Goal: Task Accomplishment & Management: Manage account settings

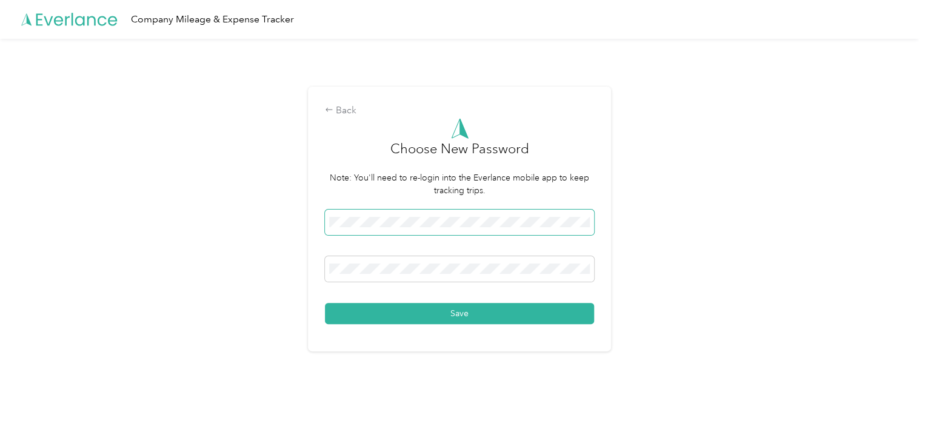
click at [139, 181] on div "Back Choose New Password Note: You'll need to re-login into the Everlance mobil…" at bounding box center [459, 224] width 919 height 371
click at [508, 314] on button "Save" at bounding box center [459, 313] width 269 height 21
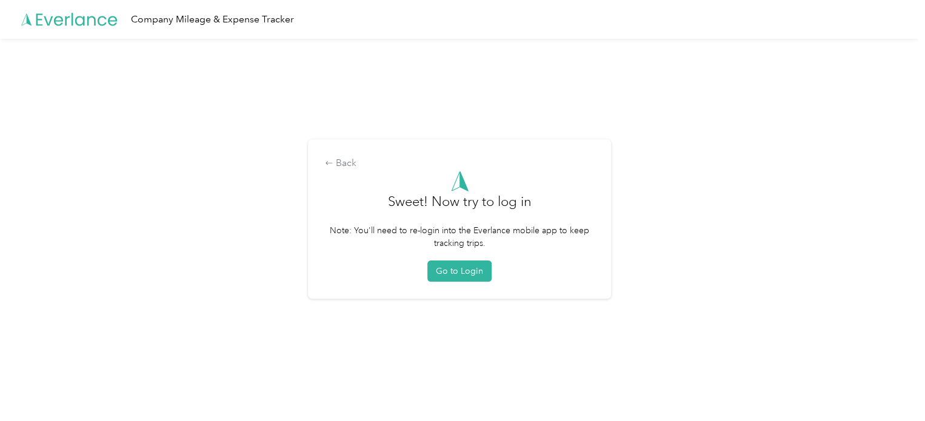
click at [469, 268] on button "Go to Login" at bounding box center [459, 271] width 64 height 21
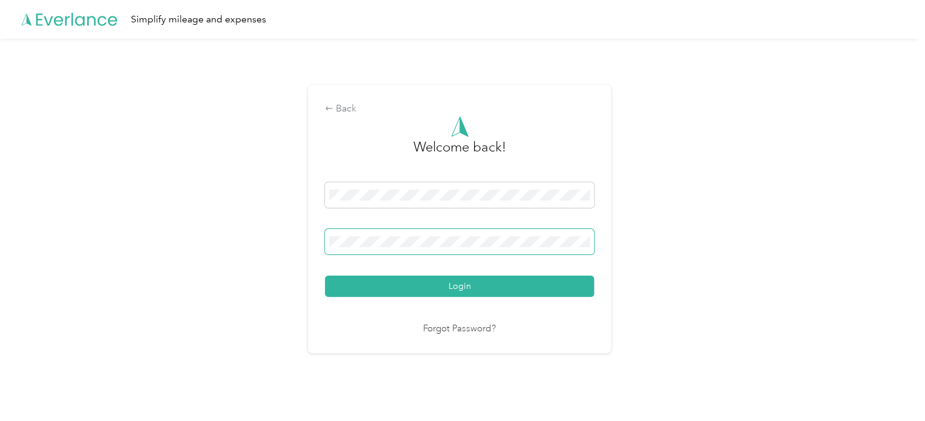
click at [325, 276] on button "Login" at bounding box center [459, 286] width 269 height 21
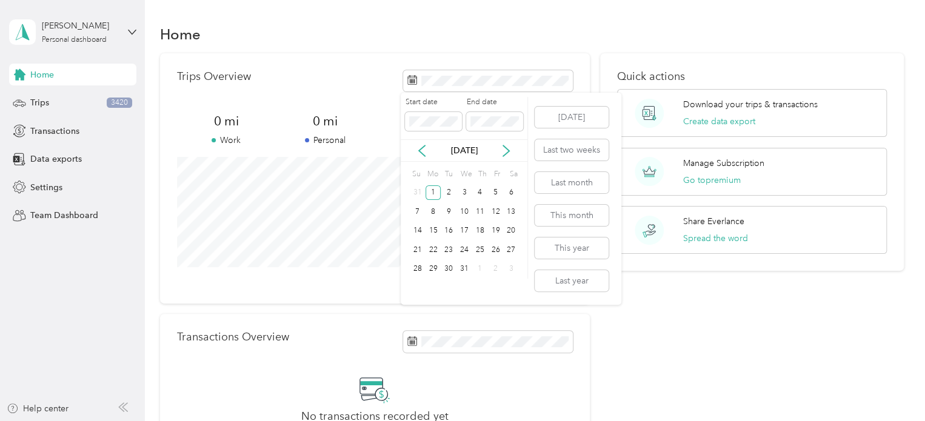
click at [507, 148] on icon at bounding box center [506, 150] width 6 height 11
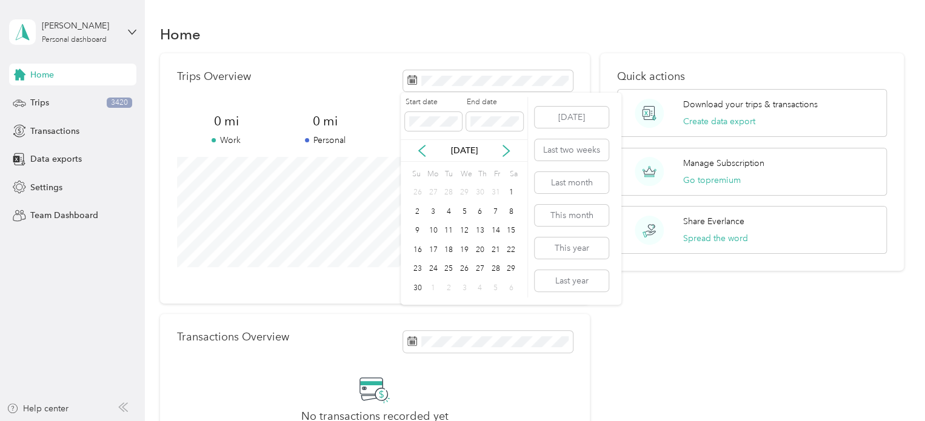
click at [507, 148] on icon at bounding box center [506, 150] width 6 height 11
click at [507, 149] on icon at bounding box center [506, 151] width 12 height 12
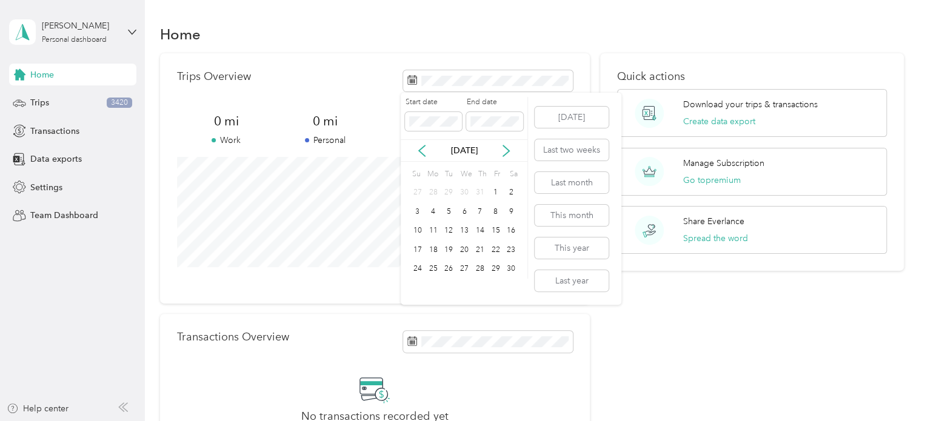
click at [507, 149] on icon at bounding box center [506, 151] width 12 height 12
click at [451, 265] on div "31" at bounding box center [449, 269] width 16 height 15
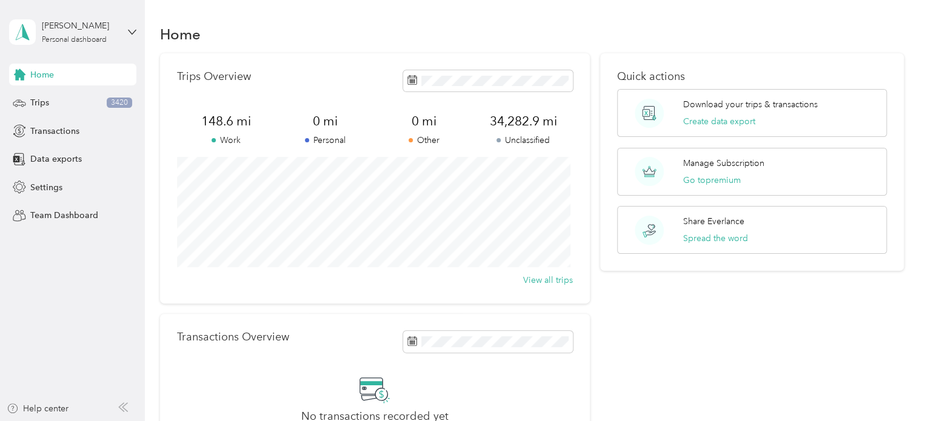
click at [36, 102] on span "Trips" at bounding box center [39, 102] width 19 height 13
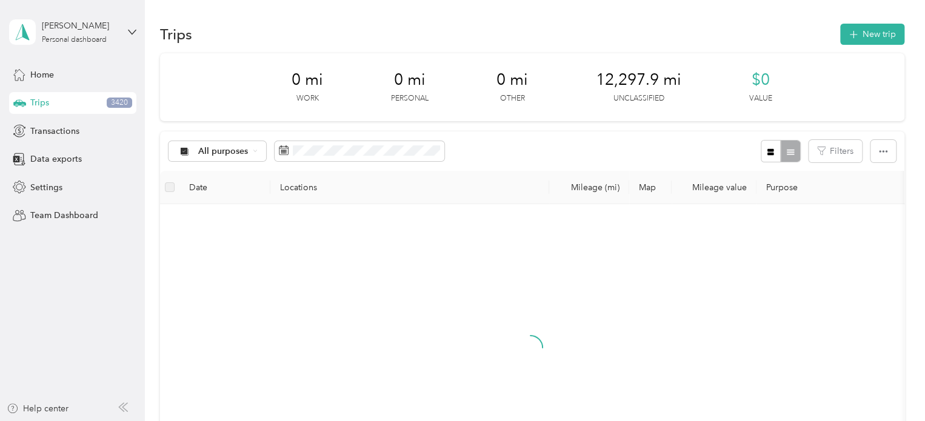
click at [254, 148] on icon at bounding box center [255, 150] width 5 height 5
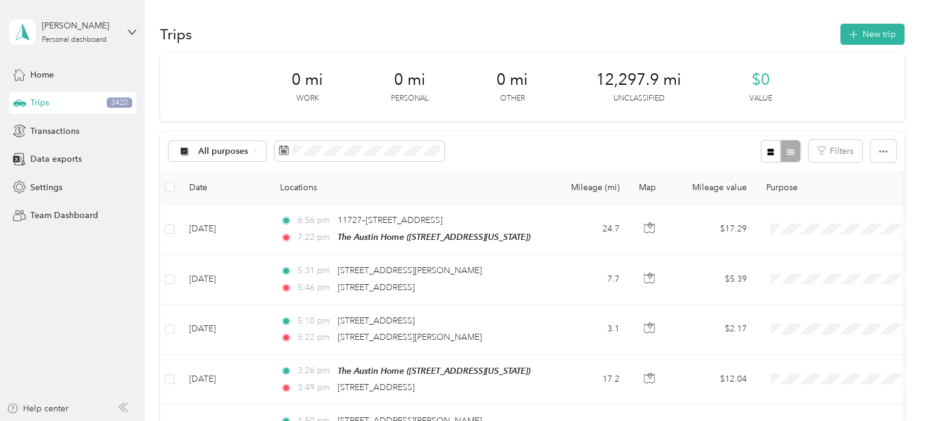
click at [216, 198] on li "Unclassified" at bounding box center [236, 190] width 136 height 21
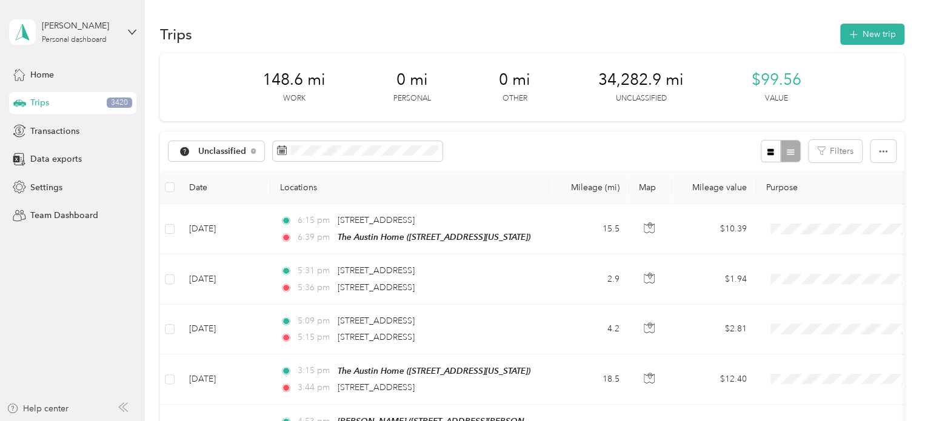
click at [511, 171] on th "Locations" at bounding box center [409, 187] width 279 height 33
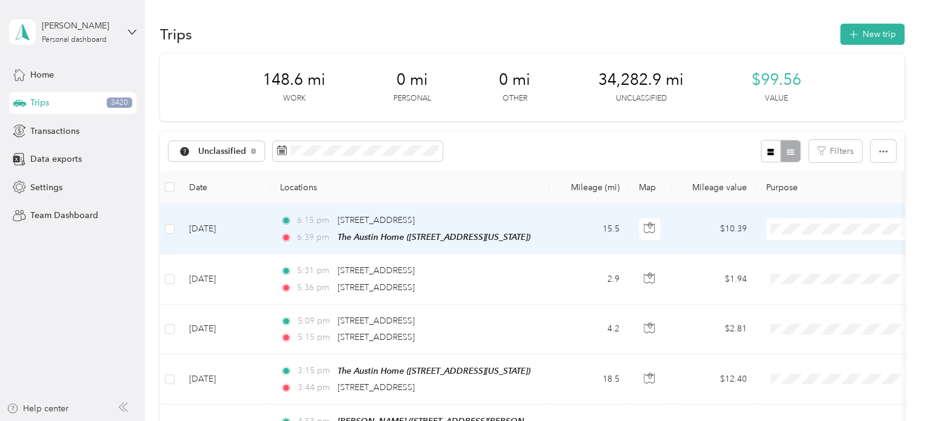
click at [825, 271] on span "Personal" at bounding box center [852, 272] width 112 height 13
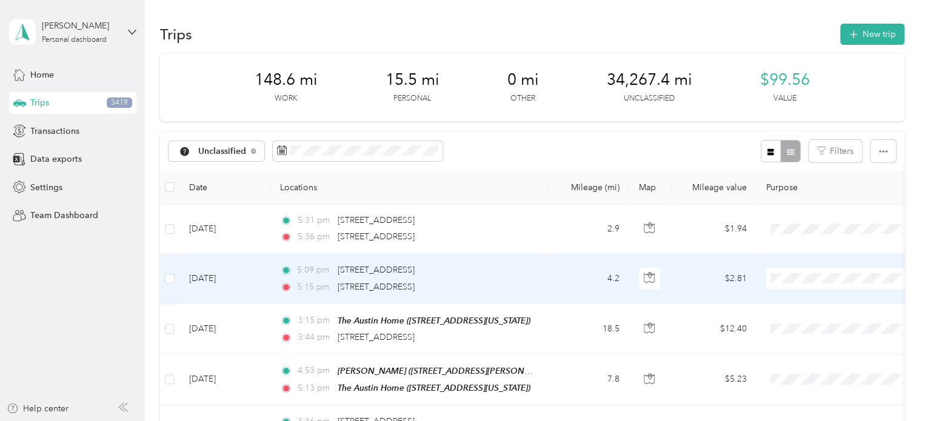
click at [823, 132] on li "Personal" at bounding box center [841, 128] width 150 height 21
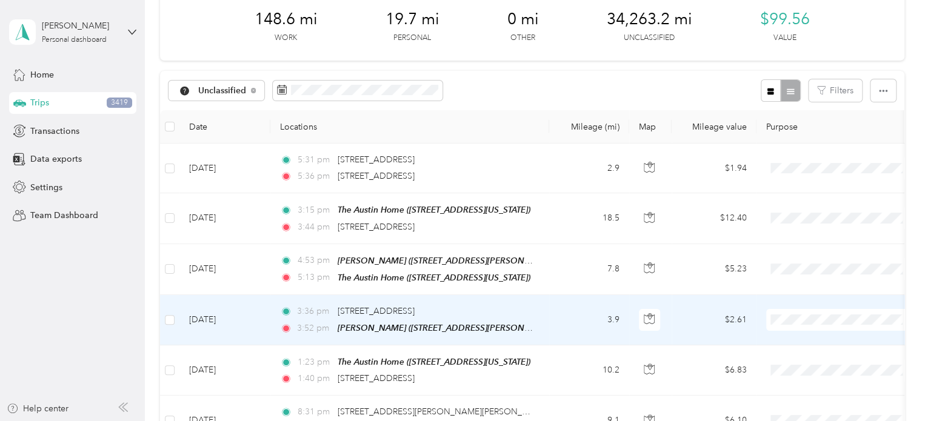
scroll to position [121, 0]
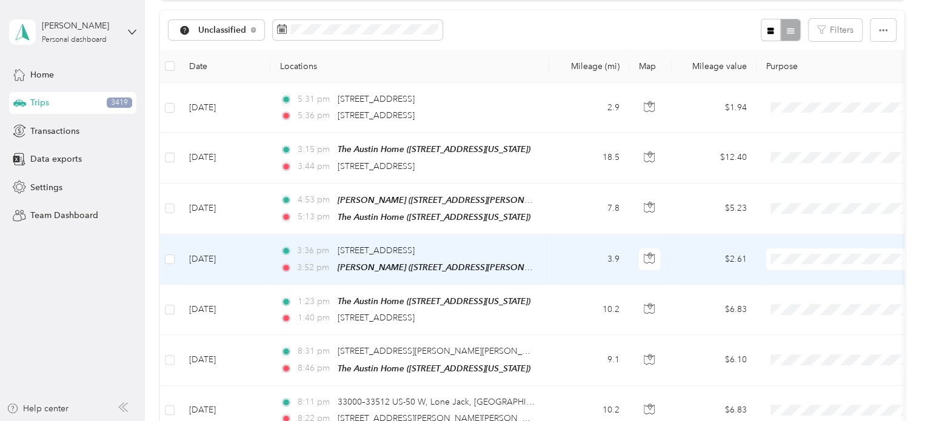
click at [825, 101] on span "Personal" at bounding box center [852, 106] width 112 height 13
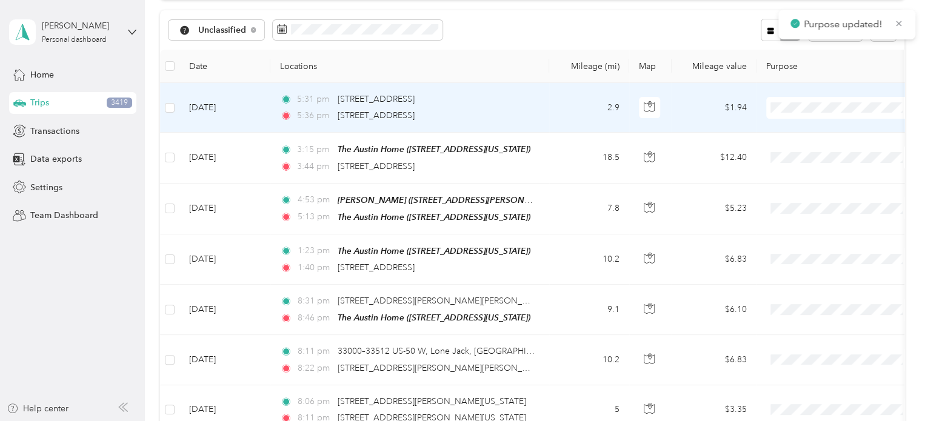
click at [818, 150] on span "Personal" at bounding box center [852, 151] width 112 height 13
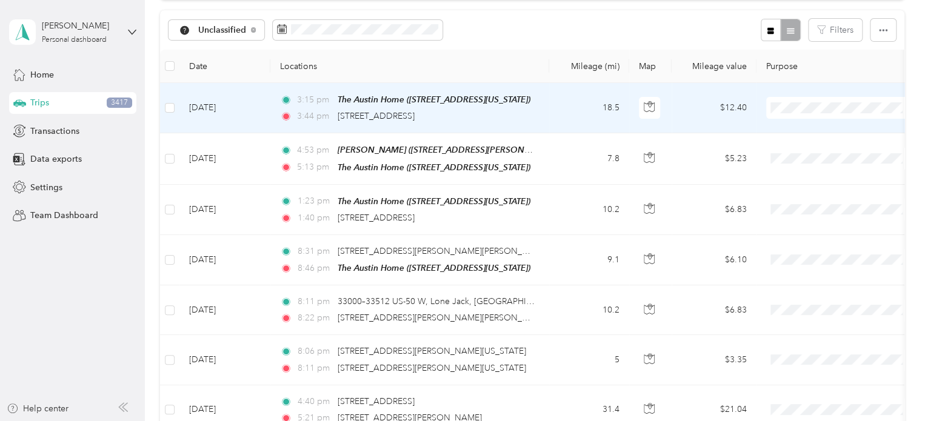
click at [819, 150] on span "Personal" at bounding box center [852, 150] width 112 height 13
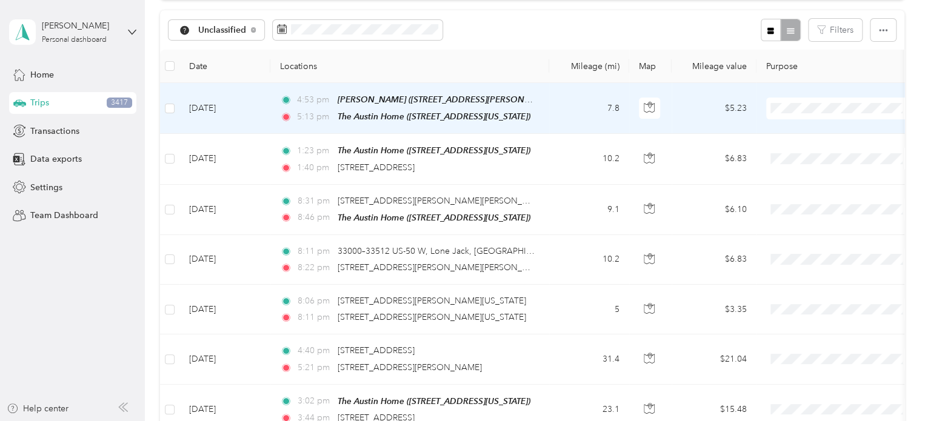
click at [820, 149] on span "Personal" at bounding box center [852, 151] width 112 height 13
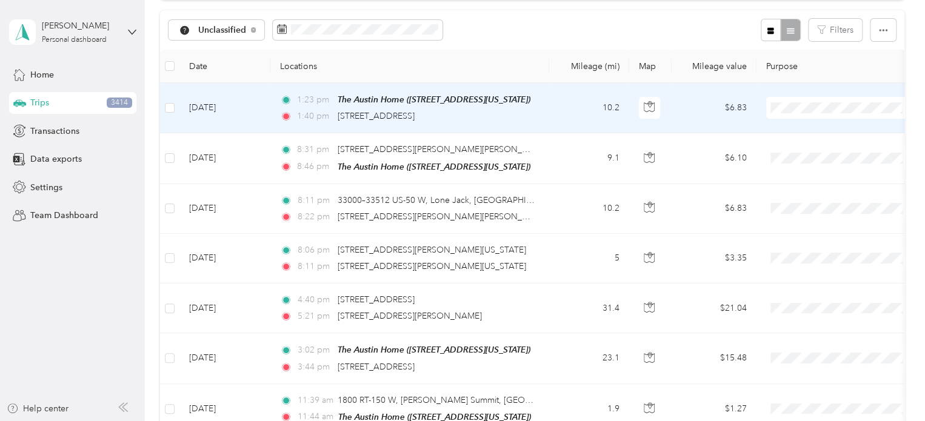
click at [794, 153] on span "Personal" at bounding box center [840, 149] width 133 height 13
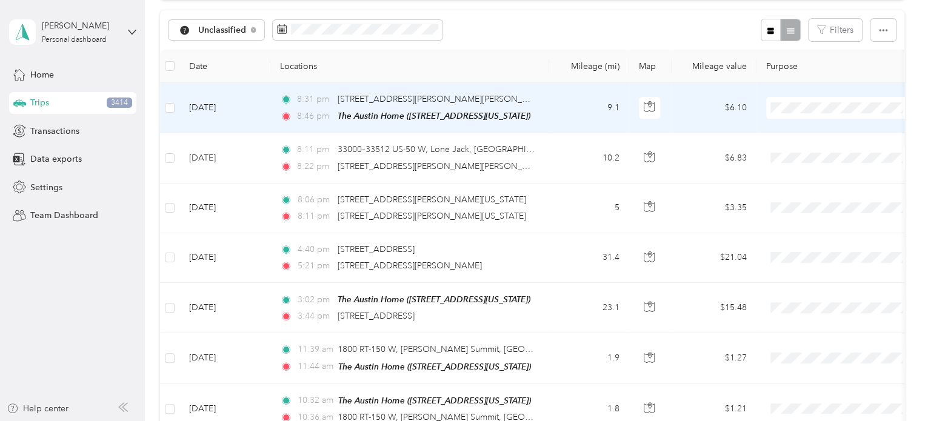
click at [806, 148] on span "Personal" at bounding box center [852, 151] width 112 height 13
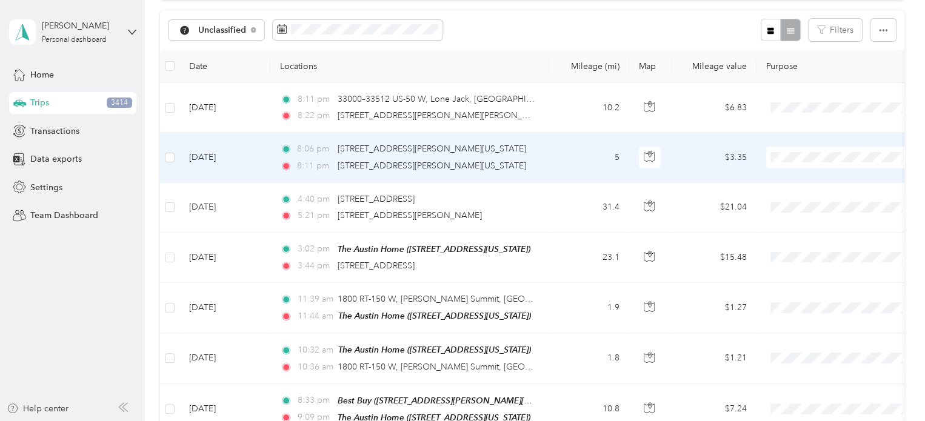
click at [817, 181] on span "Work" at bounding box center [852, 178] width 112 height 13
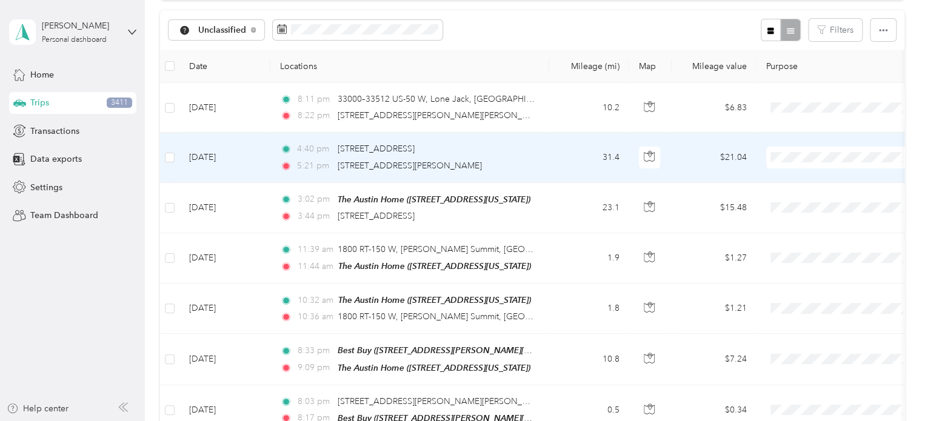
click at [812, 178] on span "Work" at bounding box center [852, 179] width 112 height 13
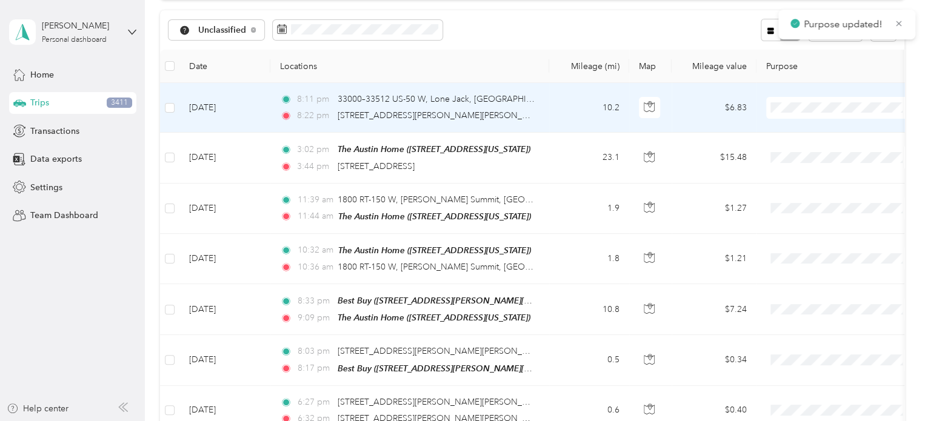
click at [814, 133] on span "Work" at bounding box center [852, 130] width 112 height 13
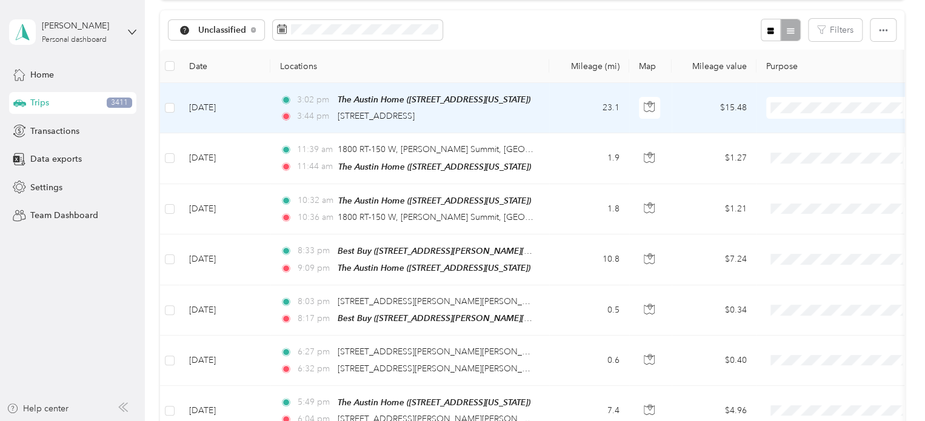
click at [802, 125] on span "Work" at bounding box center [852, 130] width 112 height 13
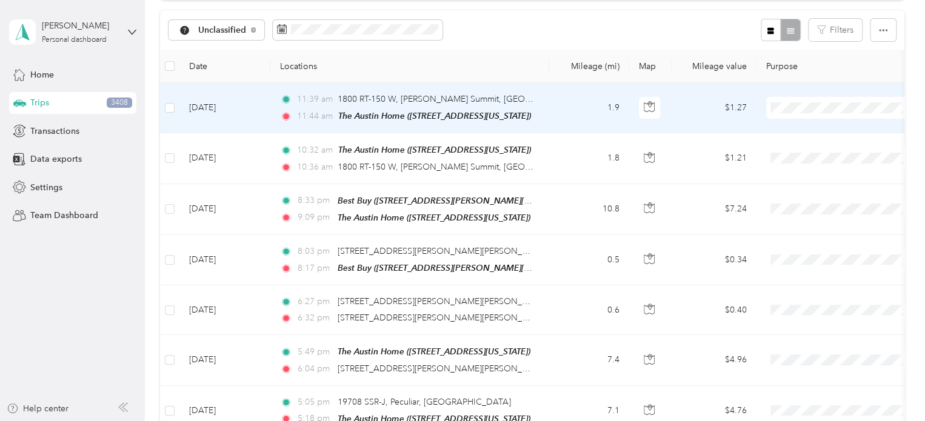
click at [800, 147] on span "Personal" at bounding box center [852, 151] width 112 height 13
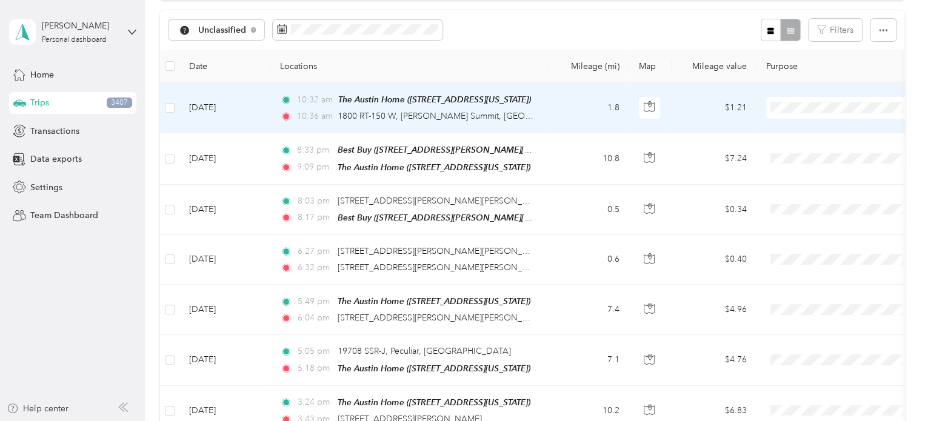
click at [797, 150] on span "Personal" at bounding box center [852, 150] width 112 height 13
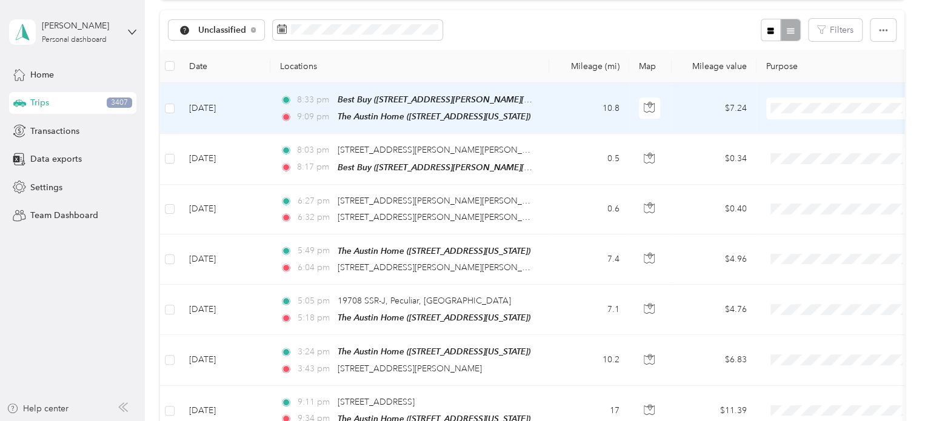
click at [824, 150] on span "Personal" at bounding box center [852, 151] width 112 height 13
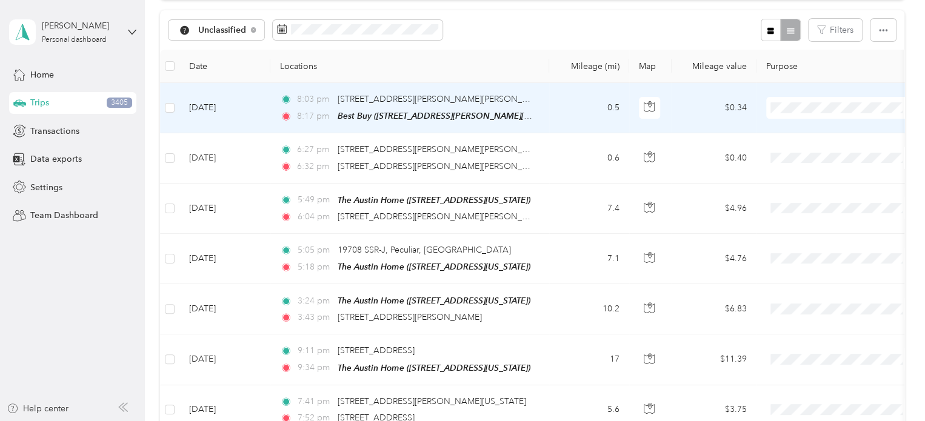
click at [803, 151] on span "Personal" at bounding box center [852, 151] width 112 height 13
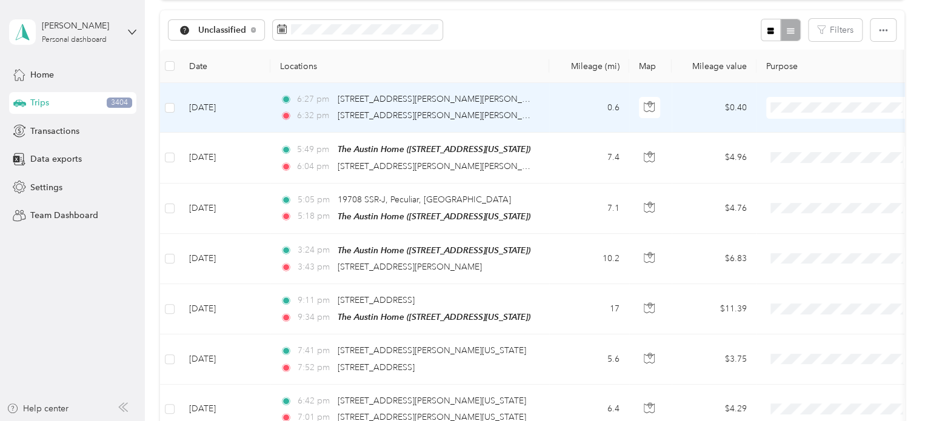
click at [800, 150] on span "Personal" at bounding box center [852, 151] width 112 height 13
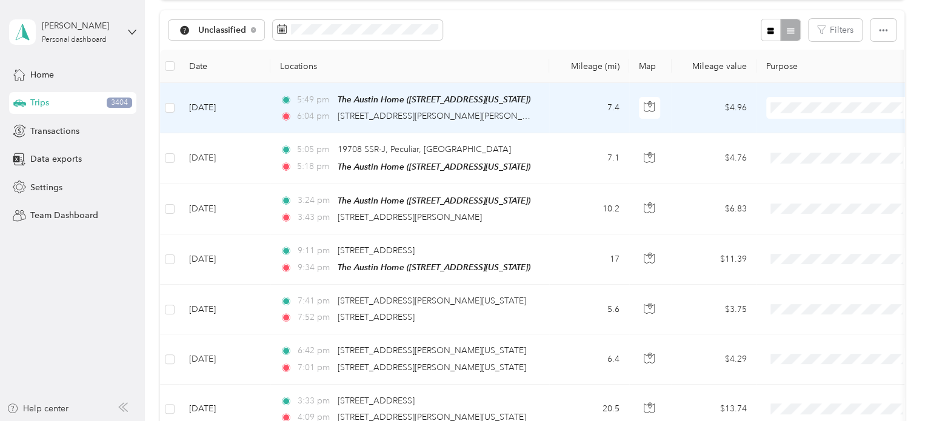
click at [802, 148] on span "Personal" at bounding box center [852, 151] width 112 height 13
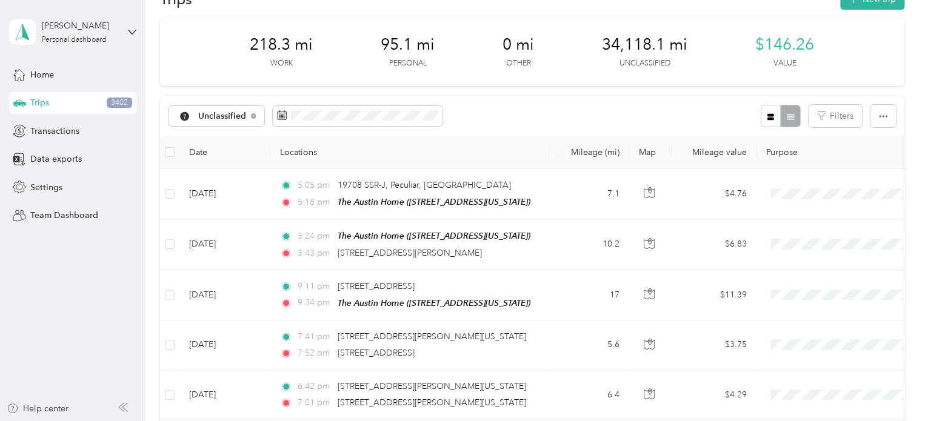
scroll to position [33, 0]
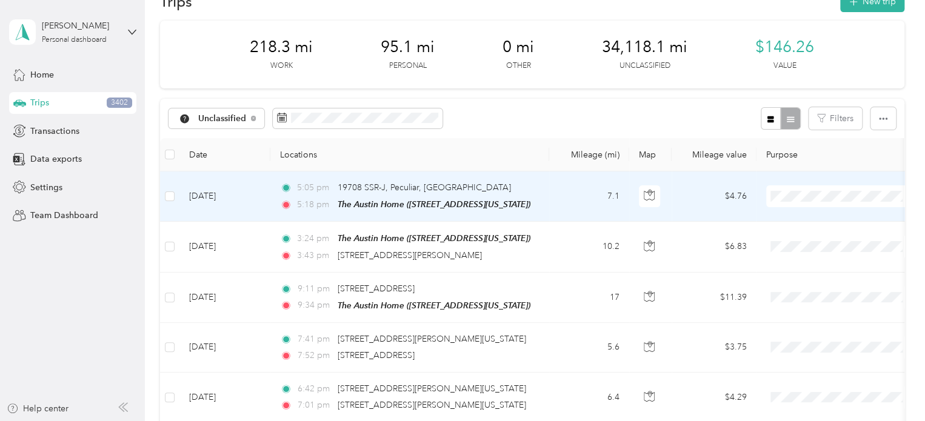
click at [812, 219] on span "Work" at bounding box center [852, 218] width 112 height 13
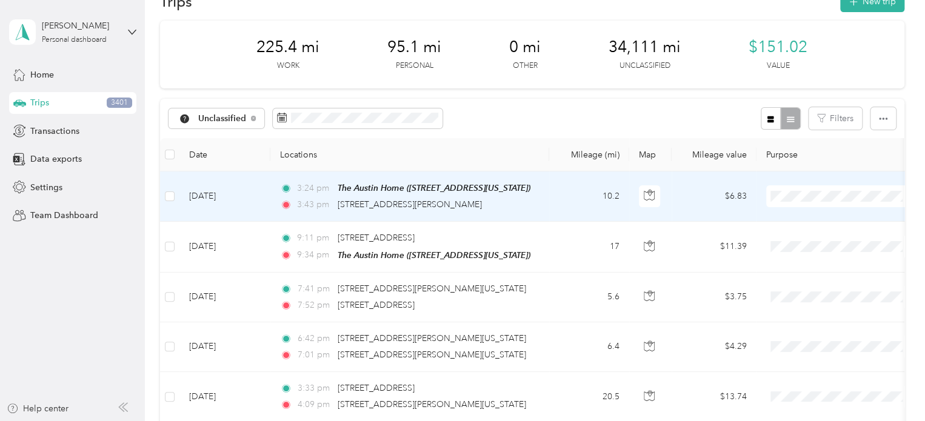
click at [787, 220] on span "Work" at bounding box center [840, 216] width 133 height 13
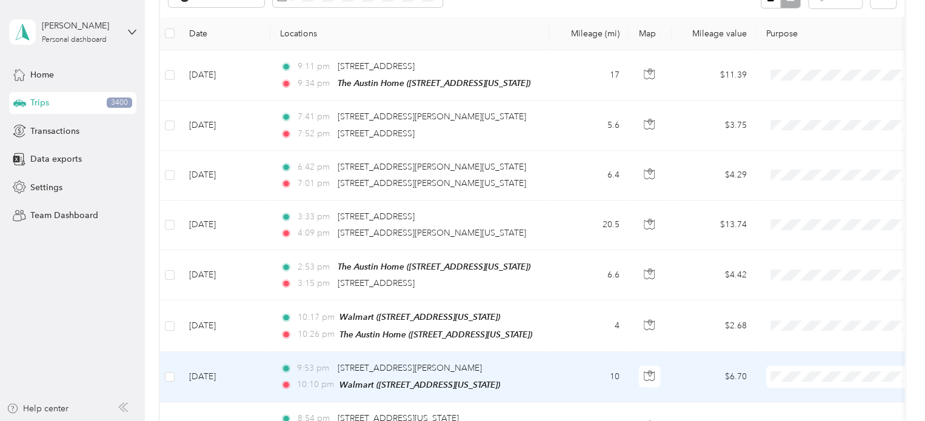
scroll to position [93, 0]
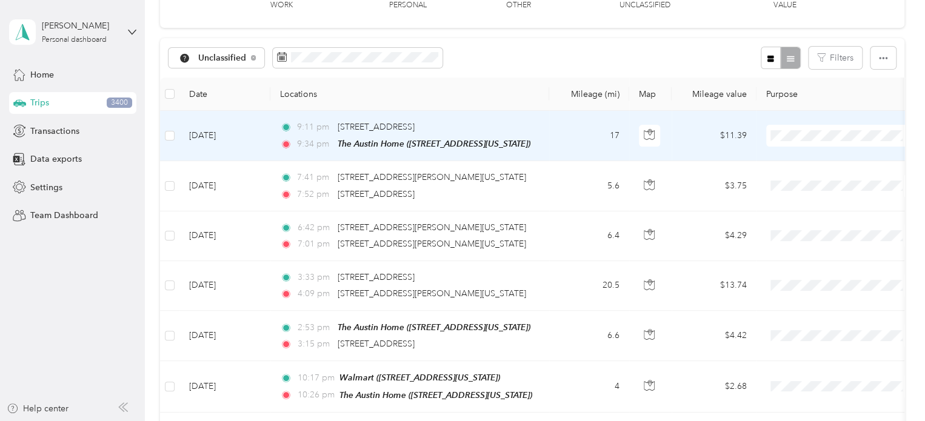
click at [808, 177] on span "Personal" at bounding box center [852, 179] width 112 height 13
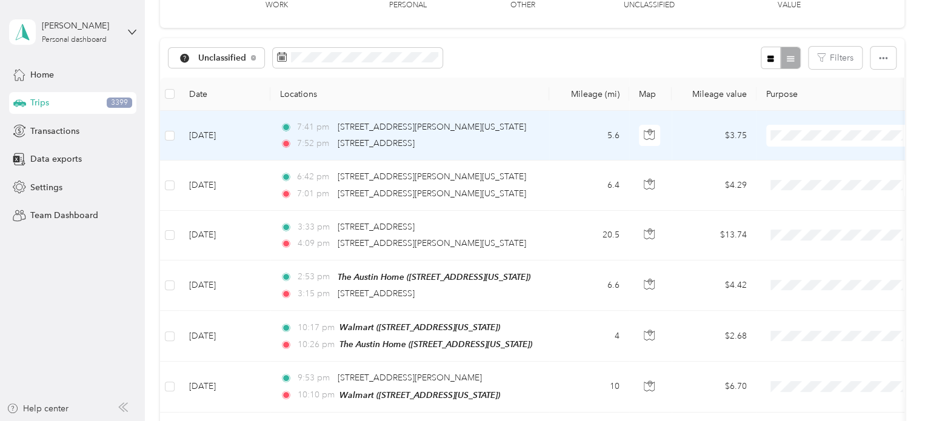
click at [820, 176] on span "Personal" at bounding box center [852, 176] width 112 height 13
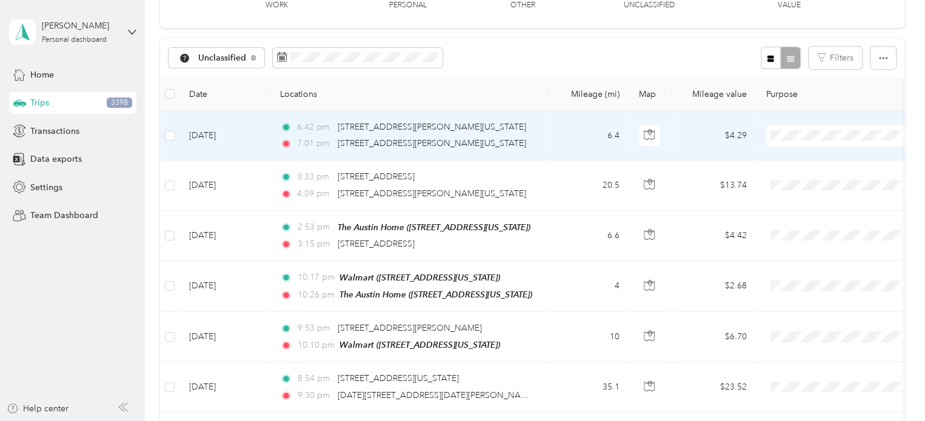
click at [806, 179] on span "Personal" at bounding box center [852, 179] width 112 height 13
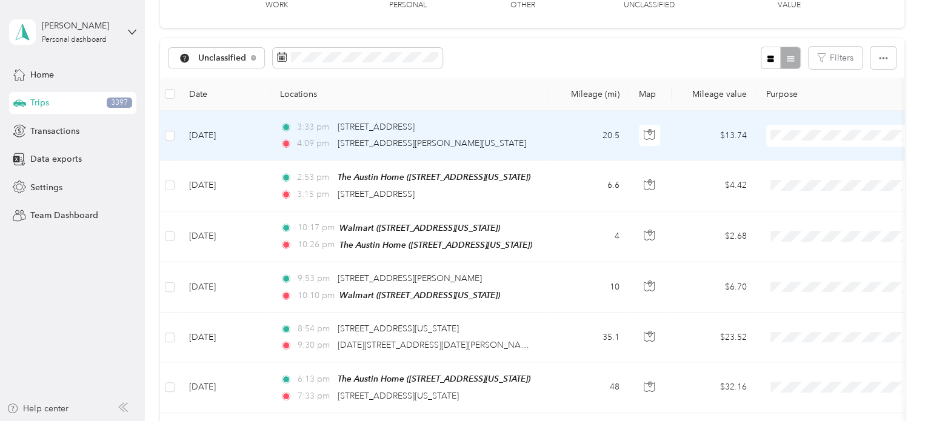
click at [803, 179] on span "Personal" at bounding box center [852, 179] width 112 height 13
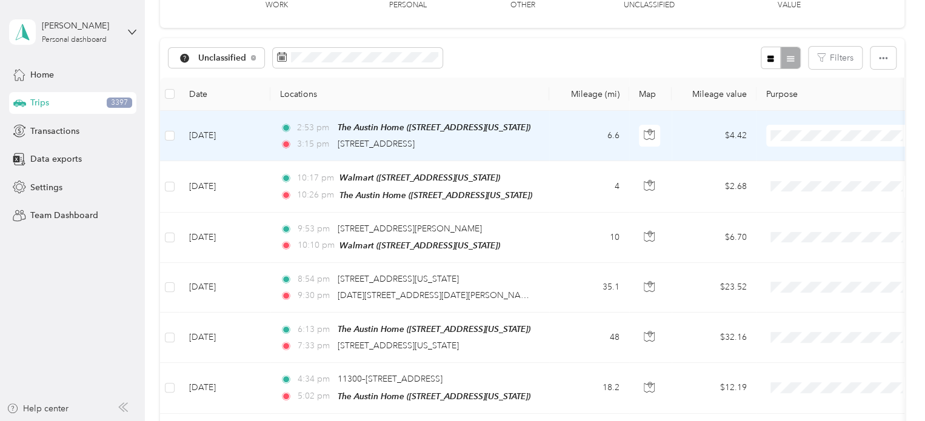
click at [812, 176] on span "Personal" at bounding box center [852, 176] width 112 height 13
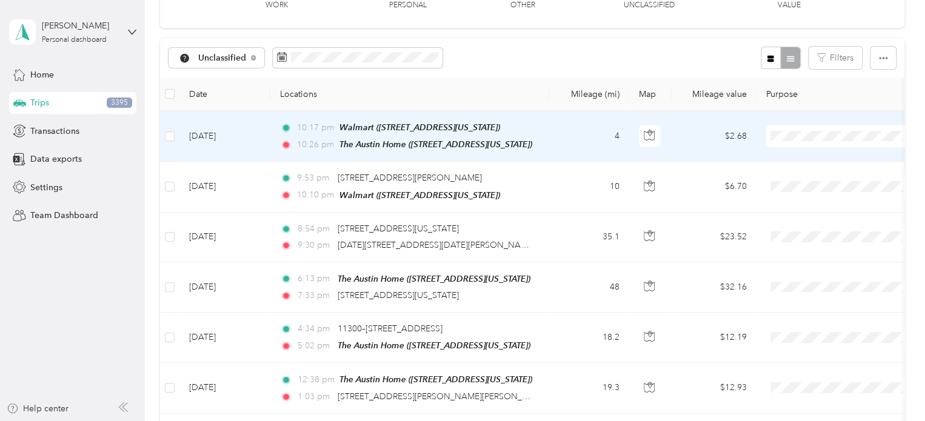
click at [789, 179] on icon at bounding box center [781, 175] width 15 height 10
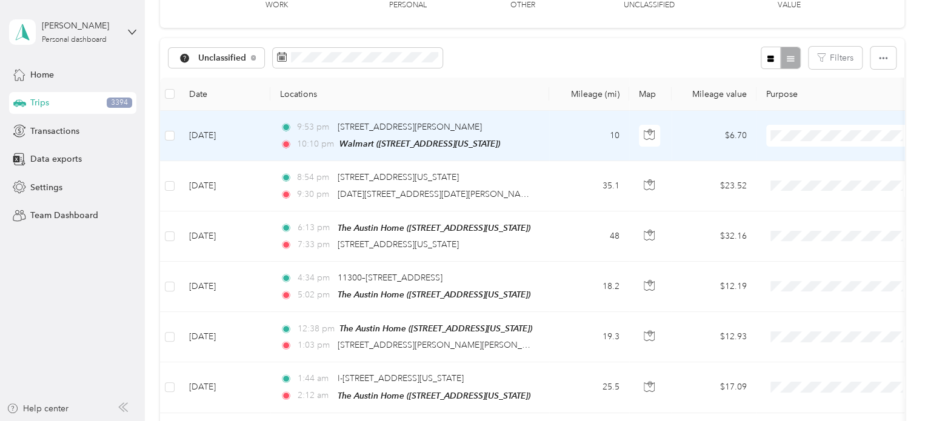
click at [805, 178] on span "Personal" at bounding box center [852, 177] width 112 height 13
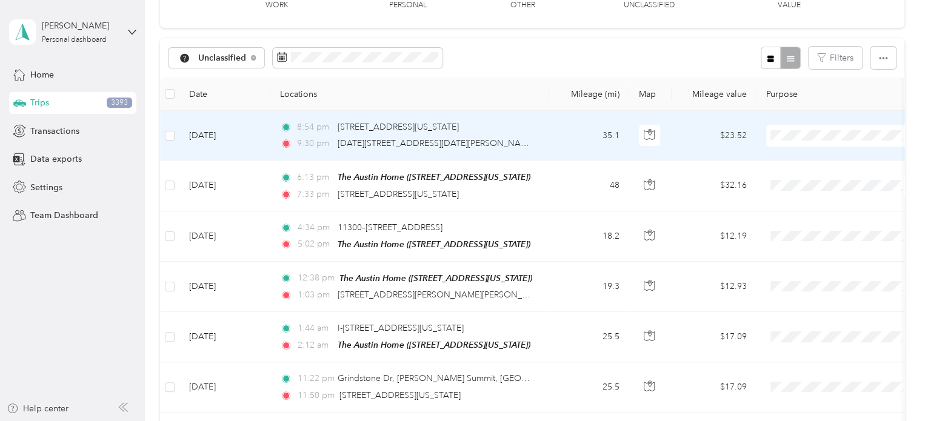
click at [800, 173] on span "Personal" at bounding box center [852, 179] width 112 height 13
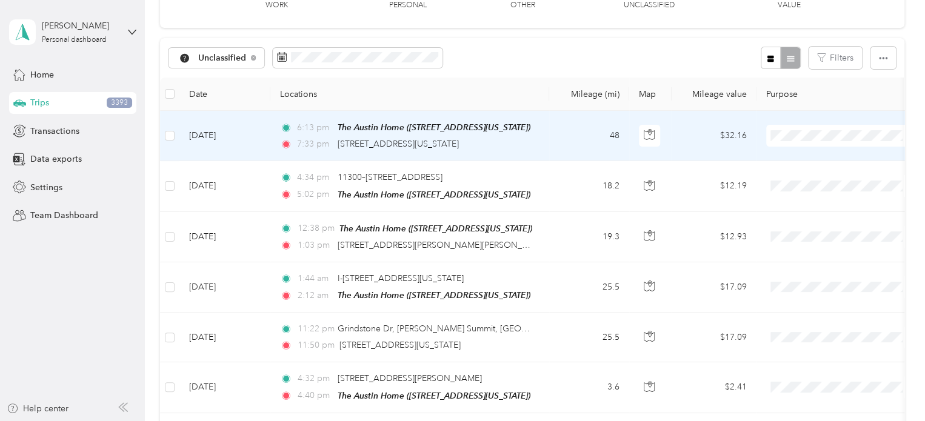
click at [803, 178] on span "Personal" at bounding box center [852, 179] width 112 height 13
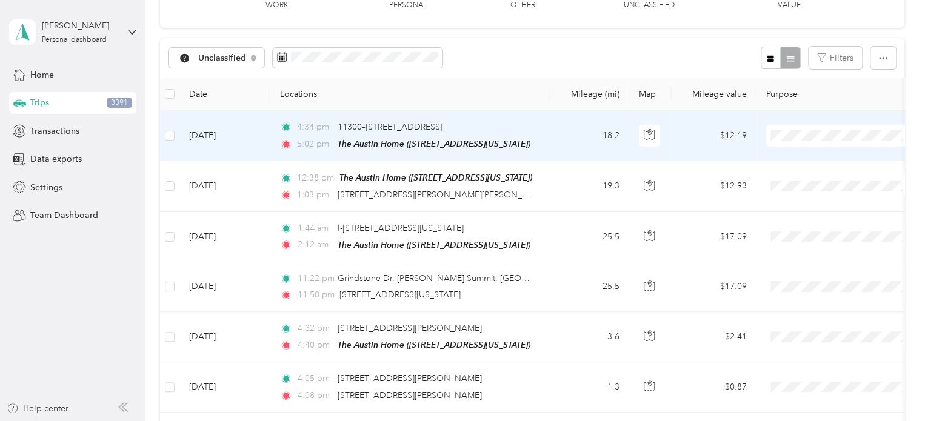
click at [810, 183] on span "Personal" at bounding box center [852, 179] width 112 height 13
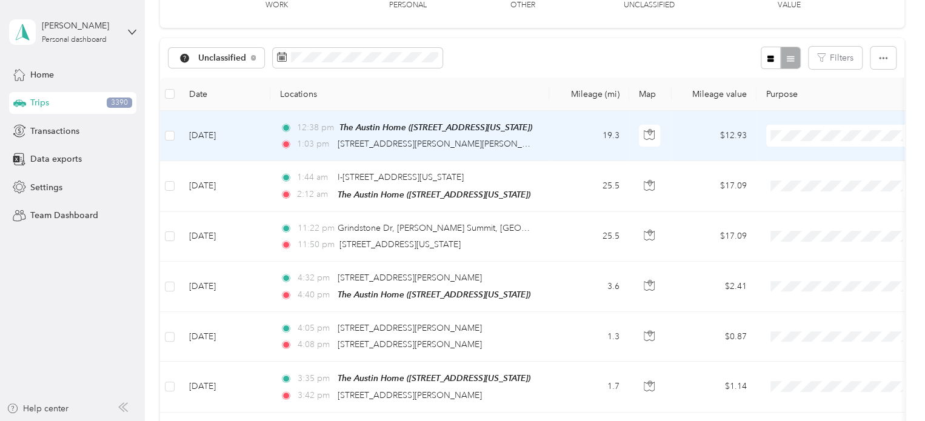
click at [814, 181] on li "Personal" at bounding box center [841, 178] width 150 height 21
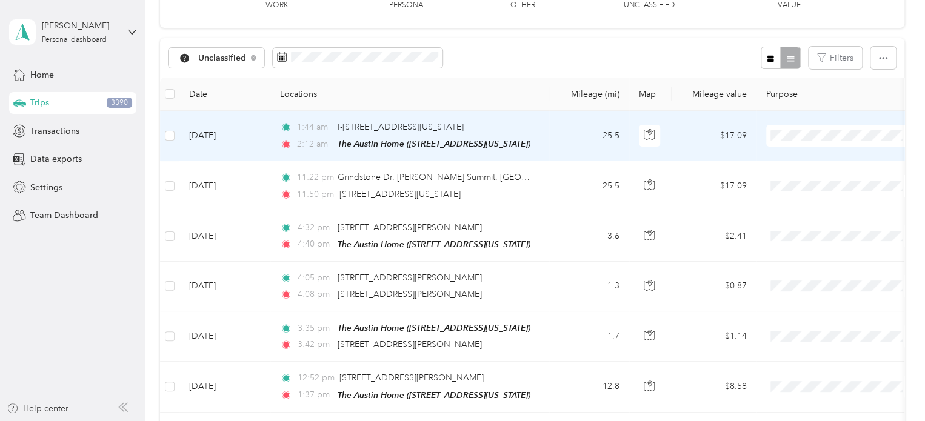
click at [807, 176] on span "Personal" at bounding box center [852, 175] width 112 height 13
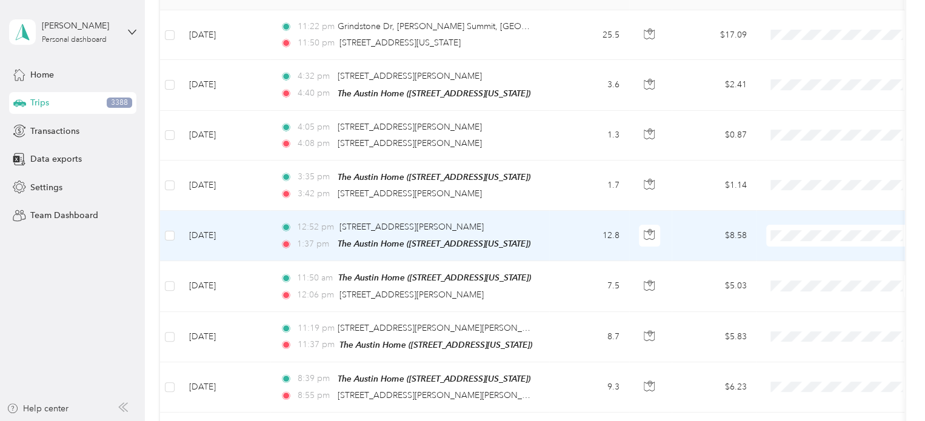
scroll to position [214, 0]
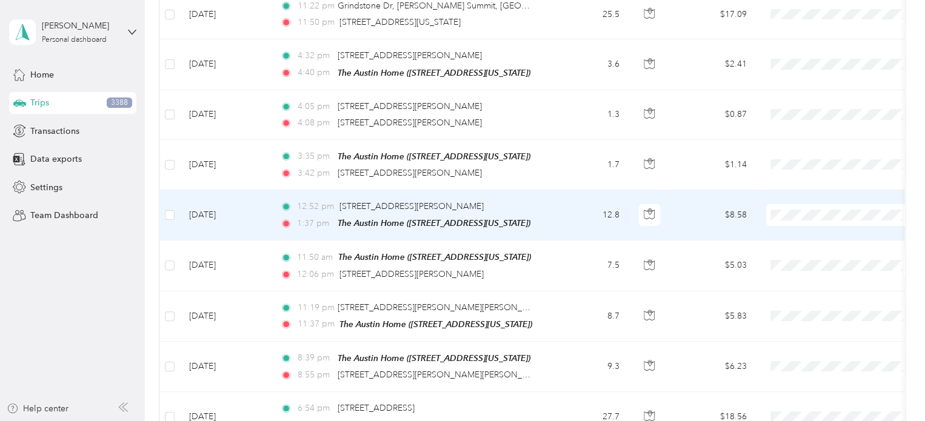
click at [793, 258] on span "Personal" at bounding box center [840, 254] width 133 height 13
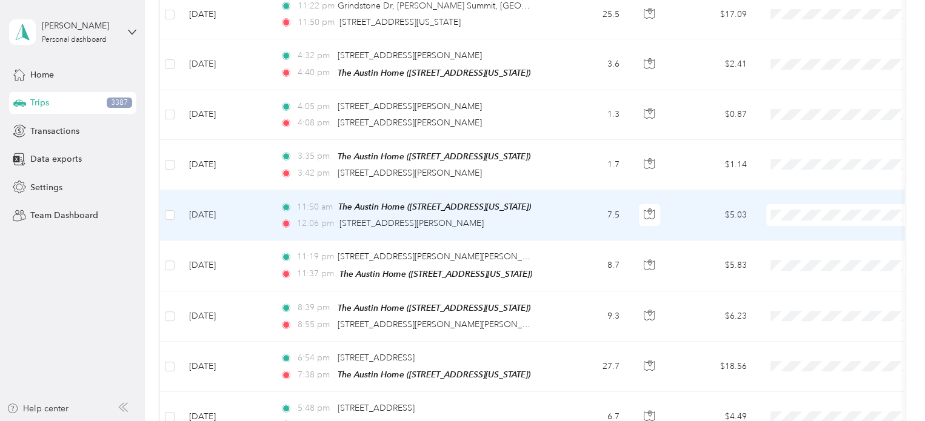
click at [790, 256] on span "Personal" at bounding box center [840, 256] width 133 height 13
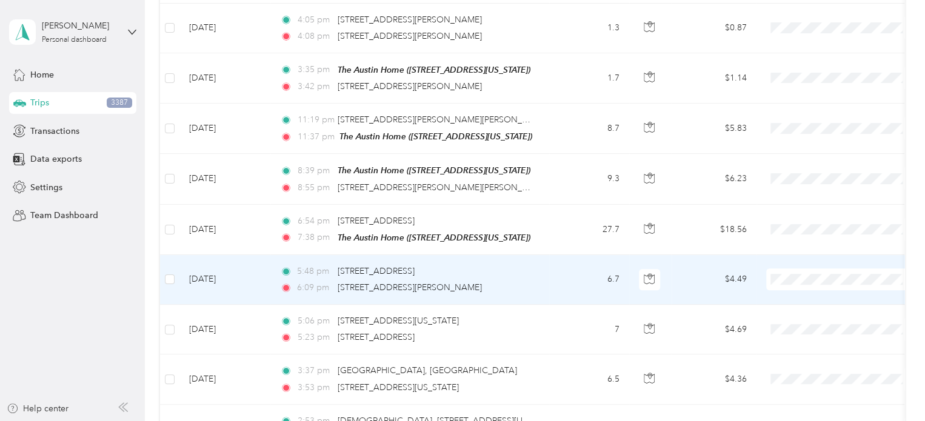
scroll to position [275, 0]
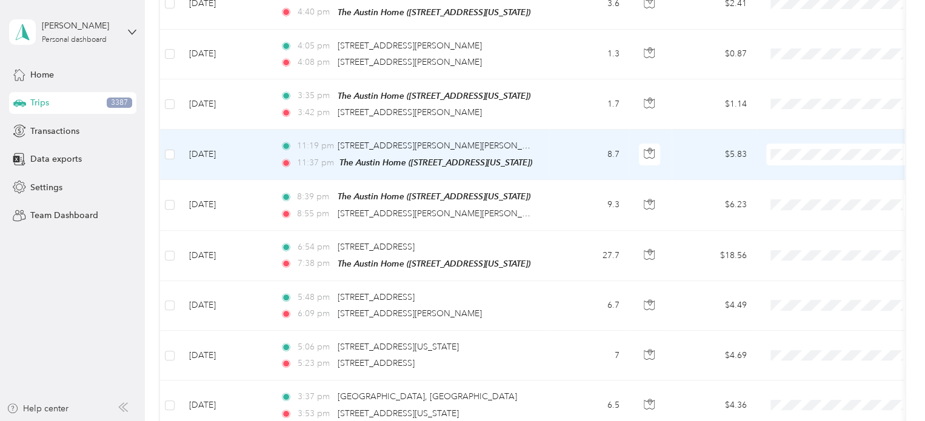
click at [794, 196] on span "Personal" at bounding box center [840, 196] width 133 height 13
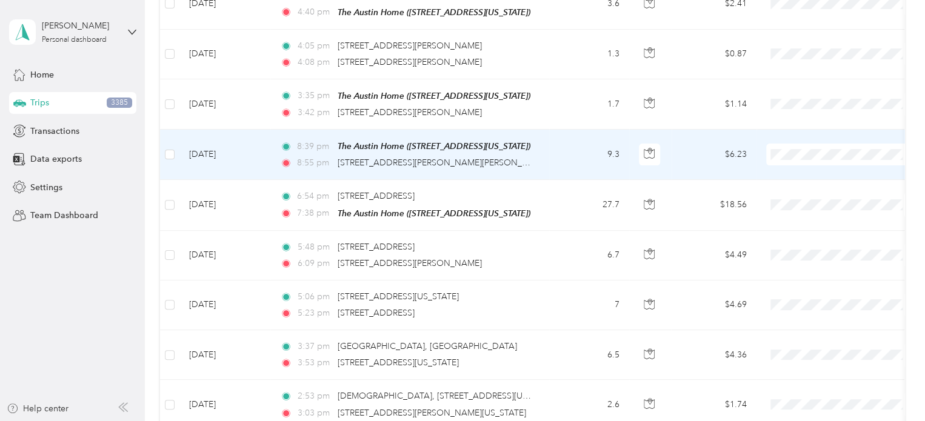
click at [788, 194] on icon at bounding box center [781, 193] width 15 height 10
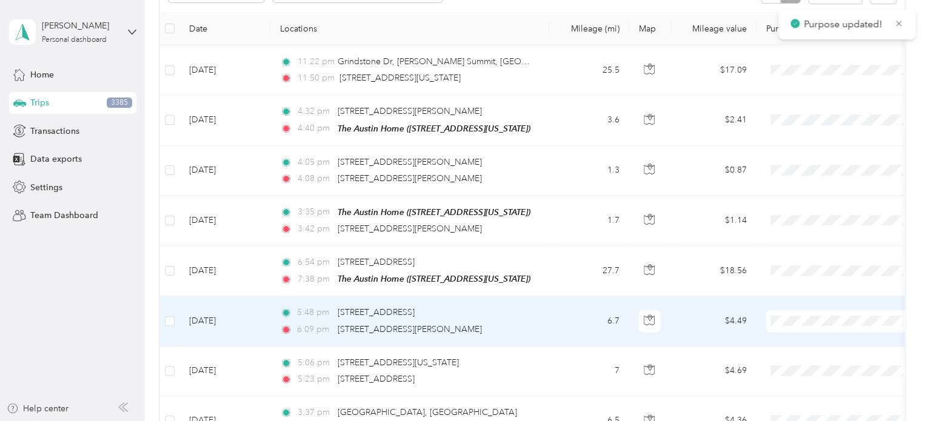
scroll to position [154, 0]
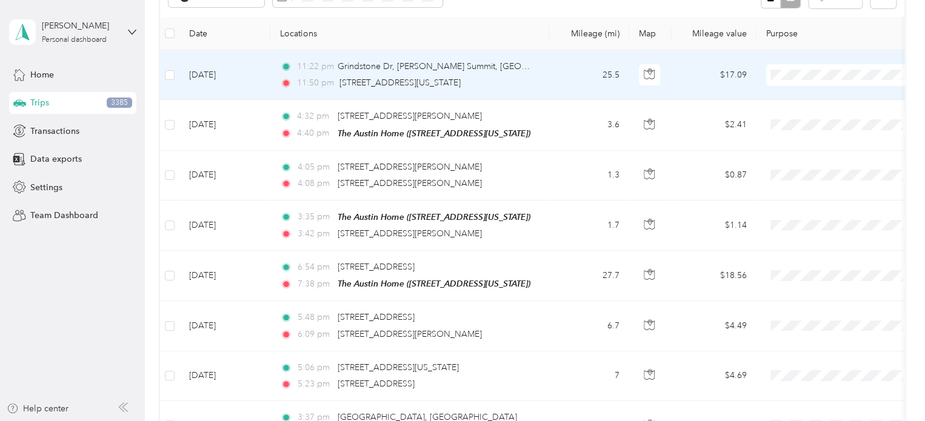
click at [806, 115] on span "Personal" at bounding box center [852, 116] width 112 height 13
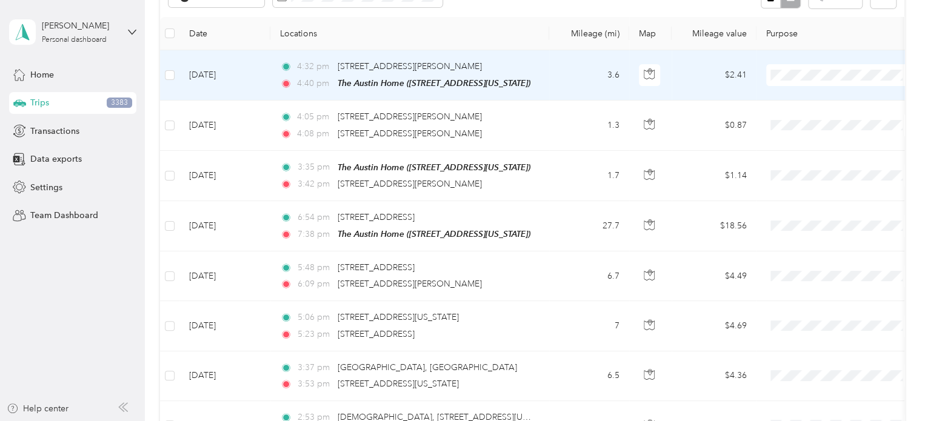
click at [823, 119] on span "Personal" at bounding box center [852, 118] width 112 height 13
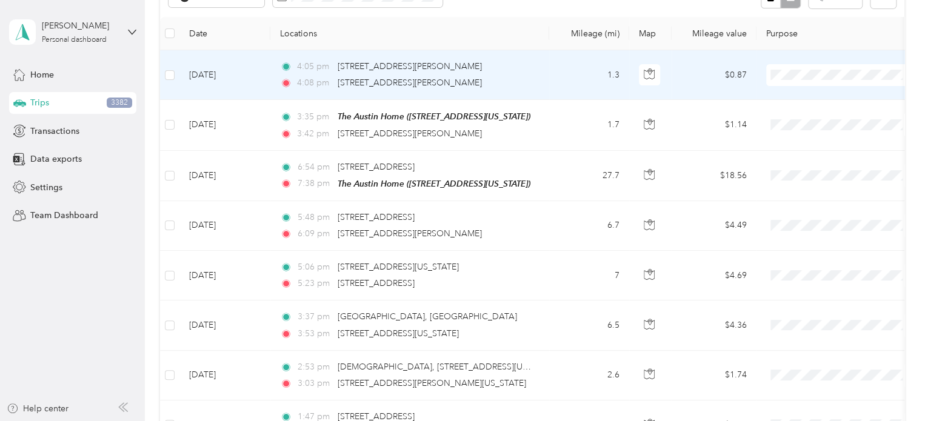
click at [816, 113] on span "Personal" at bounding box center [852, 118] width 112 height 13
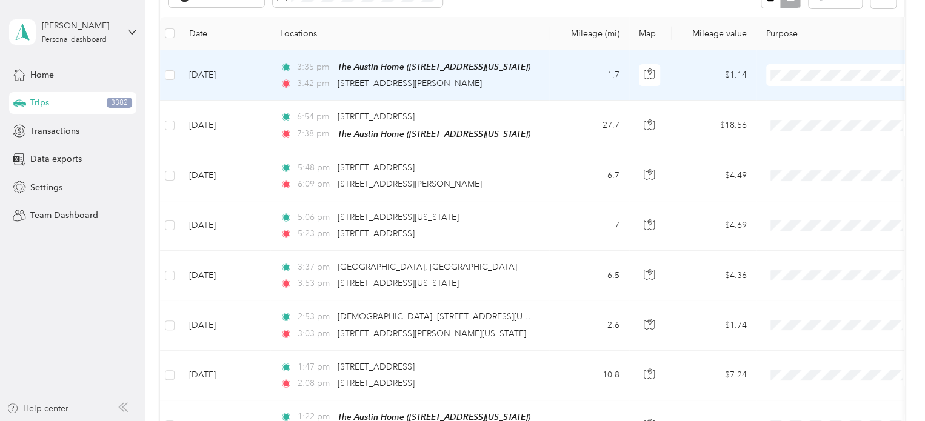
click at [802, 120] on span "Personal" at bounding box center [852, 118] width 112 height 13
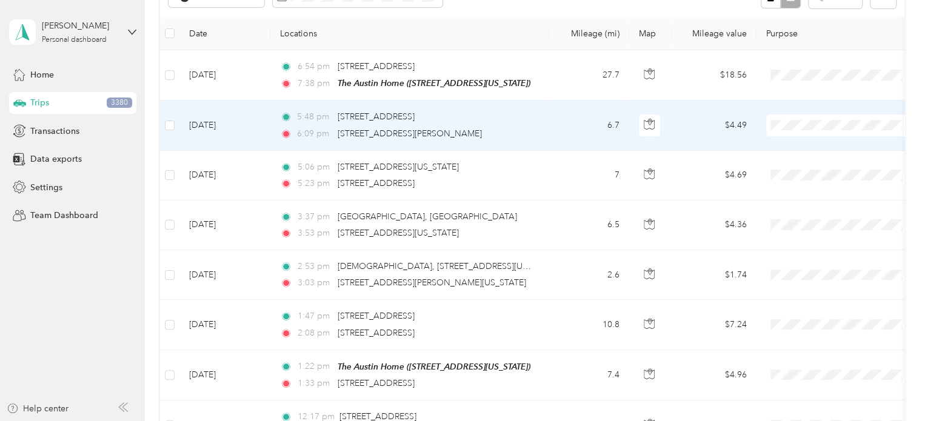
click at [802, 170] on span "Personal" at bounding box center [852, 168] width 112 height 13
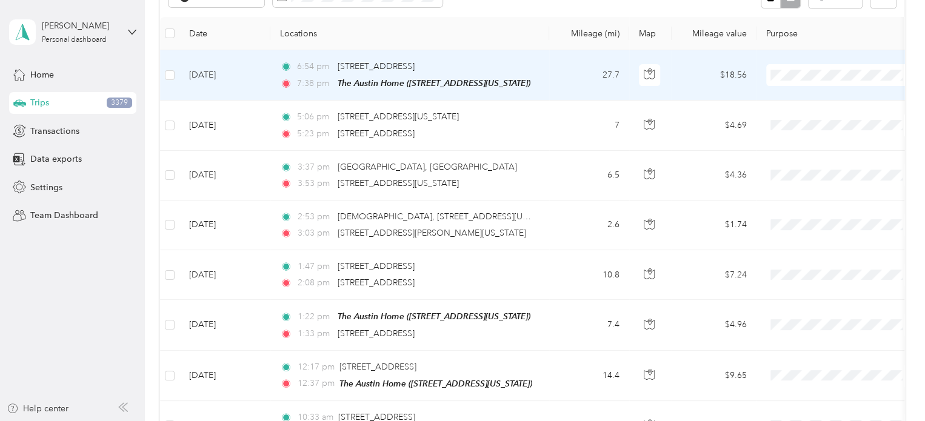
click at [805, 119] on span "Personal" at bounding box center [852, 117] width 112 height 13
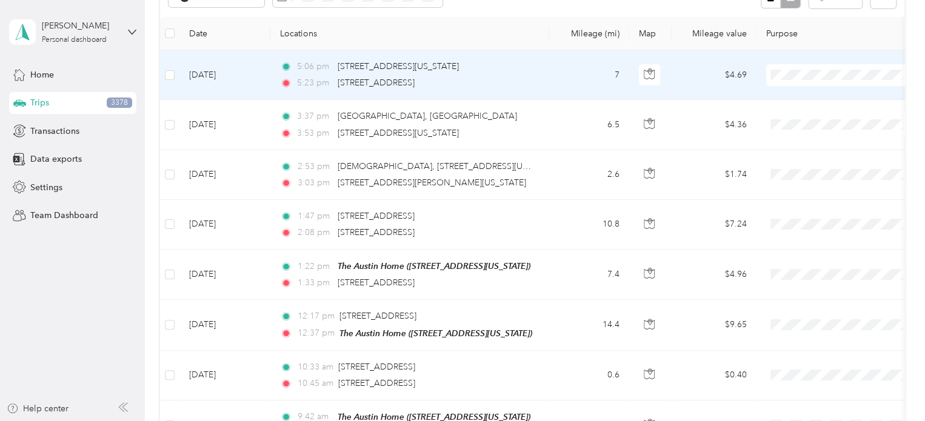
click at [795, 118] on span "Personal" at bounding box center [840, 118] width 133 height 13
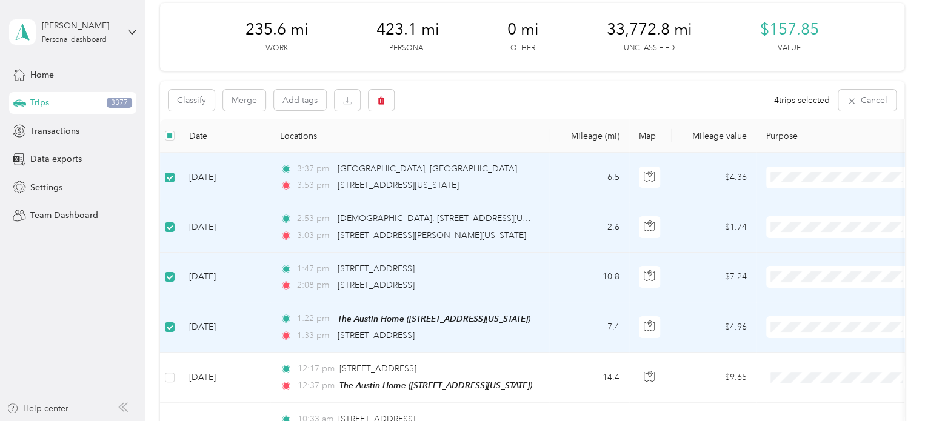
scroll to position [42, 0]
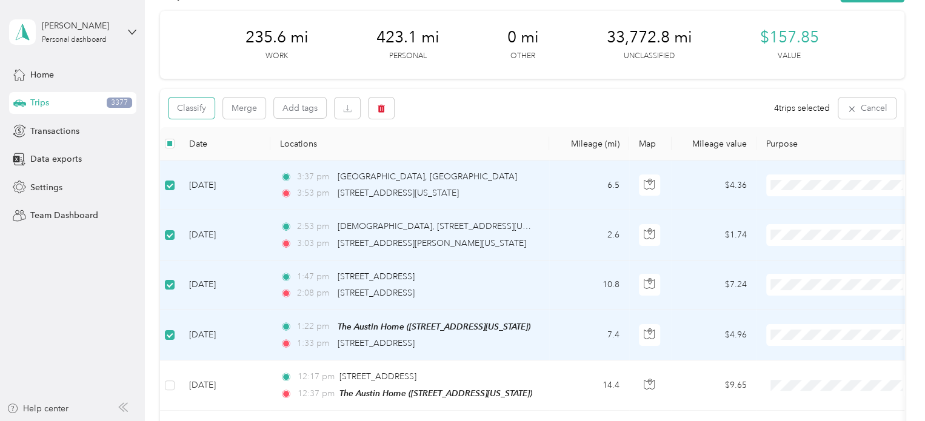
click at [185, 104] on button "Classify" at bounding box center [191, 108] width 46 height 21
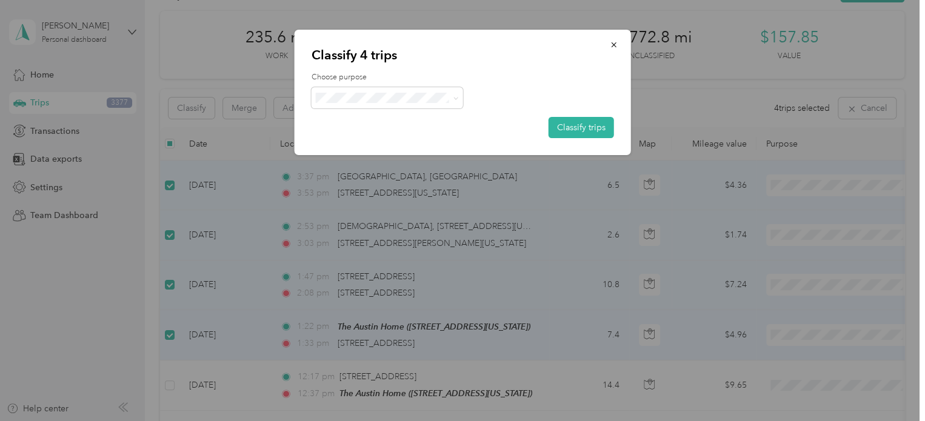
click at [453, 98] on icon at bounding box center [455, 98] width 5 height 5
click at [362, 140] on span "Personal" at bounding box center [397, 141] width 113 height 13
click at [590, 126] on button "Classify trips" at bounding box center [580, 127] width 65 height 21
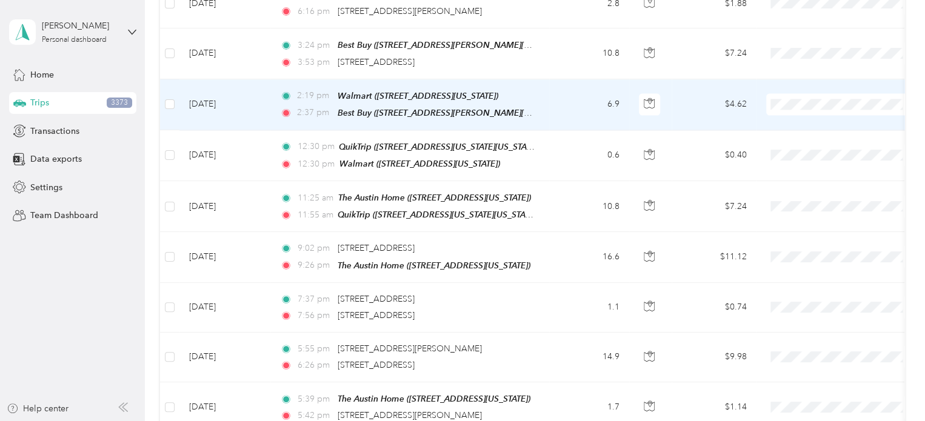
scroll to position [1245, 0]
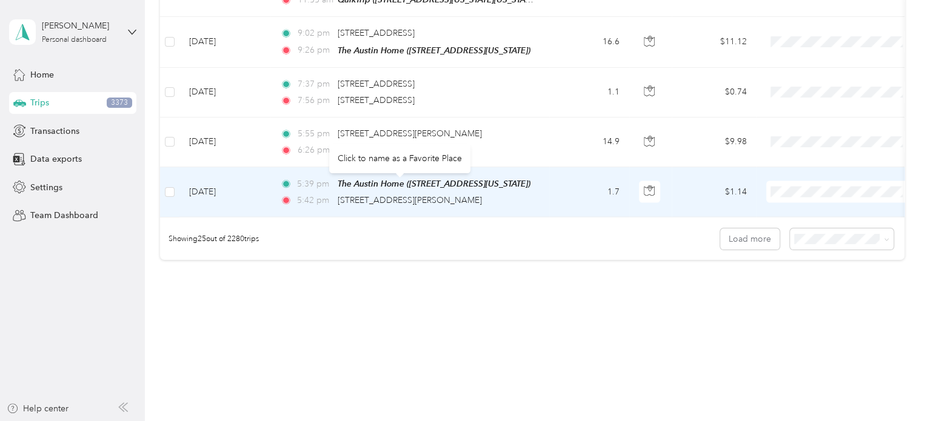
click at [390, 195] on span "[STREET_ADDRESS][PERSON_NAME]" at bounding box center [410, 200] width 144 height 10
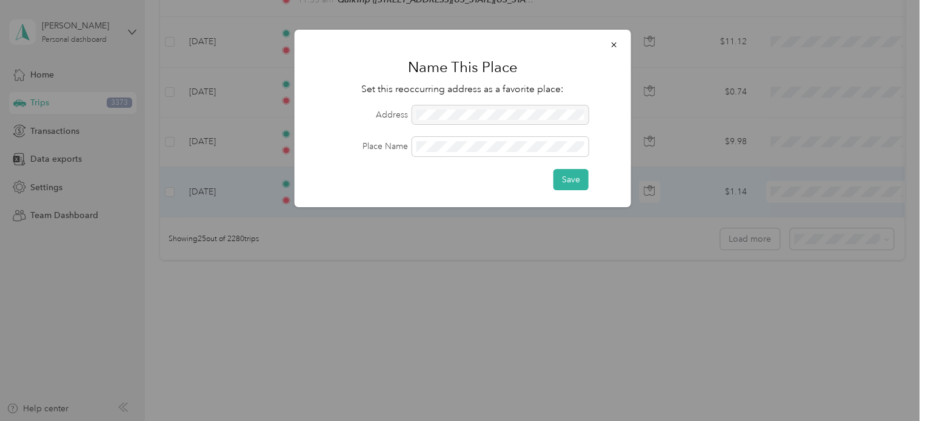
click at [493, 115] on div at bounding box center [500, 114] width 176 height 19
click at [301, 141] on div "Name This Place Set this reoccurring address as a favorite place: Address Place…" at bounding box center [462, 119] width 336 height 178
click at [570, 177] on button "Save" at bounding box center [570, 179] width 35 height 21
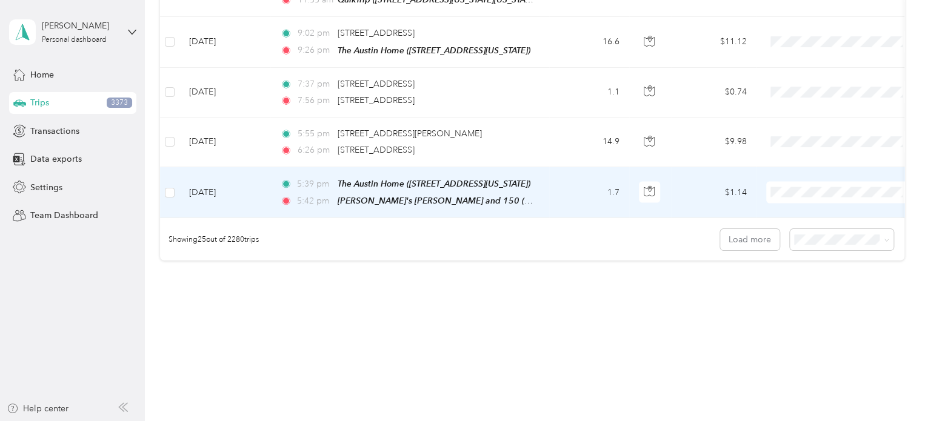
click at [813, 225] on span "Personal" at bounding box center [852, 220] width 112 height 13
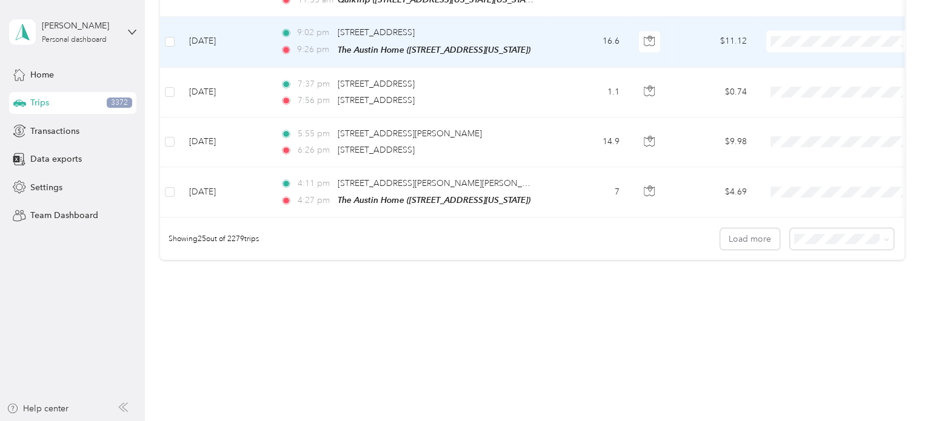
click at [812, 68] on span "Personal" at bounding box center [852, 71] width 112 height 13
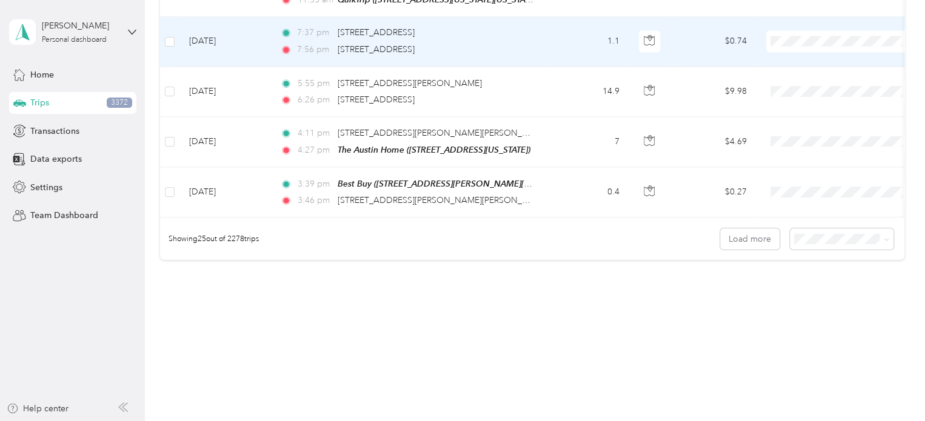
click at [811, 71] on span "Personal" at bounding box center [852, 71] width 112 height 13
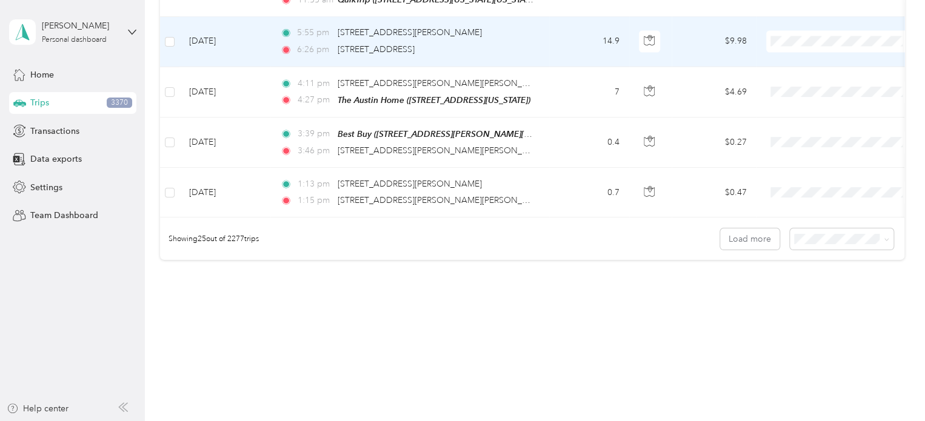
click at [795, 68] on span "Personal" at bounding box center [840, 71] width 133 height 13
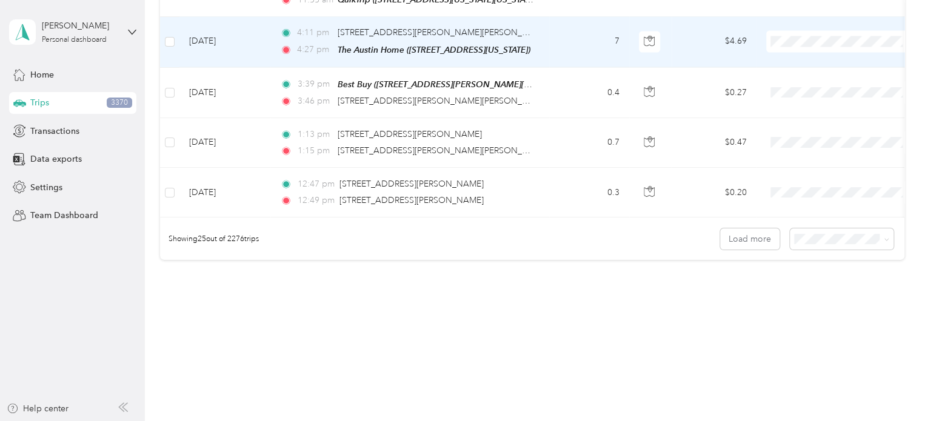
click at [802, 77] on li "Personal" at bounding box center [841, 71] width 150 height 21
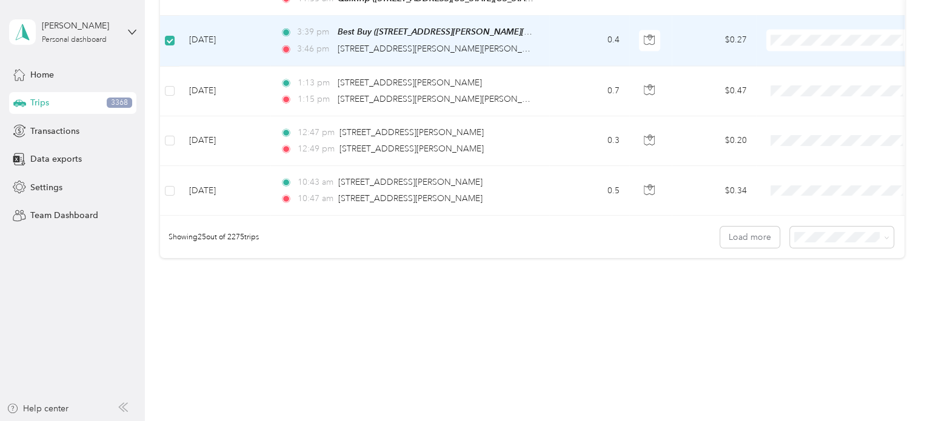
scroll to position [1243, 0]
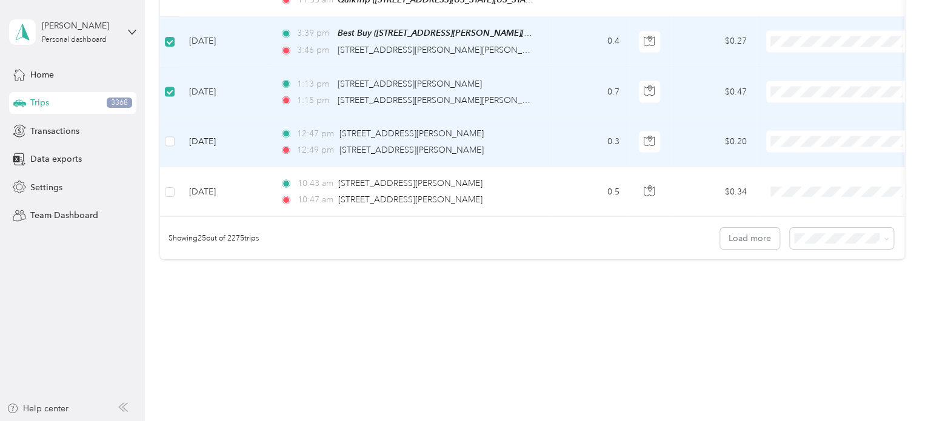
click at [164, 129] on td at bounding box center [169, 143] width 19 height 50
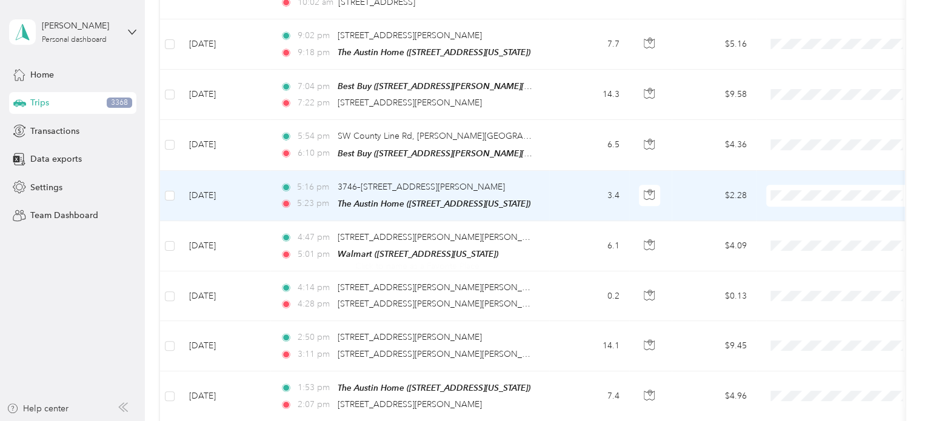
scroll to position [32, 0]
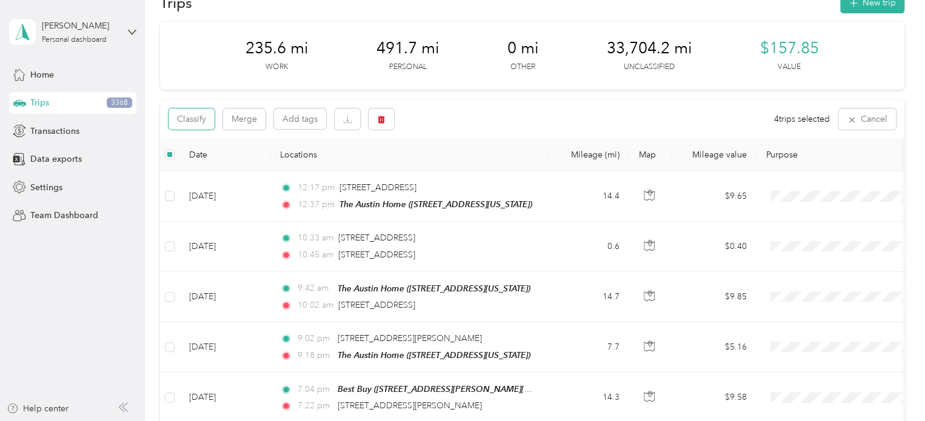
click at [182, 116] on button "Classify" at bounding box center [191, 118] width 46 height 21
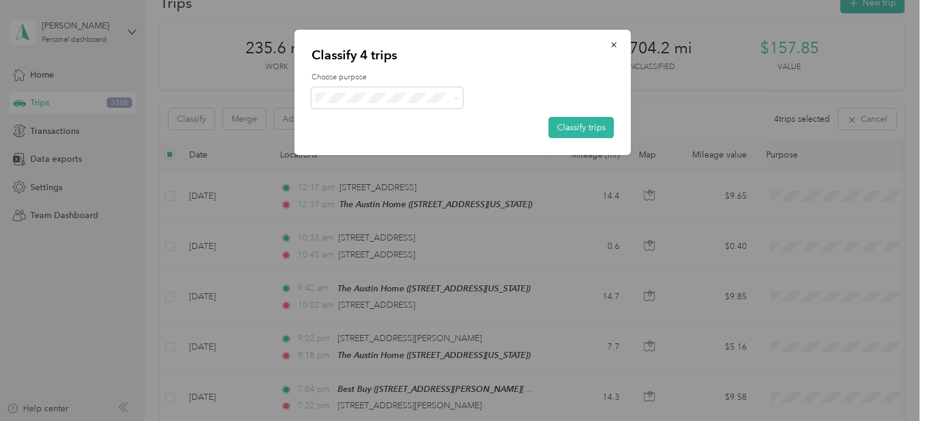
click at [579, 130] on button "Classify trips" at bounding box center [580, 127] width 65 height 21
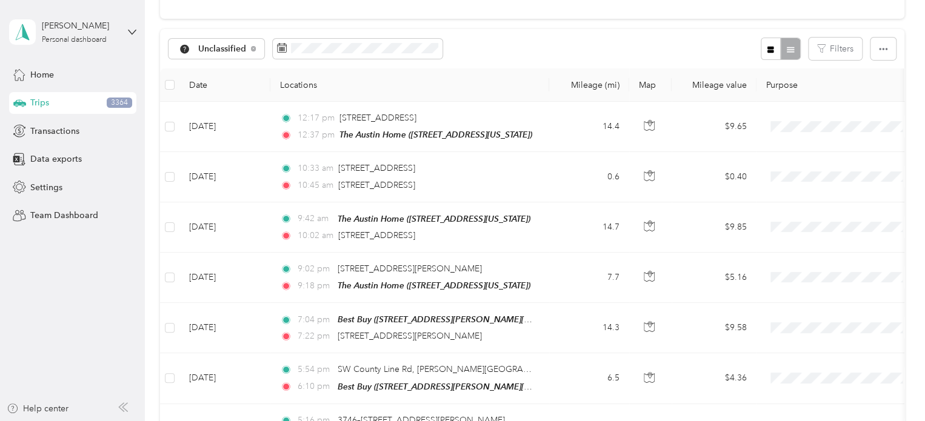
scroll to position [121, 0]
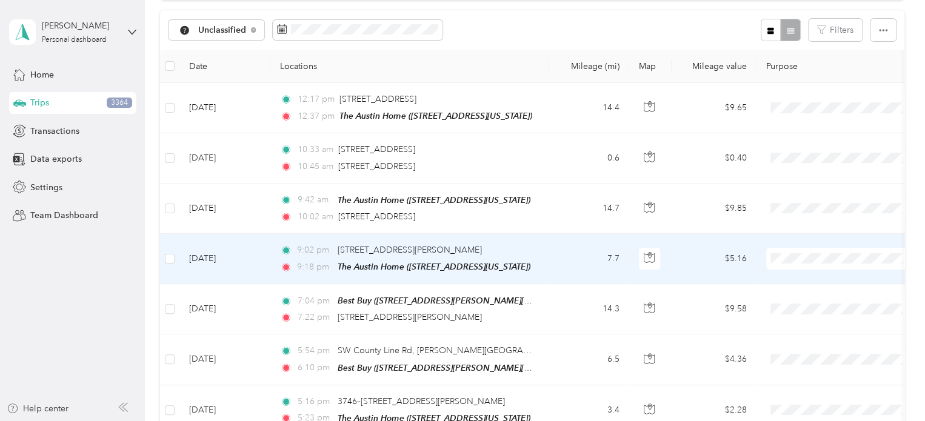
click at [817, 111] on li "Personal" at bounding box center [841, 106] width 150 height 21
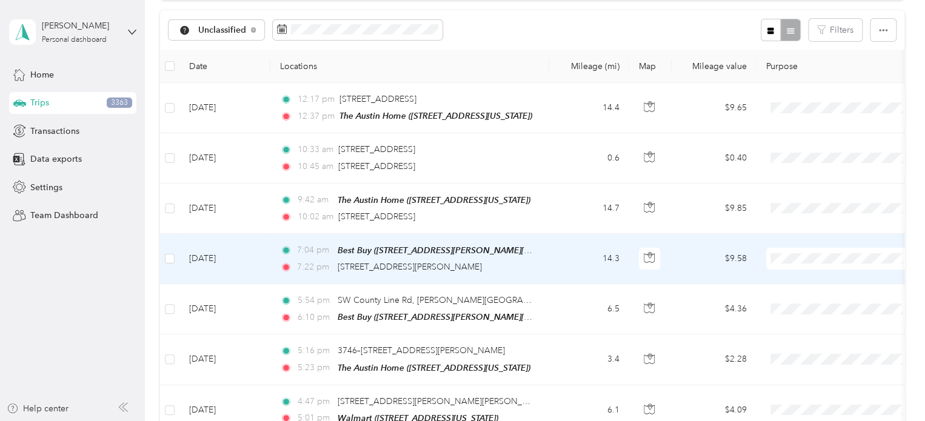
click at [814, 110] on li "Personal" at bounding box center [841, 106] width 150 height 21
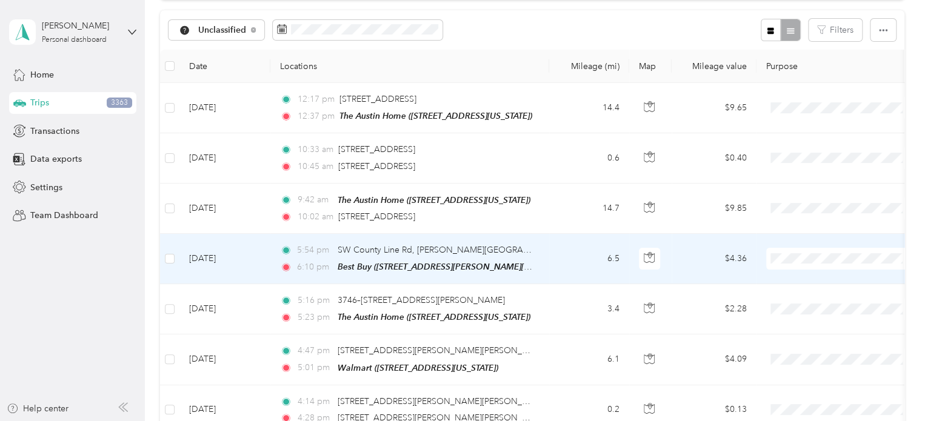
click at [813, 108] on span "Personal" at bounding box center [852, 106] width 112 height 13
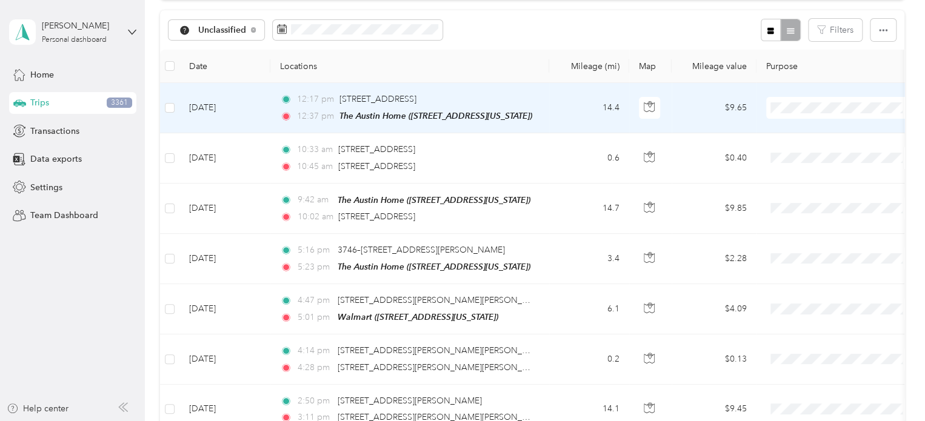
click at [804, 148] on span "Personal" at bounding box center [852, 151] width 112 height 13
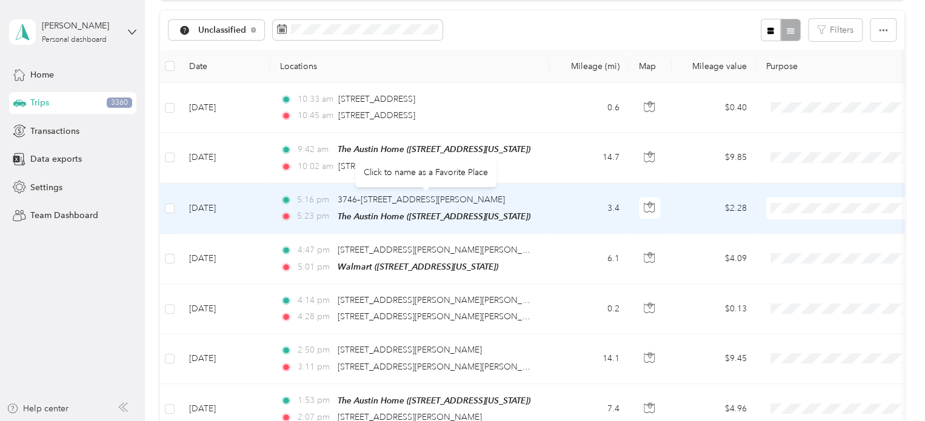
click at [404, 168] on div "Click to name as a Favorite Place" at bounding box center [425, 173] width 141 height 30
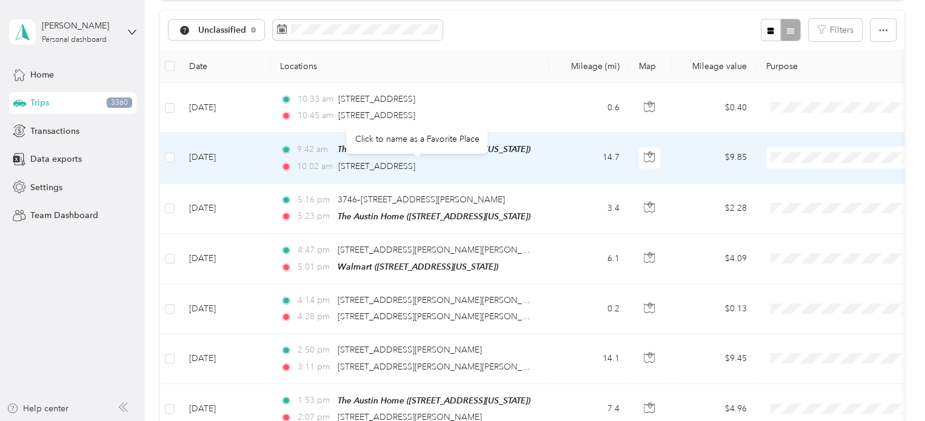
click at [415, 164] on span "1900 N Commercial St, Harrisonville, MO" at bounding box center [376, 166] width 77 height 10
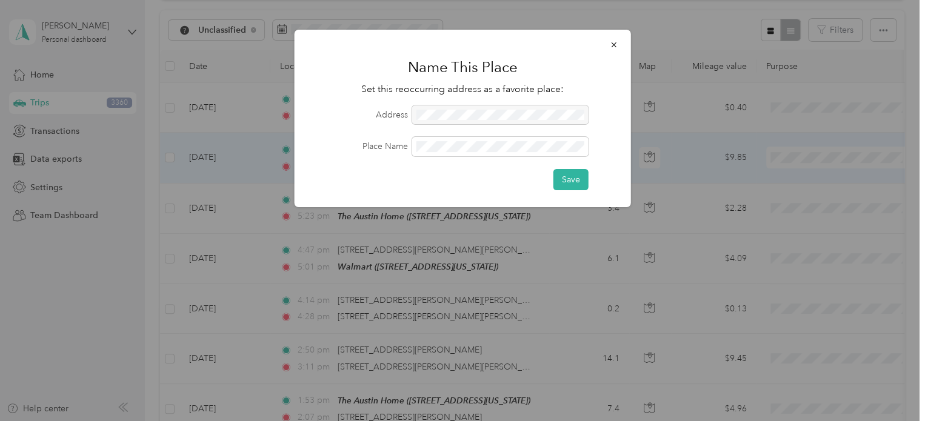
click at [573, 176] on button "Save" at bounding box center [570, 179] width 35 height 21
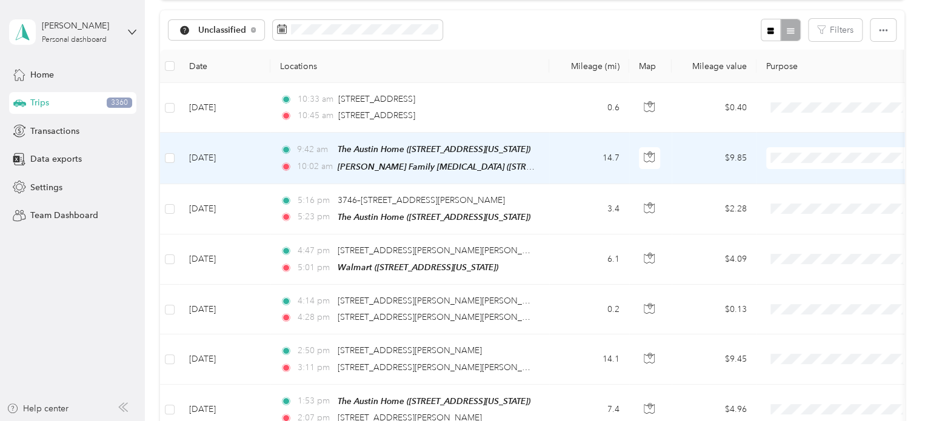
click at [800, 194] on span "Personal" at bounding box center [852, 197] width 112 height 13
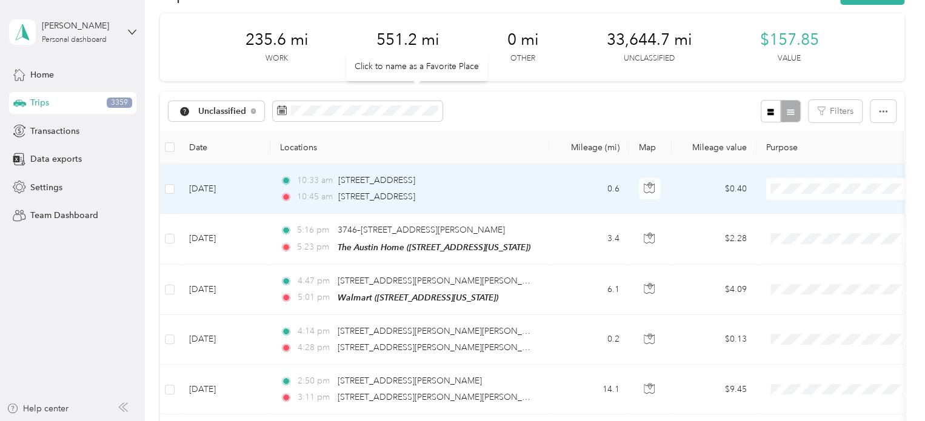
scroll to position [0, 0]
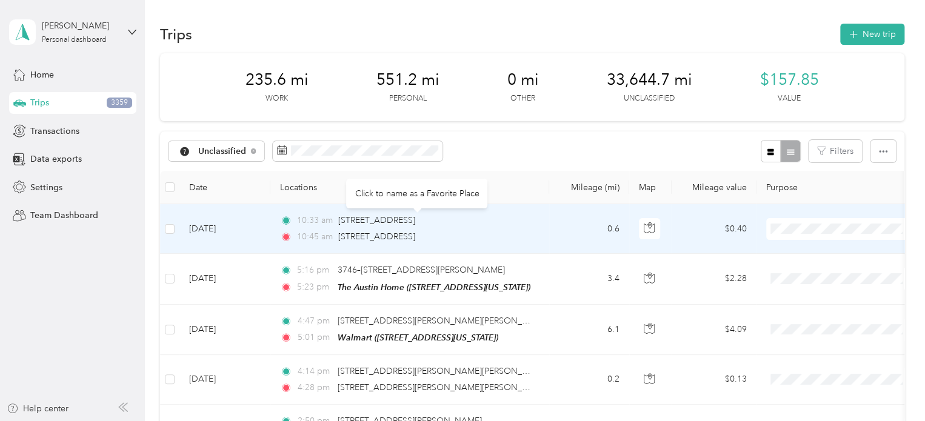
click at [415, 222] on span "1900 N Commercial St, Harrisonville, MO" at bounding box center [376, 220] width 77 height 10
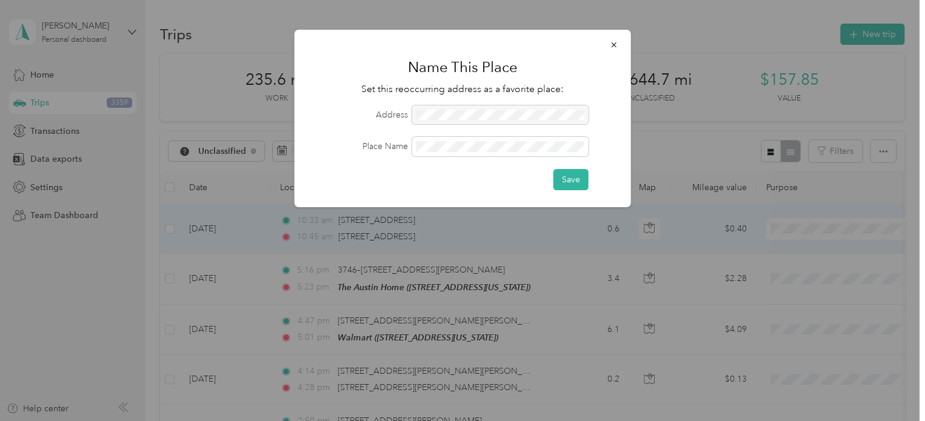
click at [567, 179] on button "Save" at bounding box center [570, 179] width 35 height 21
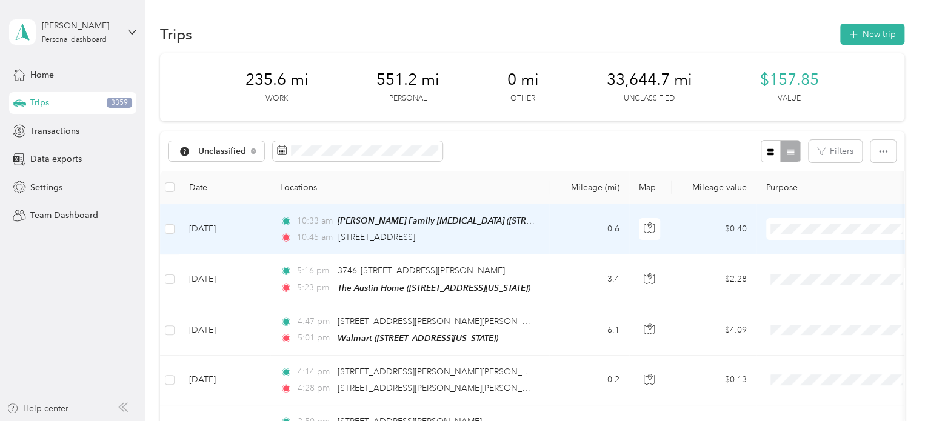
click at [809, 276] on li "Personal" at bounding box center [841, 269] width 150 height 21
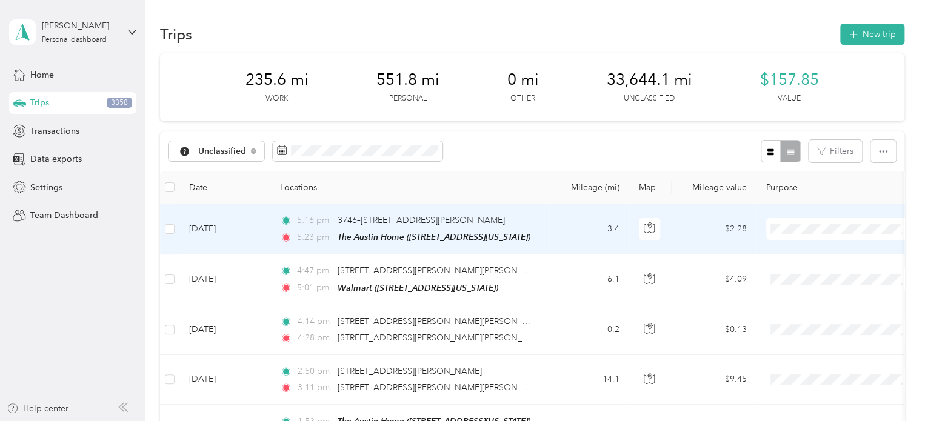
click at [805, 268] on span "Personal" at bounding box center [852, 272] width 112 height 13
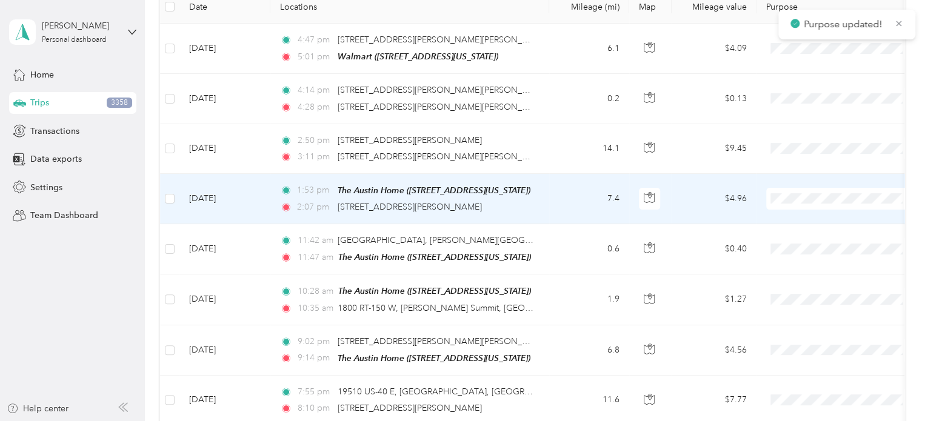
scroll to position [182, 0]
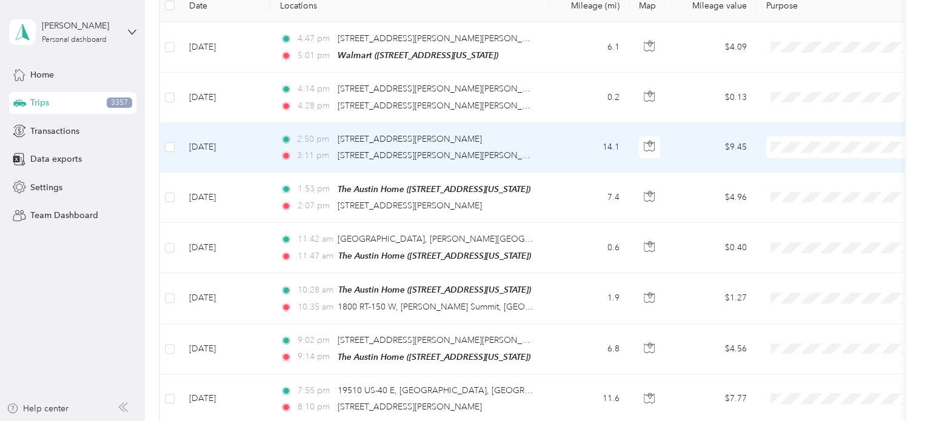
click at [382, 136] on span "[STREET_ADDRESS][PERSON_NAME]" at bounding box center [410, 139] width 144 height 10
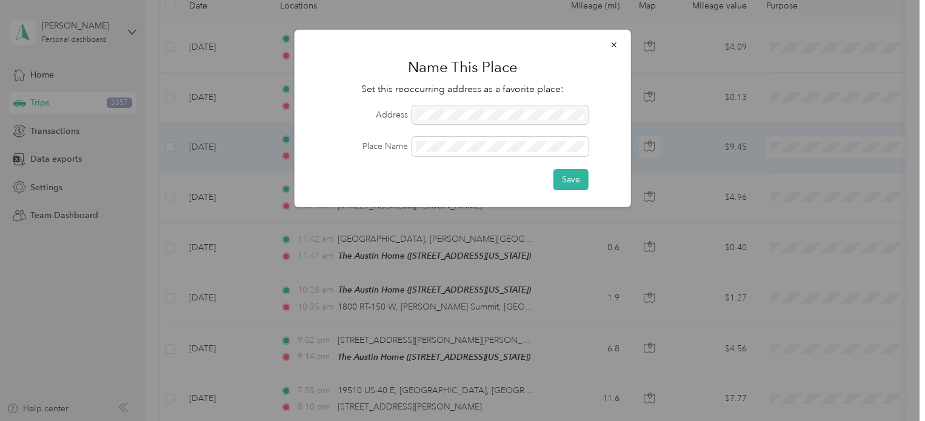
click at [493, 111] on div at bounding box center [500, 114] width 176 height 19
click at [553, 169] on button "Save" at bounding box center [570, 179] width 35 height 21
click at [504, 114] on div at bounding box center [500, 114] width 176 height 19
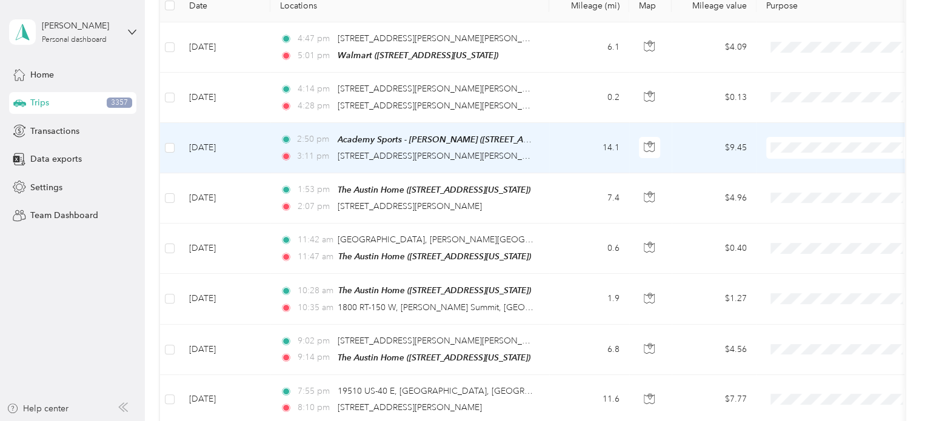
click at [802, 188] on span "Personal" at bounding box center [852, 190] width 112 height 13
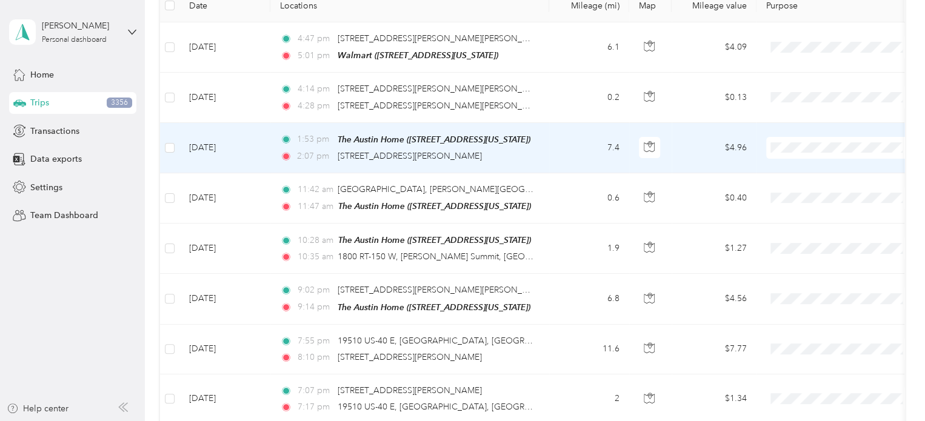
click at [805, 189] on span "Personal" at bounding box center [852, 190] width 112 height 13
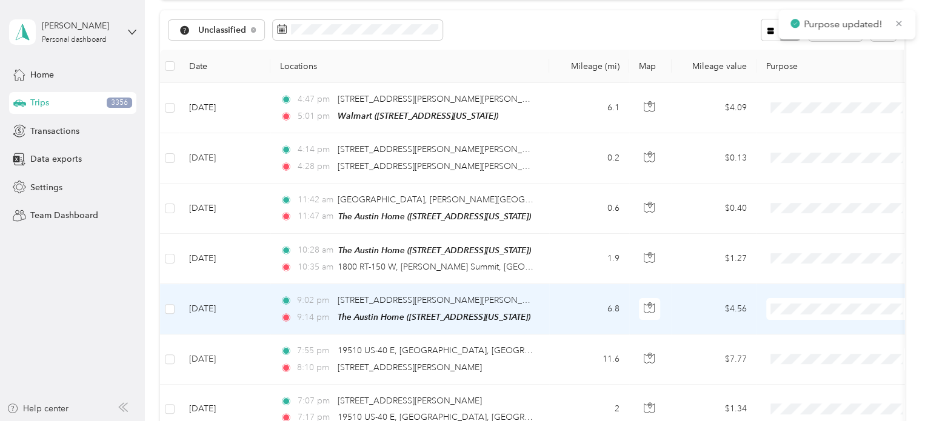
scroll to position [61, 0]
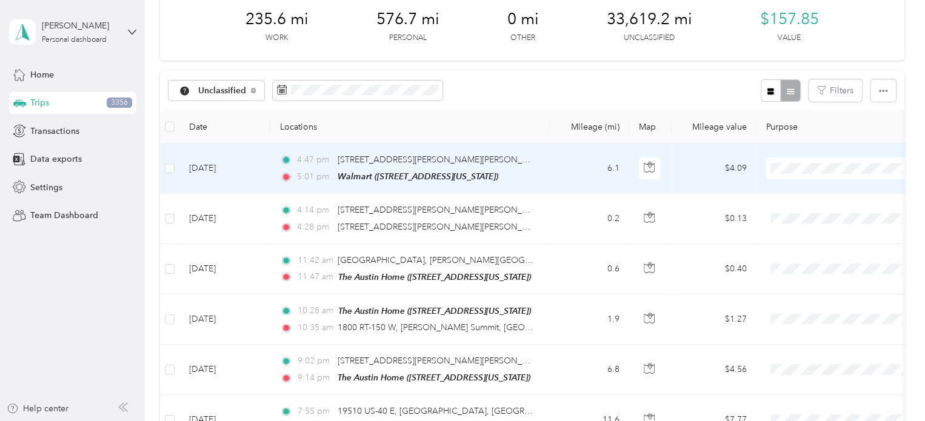
click at [797, 216] on span "Personal" at bounding box center [852, 211] width 112 height 13
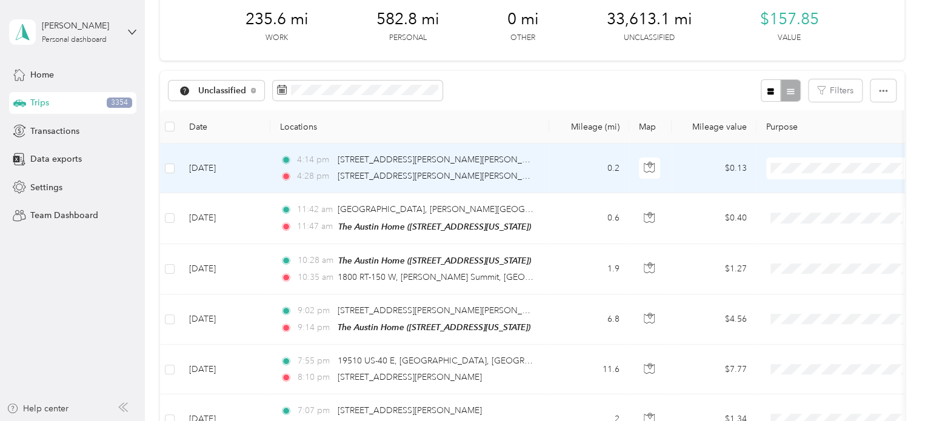
click at [792, 205] on span "Personal" at bounding box center [840, 211] width 133 height 13
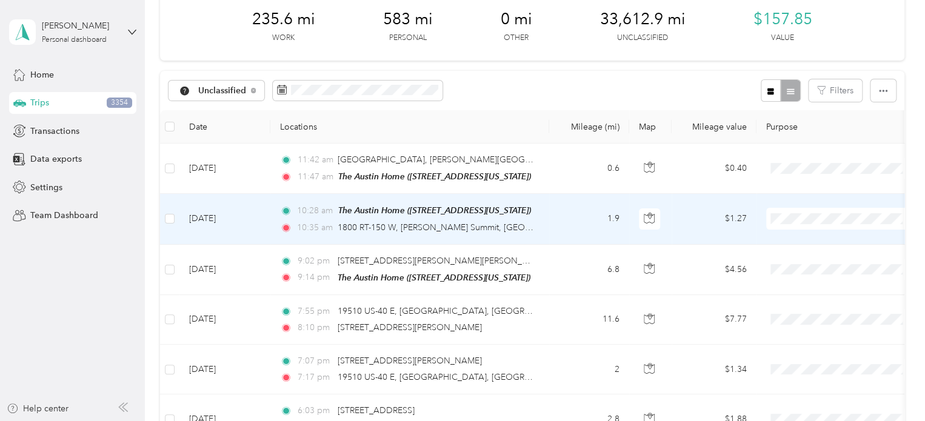
click at [821, 257] on span "Personal" at bounding box center [852, 261] width 112 height 13
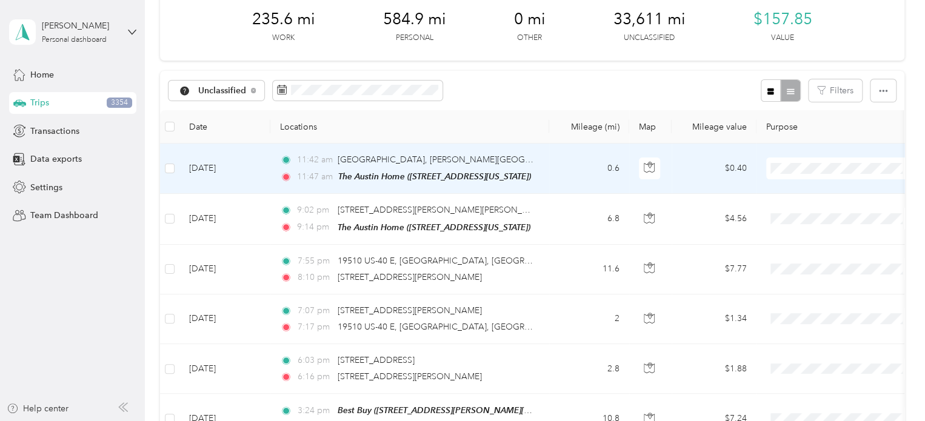
click at [809, 208] on span "Personal" at bounding box center [852, 211] width 112 height 13
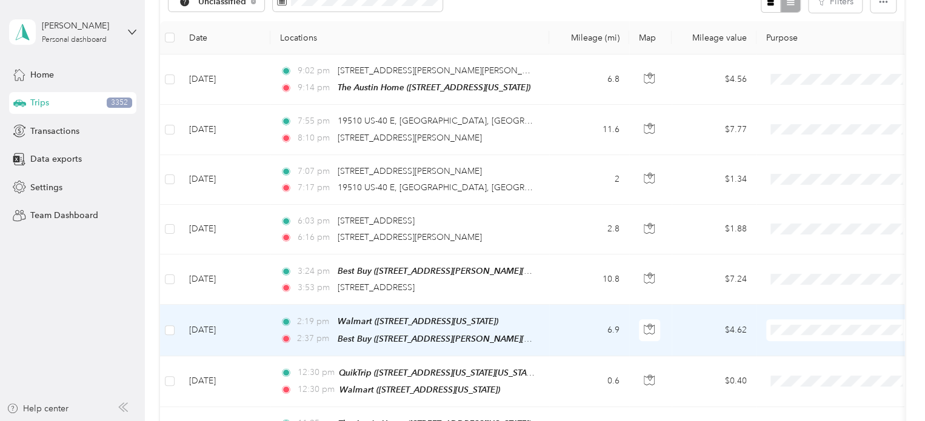
scroll to position [121, 0]
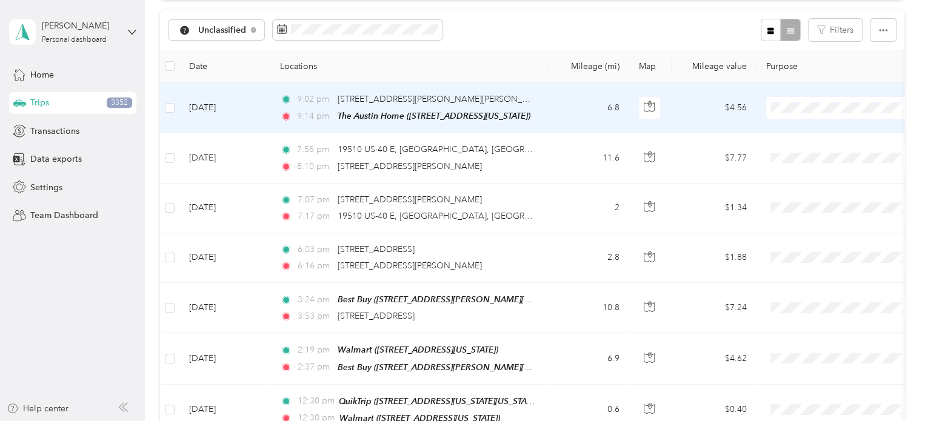
click at [805, 149] on span "Personal" at bounding box center [852, 148] width 112 height 13
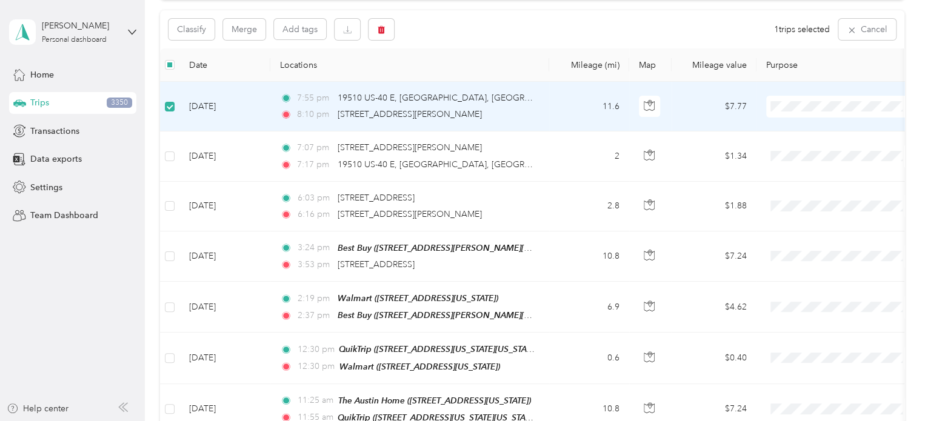
scroll to position [120, 0]
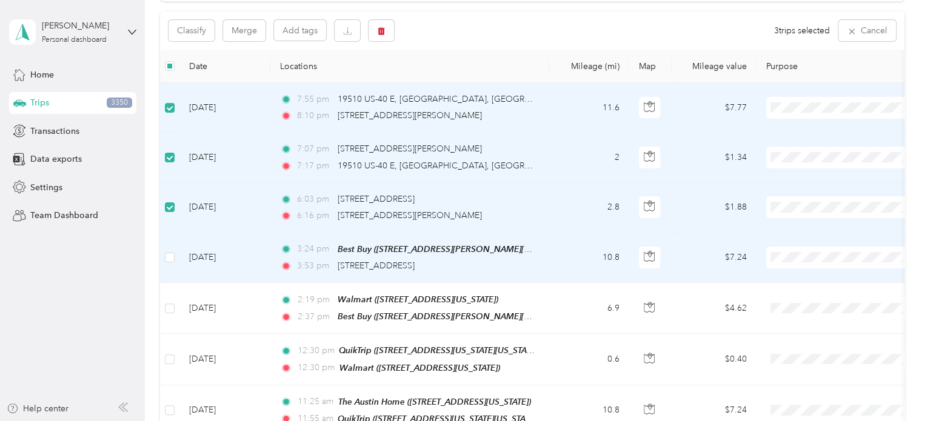
click at [164, 256] on td at bounding box center [169, 258] width 19 height 50
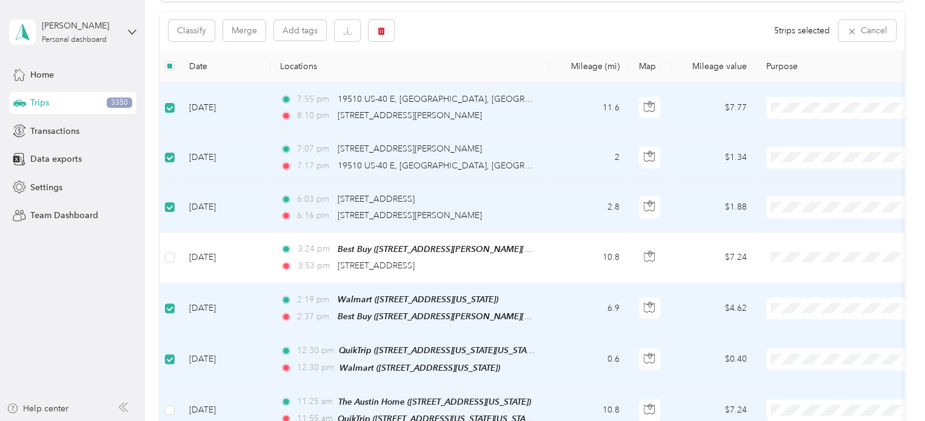
click at [160, 405] on td at bounding box center [169, 410] width 19 height 51
drag, startPoint x: 260, startPoint y: 387, endPoint x: 281, endPoint y: 353, distance: 40.0
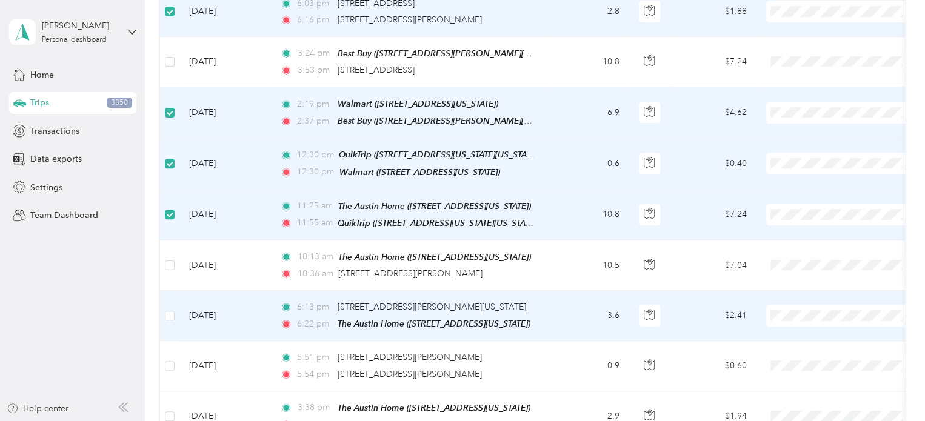
scroll to position [423, 0]
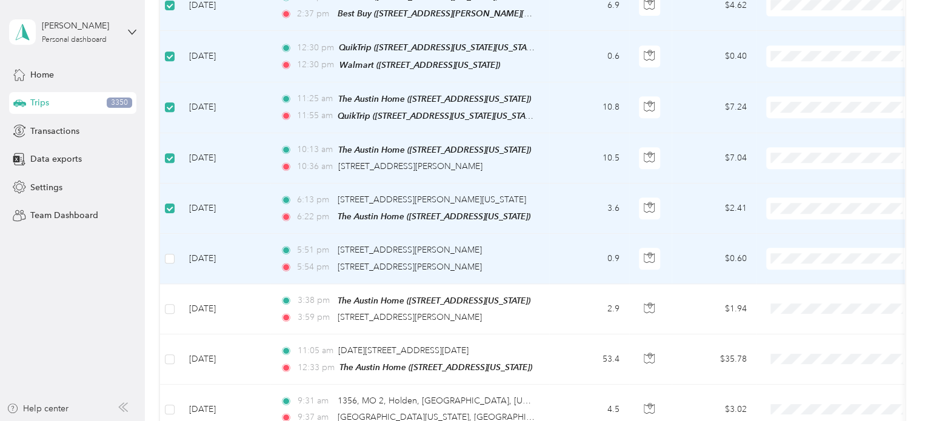
click at [164, 254] on td at bounding box center [169, 259] width 19 height 50
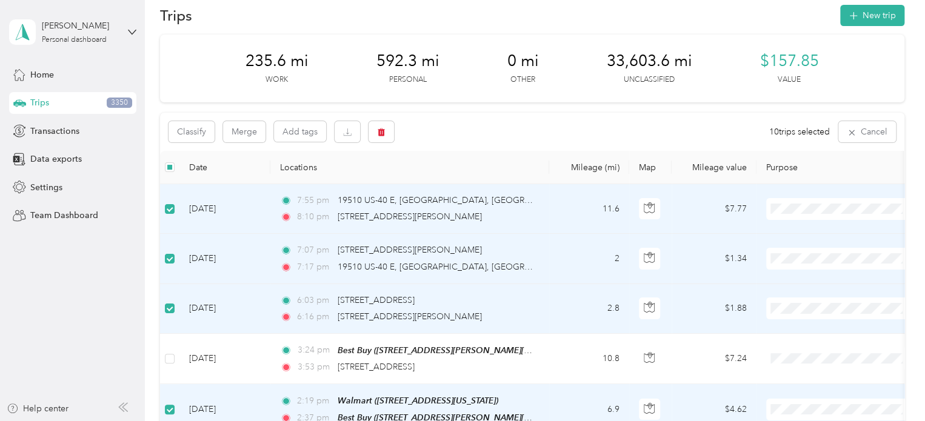
scroll to position [0, 0]
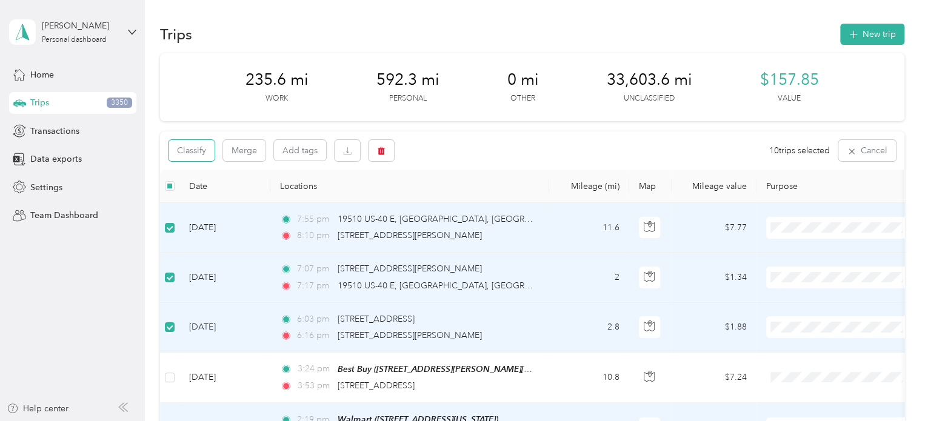
click at [193, 145] on button "Classify" at bounding box center [191, 150] width 46 height 21
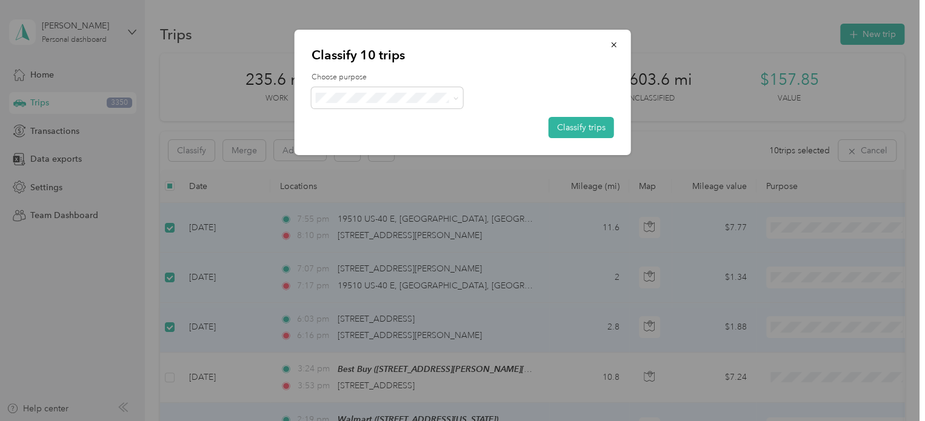
click at [616, 42] on icon "button" at bounding box center [614, 45] width 8 height 8
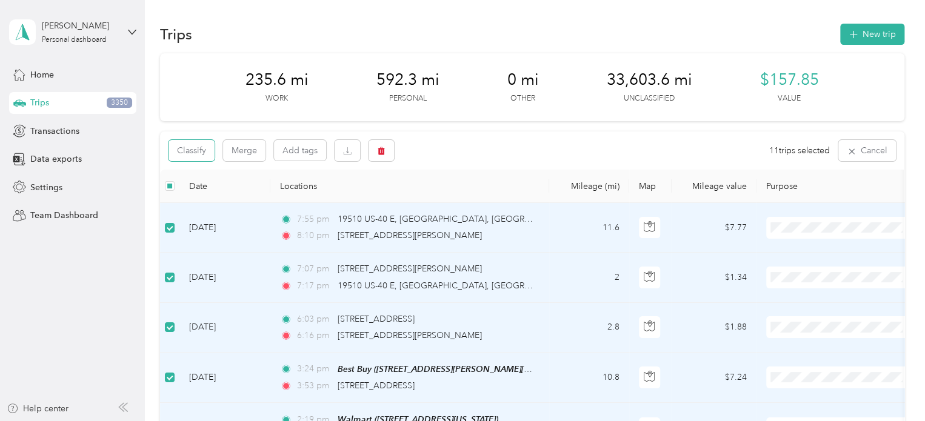
click at [185, 151] on button "Classify" at bounding box center [191, 150] width 46 height 21
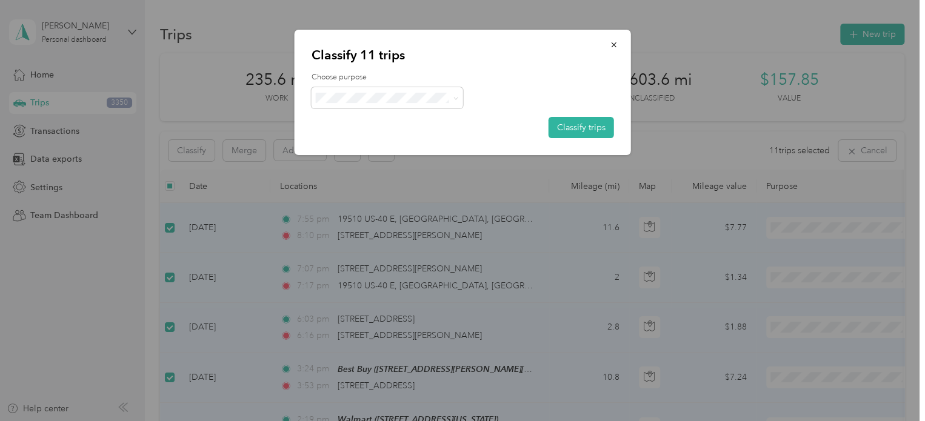
click at [598, 130] on button "Classify trips" at bounding box center [580, 127] width 65 height 21
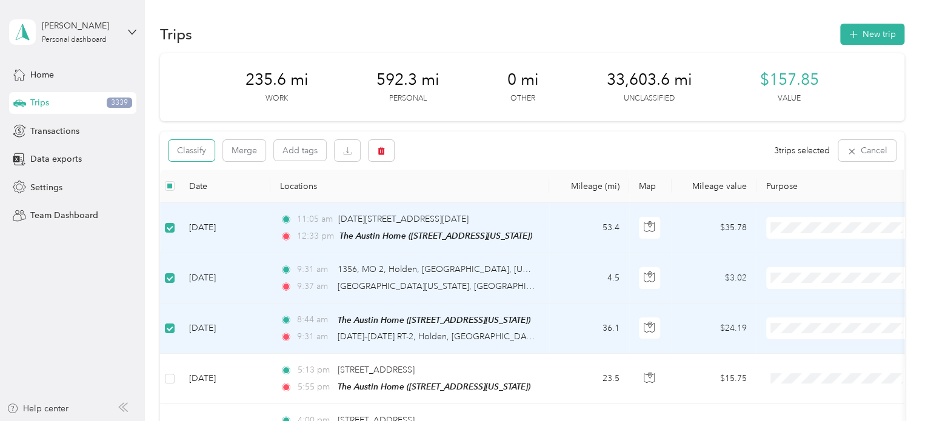
click at [189, 150] on button "Classify" at bounding box center [191, 150] width 46 height 21
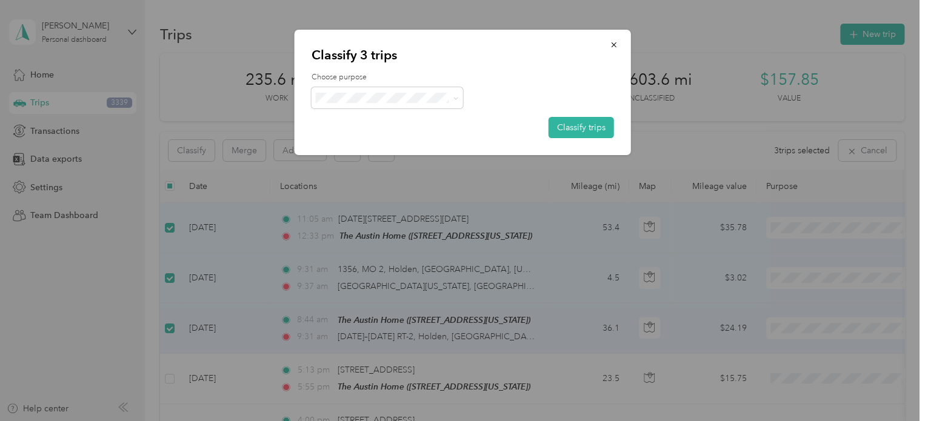
click at [456, 96] on icon at bounding box center [455, 98] width 5 height 5
click at [367, 125] on li "Work" at bounding box center [386, 120] width 151 height 21
click at [591, 130] on button "Classify trips" at bounding box center [580, 127] width 65 height 21
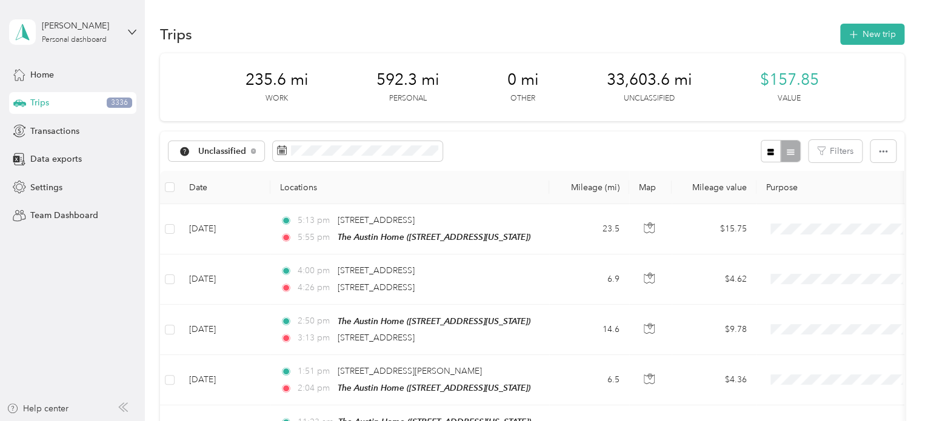
click at [49, 76] on span "Home" at bounding box center [42, 74] width 24 height 13
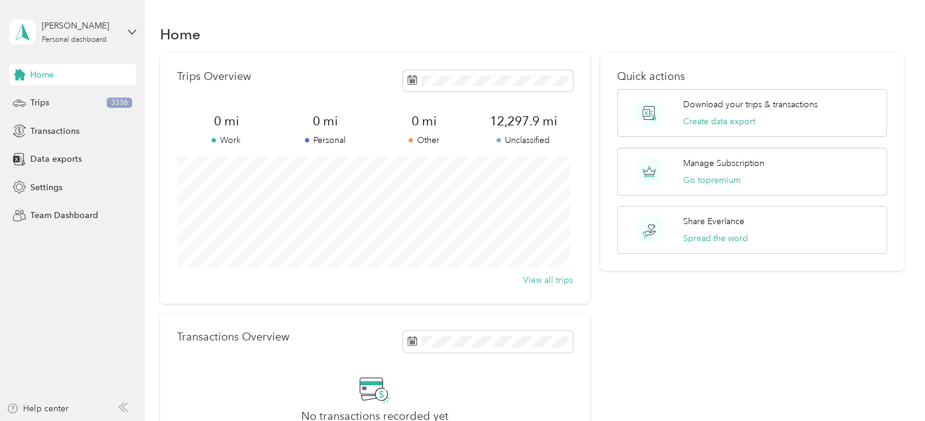
click at [487, 91] on span at bounding box center [488, 80] width 170 height 21
click at [381, 71] on div "Trips Overview" at bounding box center [375, 80] width 396 height 21
click at [342, 88] on div "Trips Overview" at bounding box center [375, 80] width 396 height 21
click at [44, 99] on span "Trips" at bounding box center [39, 102] width 19 height 13
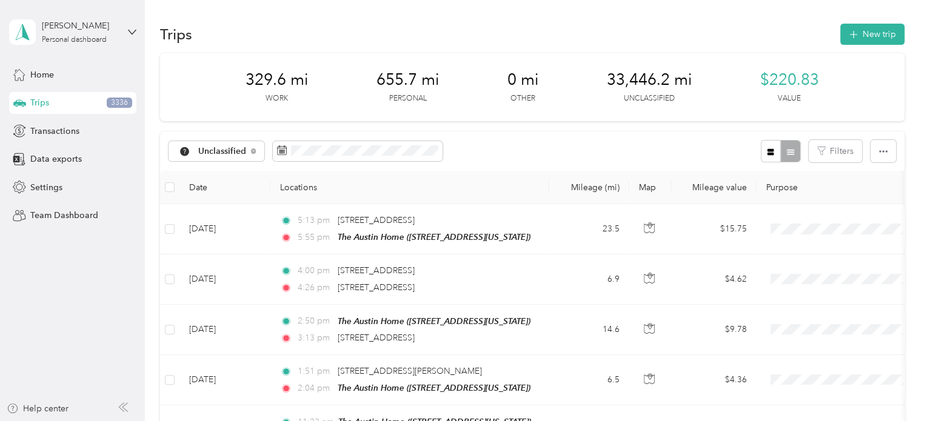
click at [471, 147] on div "Unclassified Filters" at bounding box center [532, 150] width 744 height 39
click at [201, 152] on button "Classify" at bounding box center [191, 150] width 46 height 21
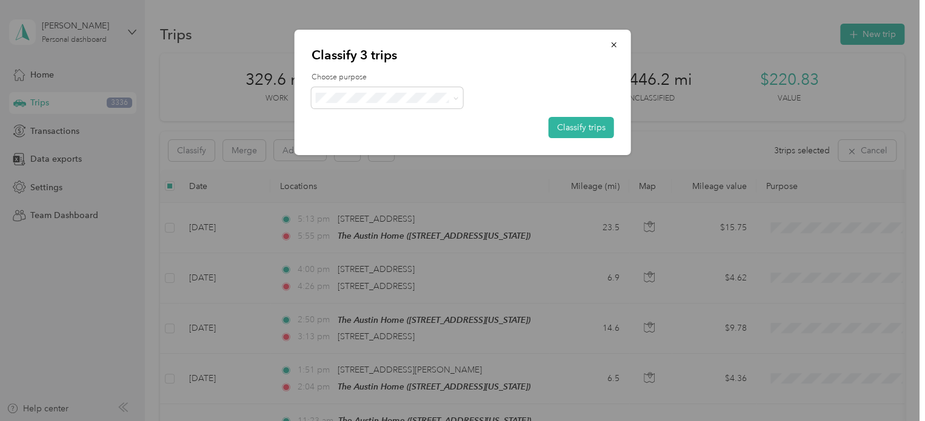
click at [359, 135] on span "Personal" at bounding box center [397, 141] width 113 height 13
click at [595, 125] on button "Classify trips" at bounding box center [580, 127] width 65 height 21
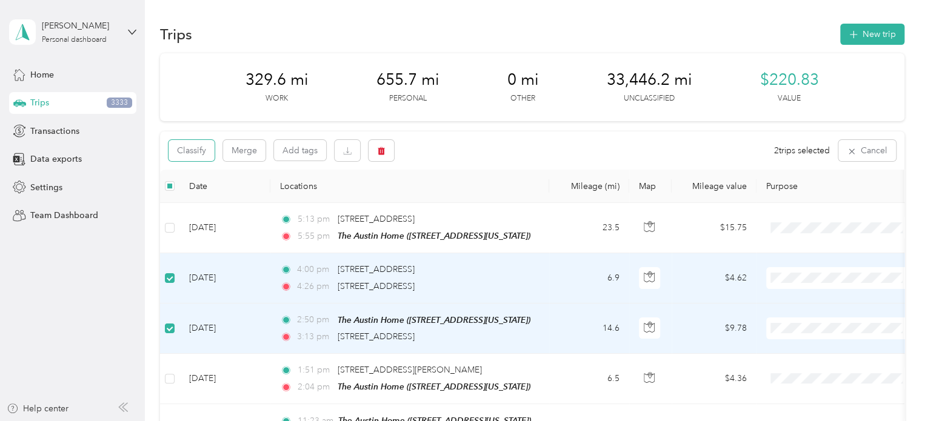
click at [193, 147] on button "Classify" at bounding box center [191, 150] width 46 height 21
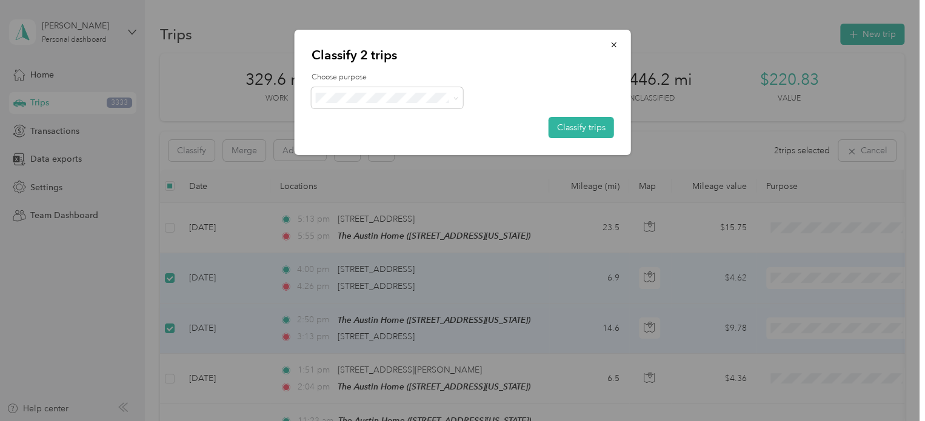
click at [573, 128] on button "Classify trips" at bounding box center [580, 127] width 65 height 21
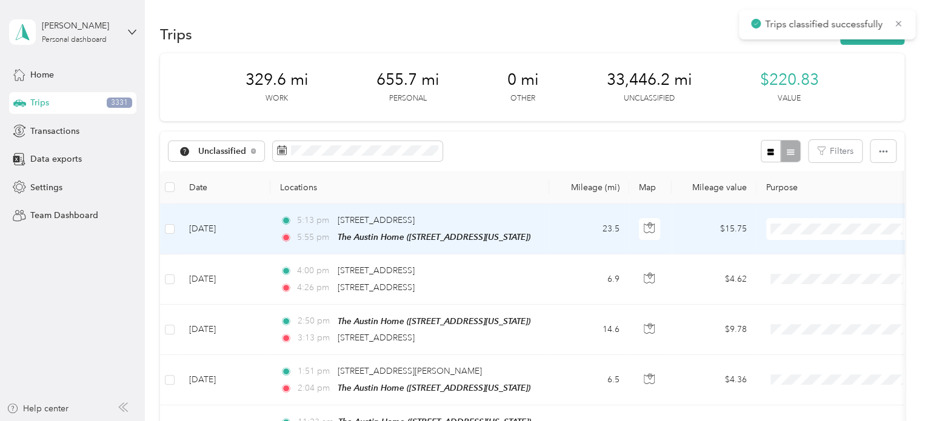
click at [811, 222] on span at bounding box center [841, 229] width 150 height 22
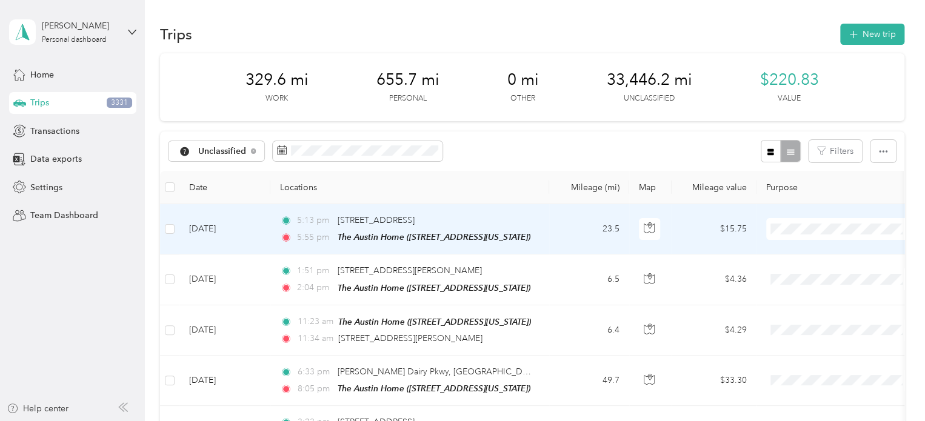
click at [811, 244] on li "Work" at bounding box center [841, 250] width 150 height 21
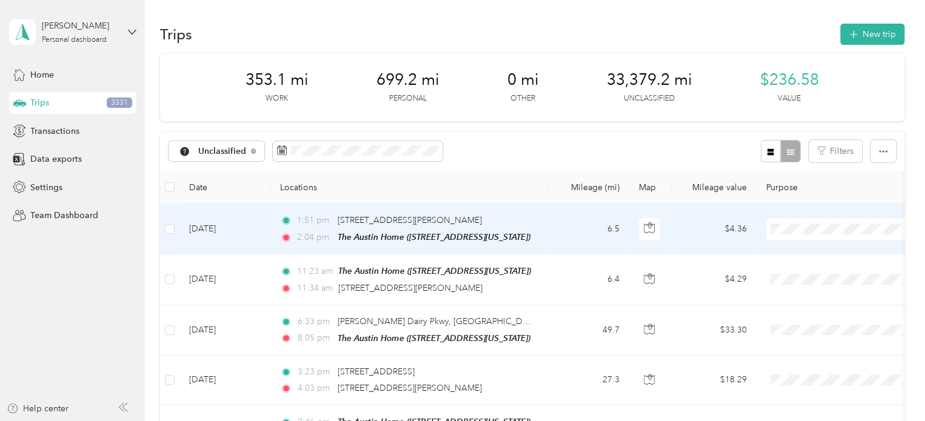
click at [820, 251] on span "Work" at bounding box center [852, 251] width 112 height 13
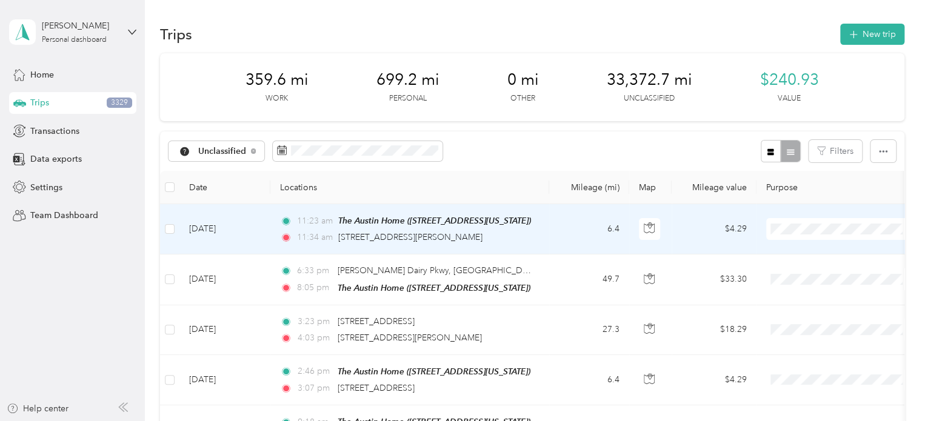
click at [805, 253] on span "Work" at bounding box center [852, 250] width 112 height 13
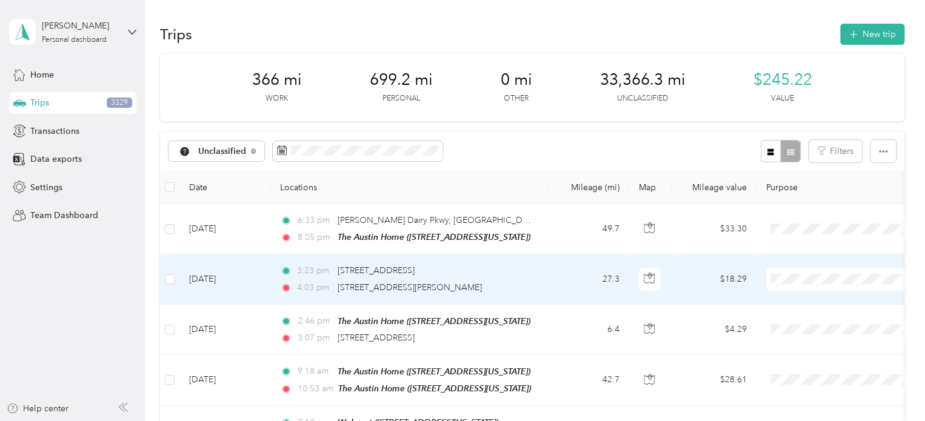
click at [839, 128] on span "Personal" at bounding box center [852, 128] width 112 height 13
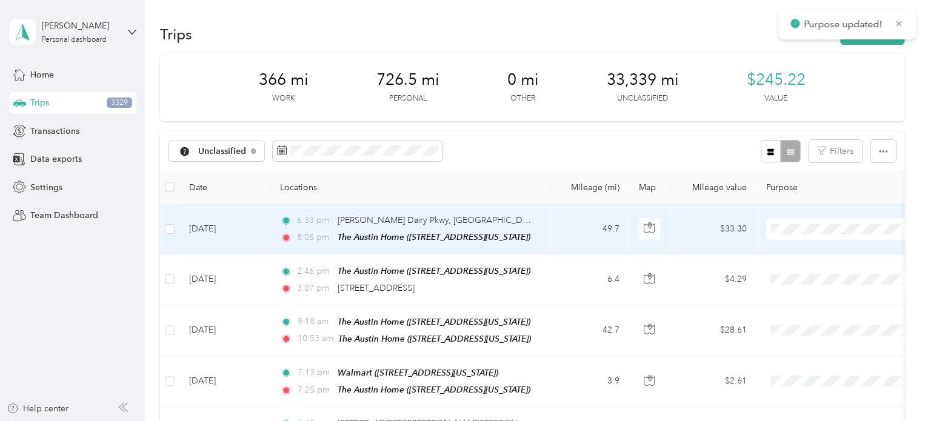
click at [810, 264] on li "Personal" at bounding box center [841, 272] width 150 height 21
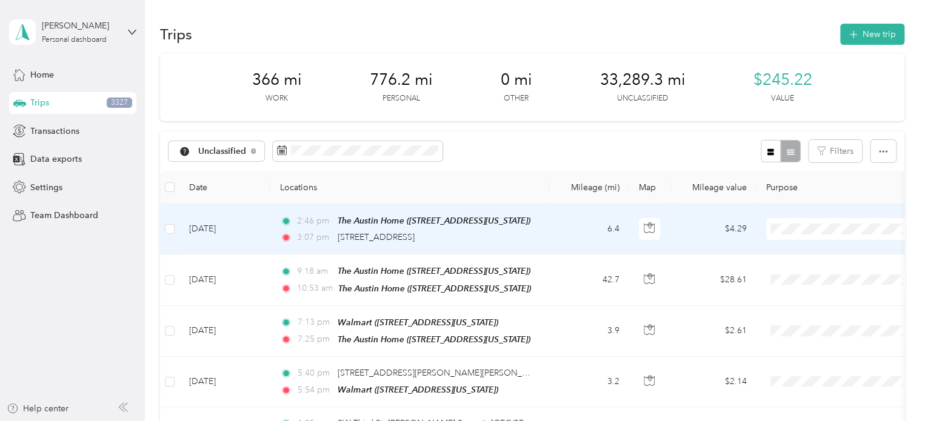
click at [806, 273] on span "Personal" at bounding box center [852, 272] width 112 height 13
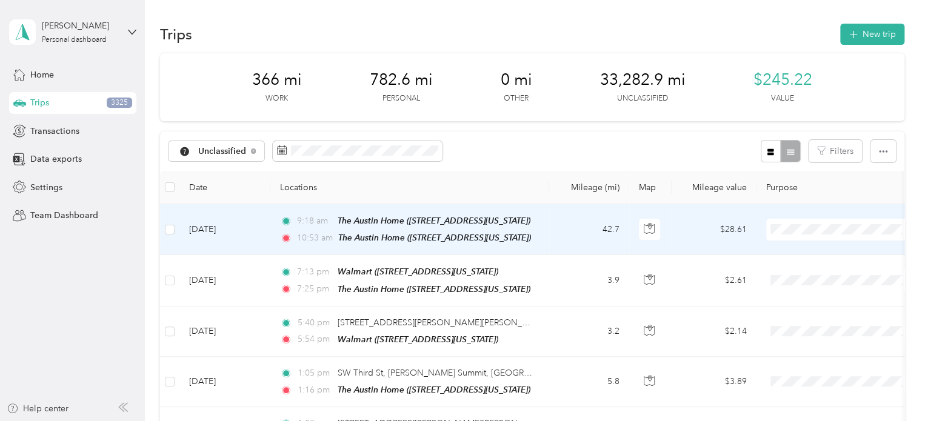
click at [608, 228] on td "42.7" at bounding box center [589, 229] width 80 height 51
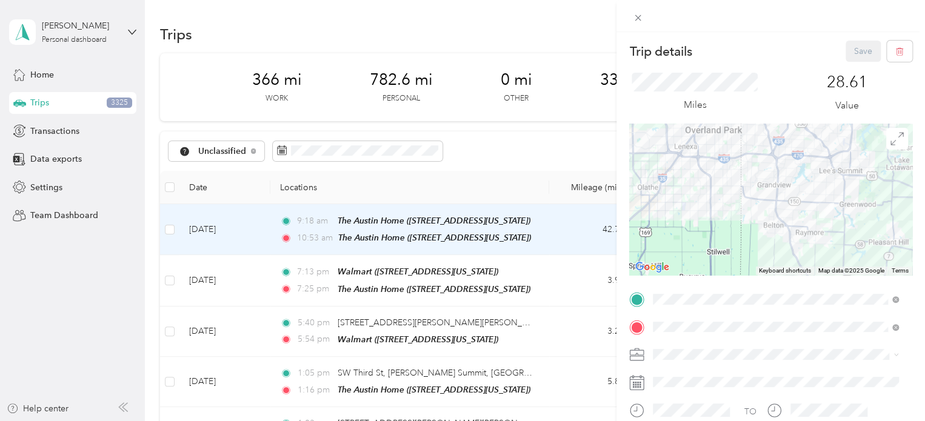
click at [584, 160] on div "Trip details Save This trip cannot be edited because it is either under review,…" at bounding box center [462, 210] width 925 height 421
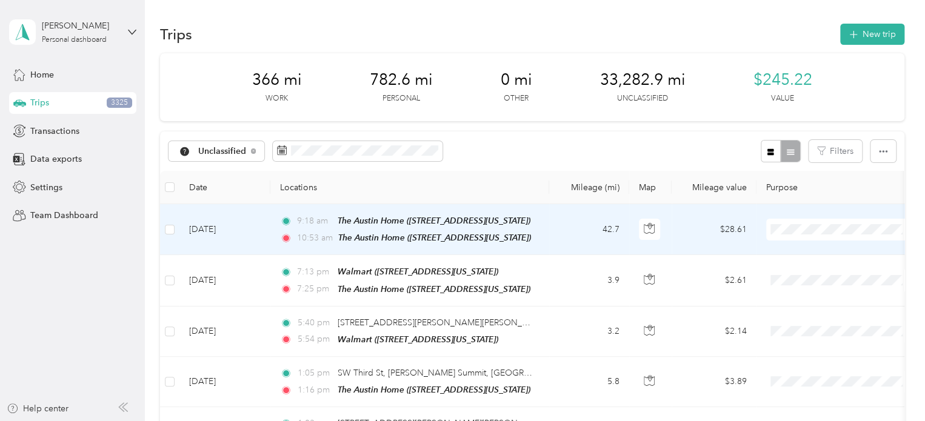
click at [806, 254] on li "Work" at bounding box center [841, 248] width 150 height 21
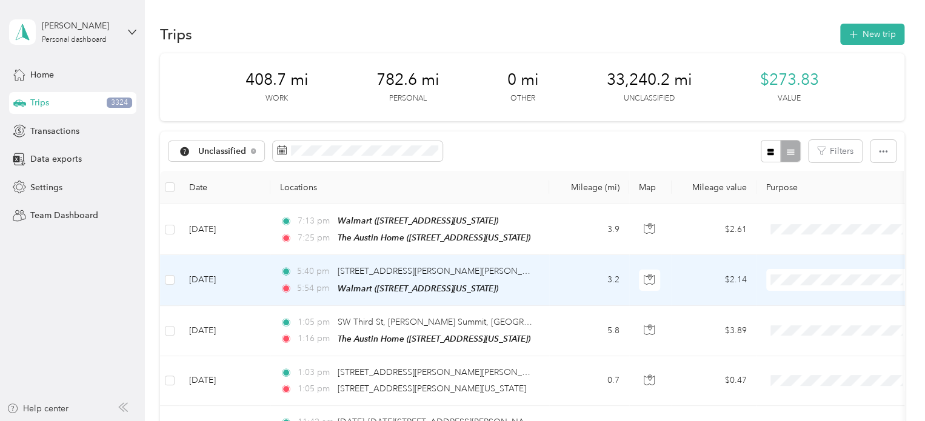
click at [823, 123] on span "Personal" at bounding box center [852, 125] width 112 height 13
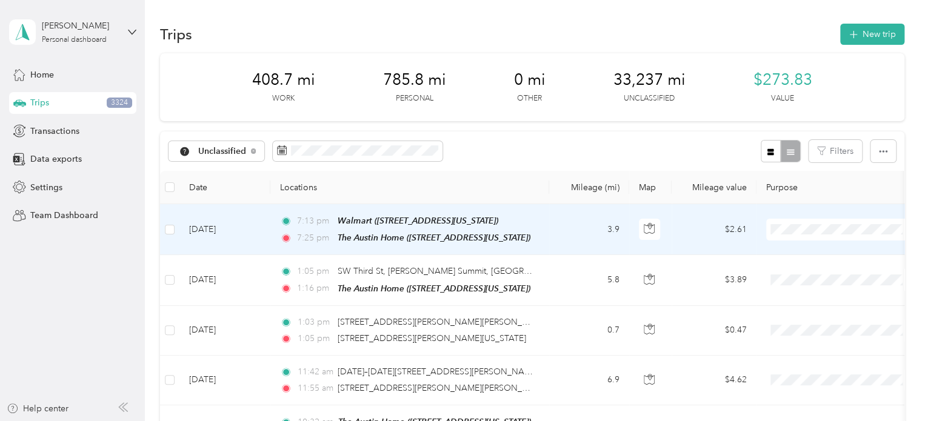
click at [805, 268] on span "Personal" at bounding box center [852, 272] width 112 height 13
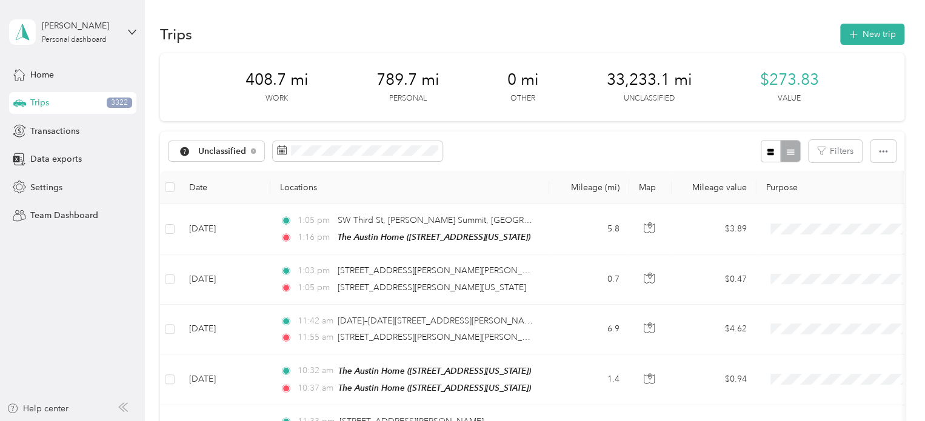
click at [49, 184] on span "Settings" at bounding box center [46, 187] width 32 height 13
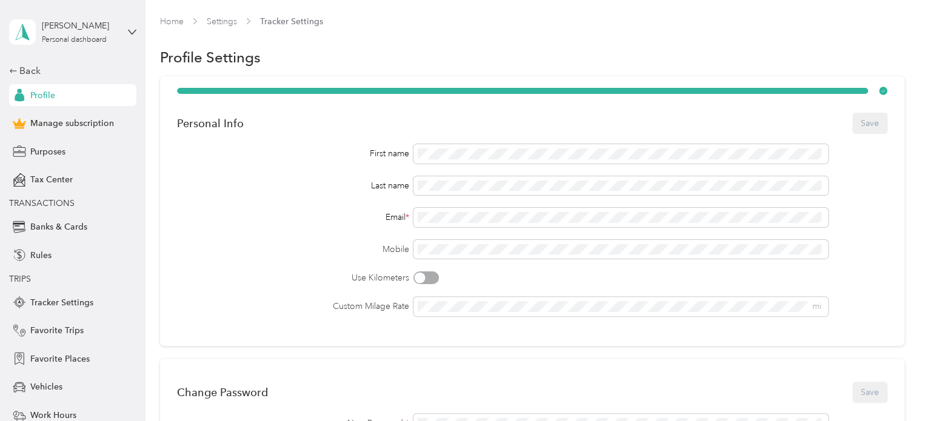
click at [301, 20] on span "Tracker Settings" at bounding box center [291, 21] width 63 height 13
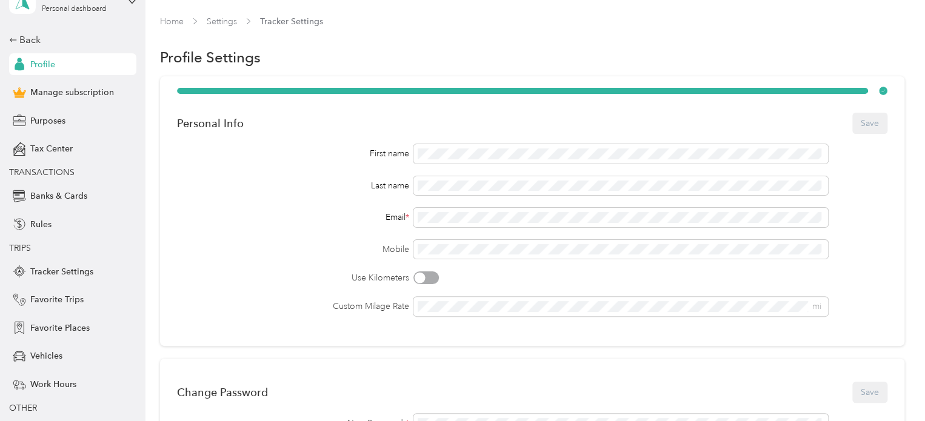
scroll to position [61, 0]
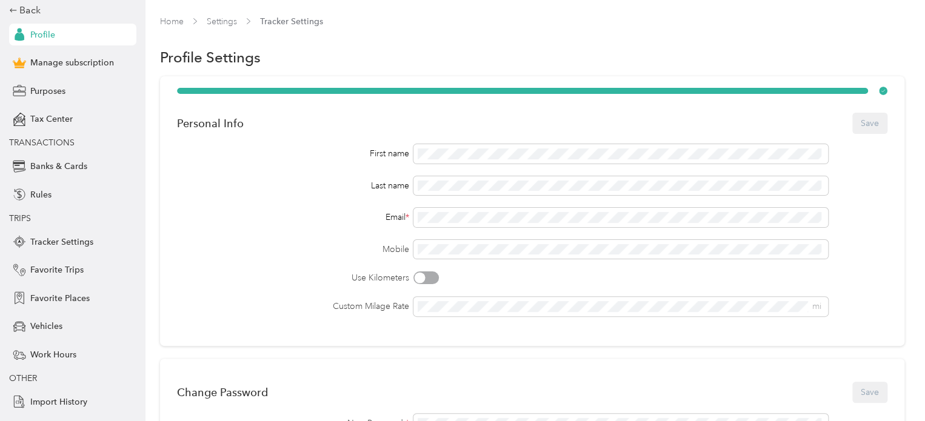
click at [61, 242] on span "Tracker Settings" at bounding box center [61, 242] width 63 height 13
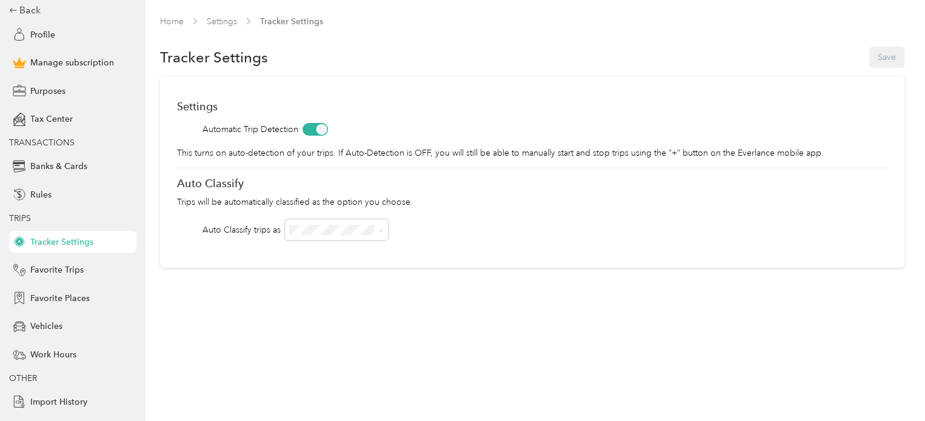
click at [379, 229] on icon at bounding box center [380, 230] width 5 height 5
click at [349, 256] on li "Work" at bounding box center [337, 251] width 104 height 21
click at [383, 228] on icon at bounding box center [380, 230] width 5 height 5
click at [444, 262] on div "Settings Automatic Trip Detection This turns on auto-detection of your trips. I…" at bounding box center [532, 171] width 744 height 191
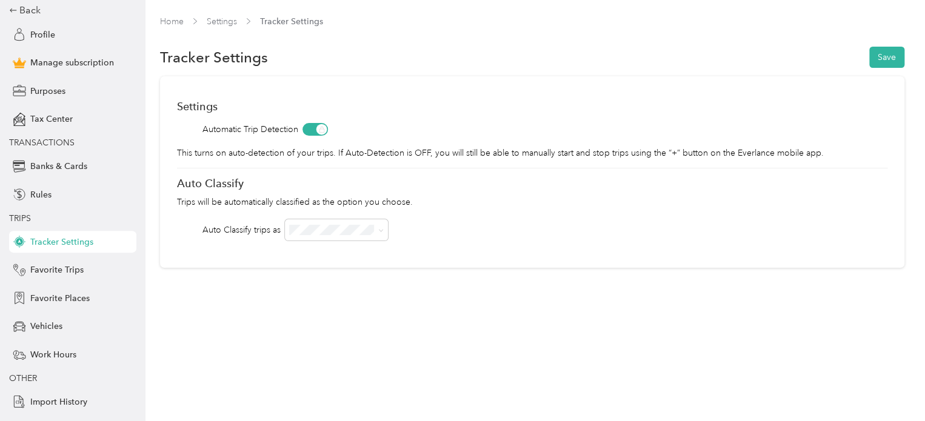
click at [899, 53] on button "Save" at bounding box center [886, 57] width 35 height 21
click at [386, 227] on span at bounding box center [337, 229] width 104 height 21
click at [381, 228] on icon at bounding box center [380, 230] width 5 height 5
click at [327, 276] on div "Personal" at bounding box center [336, 273] width 87 height 13
click at [381, 231] on icon at bounding box center [380, 230] width 5 height 5
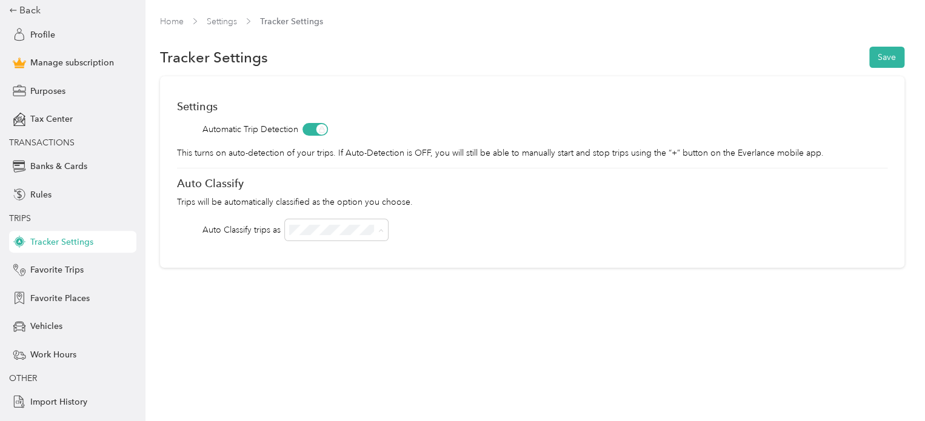
click at [320, 251] on div "Work" at bounding box center [336, 251] width 87 height 13
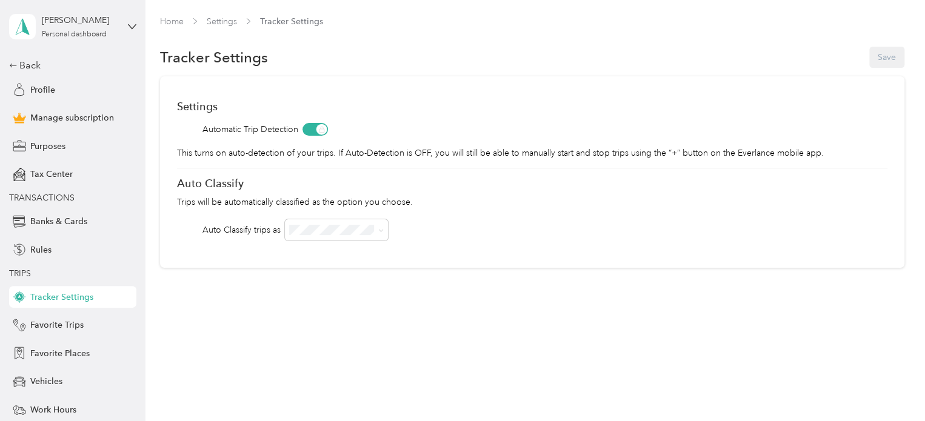
scroll to position [0, 0]
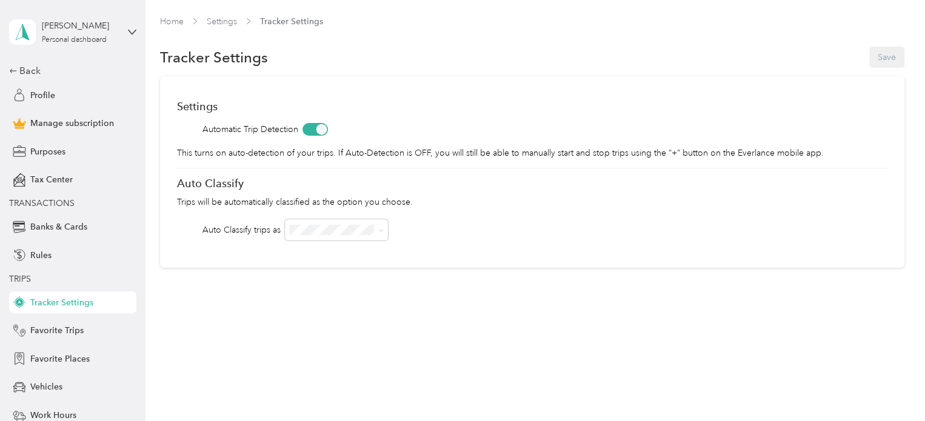
click at [44, 96] on span "Profile" at bounding box center [42, 95] width 25 height 13
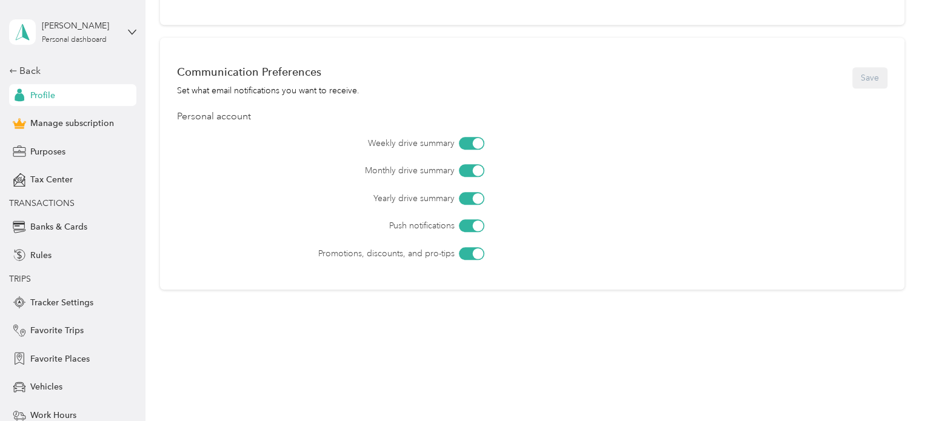
scroll to position [507, 0]
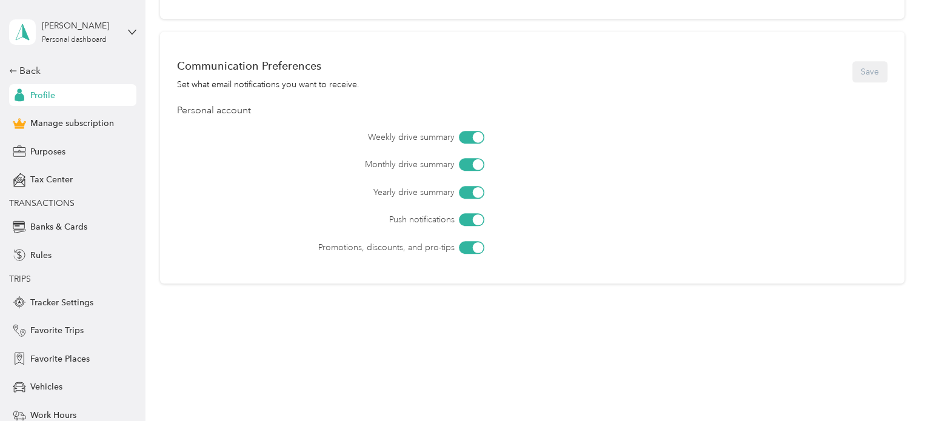
click at [35, 150] on span "Purposes" at bounding box center [47, 151] width 35 height 13
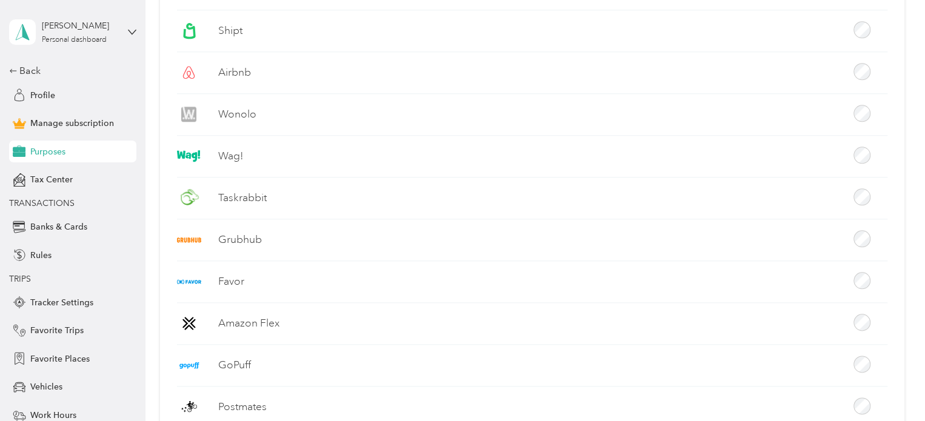
scroll to position [568, 0]
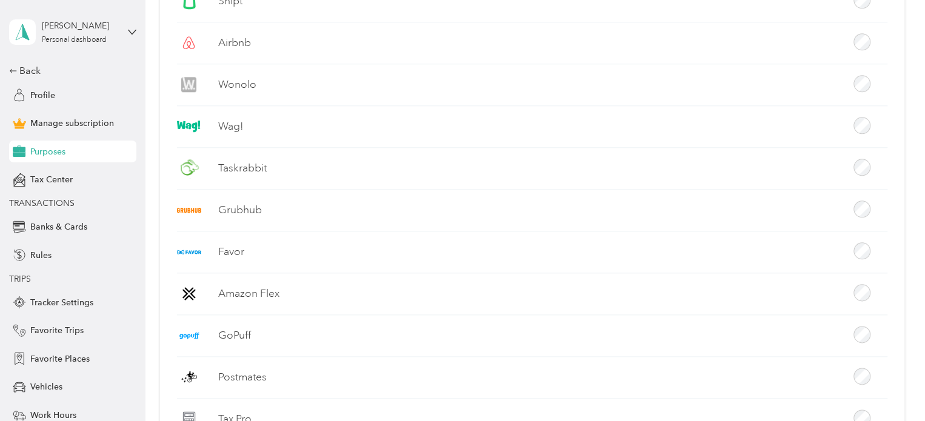
click at [66, 181] on span "Tax Center" at bounding box center [51, 179] width 42 height 13
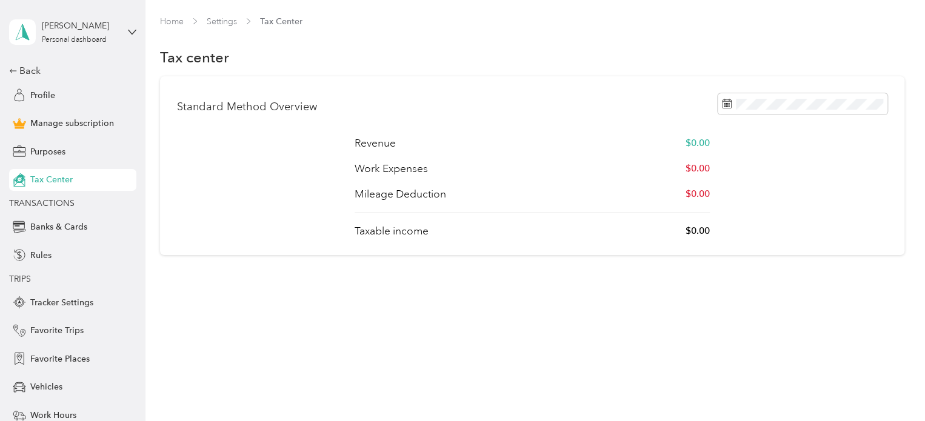
scroll to position [61, 0]
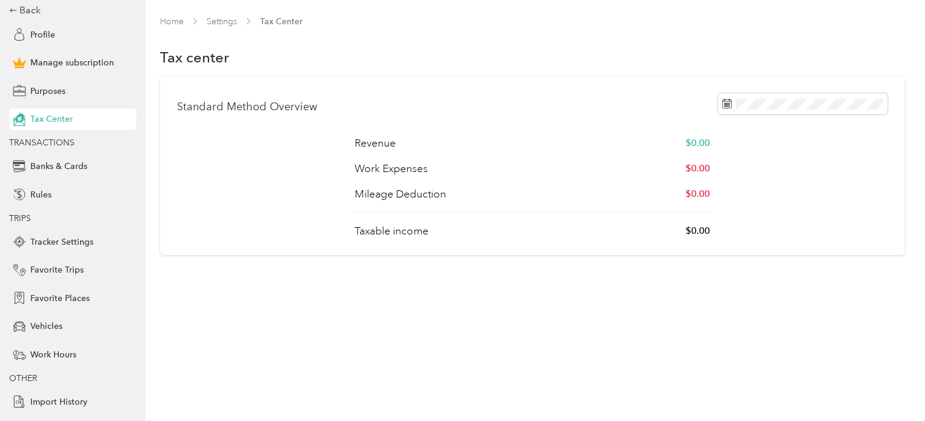
click at [54, 240] on span "Tracker Settings" at bounding box center [61, 242] width 63 height 13
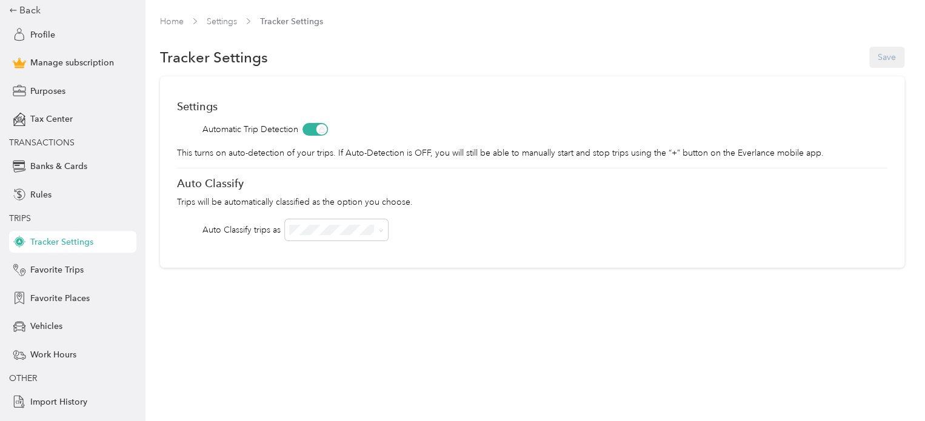
click at [44, 271] on span "Favorite Trips" at bounding box center [56, 270] width 53 height 13
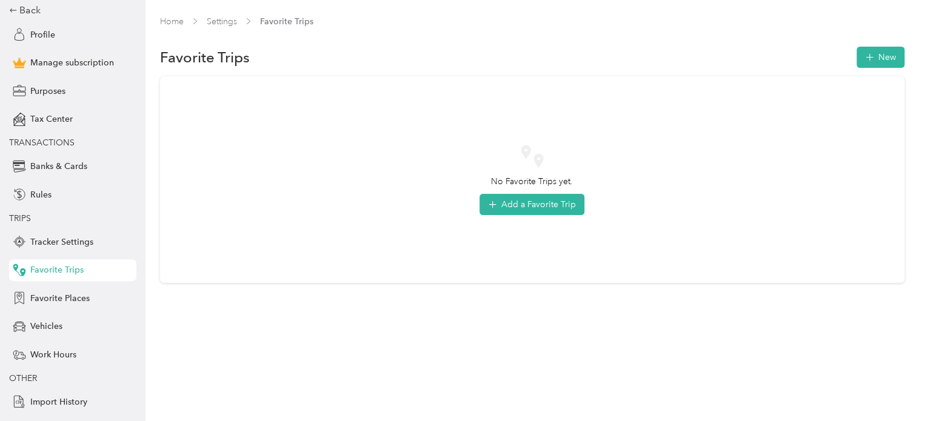
click at [56, 295] on span "Favorite Places" at bounding box center [59, 298] width 59 height 13
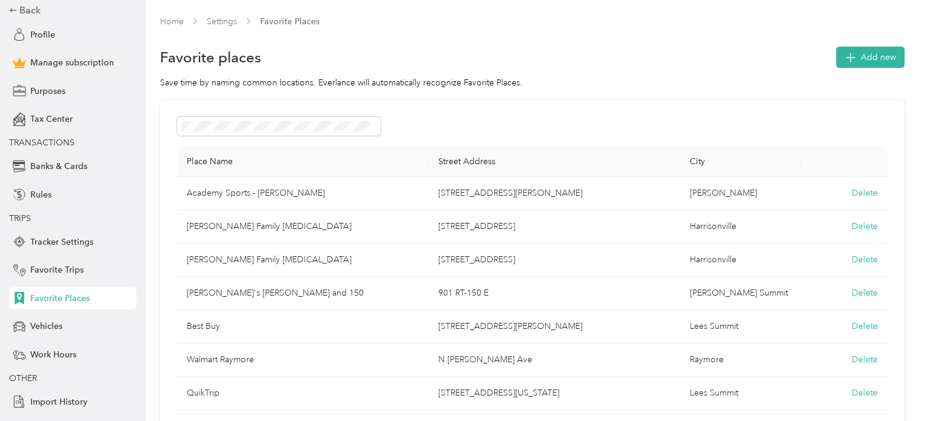
click at [51, 330] on span "Vehicles" at bounding box center [46, 326] width 32 height 13
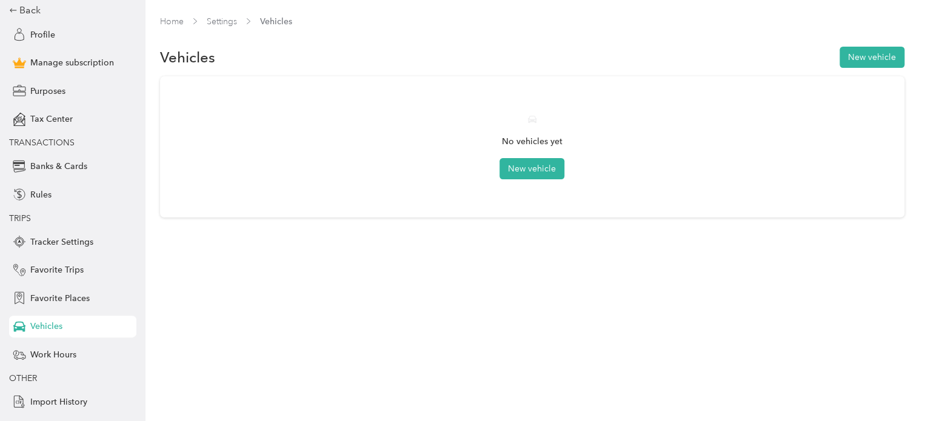
click at [56, 356] on span "Work Hours" at bounding box center [53, 354] width 46 height 13
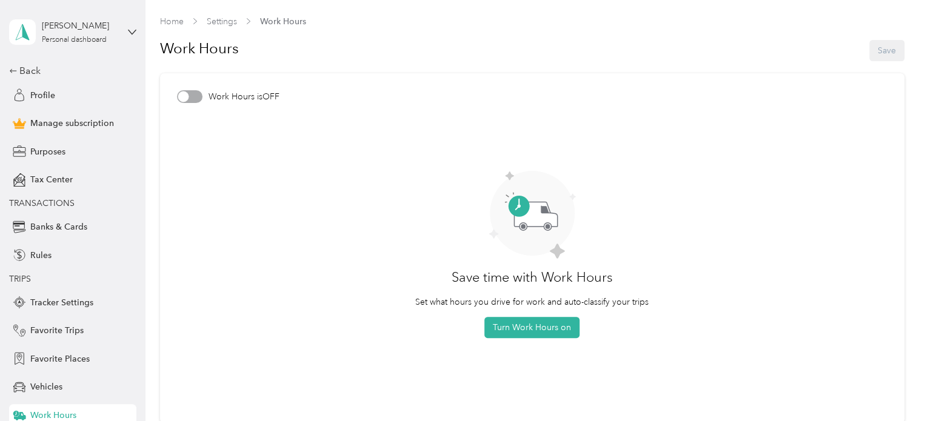
click at [75, 35] on div "Mary Austin Personal dashboard" at bounding box center [80, 31] width 76 height 24
click at [171, 22] on link "Home" at bounding box center [172, 21] width 24 height 10
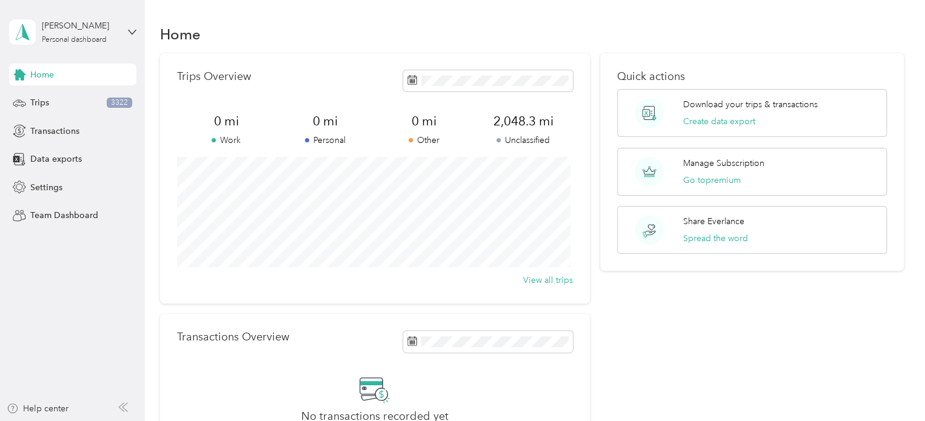
click at [542, 385] on div "No transactions recorded yet Connect your bank or credit card to automatically …" at bounding box center [375, 418] width 396 height 88
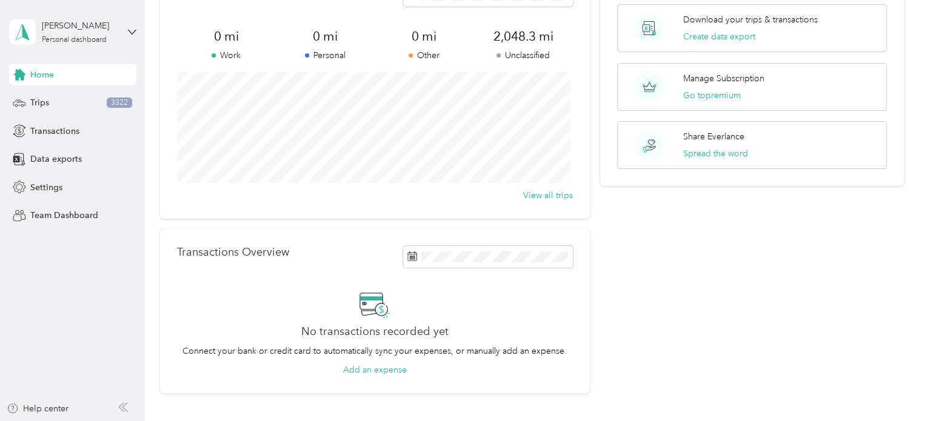
scroll to position [121, 0]
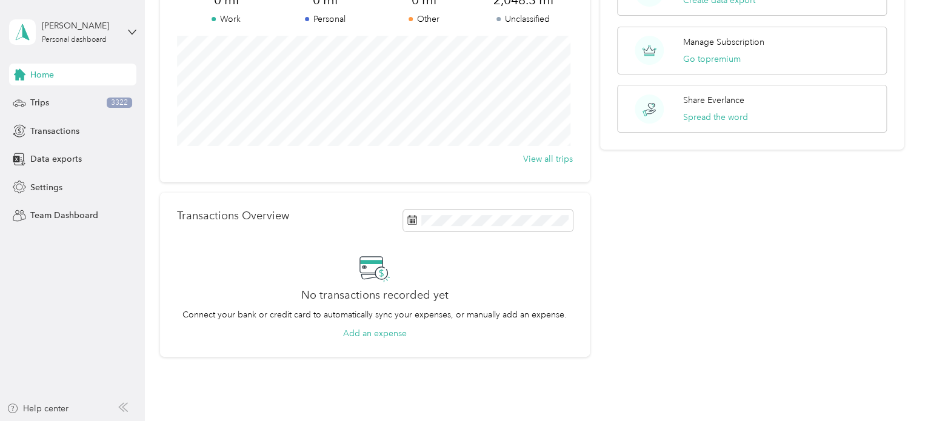
click at [59, 103] on div "Trips 3322" at bounding box center [72, 103] width 127 height 22
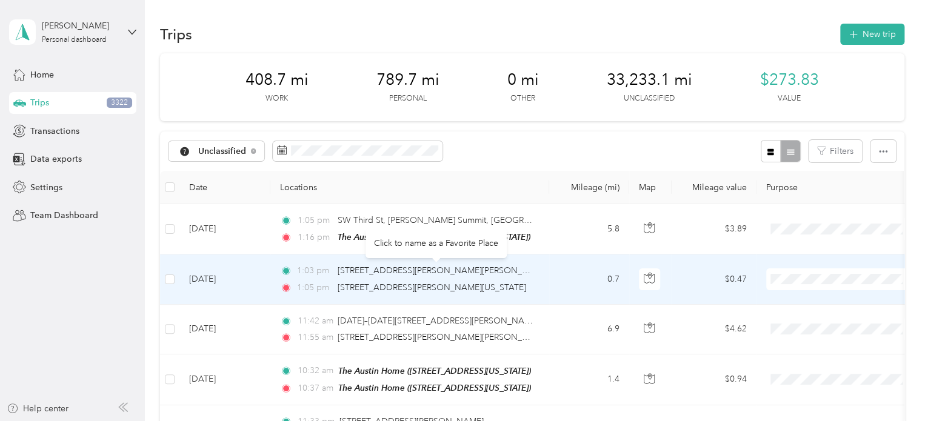
click at [407, 268] on span "130, NW Murray Road, Vale, Lee's Summit, Jackson County, Missouri, 64081, USA" at bounding box center [466, 270] width 256 height 10
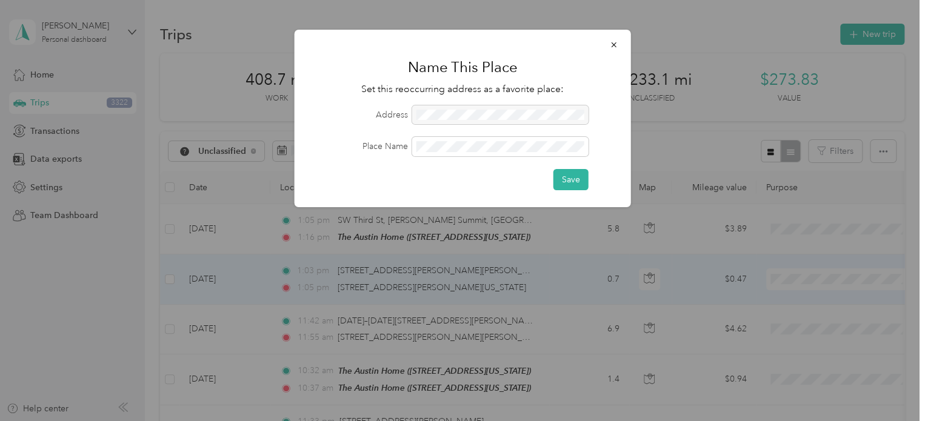
click at [513, 115] on div at bounding box center [500, 114] width 176 height 19
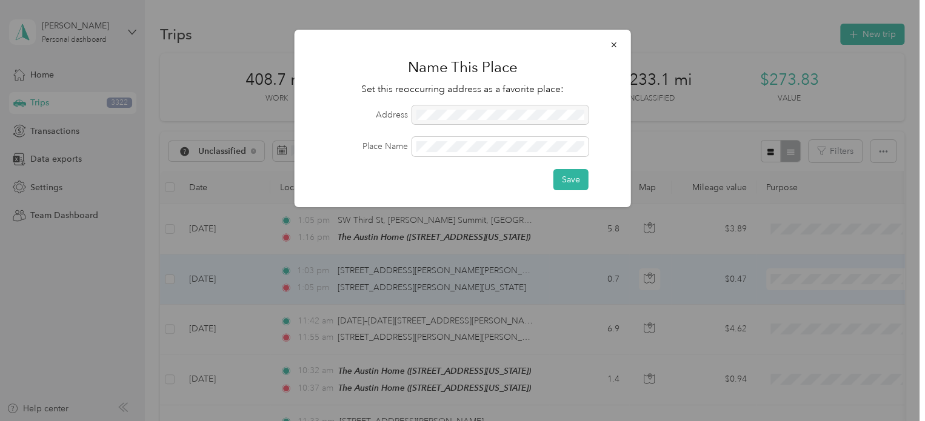
click at [613, 38] on button "button" at bounding box center [613, 44] width 25 height 21
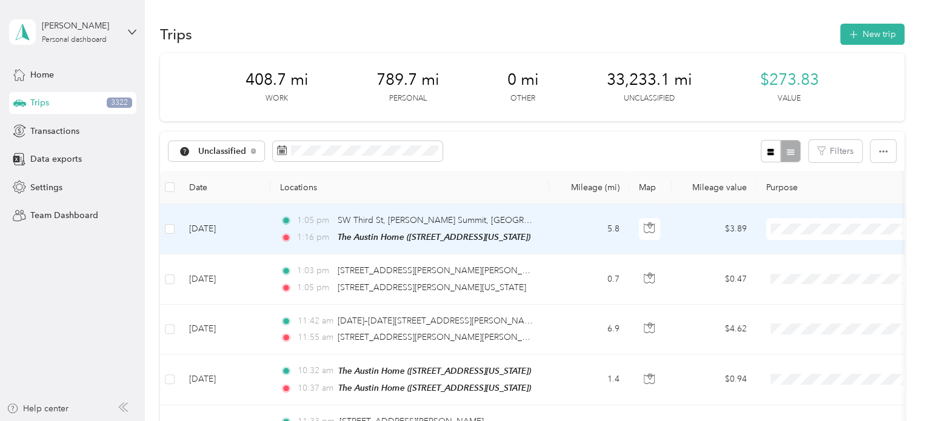
click at [812, 270] on span "Personal" at bounding box center [852, 271] width 112 height 13
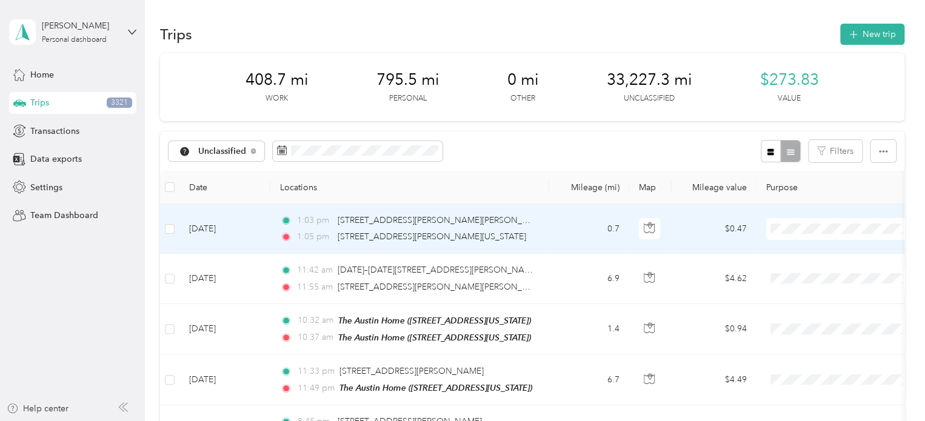
click at [799, 274] on li "Personal" at bounding box center [841, 269] width 150 height 21
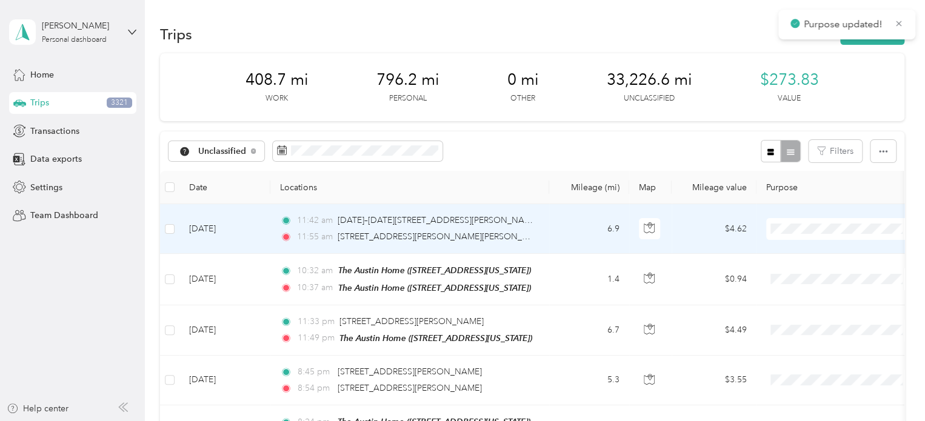
click at [797, 271] on span "Personal" at bounding box center [852, 272] width 112 height 13
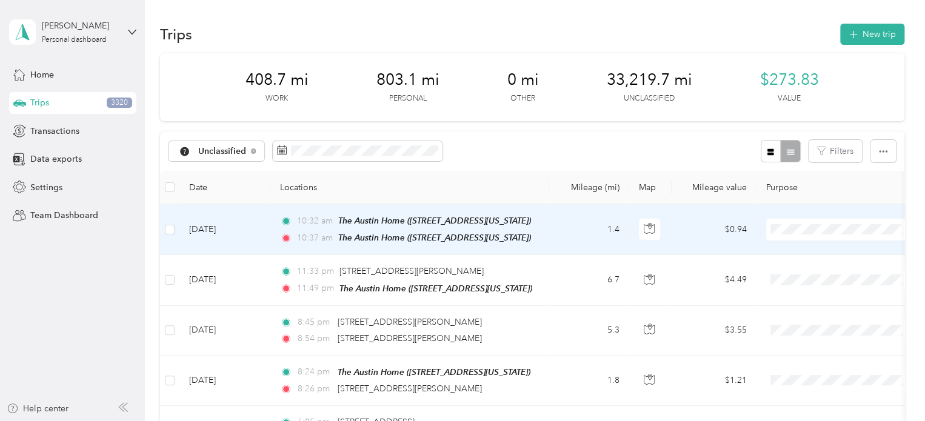
click at [805, 274] on span "Personal" at bounding box center [852, 272] width 112 height 13
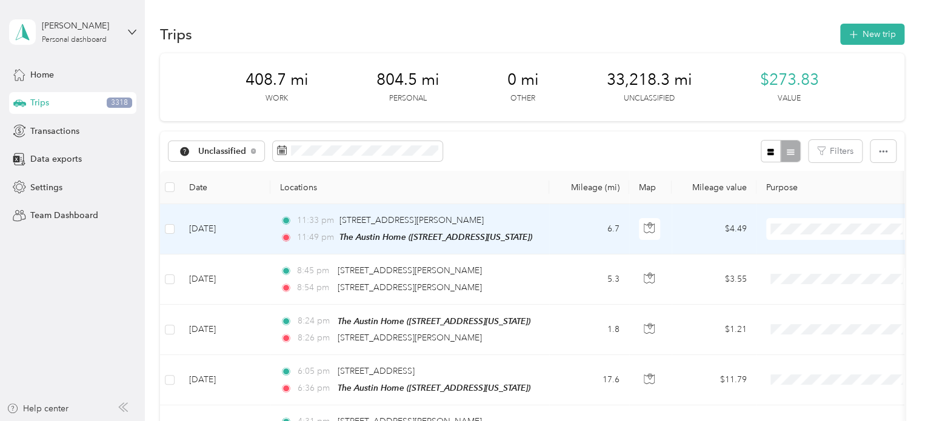
click at [424, 222] on span "302 SW Main St, Lee's Summit, MO" at bounding box center [411, 220] width 144 height 10
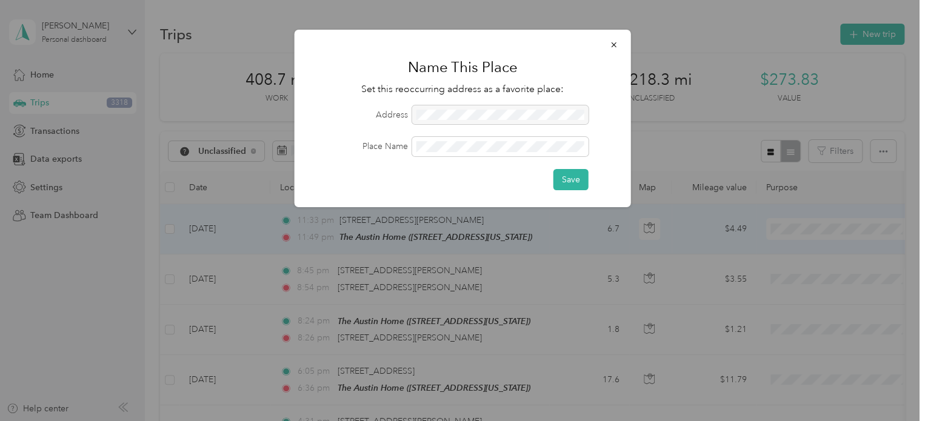
click at [567, 179] on button "Save" at bounding box center [570, 179] width 35 height 21
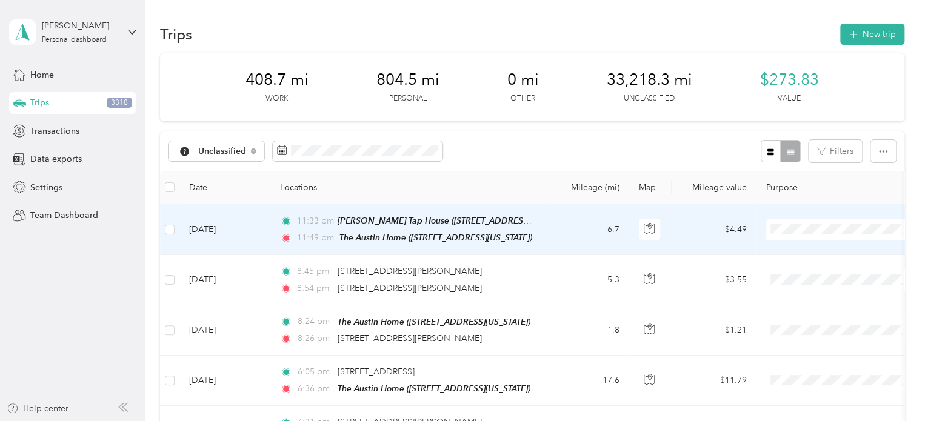
click at [823, 272] on span "Personal" at bounding box center [852, 272] width 112 height 13
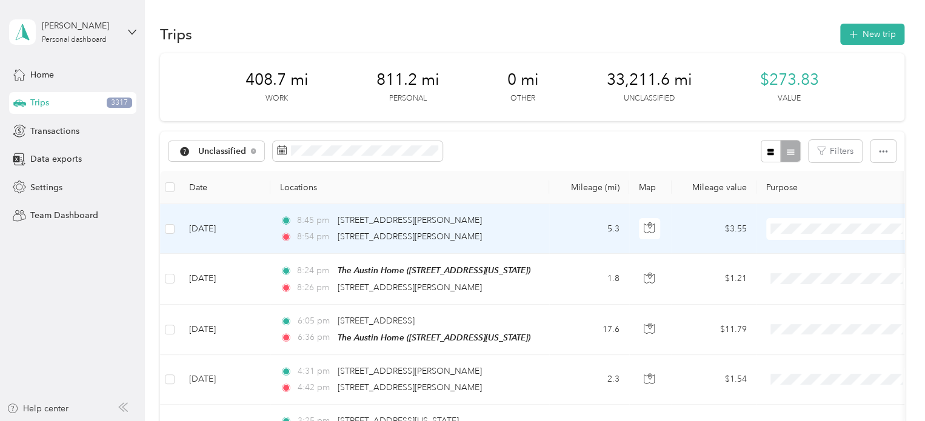
click at [804, 276] on span "Personal" at bounding box center [852, 272] width 112 height 13
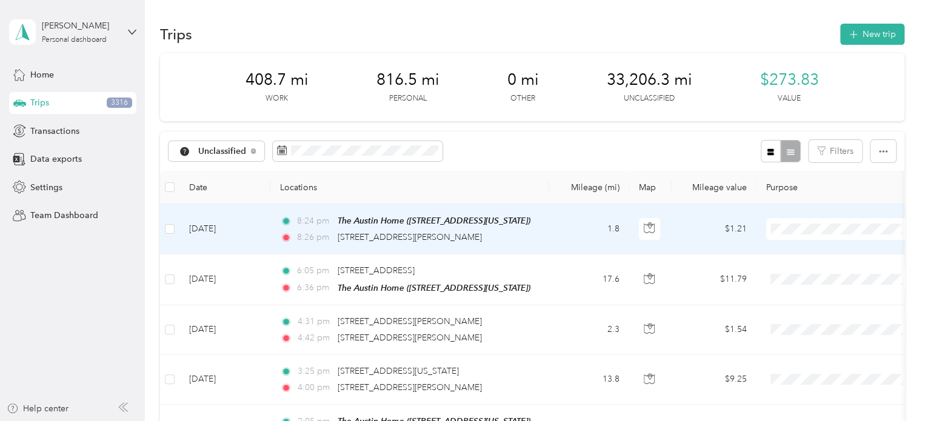
click at [807, 276] on li "Personal" at bounding box center [841, 271] width 150 height 21
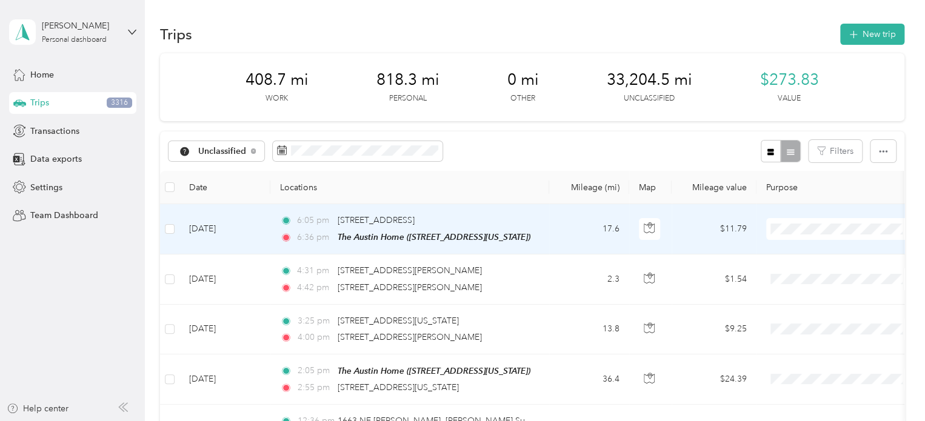
click at [801, 271] on span "Personal" at bounding box center [852, 272] width 112 height 13
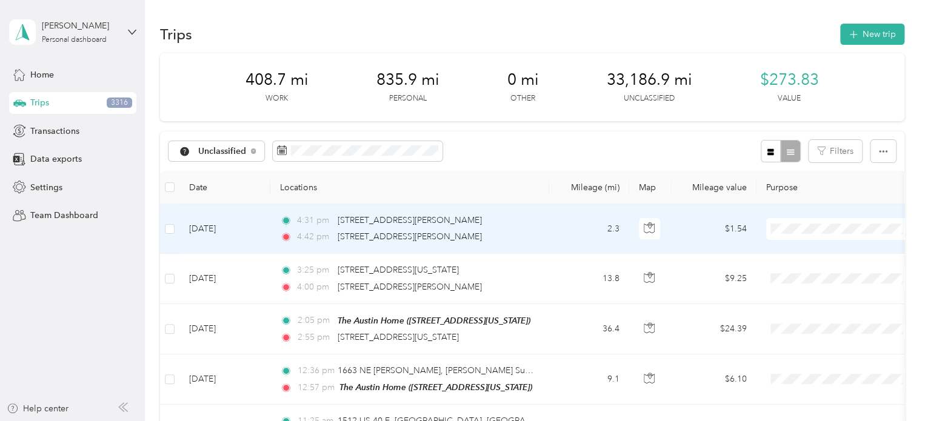
click at [803, 271] on span "Personal" at bounding box center [852, 268] width 112 height 13
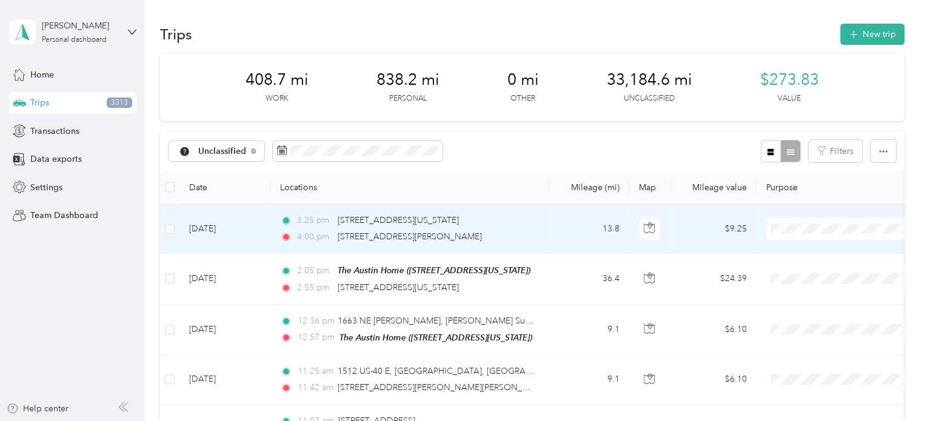
click at [798, 268] on span "Personal" at bounding box center [852, 272] width 112 height 13
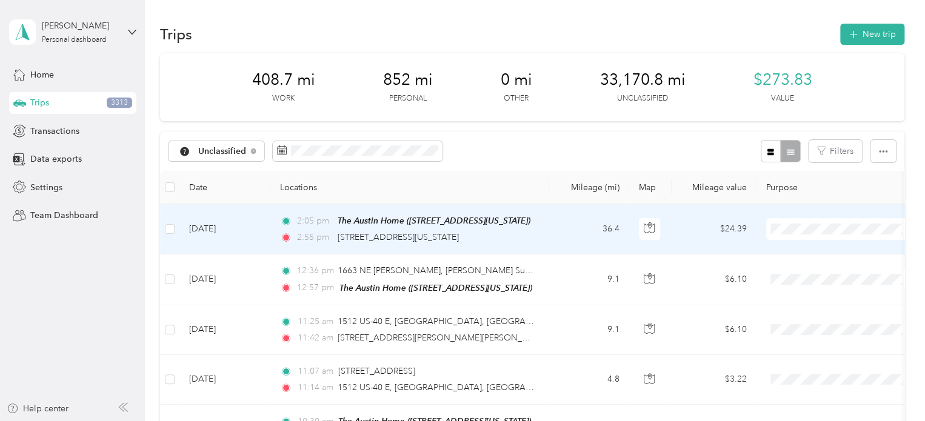
click at [812, 291] on span "[PERSON_NAME] Music" at bounding box center [852, 293] width 112 height 13
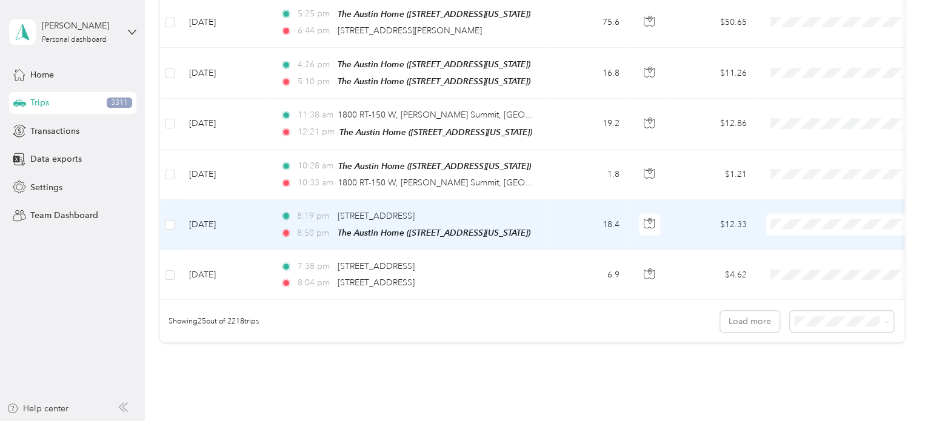
scroll to position [1245, 0]
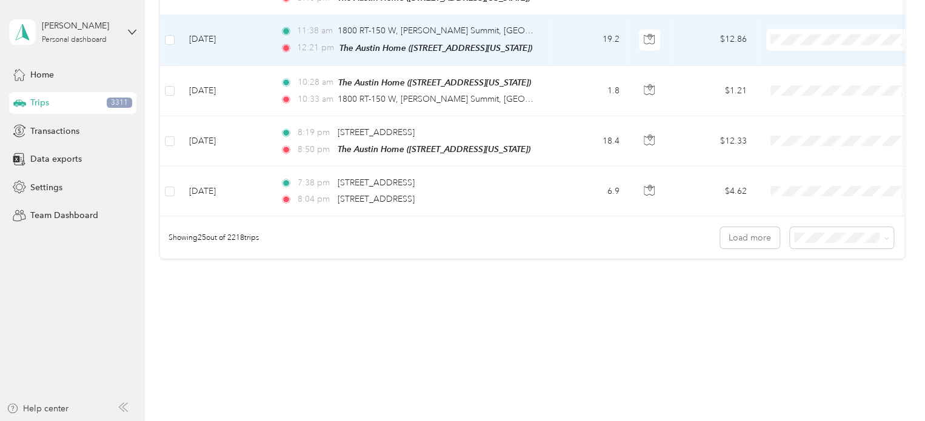
click at [800, 73] on li "Personal" at bounding box center [841, 71] width 150 height 21
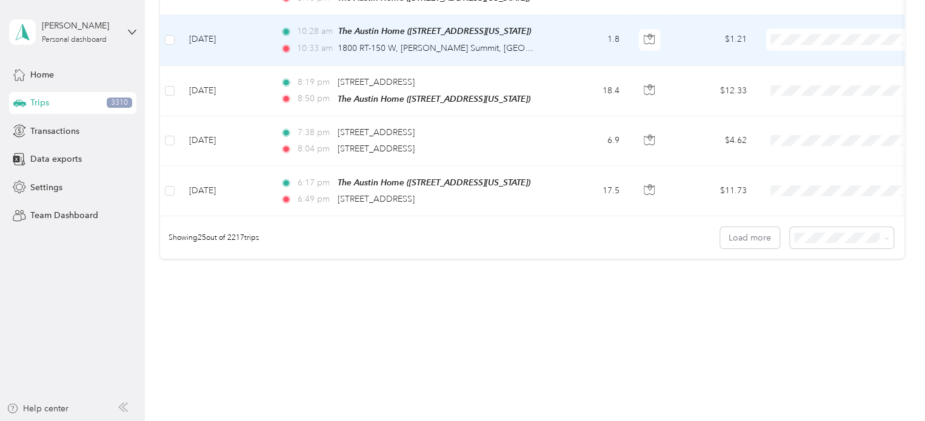
click at [802, 65] on span "Personal" at bounding box center [852, 68] width 112 height 13
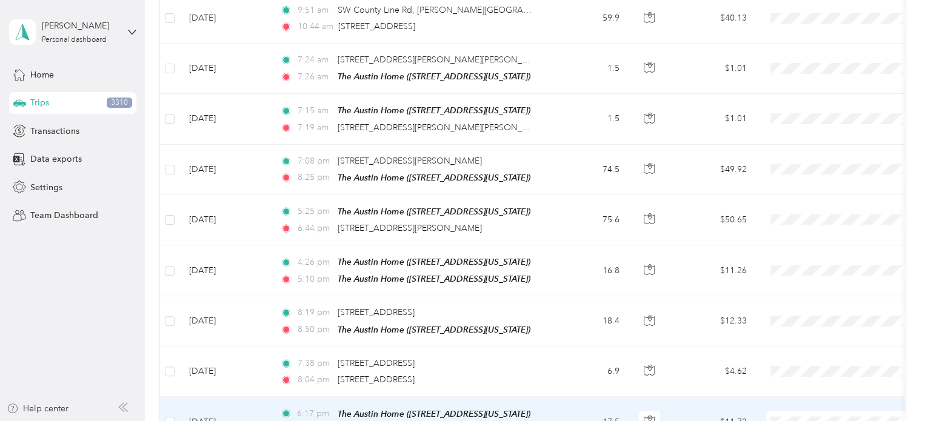
scroll to position [942, 0]
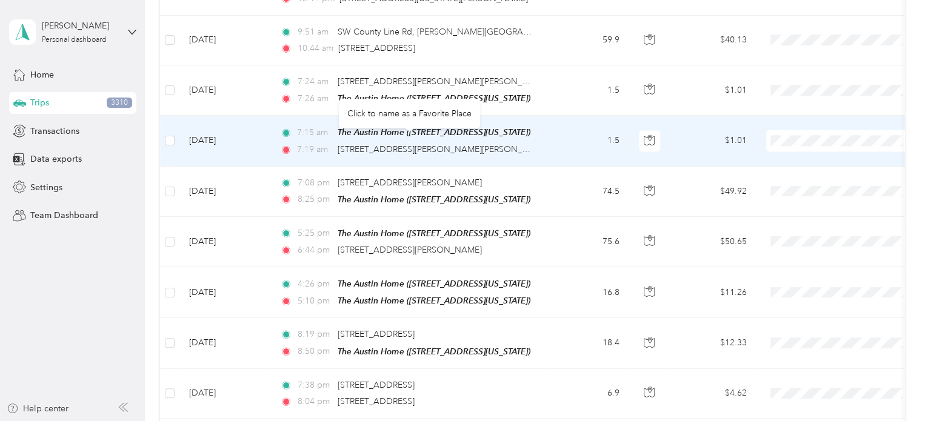
click at [373, 144] on span "[STREET_ADDRESS][PERSON_NAME][PERSON_NAME]" at bounding box center [443, 149] width 211 height 10
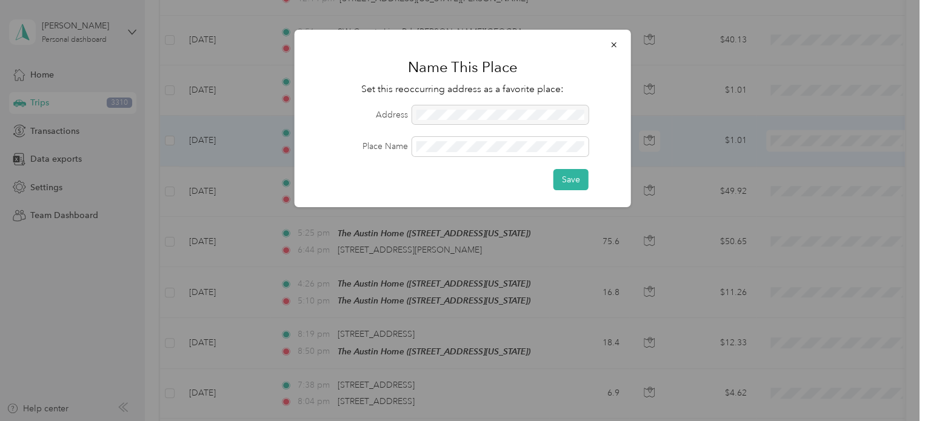
click at [578, 176] on button "Save" at bounding box center [570, 179] width 35 height 21
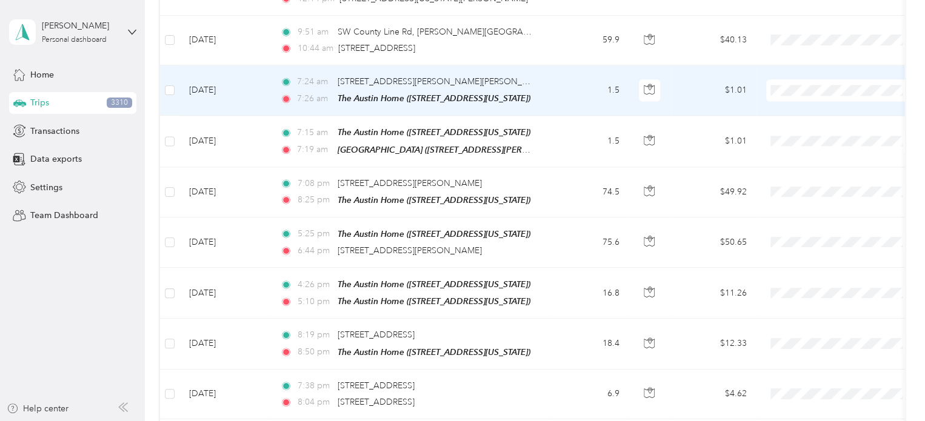
click at [819, 131] on li "Personal" at bounding box center [841, 125] width 150 height 21
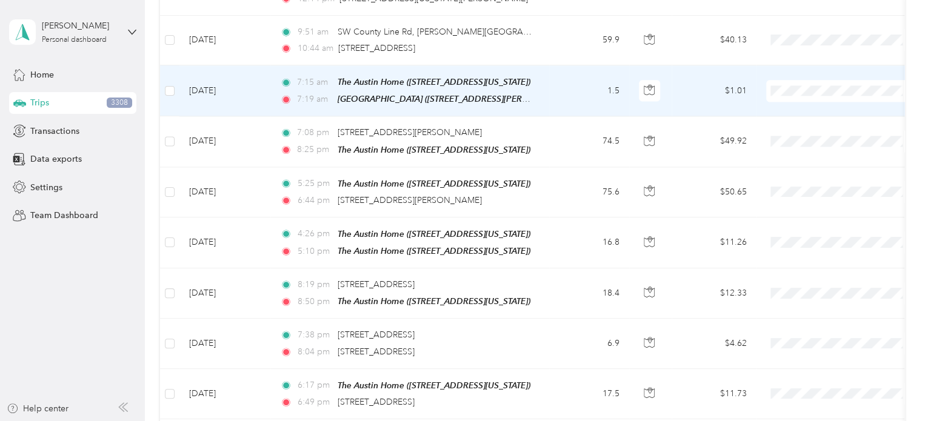
click at [808, 125] on span "Personal" at bounding box center [852, 125] width 112 height 13
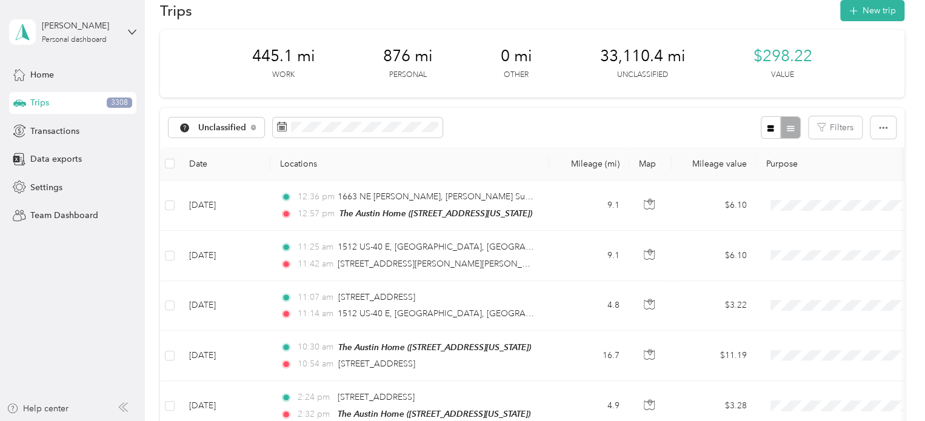
scroll to position [0, 0]
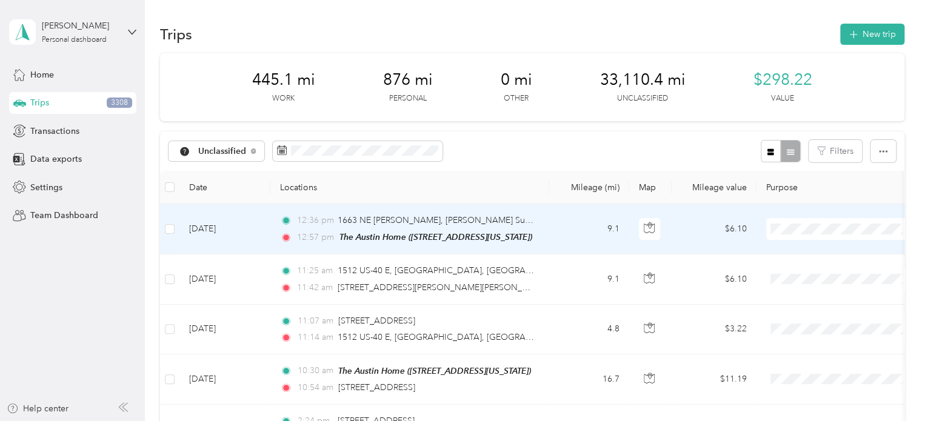
click at [809, 269] on span "Personal" at bounding box center [852, 272] width 112 height 13
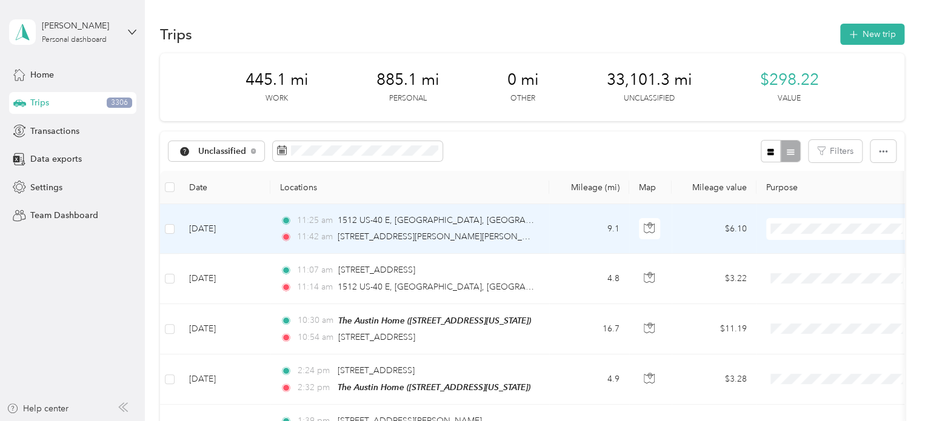
click at [812, 271] on span "Personal" at bounding box center [852, 272] width 112 height 13
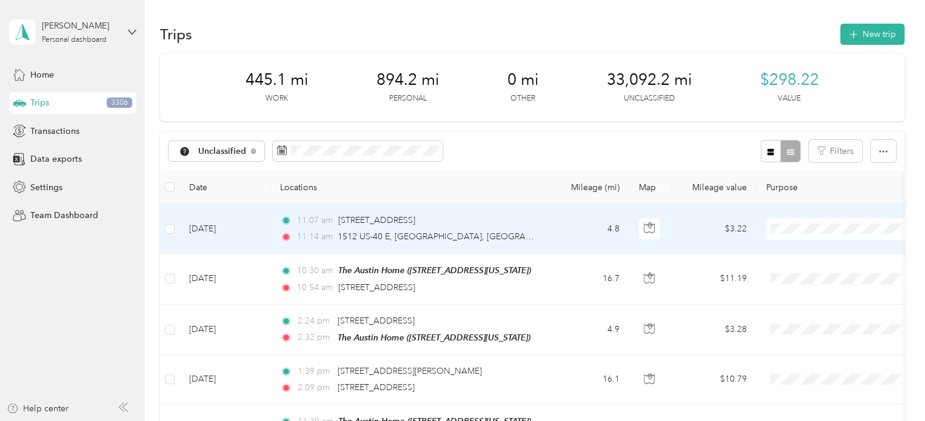
click at [812, 296] on span "[PERSON_NAME] Music" at bounding box center [852, 292] width 112 height 13
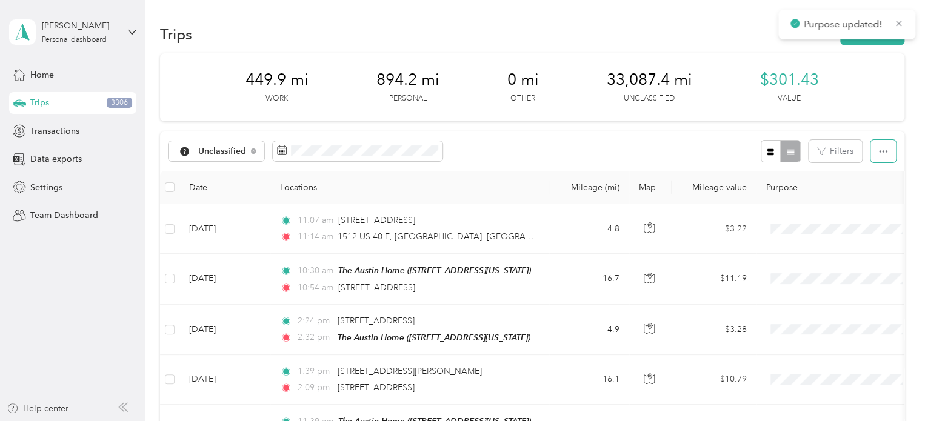
click at [880, 155] on icon "button" at bounding box center [883, 151] width 8 height 8
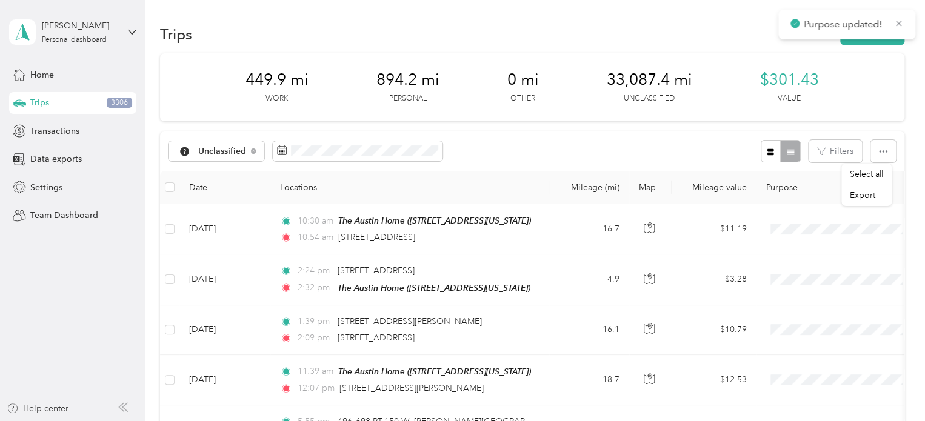
click at [651, 151] on div "Unclassified Filters" at bounding box center [532, 150] width 744 height 39
click at [235, 151] on span "Unclassified" at bounding box center [222, 151] width 48 height 8
click at [225, 241] on li "Personal" at bounding box center [236, 236] width 136 height 21
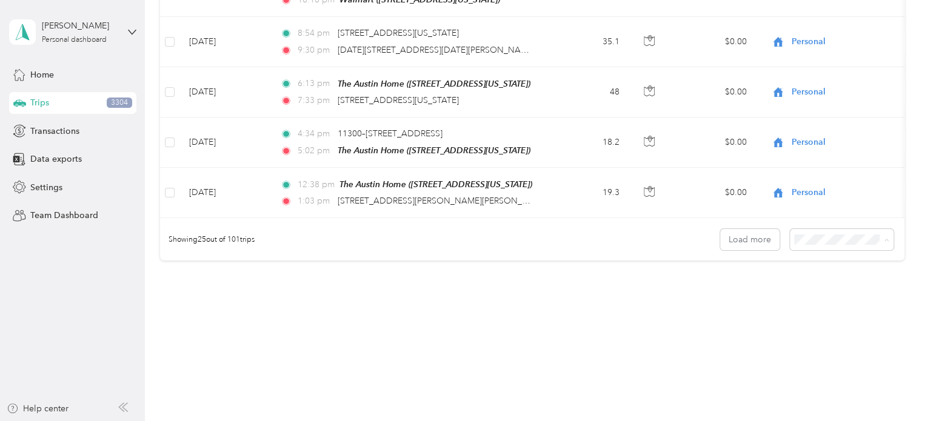
click at [840, 275] on div "50 per load" at bounding box center [838, 276] width 87 height 13
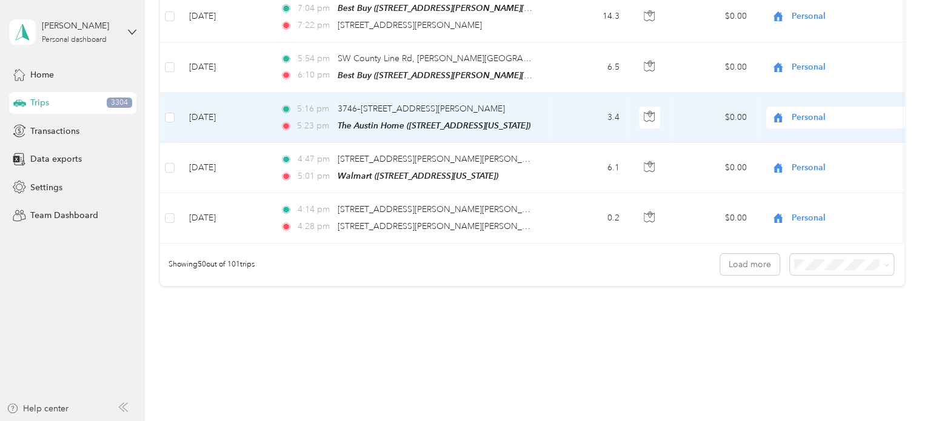
scroll to position [2487, 0]
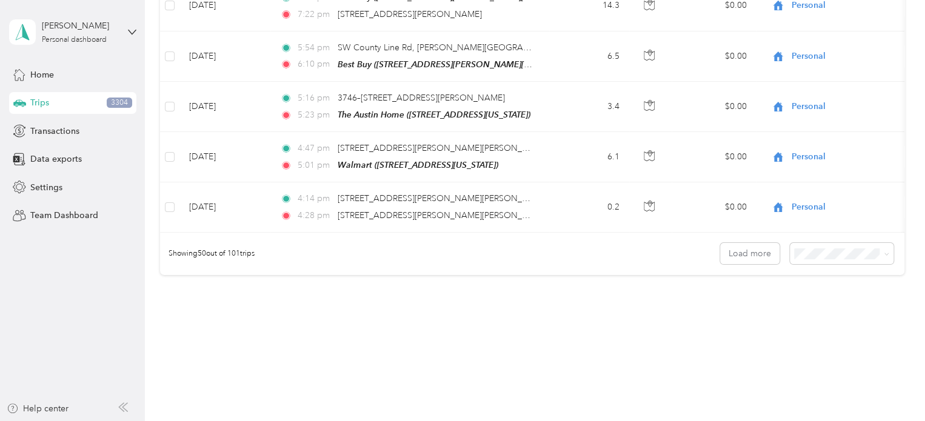
click at [817, 302] on body "Mary Austin Personal dashboard Home Trips 3304 Transactions Data exports Settin…" at bounding box center [459, 210] width 919 height 421
click at [822, 243] on span at bounding box center [842, 253] width 104 height 21
click at [879, 247] on span at bounding box center [884, 253] width 10 height 13
click at [883, 251] on icon at bounding box center [885, 253] width 5 height 5
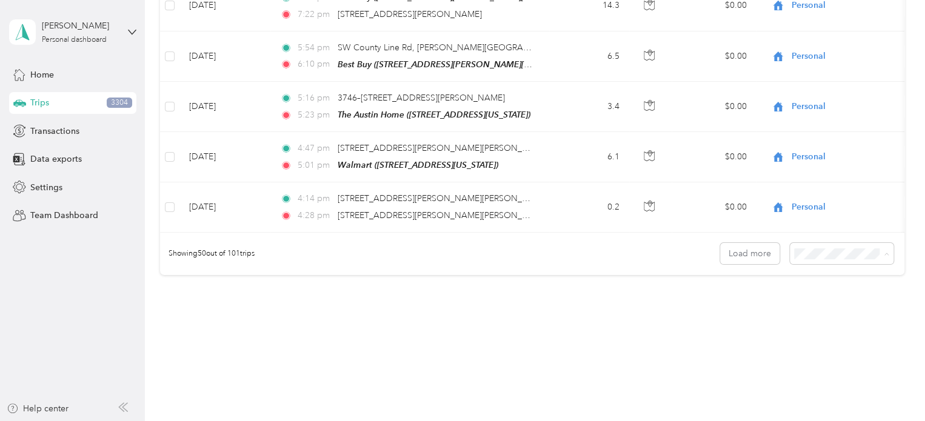
click at [835, 293] on span "100 per load" at bounding box center [820, 297] width 50 height 10
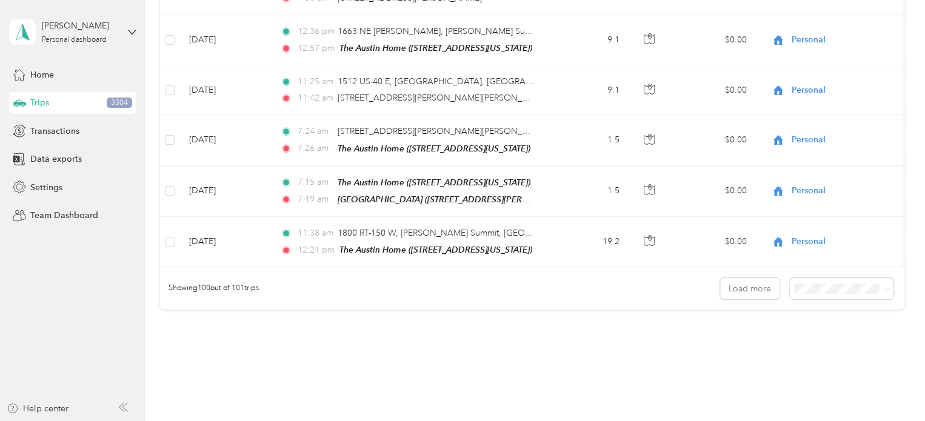
scroll to position [4972, 0]
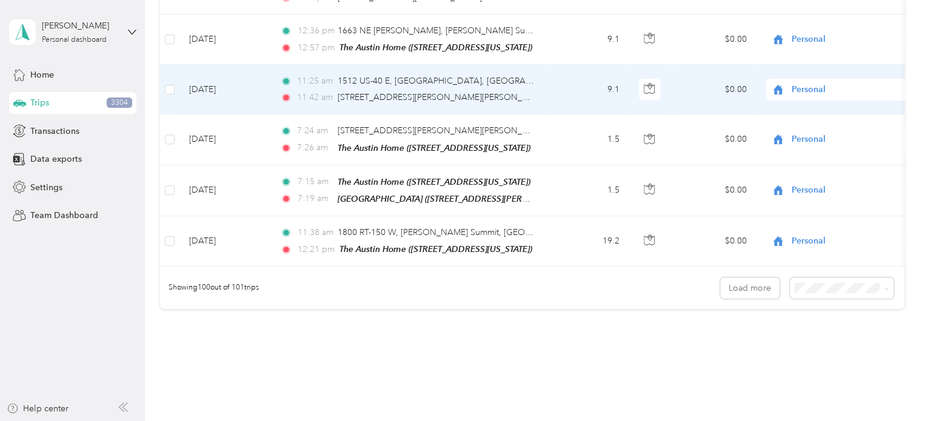
click at [823, 83] on span "Personal" at bounding box center [846, 89] width 111 height 13
click at [834, 95] on span "[PERSON_NAME] Music" at bounding box center [852, 94] width 112 height 13
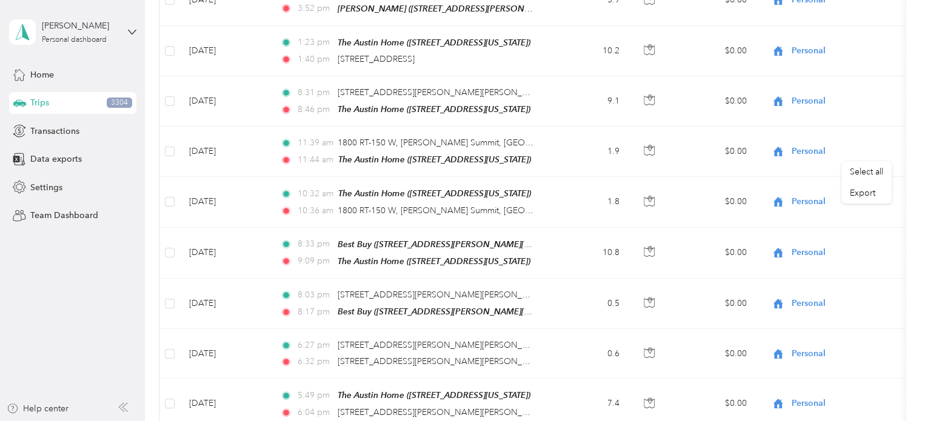
scroll to position [0, 0]
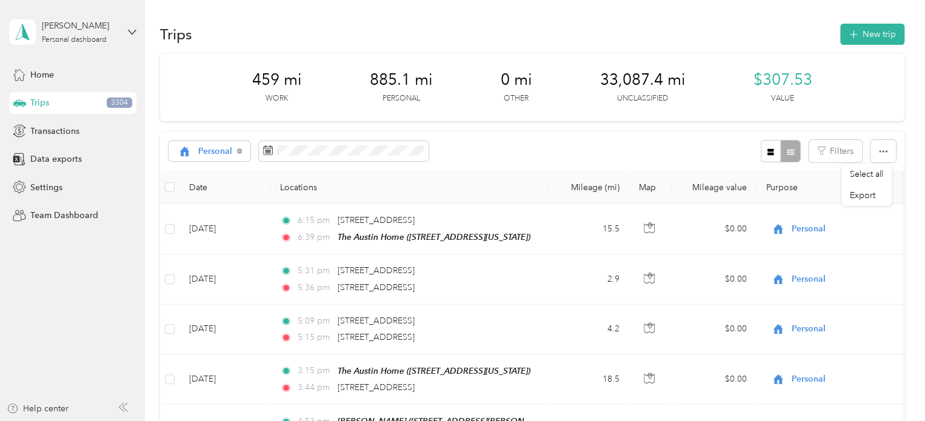
click at [235, 150] on div "Personal" at bounding box center [209, 151] width 82 height 21
click at [216, 189] on span "Unclassified" at bounding box center [246, 194] width 97 height 13
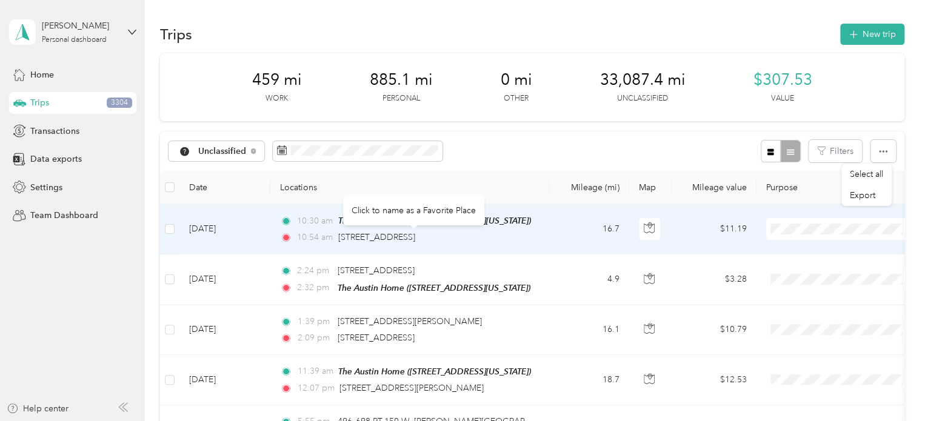
click at [415, 238] on span "4741 S Cochise Dr, Independence, MO" at bounding box center [376, 237] width 77 height 10
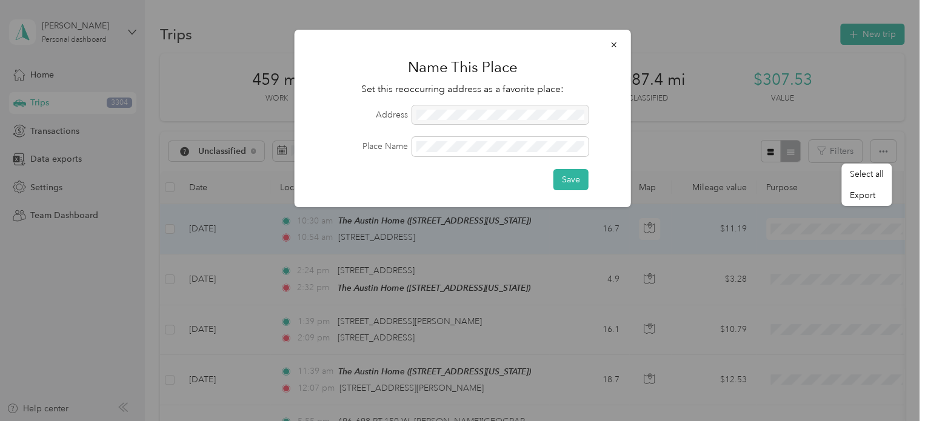
click at [580, 179] on button "Save" at bounding box center [570, 179] width 35 height 21
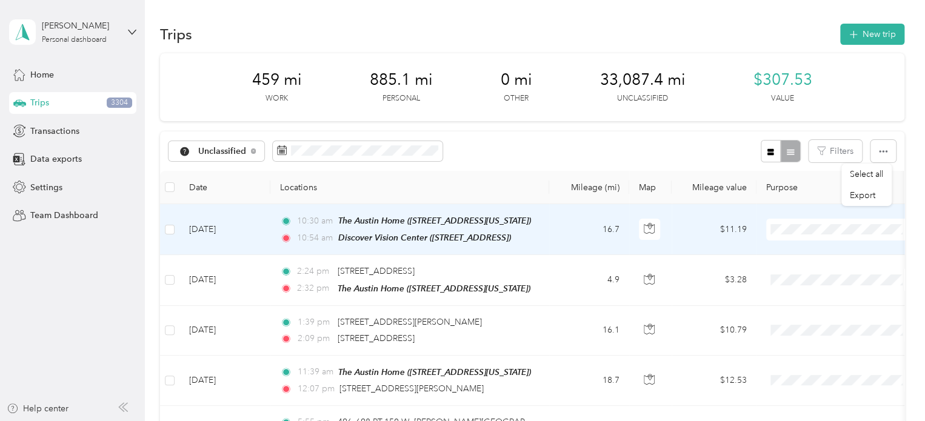
click at [824, 272] on span "Personal" at bounding box center [852, 268] width 112 height 13
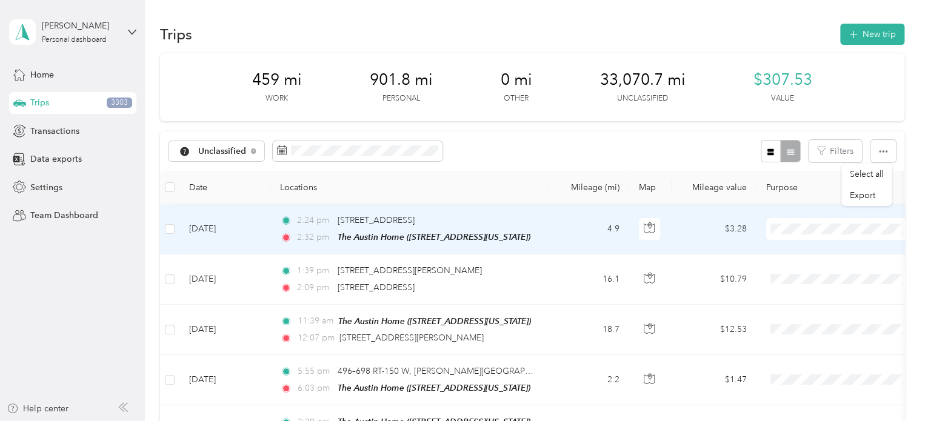
click at [408, 220] on span "[STREET_ADDRESS]" at bounding box center [376, 220] width 77 height 10
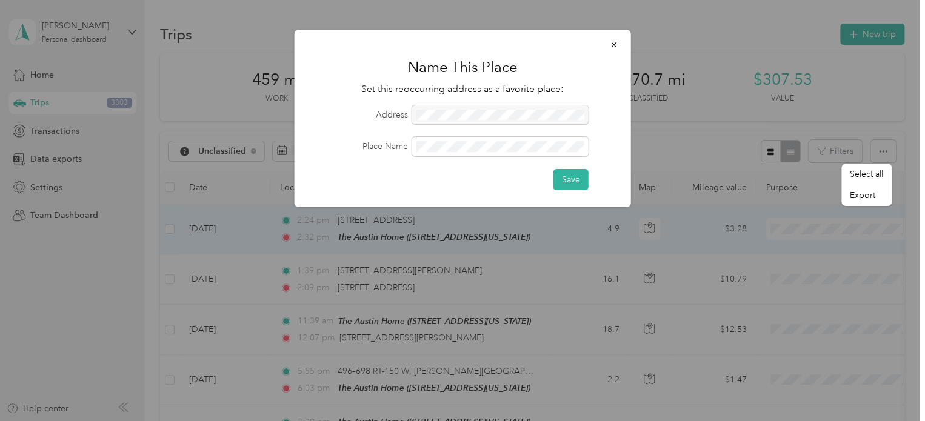
click at [576, 180] on button "Save" at bounding box center [570, 179] width 35 height 21
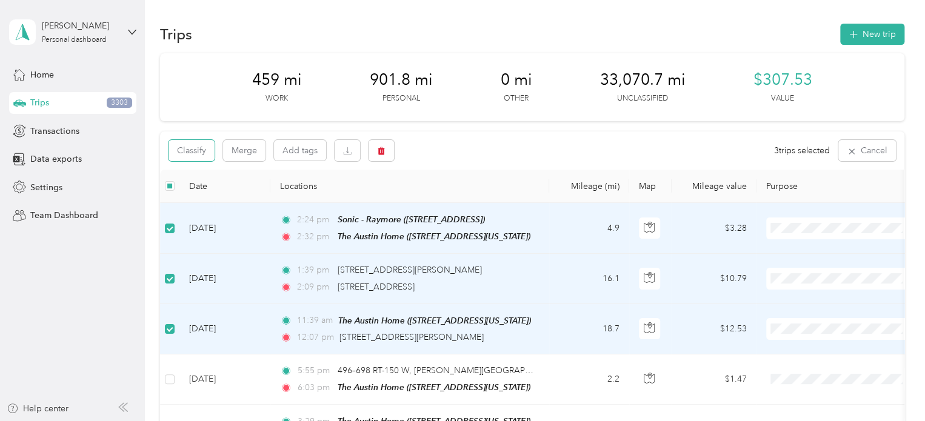
click at [196, 150] on button "Classify" at bounding box center [191, 150] width 46 height 21
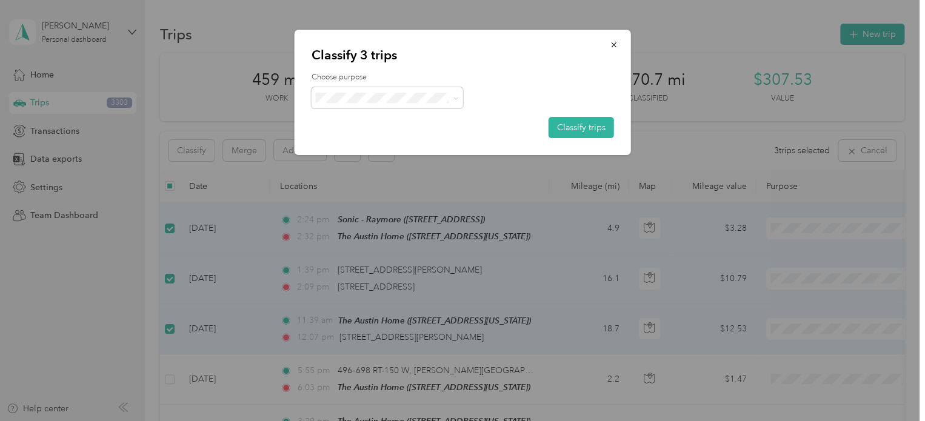
click at [448, 96] on span at bounding box center [453, 97] width 10 height 13
click at [453, 97] on icon at bounding box center [455, 98] width 5 height 5
click at [376, 124] on li "Work" at bounding box center [386, 120] width 151 height 21
click at [584, 128] on button "Classify trips" at bounding box center [580, 127] width 65 height 21
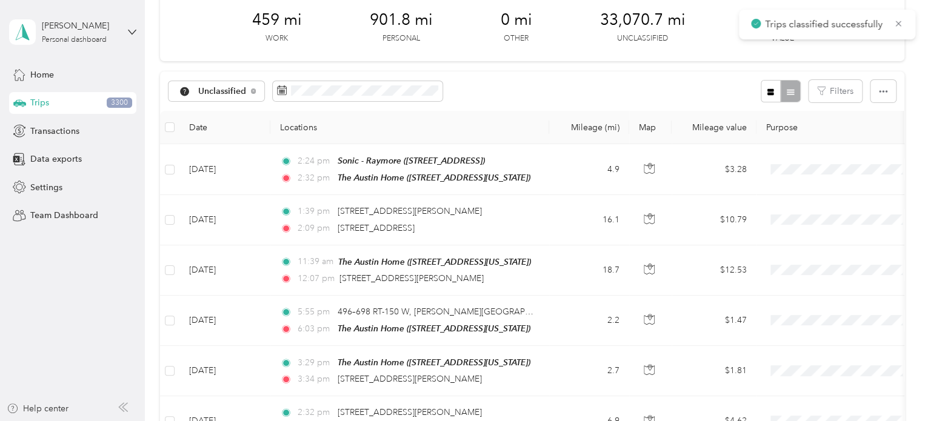
scroll to position [61, 0]
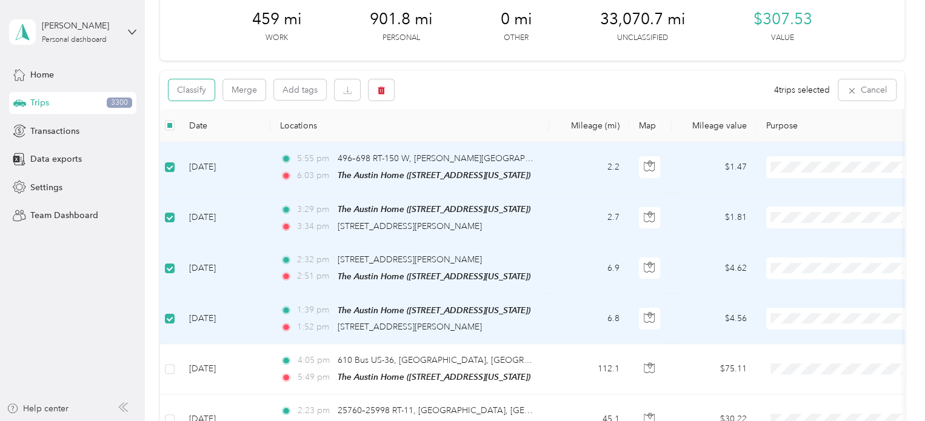
click at [181, 91] on button "Classify" at bounding box center [191, 89] width 46 height 21
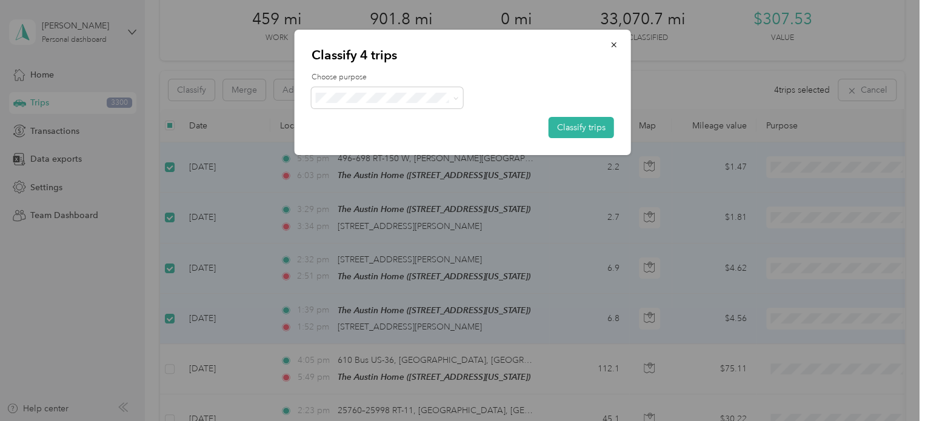
click at [574, 129] on button "Classify trips" at bounding box center [580, 127] width 65 height 21
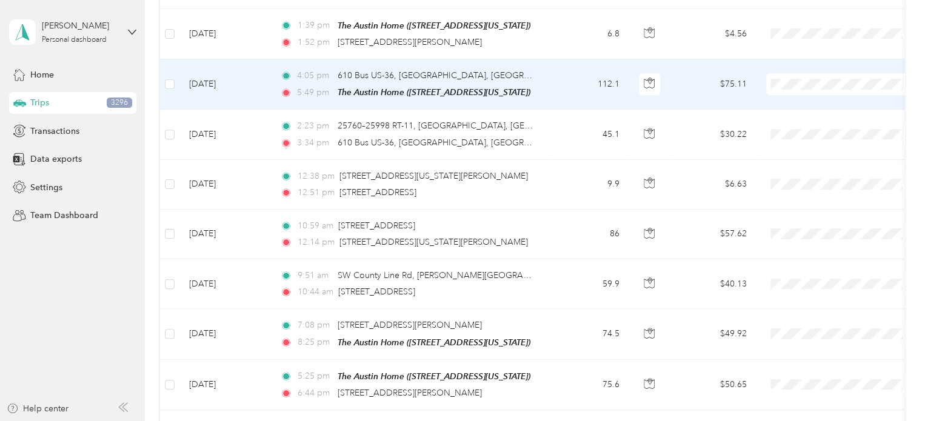
scroll to position [424, 0]
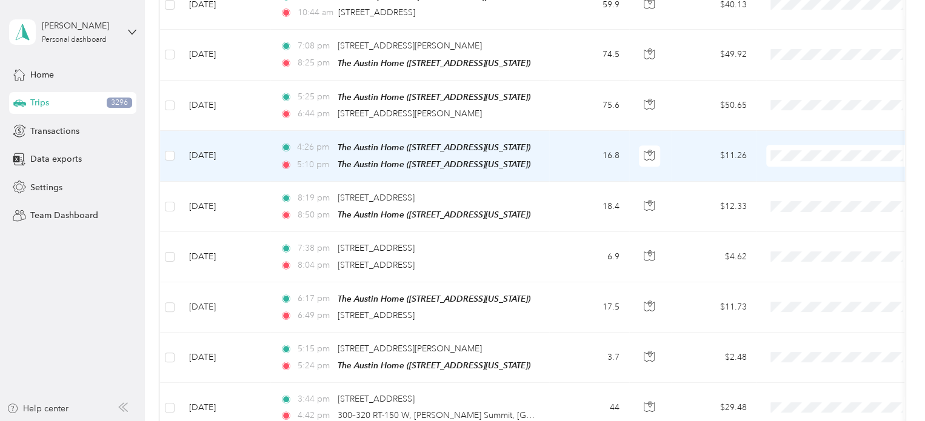
click at [791, 176] on li "Work" at bounding box center [841, 174] width 150 height 21
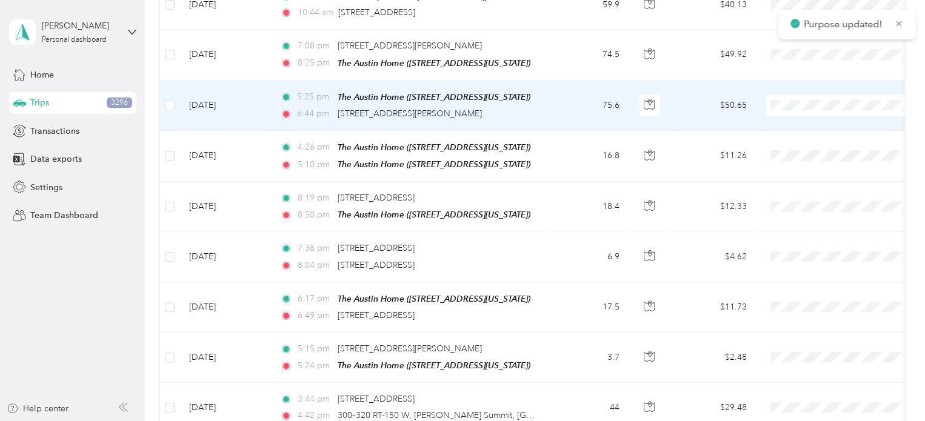
click at [800, 128] on span "Work" at bounding box center [852, 125] width 112 height 13
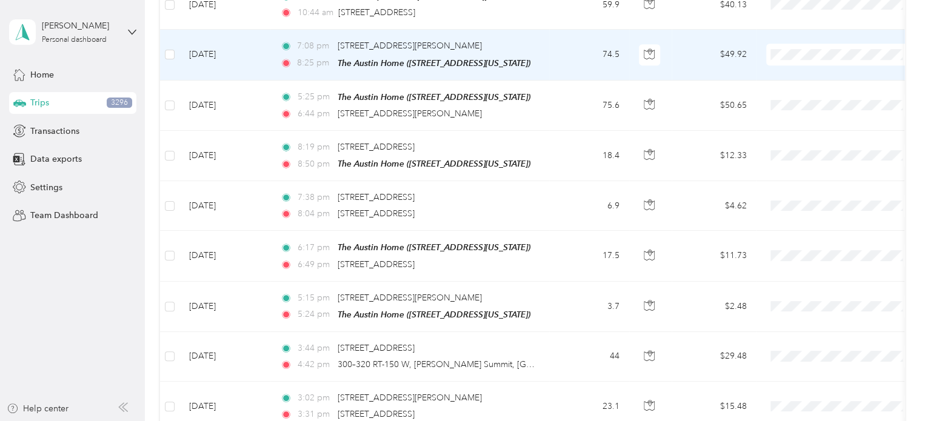
click at [815, 77] on span "Work" at bounding box center [852, 75] width 112 height 13
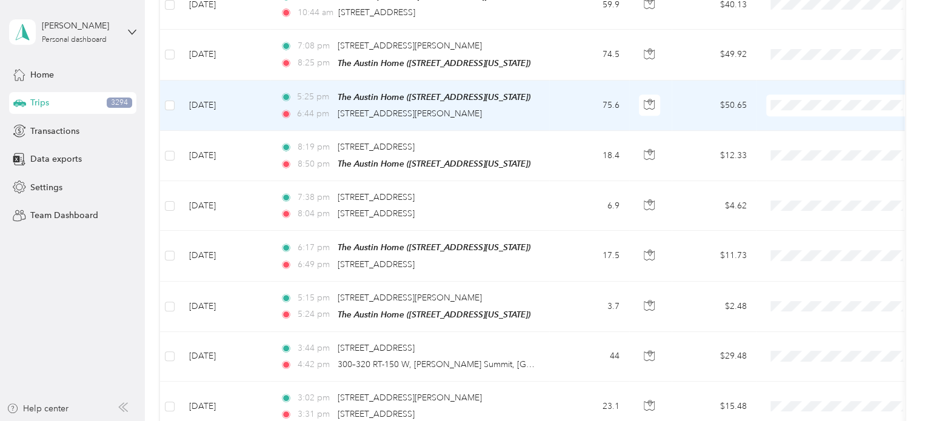
click at [794, 121] on span "Work" at bounding box center [840, 125] width 133 height 13
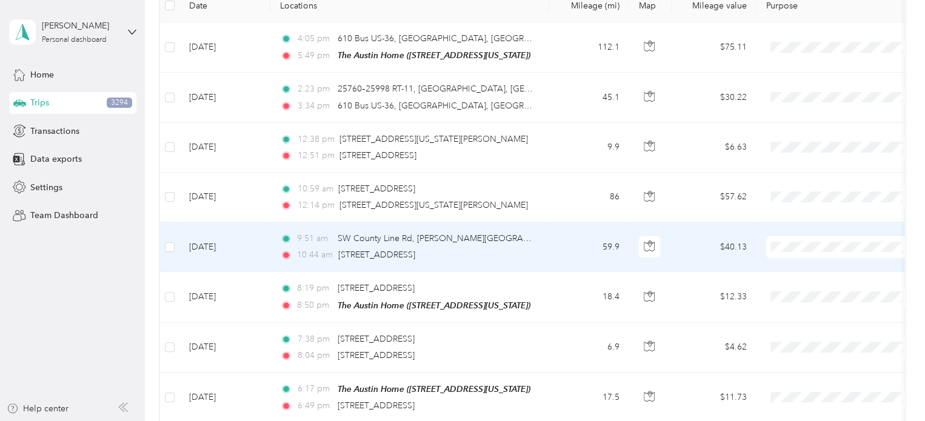
scroll to position [121, 0]
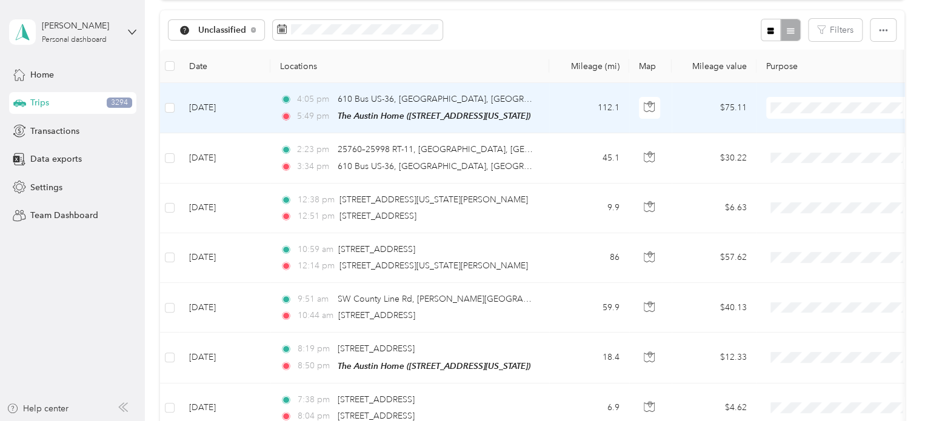
click at [806, 133] on li "Work" at bounding box center [841, 129] width 150 height 21
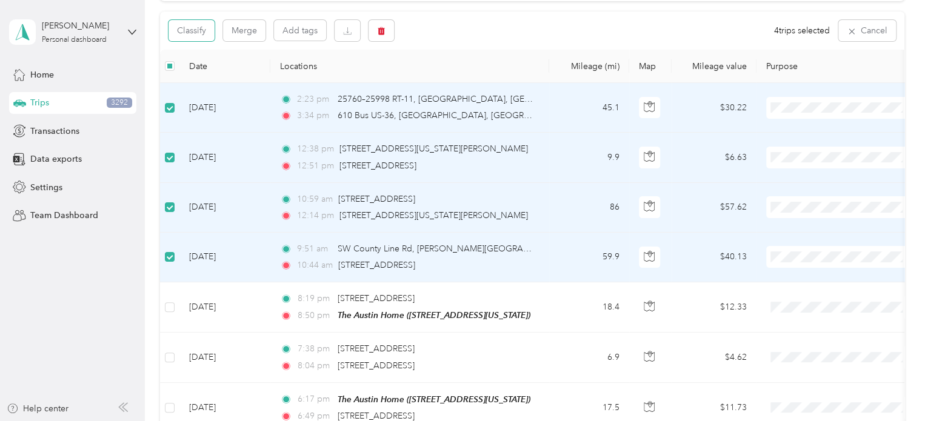
click at [175, 29] on button "Classify" at bounding box center [191, 30] width 46 height 21
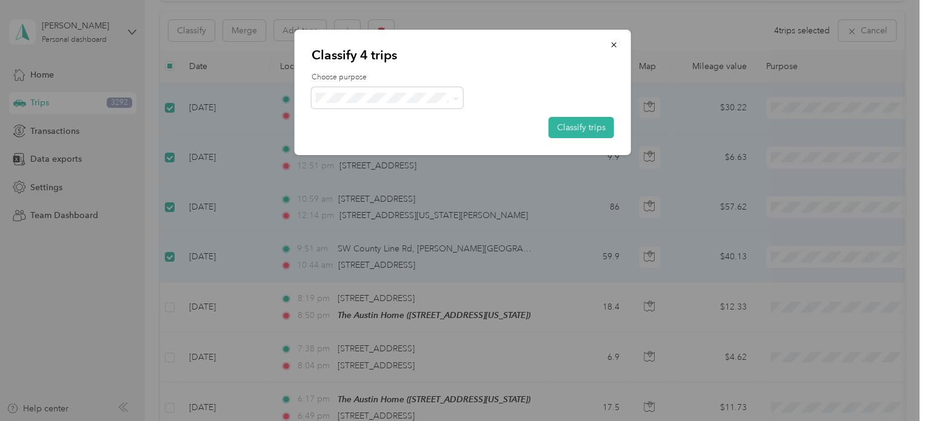
click at [584, 125] on button "Classify trips" at bounding box center [580, 127] width 65 height 21
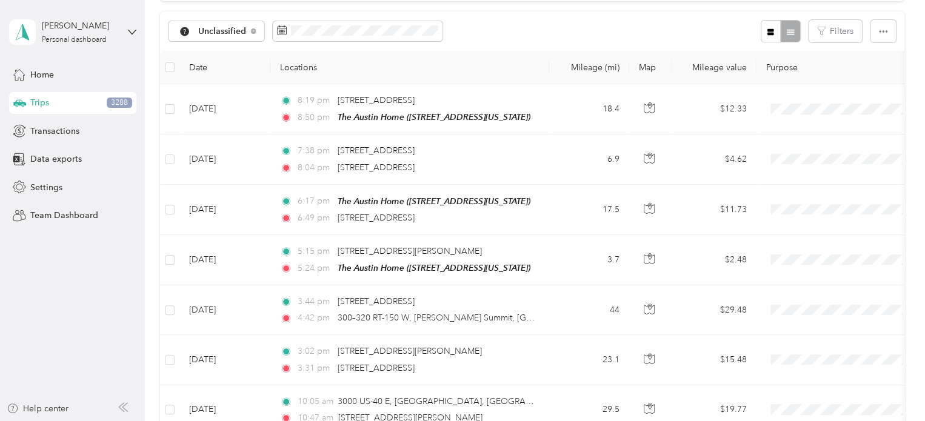
click at [526, 33] on div "Unclassified Filters" at bounding box center [532, 31] width 744 height 39
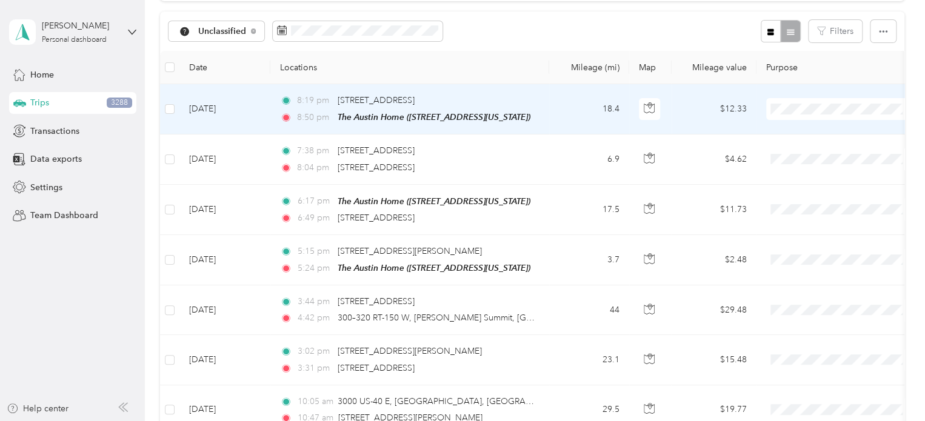
click at [811, 150] on span "Personal" at bounding box center [852, 151] width 112 height 13
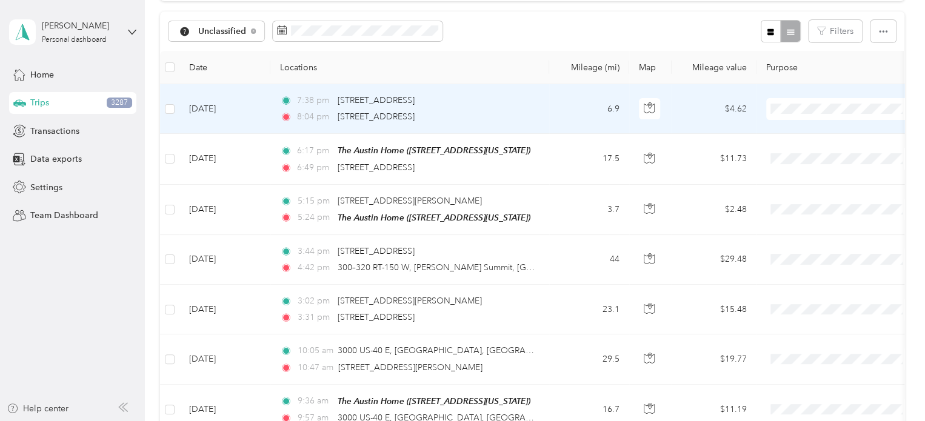
click at [800, 152] on span "Personal" at bounding box center [852, 152] width 112 height 13
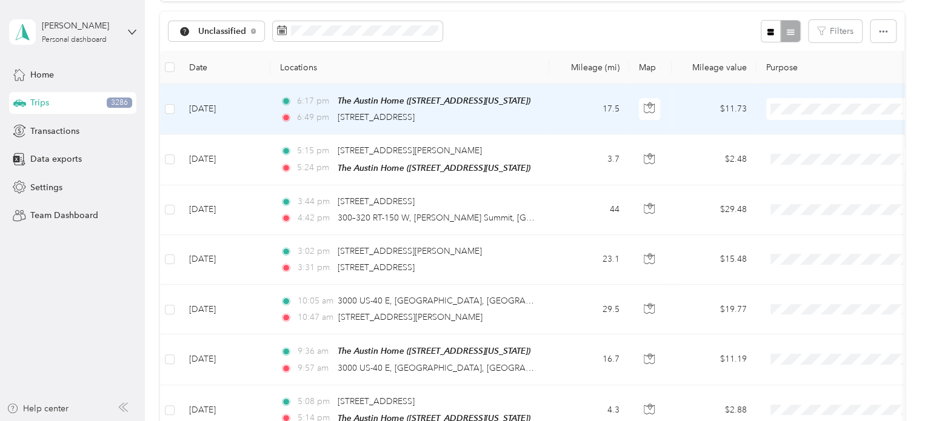
click at [799, 152] on span "Personal" at bounding box center [852, 151] width 112 height 13
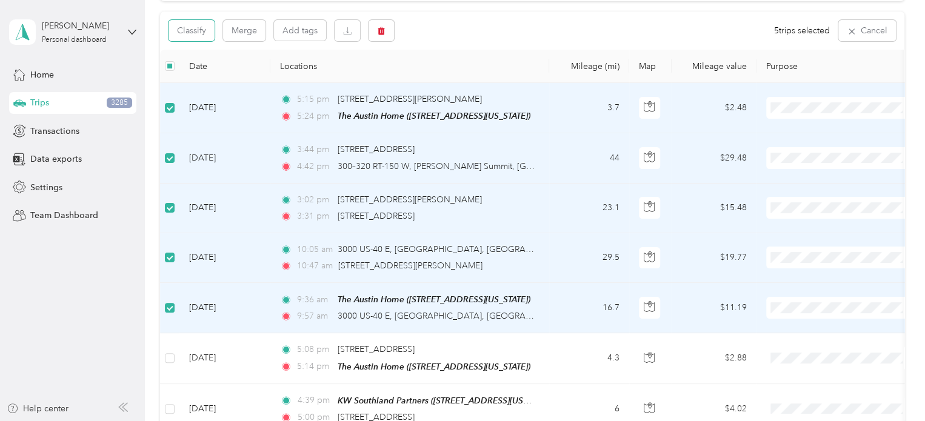
click at [194, 25] on button "Classify" at bounding box center [191, 30] width 46 height 21
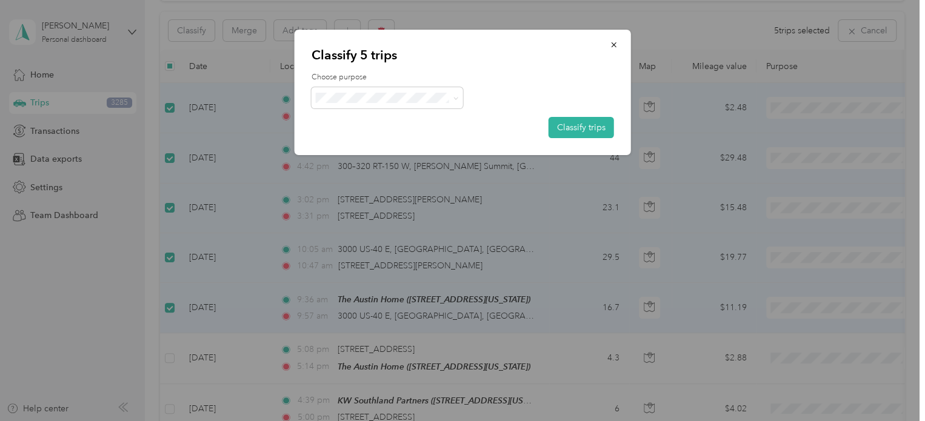
click at [596, 124] on button "Classify trips" at bounding box center [580, 127] width 65 height 21
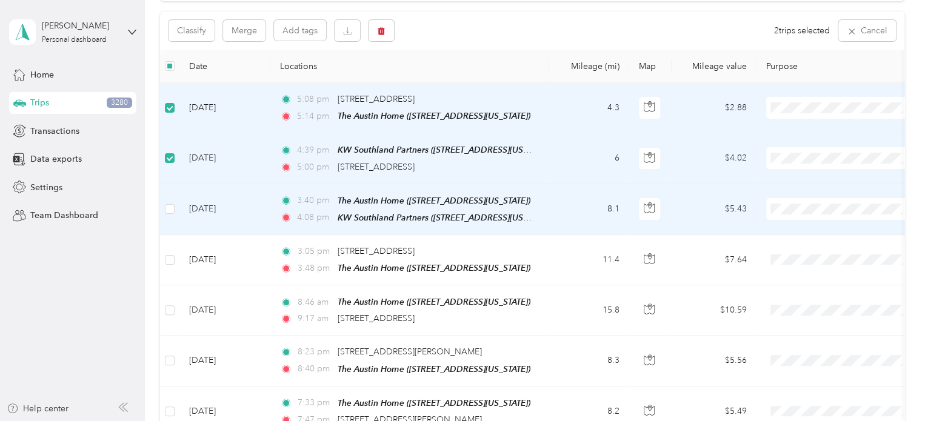
click at [162, 201] on td at bounding box center [169, 209] width 19 height 51
click at [191, 31] on button "Classify" at bounding box center [191, 30] width 46 height 21
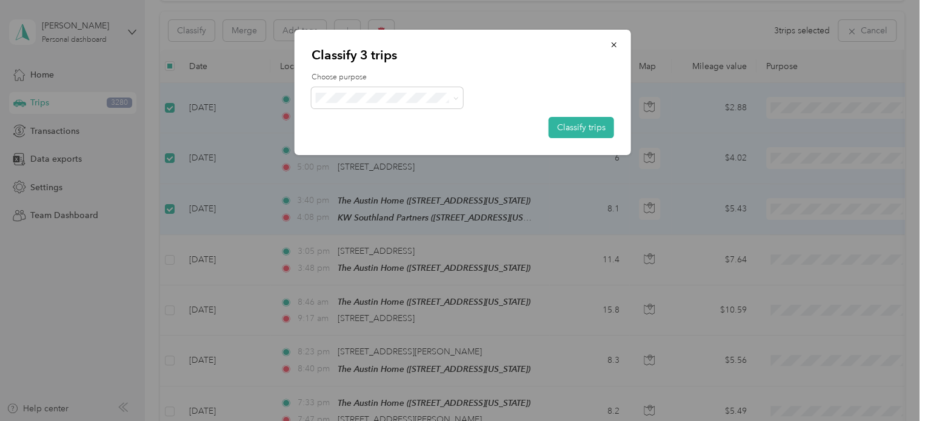
click at [572, 135] on button "Classify trips" at bounding box center [580, 127] width 65 height 21
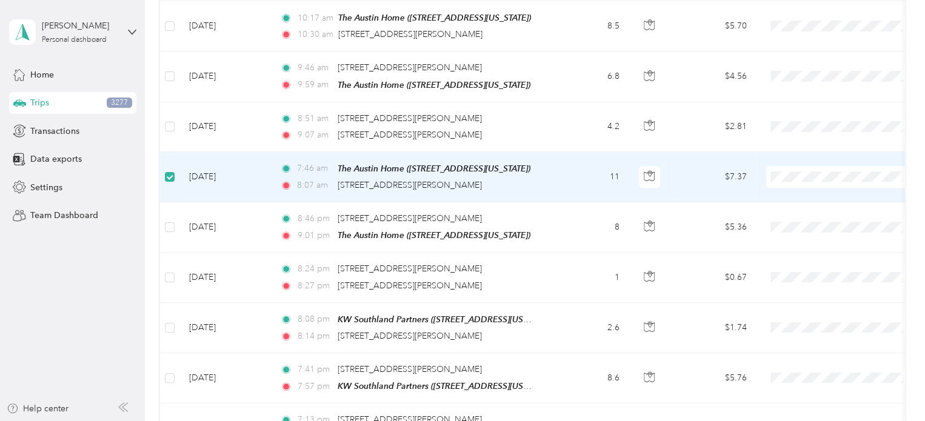
scroll to position [604, 0]
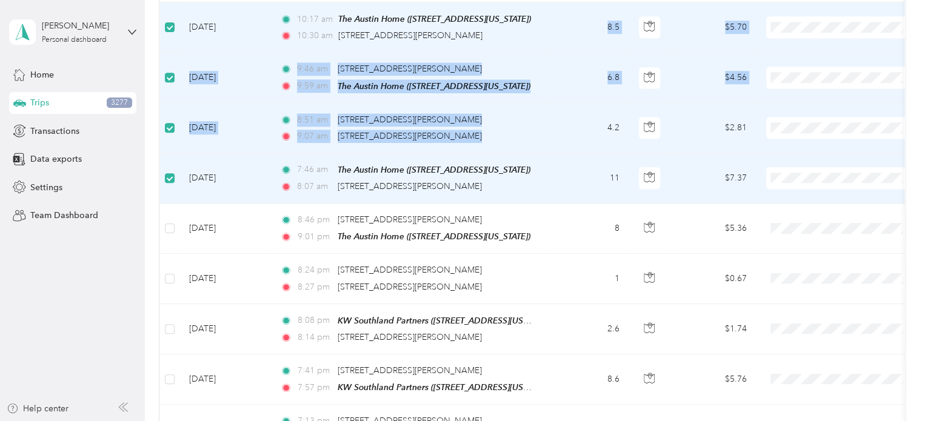
drag, startPoint x: 581, startPoint y: 29, endPoint x: 580, endPoint y: 102, distance: 72.7
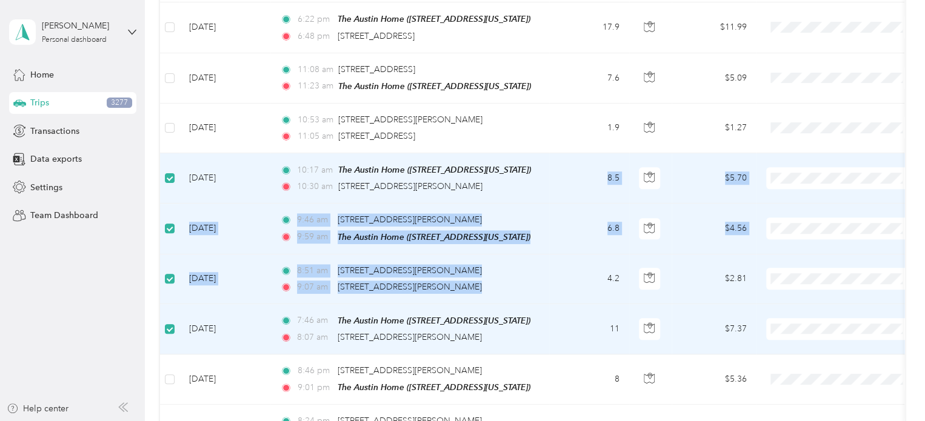
scroll to position [422, 0]
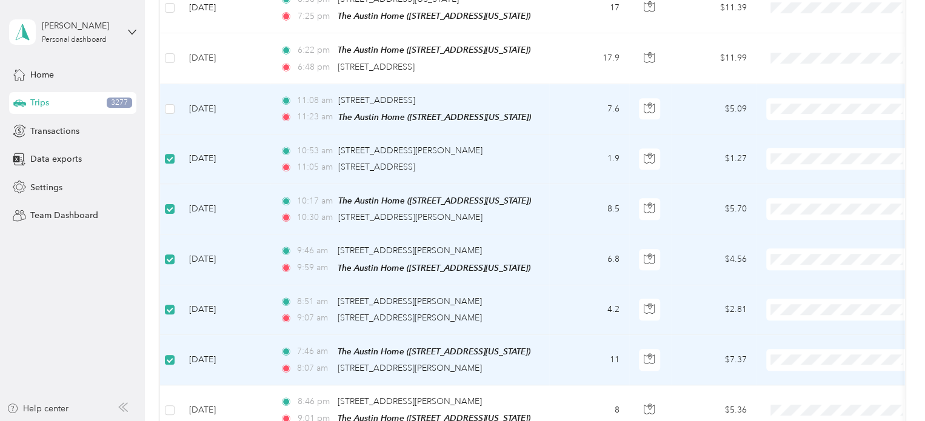
click at [161, 99] on td at bounding box center [169, 109] width 19 height 50
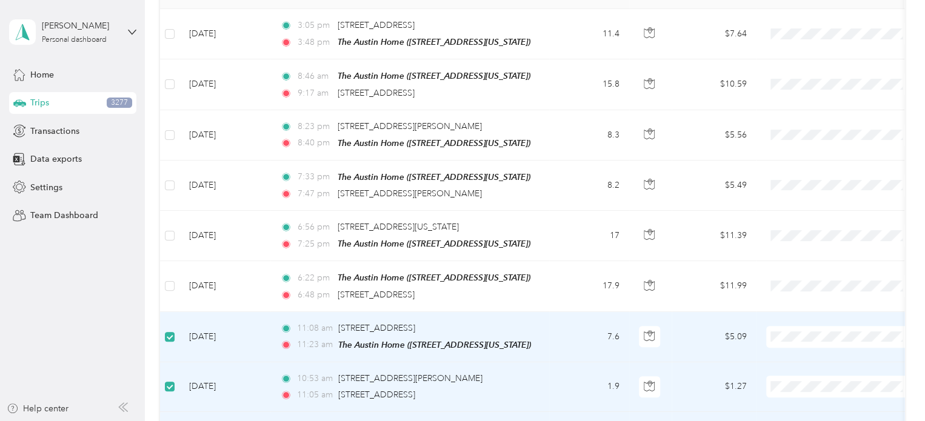
scroll to position [0, 0]
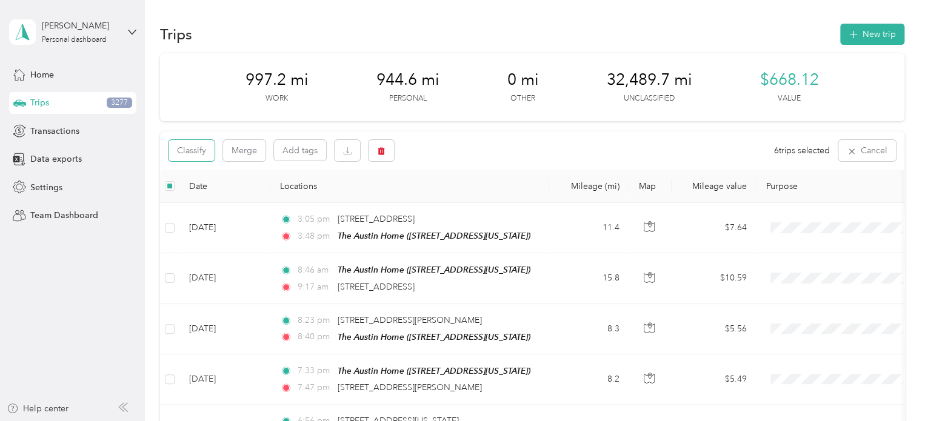
click at [194, 151] on button "Classify" at bounding box center [191, 150] width 46 height 21
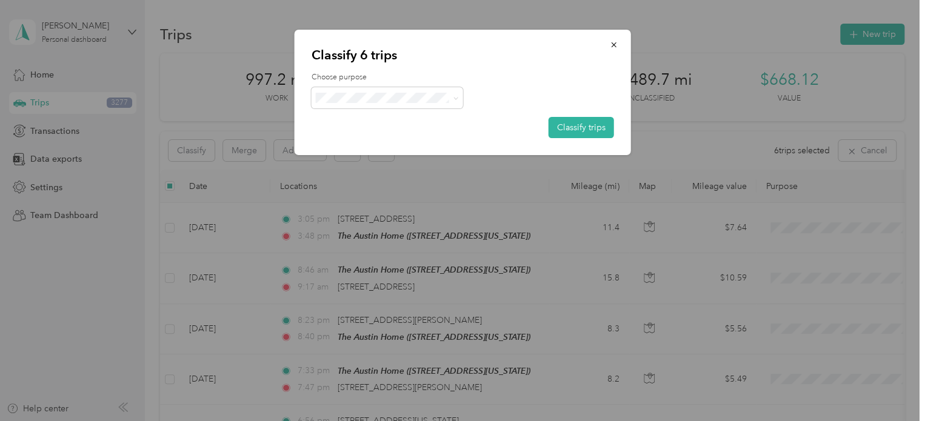
click at [451, 96] on span at bounding box center [453, 97] width 10 height 13
click at [454, 97] on icon at bounding box center [455, 98] width 5 height 5
click at [370, 138] on span "Personal" at bounding box center [397, 139] width 113 height 13
click at [591, 118] on button "Classify trips" at bounding box center [580, 127] width 65 height 21
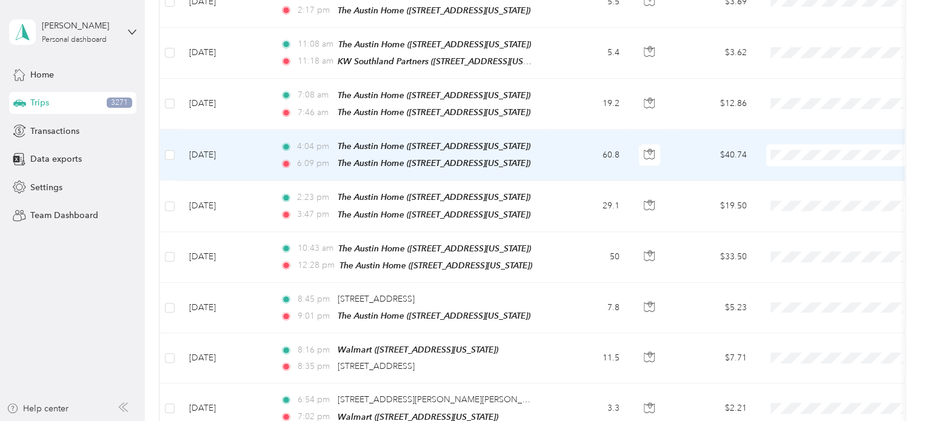
scroll to position [909, 0]
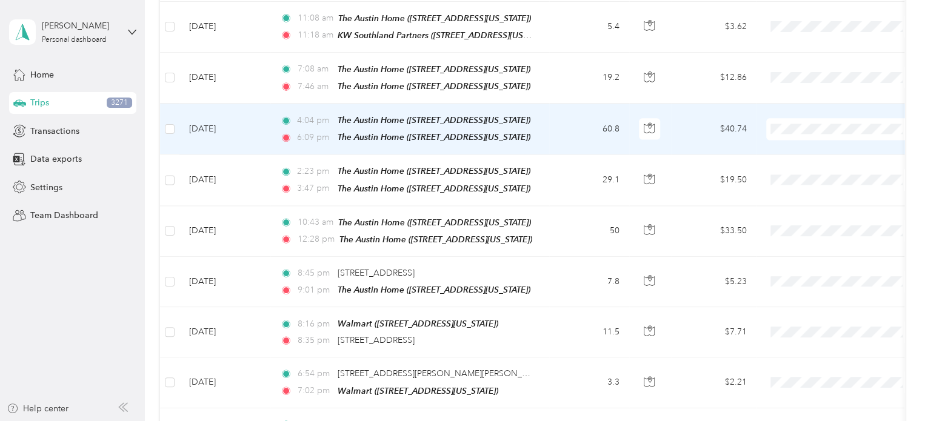
click at [807, 133] on span "Work" at bounding box center [852, 137] width 112 height 13
click at [806, 136] on span "Work" at bounding box center [852, 136] width 112 height 13
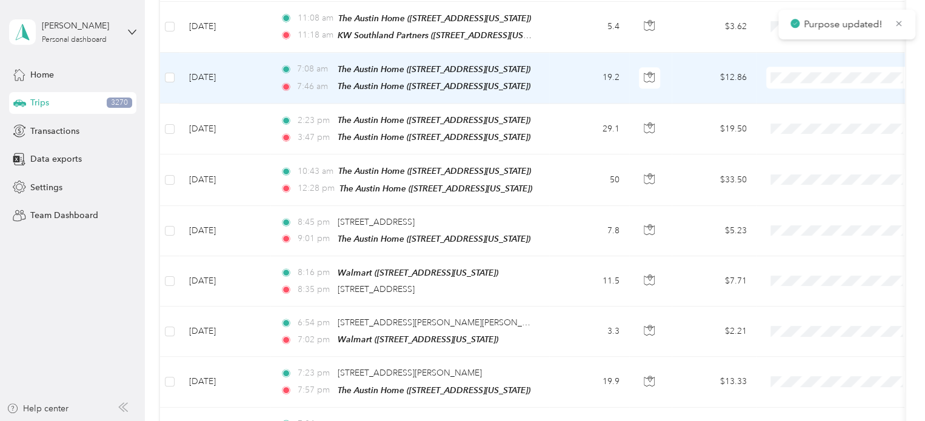
click at [805, 67] on span at bounding box center [841, 78] width 150 height 22
click at [800, 84] on span "Work" at bounding box center [852, 88] width 112 height 13
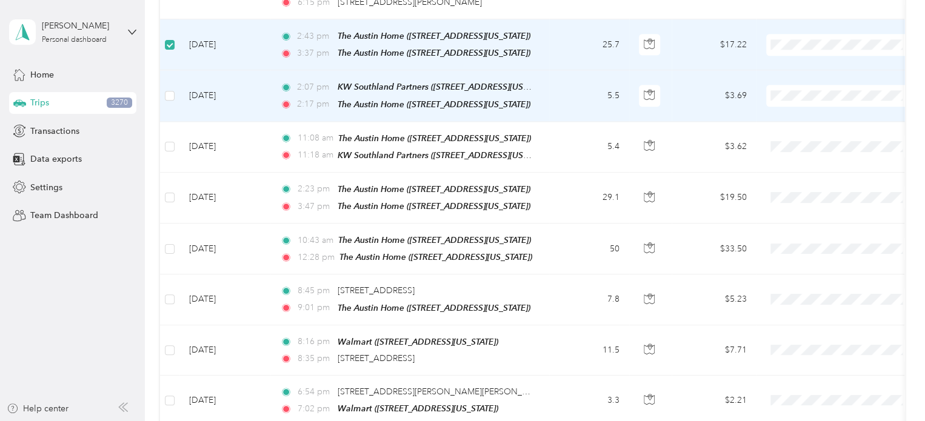
scroll to position [786, 0]
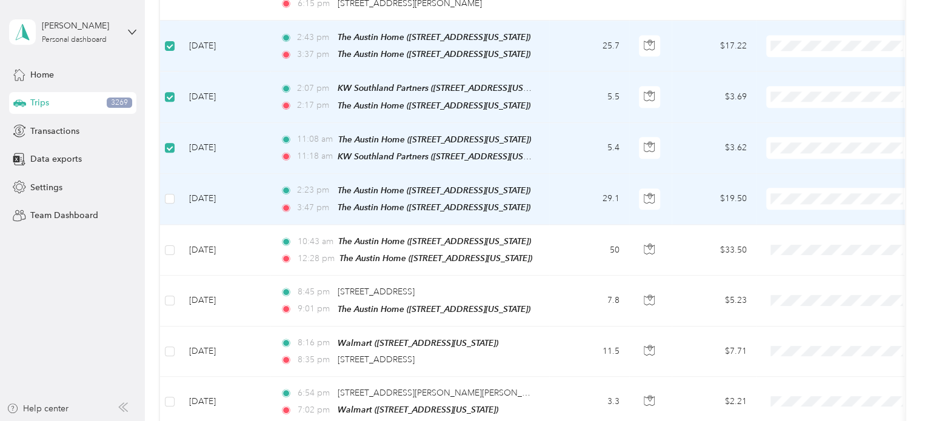
click at [164, 185] on td at bounding box center [169, 199] width 19 height 51
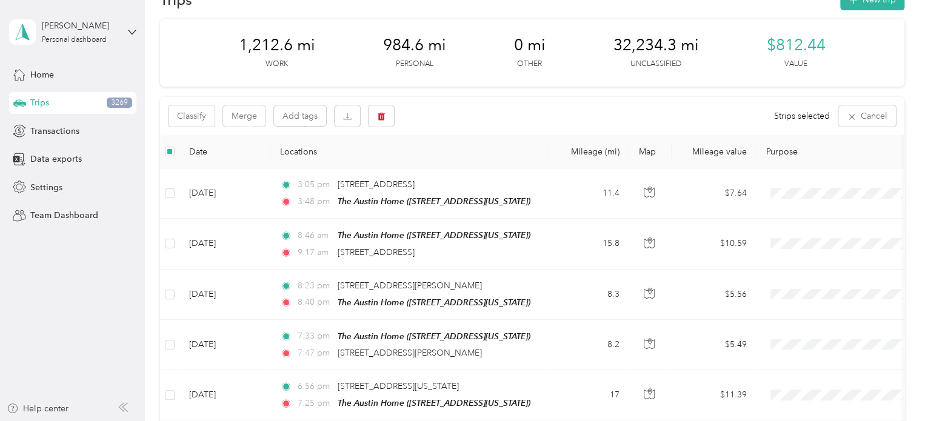
scroll to position [0, 0]
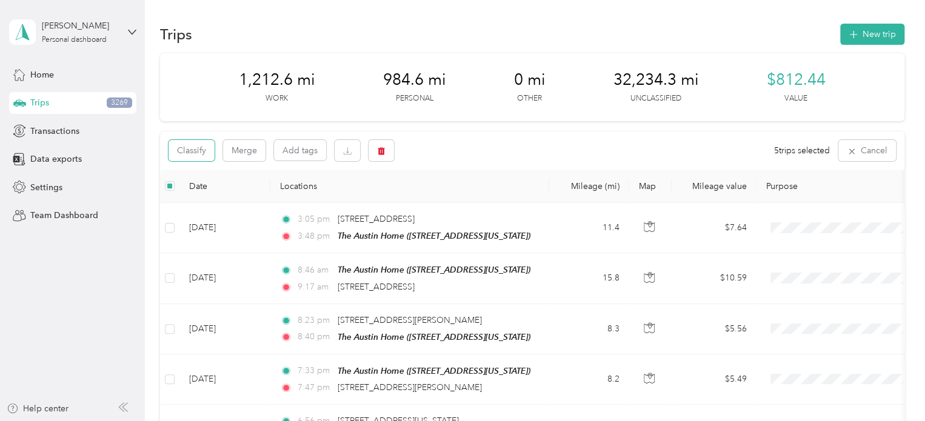
click at [182, 151] on button "Classify" at bounding box center [191, 150] width 46 height 21
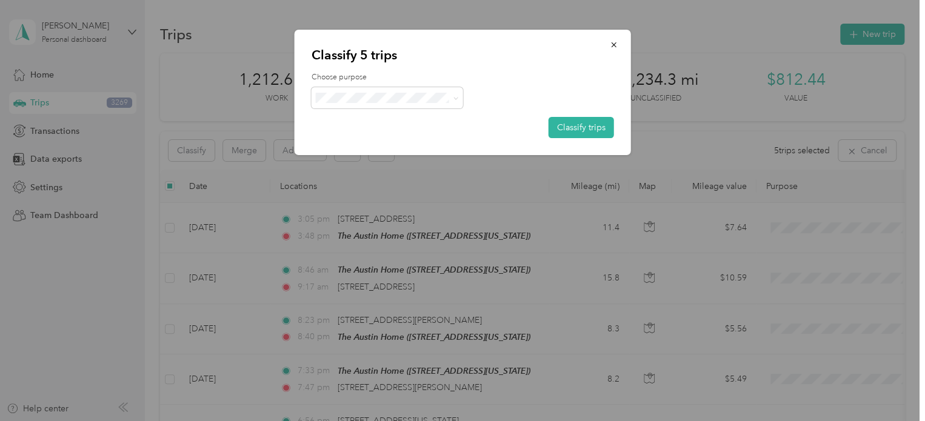
click at [454, 96] on icon at bounding box center [455, 98] width 5 height 5
click at [359, 122] on span "Work" at bounding box center [397, 120] width 113 height 13
click at [599, 130] on button "Classify trips" at bounding box center [580, 127] width 65 height 21
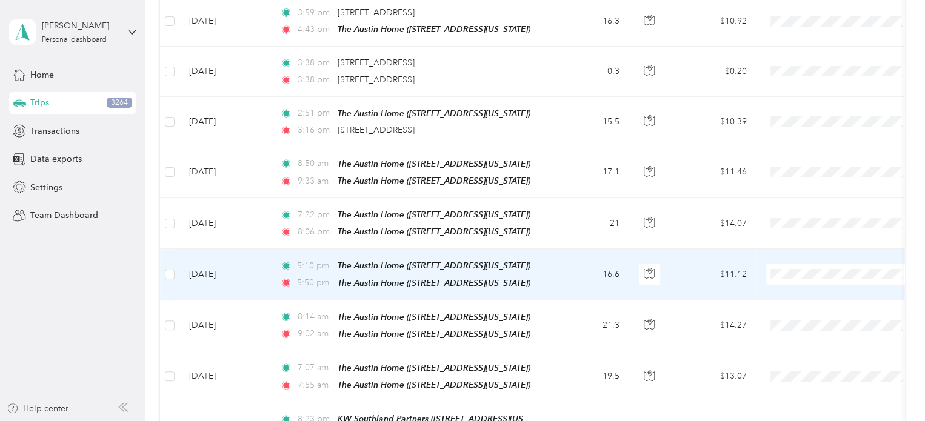
scroll to position [2301, 0]
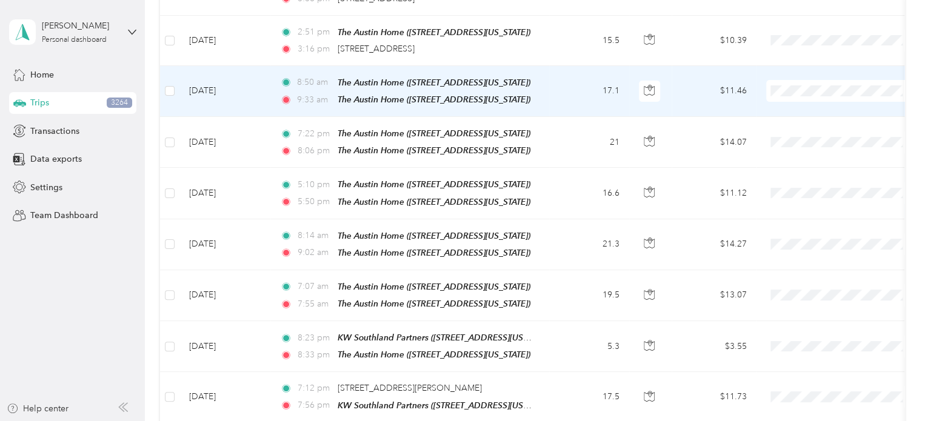
click at [169, 84] on label at bounding box center [170, 90] width 10 height 13
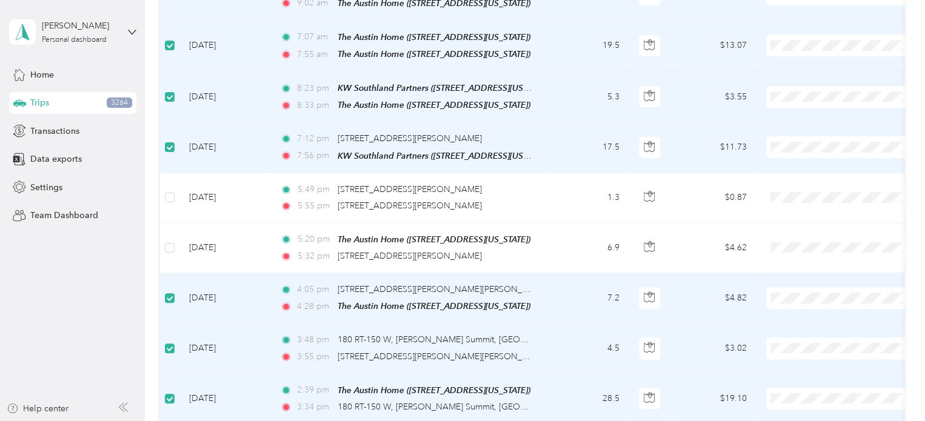
scroll to position [2544, 0]
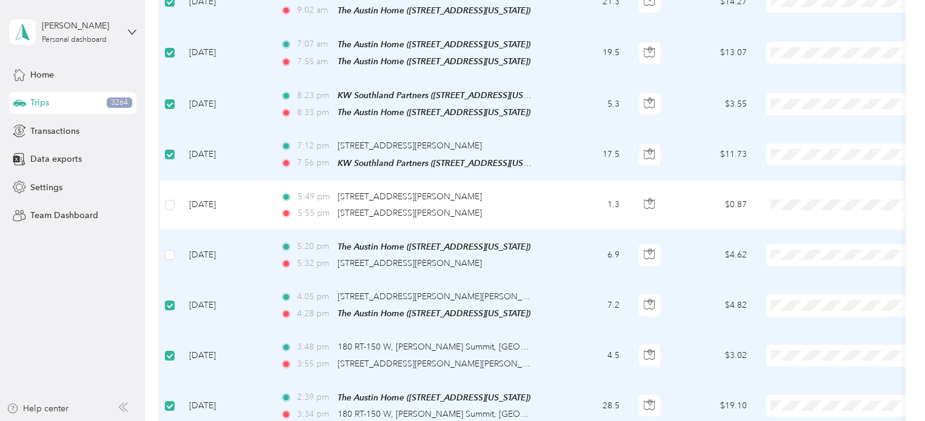
click at [167, 248] on label at bounding box center [170, 254] width 10 height 13
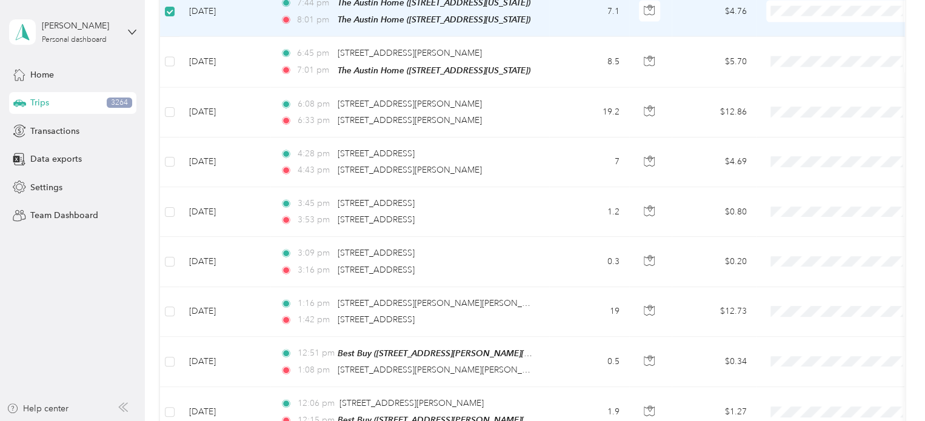
scroll to position [0, 0]
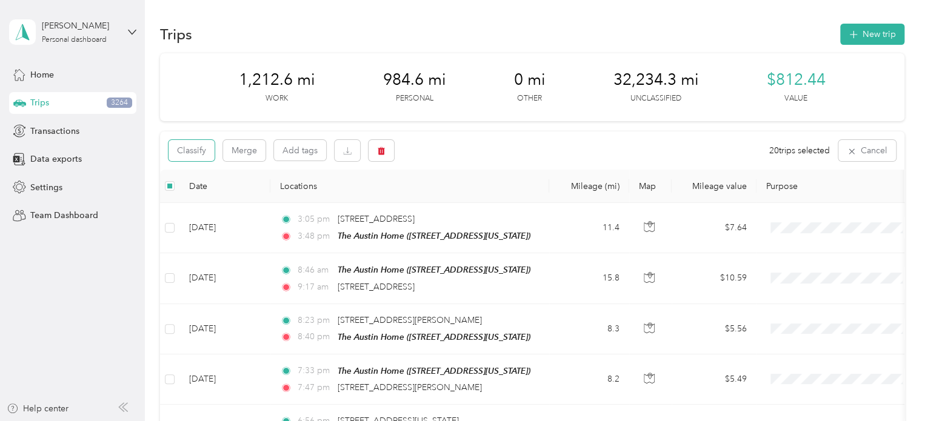
click at [184, 155] on button "Classify" at bounding box center [191, 150] width 46 height 21
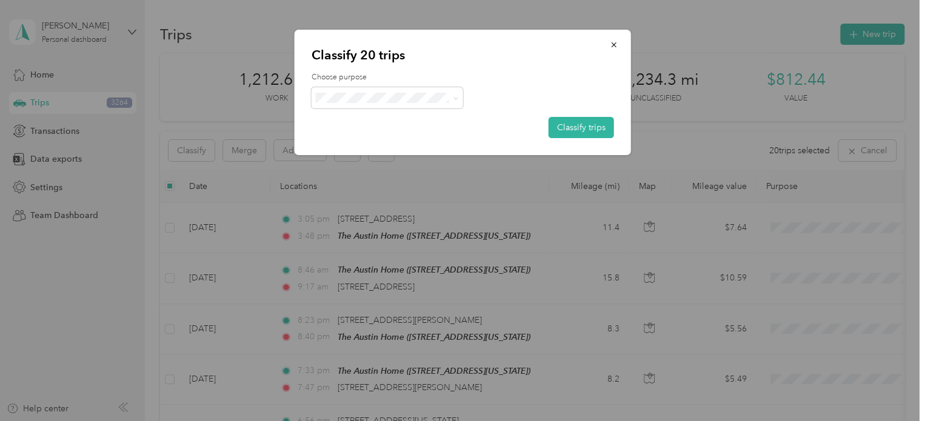
click at [579, 128] on button "Classify trips" at bounding box center [580, 127] width 65 height 21
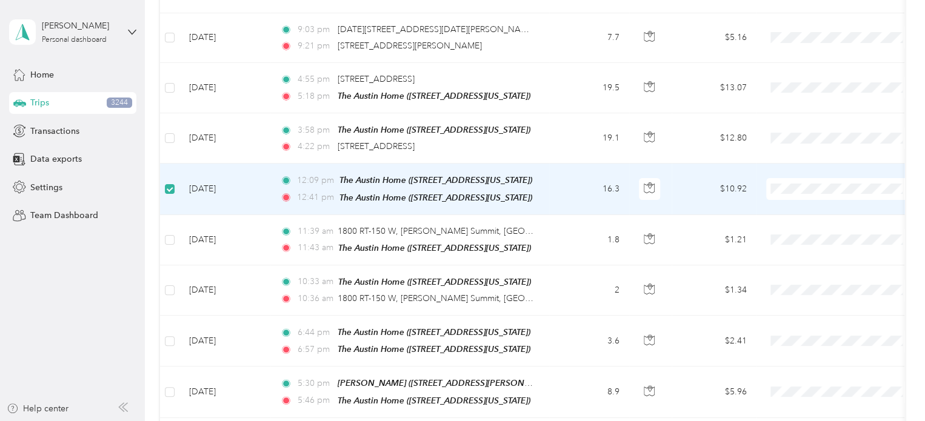
scroll to position [2301, 0]
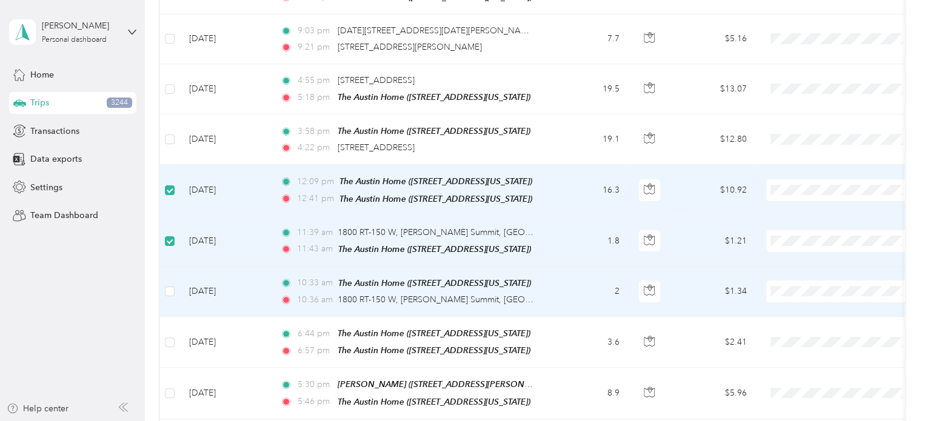
click at [170, 285] on label at bounding box center [170, 291] width 10 height 13
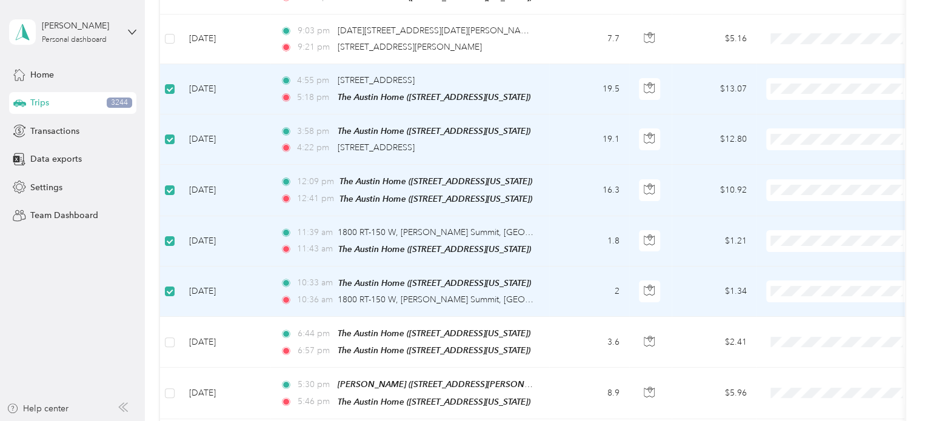
drag, startPoint x: 533, startPoint y: 51, endPoint x: 536, endPoint y: 75, distance: 24.4
click at [536, 77] on td "4:55 pm 2200 S Commercial St, Harrisonville, MO 5:18 pm The Austin Home (1412 S…" at bounding box center [409, 89] width 279 height 50
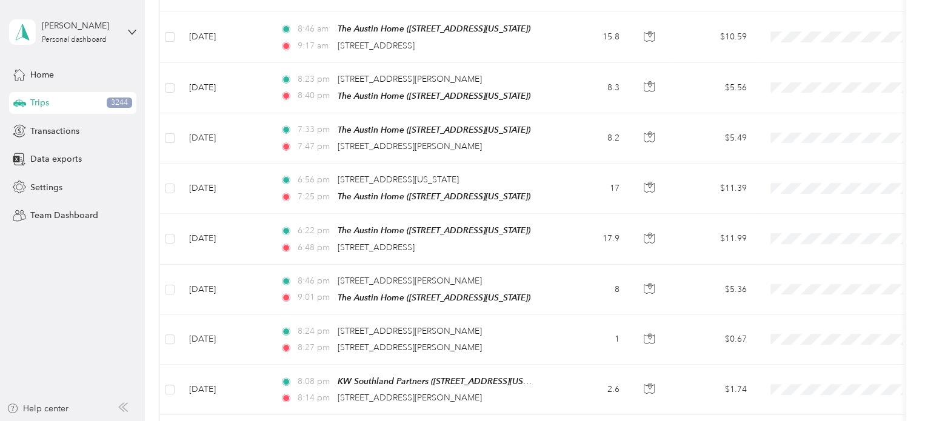
scroll to position [0, 0]
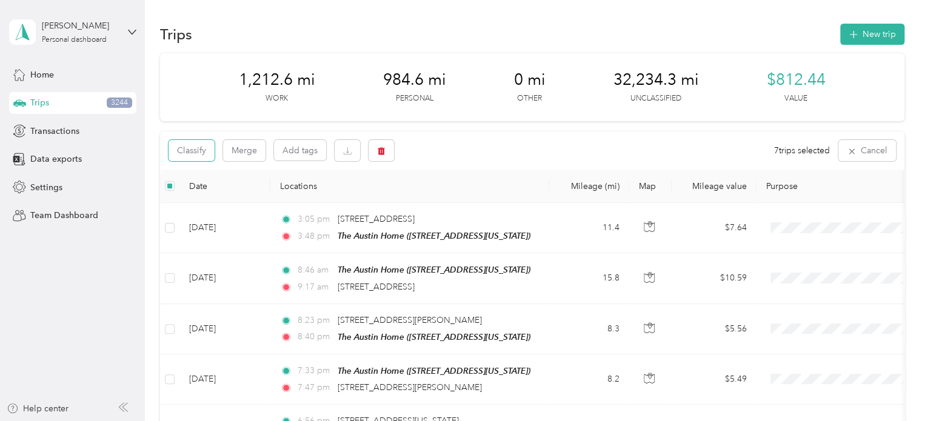
click at [202, 153] on button "Classify" at bounding box center [191, 150] width 46 height 21
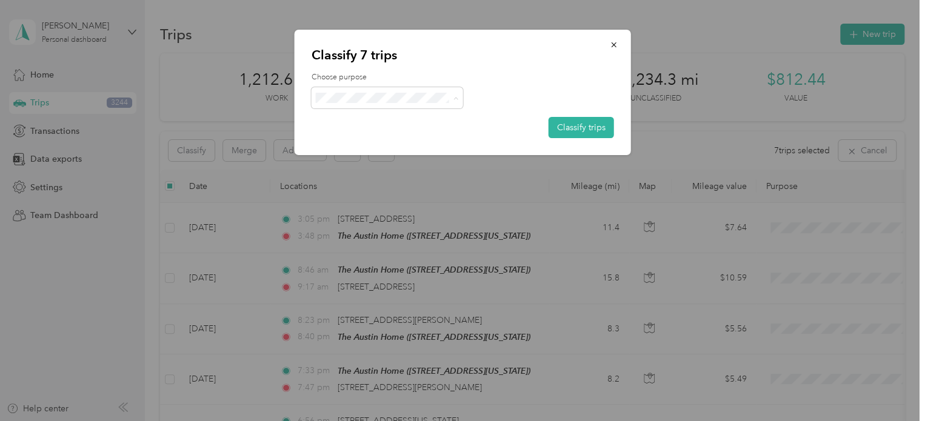
click at [361, 138] on span "Personal" at bounding box center [397, 141] width 113 height 13
click at [596, 125] on button "Classify trips" at bounding box center [580, 127] width 65 height 21
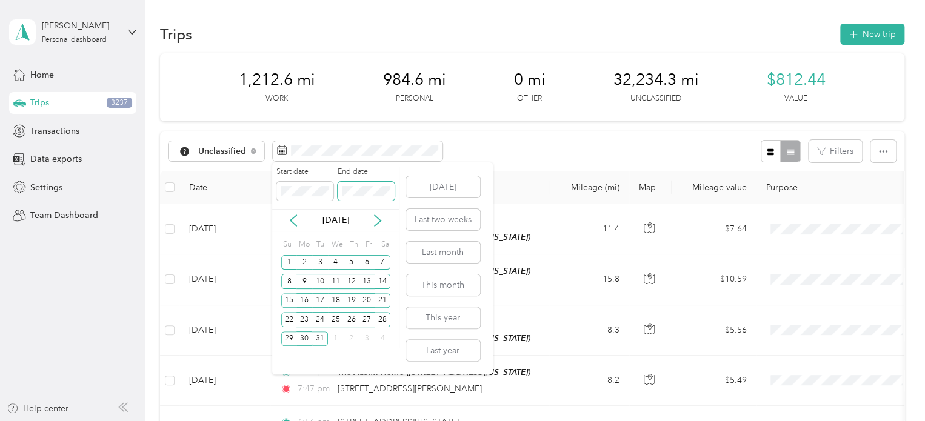
click at [341, 190] on span at bounding box center [366, 191] width 57 height 19
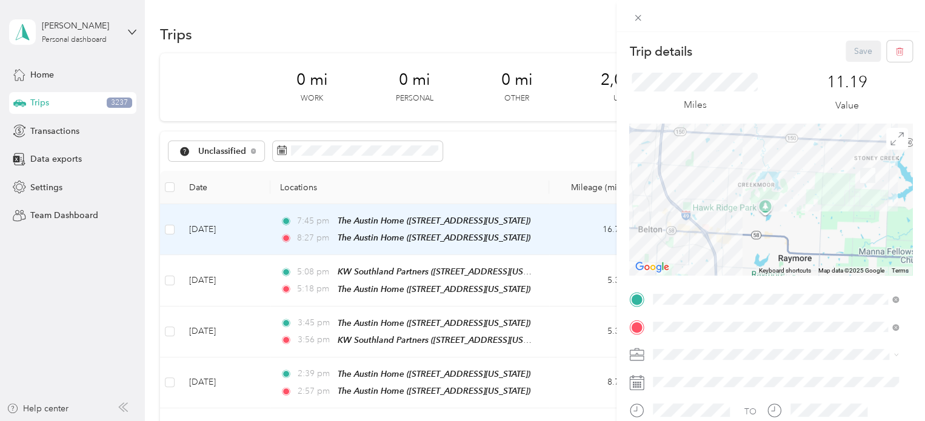
click at [482, 171] on div "Trip details Save This trip cannot be edited because it is either under review,…" at bounding box center [462, 210] width 925 height 421
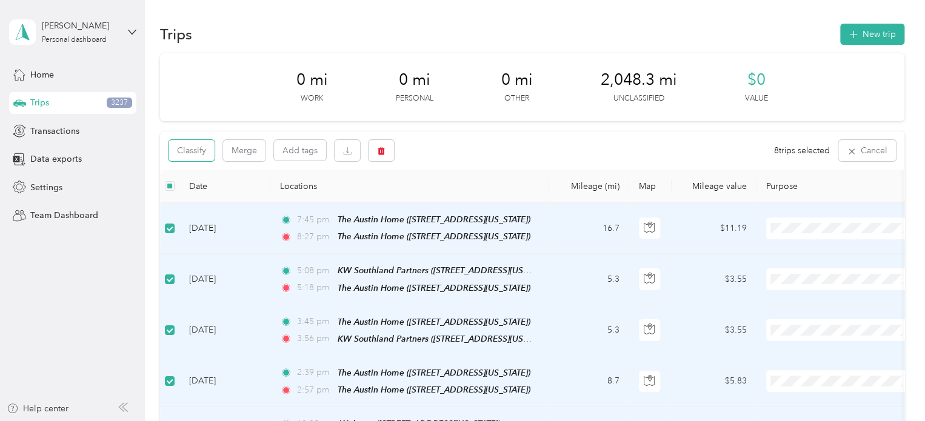
click at [182, 149] on button "Classify" at bounding box center [191, 150] width 46 height 21
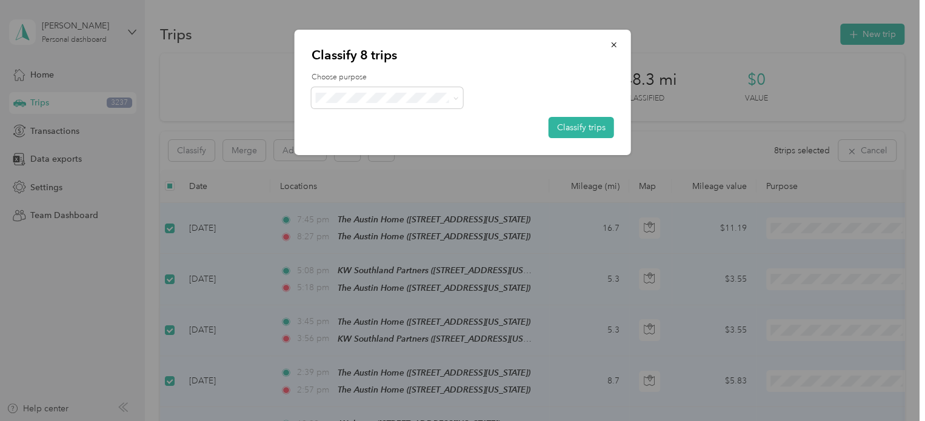
click at [451, 97] on span at bounding box center [453, 97] width 10 height 13
click at [453, 96] on icon at bounding box center [455, 98] width 5 height 5
click at [367, 122] on span "Work" at bounding box center [397, 120] width 113 height 13
click at [603, 128] on button "Classify trips" at bounding box center [580, 127] width 65 height 21
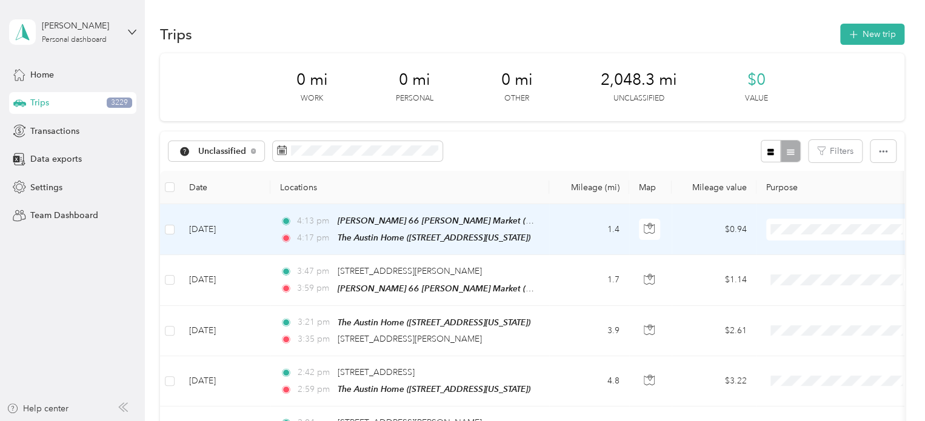
scroll to position [61, 0]
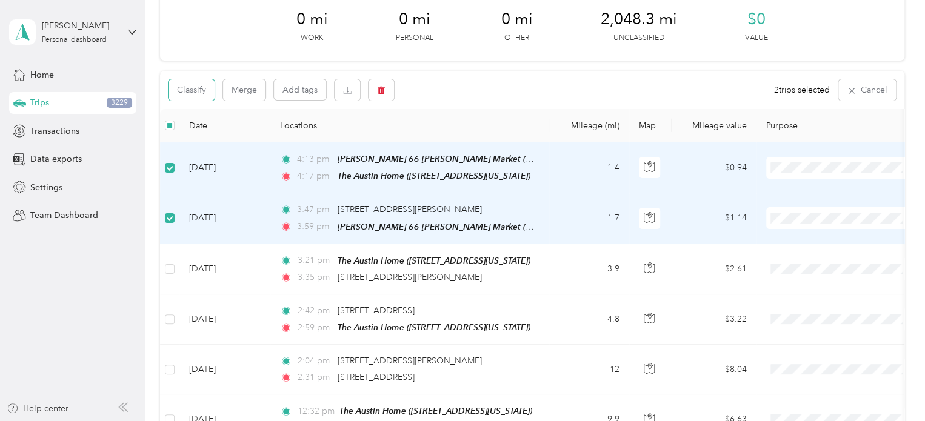
click at [196, 95] on button "Classify" at bounding box center [191, 89] width 46 height 21
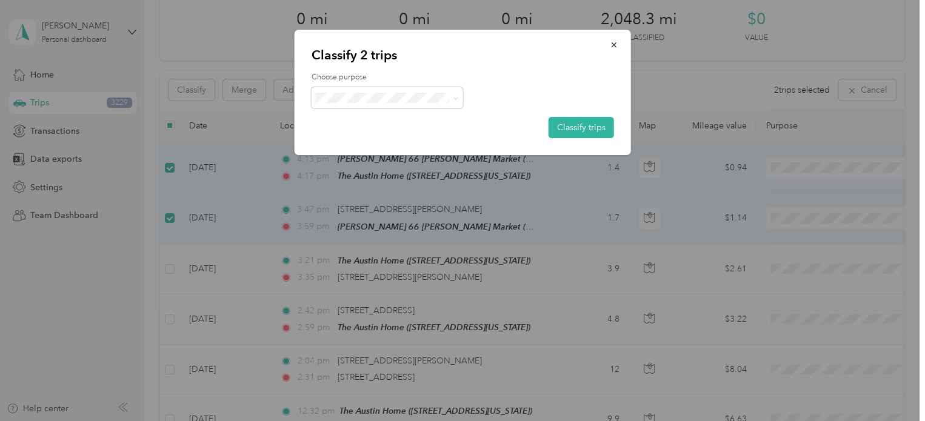
click at [580, 125] on button "Classify trips" at bounding box center [580, 127] width 65 height 21
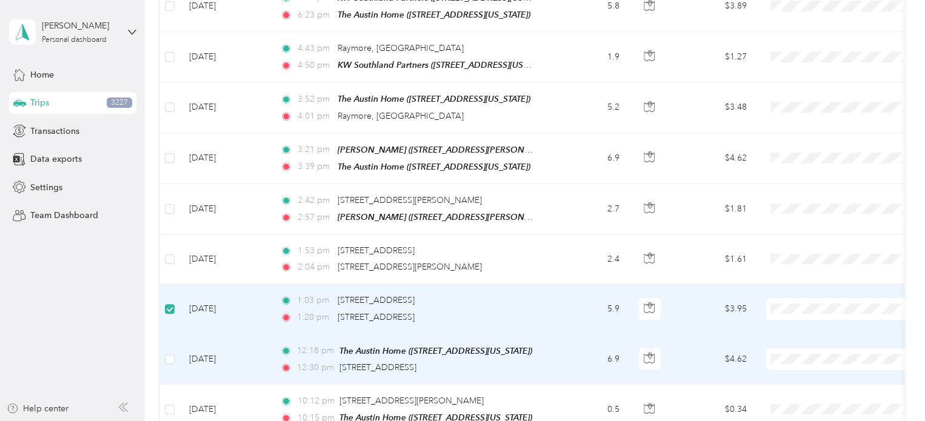
scroll to position [4609, 0]
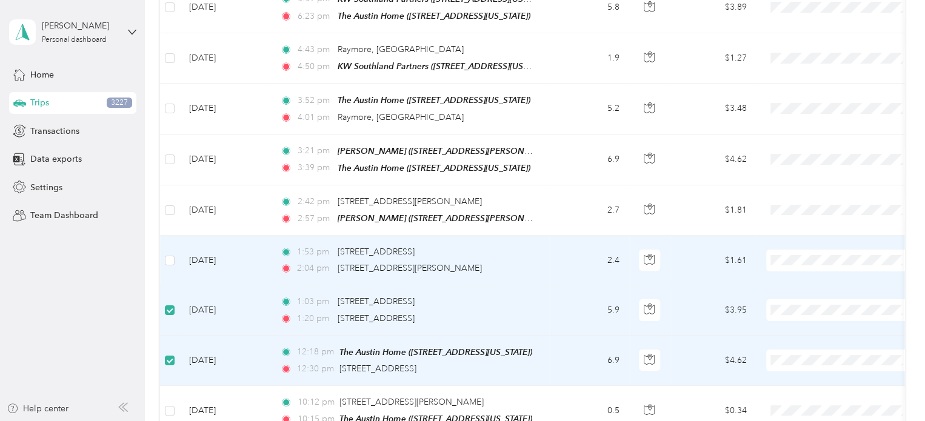
click at [169, 236] on td at bounding box center [169, 261] width 19 height 50
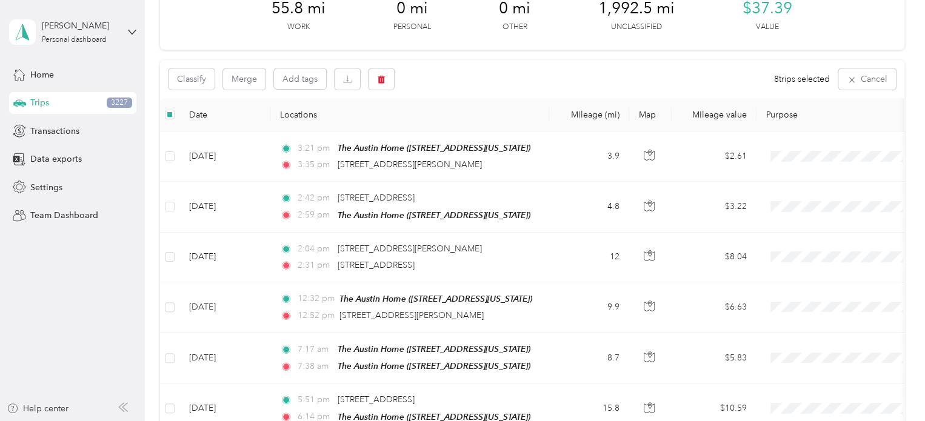
scroll to position [0, 0]
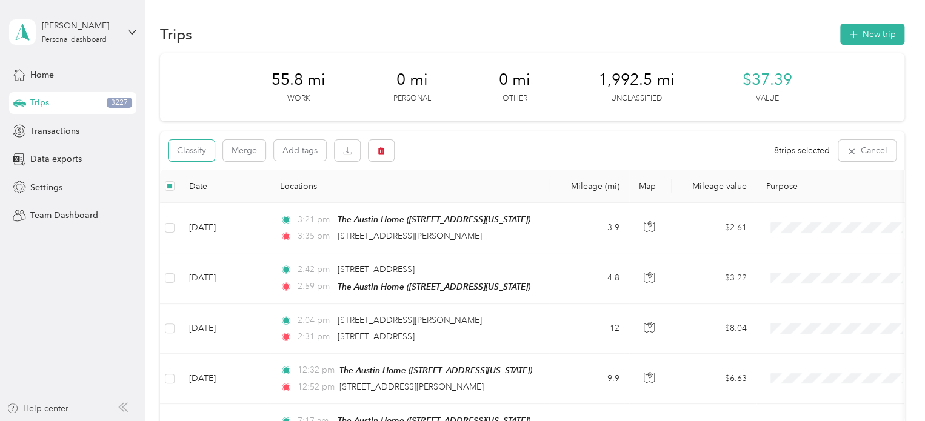
click at [199, 152] on button "Classify" at bounding box center [191, 150] width 46 height 21
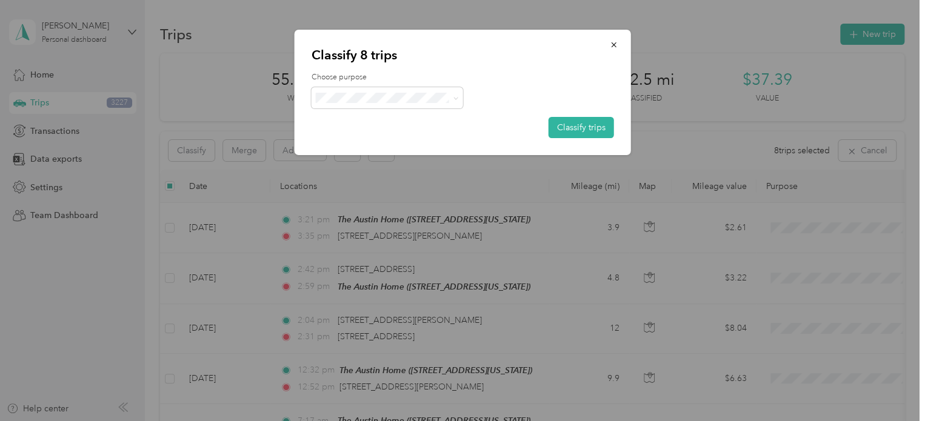
click at [571, 125] on button "Classify trips" at bounding box center [580, 127] width 65 height 21
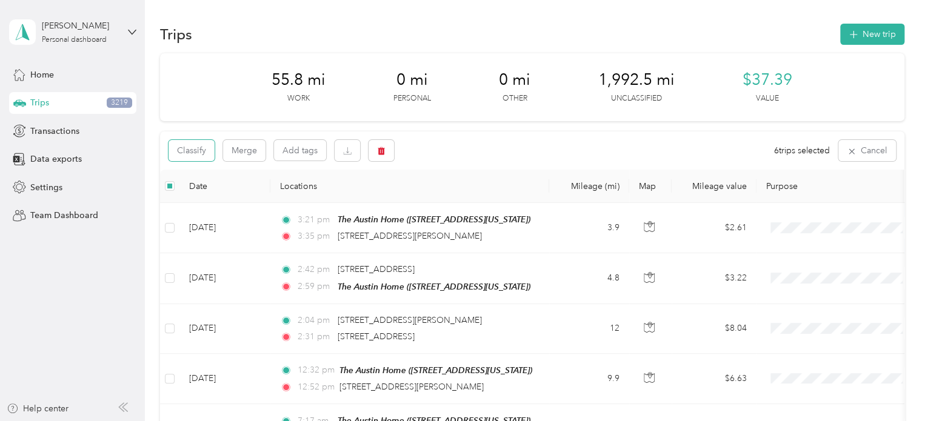
click at [190, 143] on button "Classify" at bounding box center [191, 150] width 46 height 21
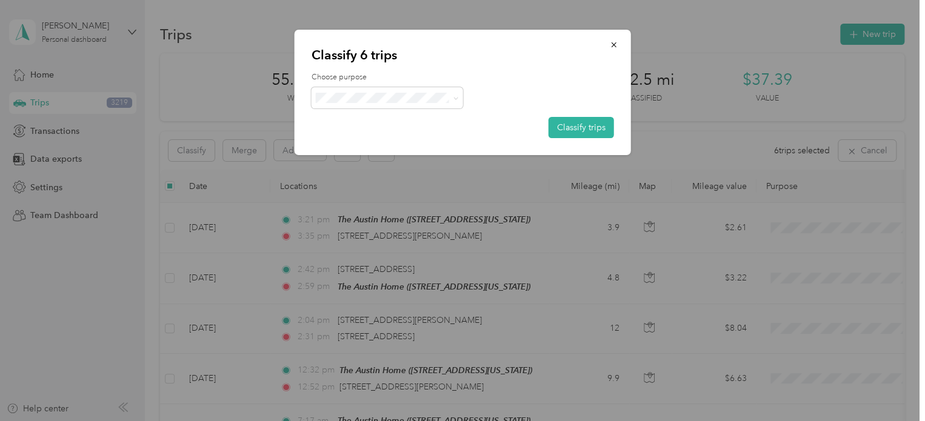
click at [582, 128] on button "Classify trips" at bounding box center [580, 127] width 65 height 21
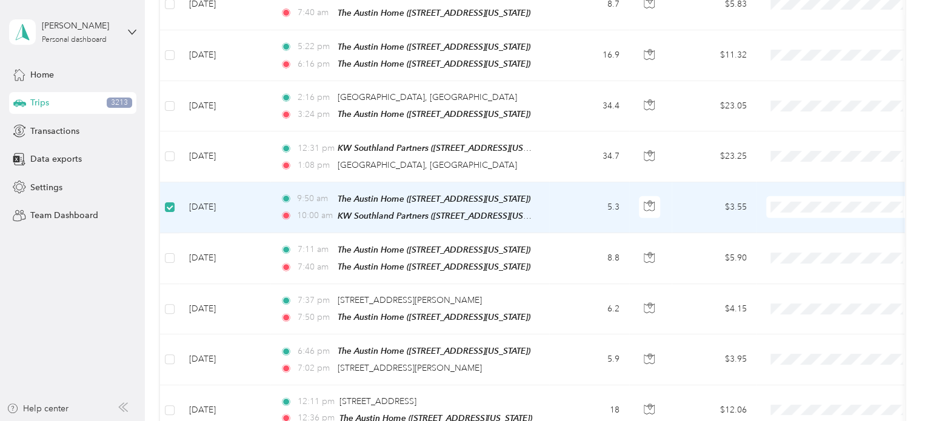
scroll to position [1938, 0]
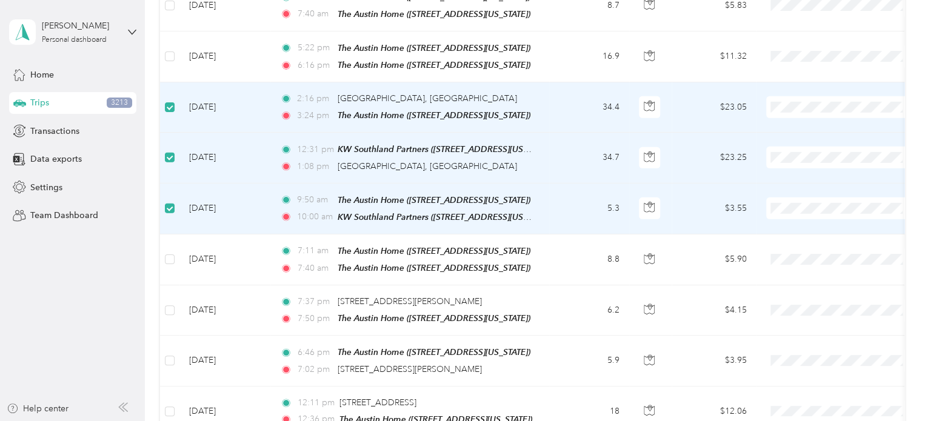
drag, startPoint x: 269, startPoint y: 78, endPoint x: 271, endPoint y: 86, distance: 8.2
click at [271, 86] on tr "Jan 23, 2024 2:16 pm 34508 SSR-F, Garden City, MO 3:24 pm The Austin Home (1412…" at bounding box center [661, 107] width 1003 height 50
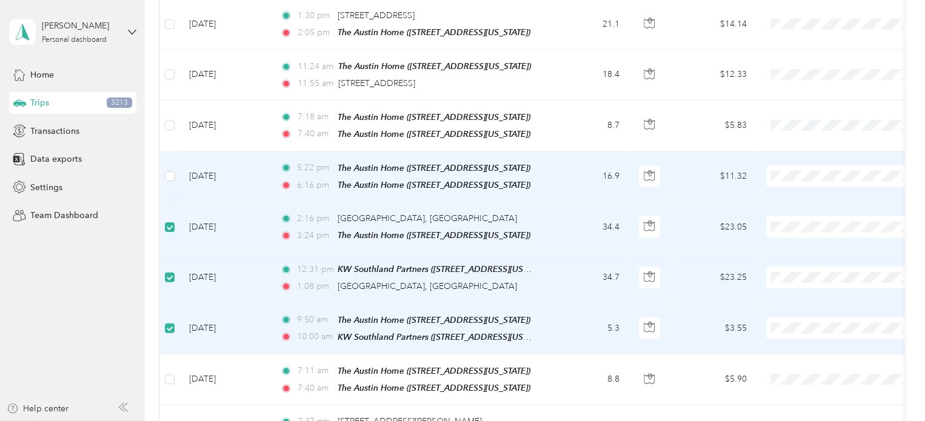
scroll to position [1756, 0]
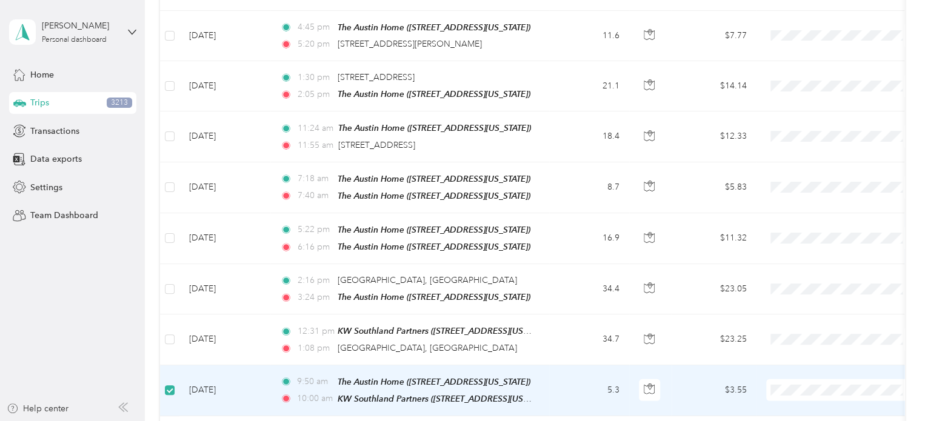
click at [162, 365] on td at bounding box center [169, 390] width 19 height 51
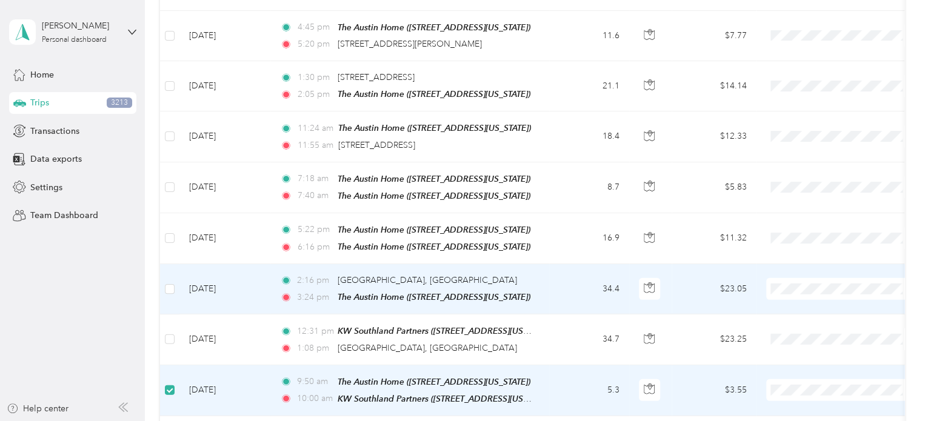
click at [822, 96] on li "Work" at bounding box center [841, 87] width 150 height 21
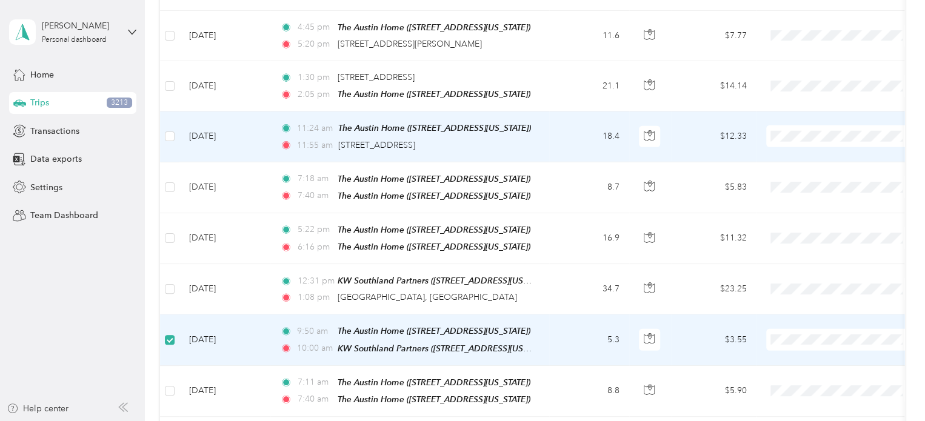
click at [807, 111] on td at bounding box center [841, 136] width 170 height 50
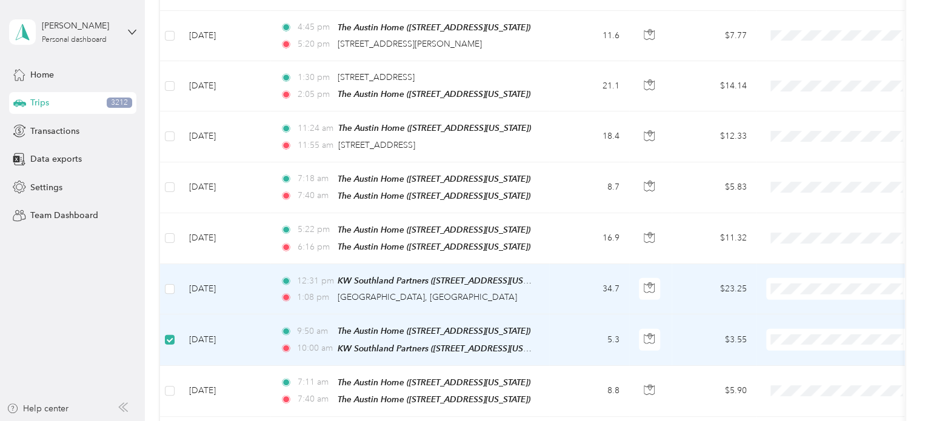
click at [820, 93] on span "Work" at bounding box center [852, 90] width 112 height 13
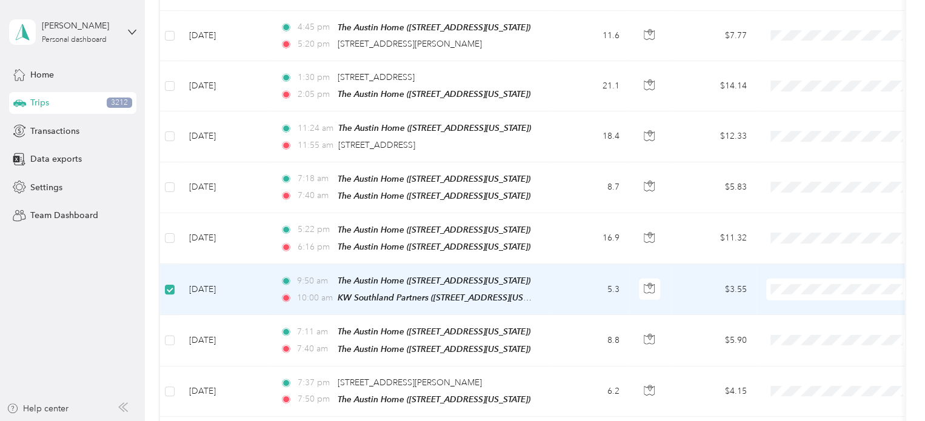
click at [809, 93] on li "Work" at bounding box center [841, 89] width 150 height 21
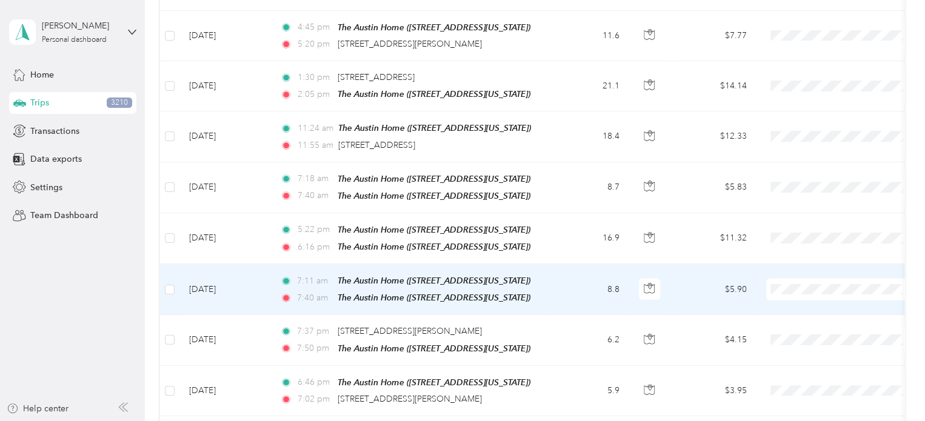
click at [807, 115] on li "Personal" at bounding box center [841, 111] width 150 height 21
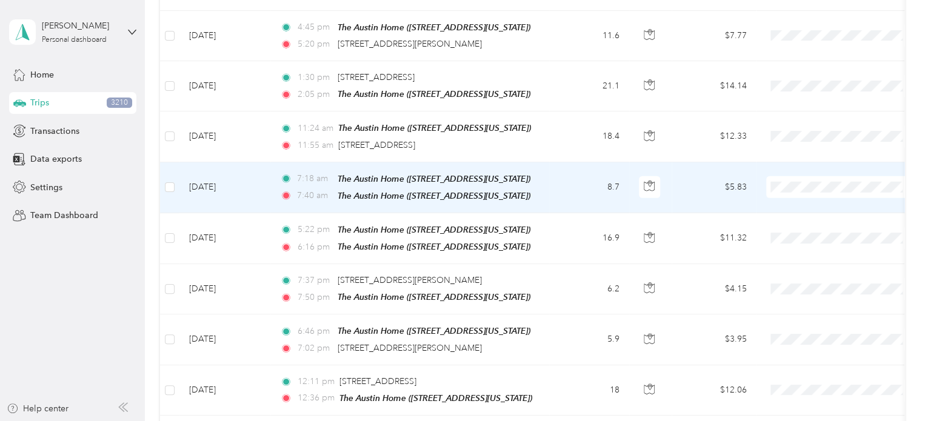
click at [800, 176] on span at bounding box center [841, 187] width 150 height 22
click at [805, 208] on span "Personal" at bounding box center [852, 205] width 112 height 13
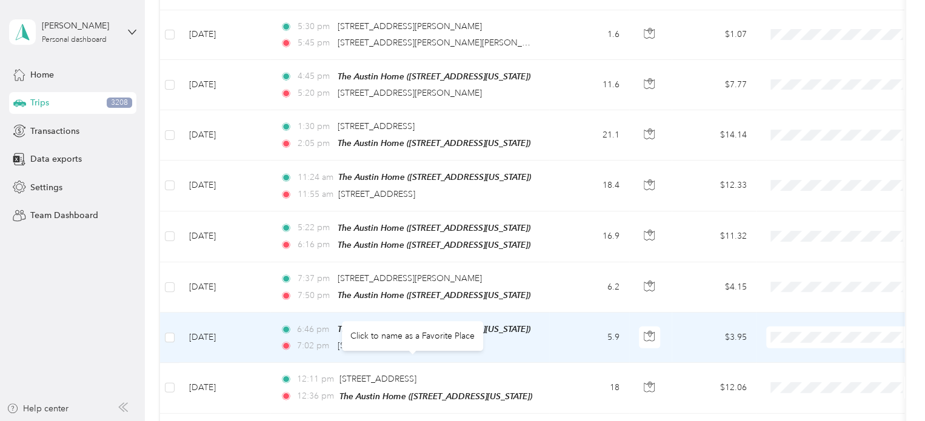
scroll to position [1695, 0]
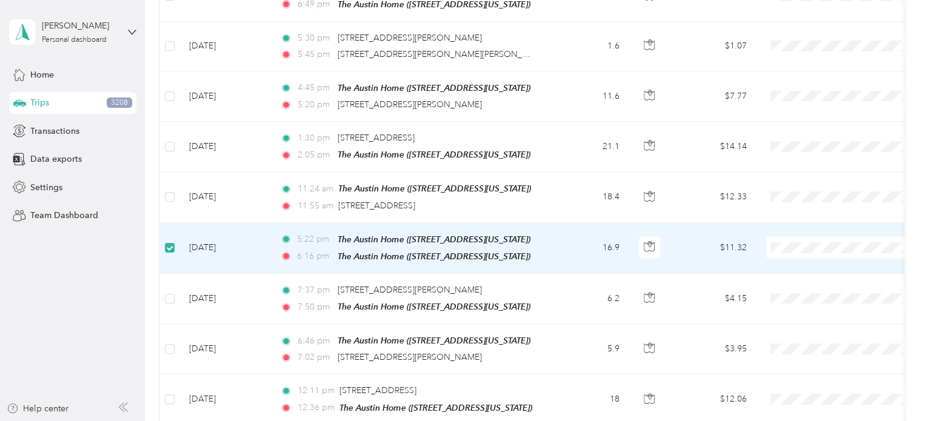
click at [814, 241] on span "Work" at bounding box center [852, 244] width 112 height 13
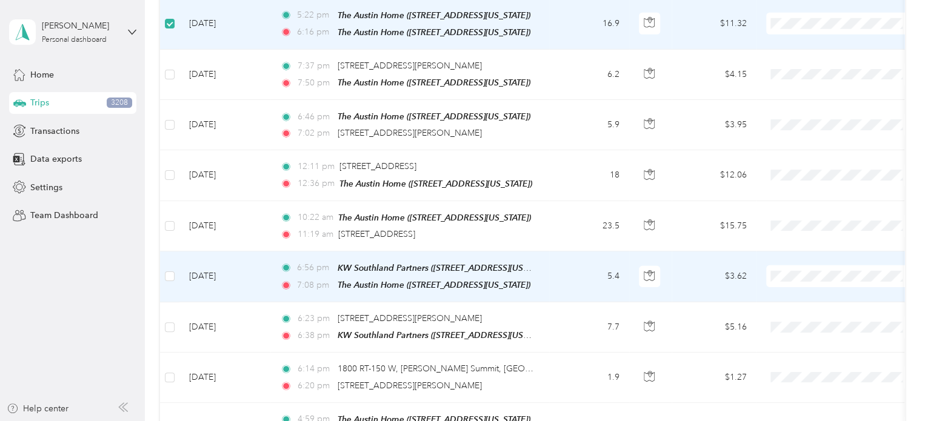
scroll to position [1938, 0]
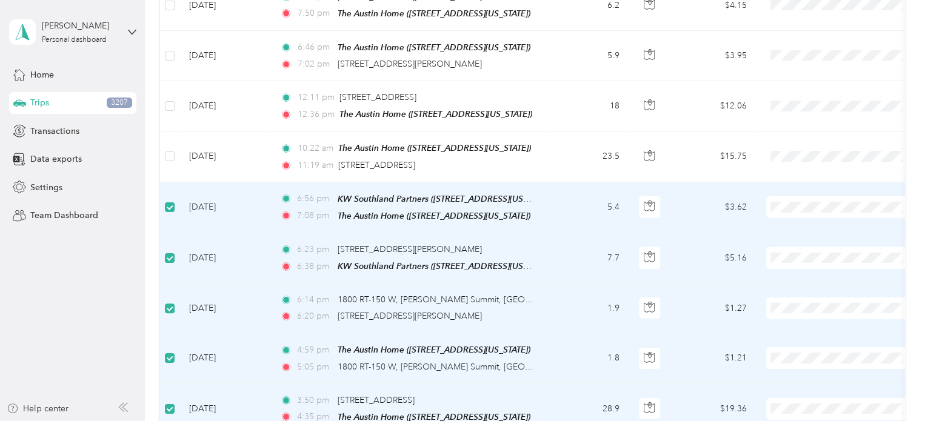
drag, startPoint x: 233, startPoint y: 389, endPoint x: 258, endPoint y: 284, distance: 107.9
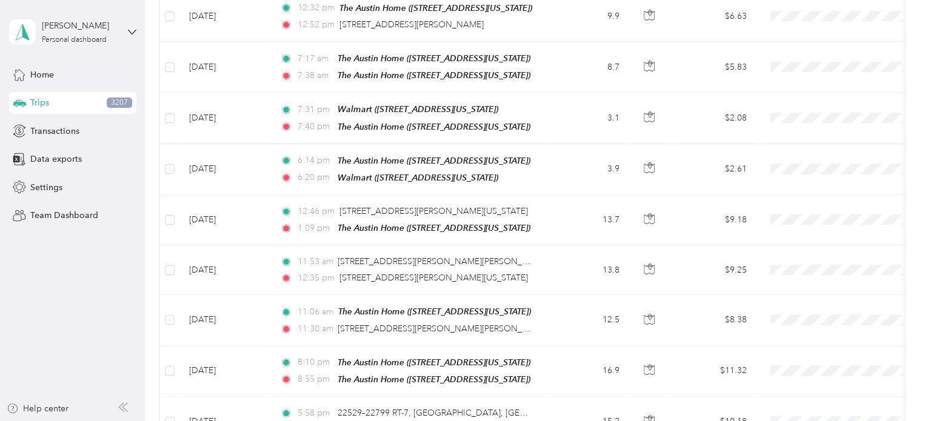
scroll to position [0, 0]
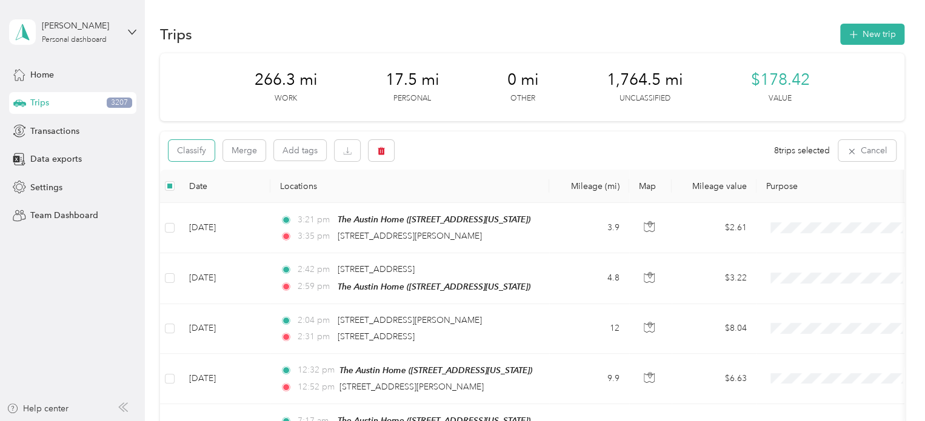
click at [184, 156] on button "Classify" at bounding box center [191, 150] width 46 height 21
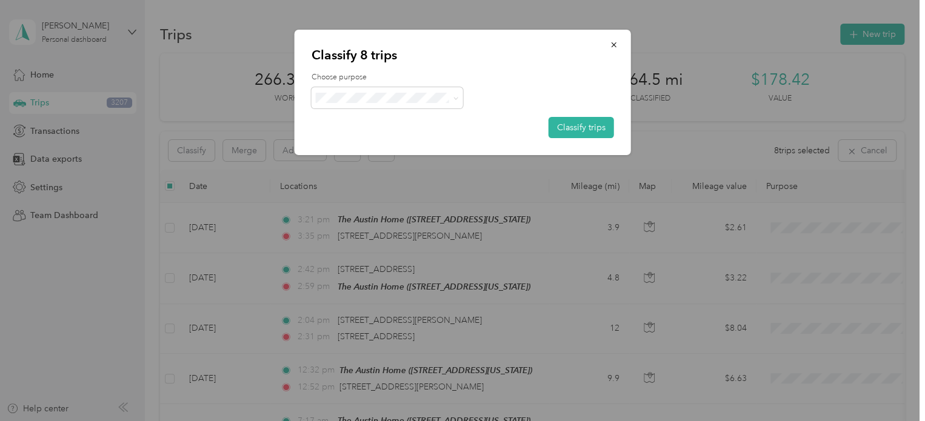
click at [593, 127] on button "Classify trips" at bounding box center [580, 127] width 65 height 21
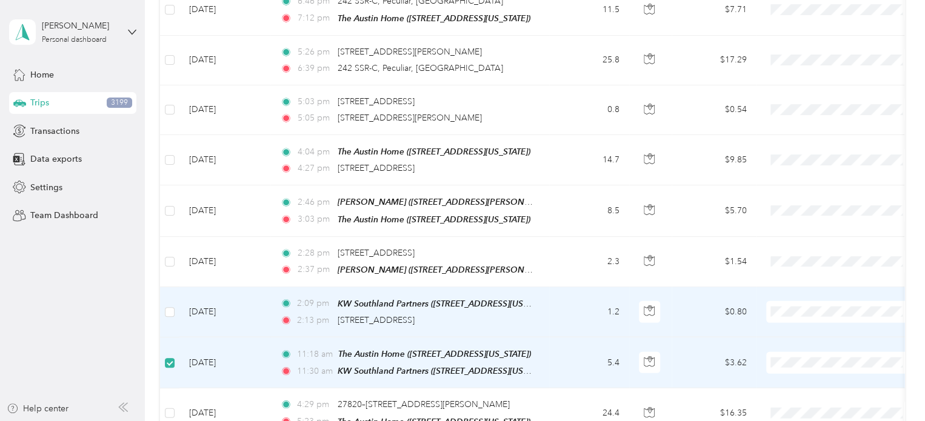
scroll to position [3695, 0]
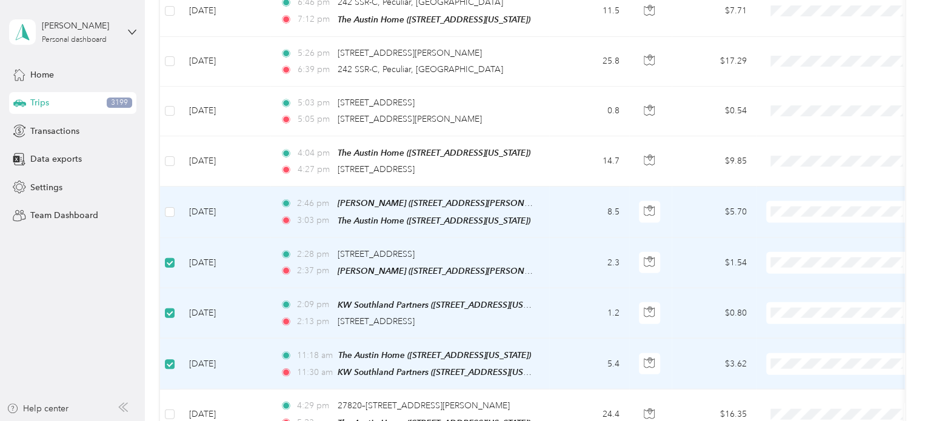
click at [170, 205] on label at bounding box center [170, 211] width 10 height 13
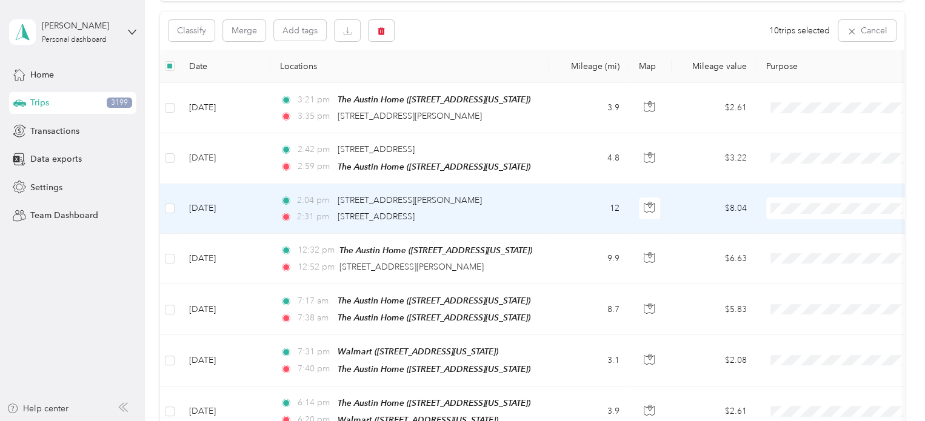
scroll to position [0, 0]
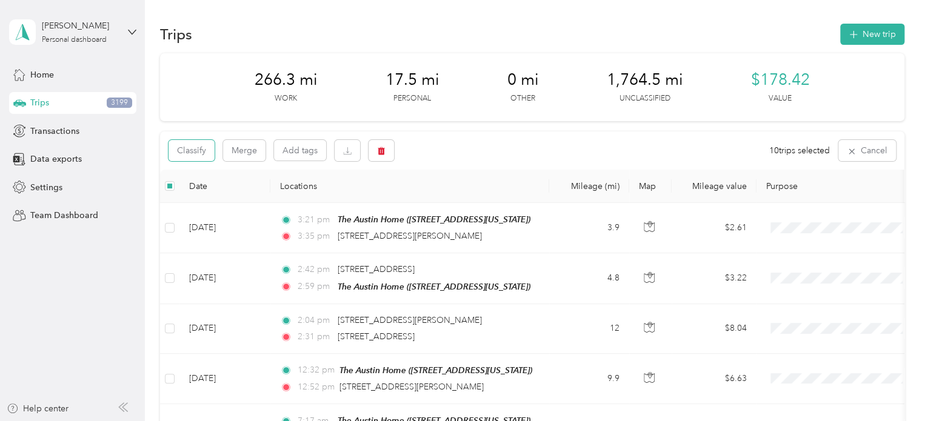
click at [201, 149] on button "Classify" at bounding box center [191, 150] width 46 height 21
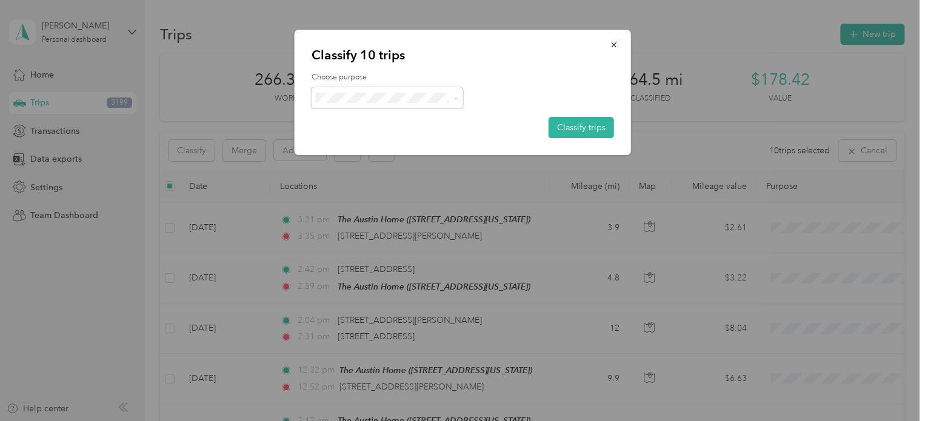
click at [577, 125] on button "Classify trips" at bounding box center [580, 127] width 65 height 21
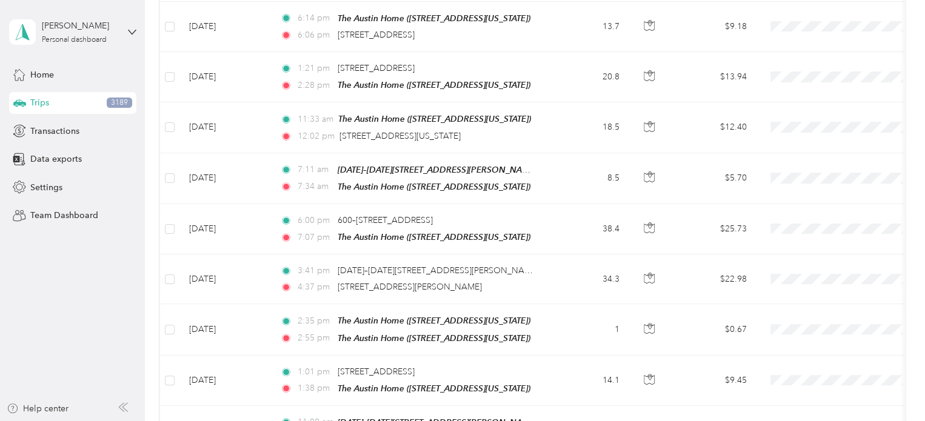
scroll to position [2484, 0]
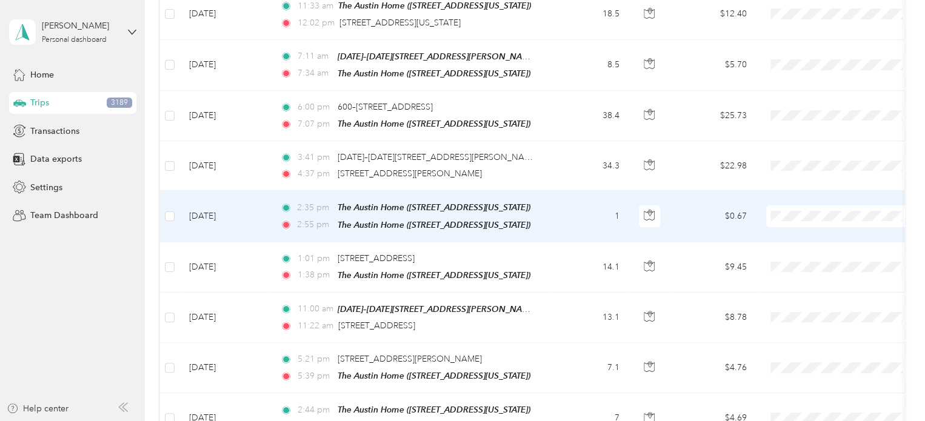
click at [806, 218] on span "Personal" at bounding box center [852, 224] width 112 height 13
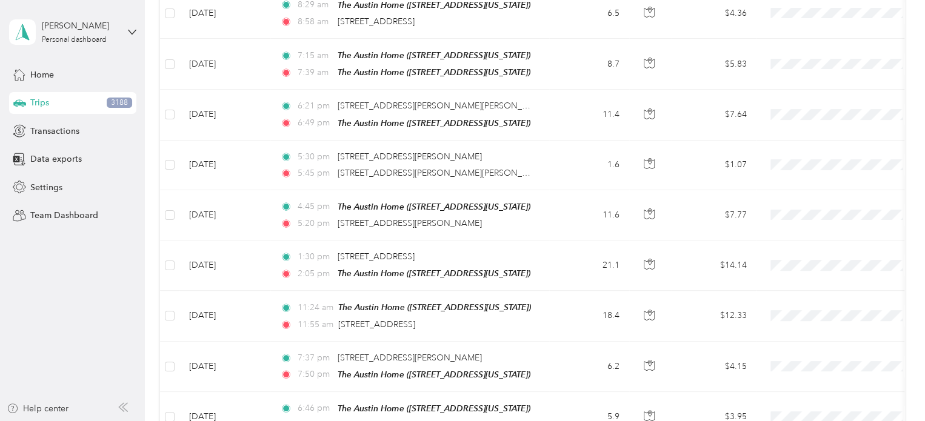
scroll to position [1575, 0]
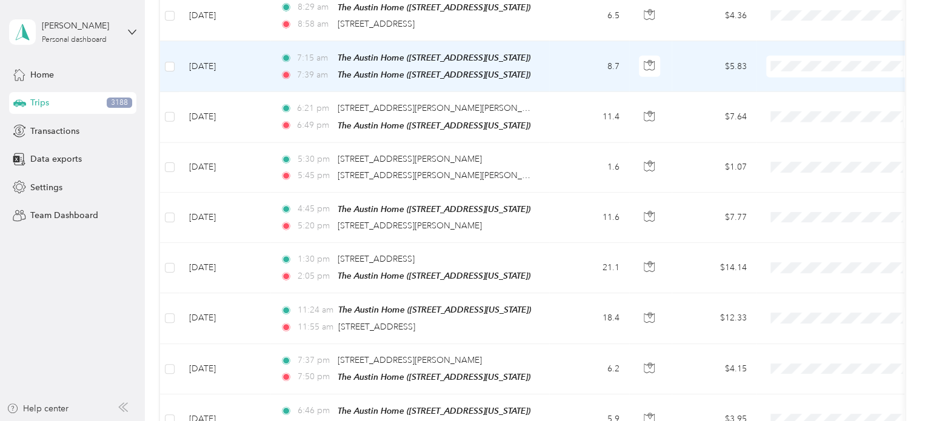
click at [798, 91] on span "Personal" at bounding box center [852, 88] width 112 height 13
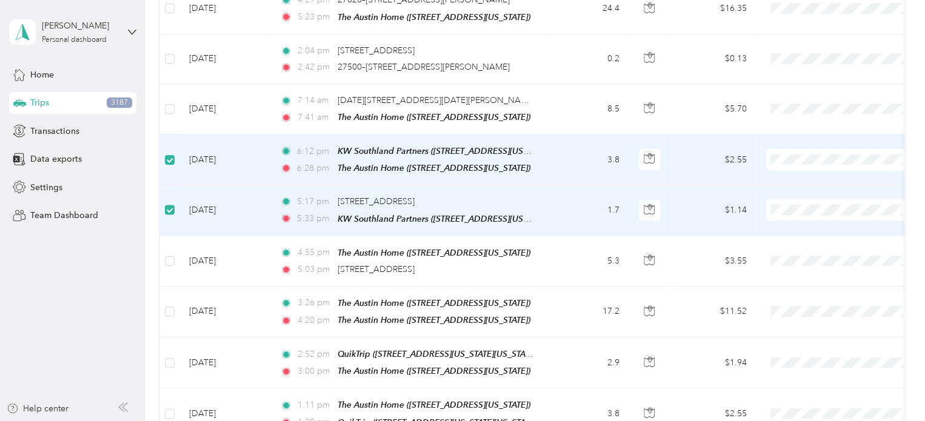
scroll to position [3513, 0]
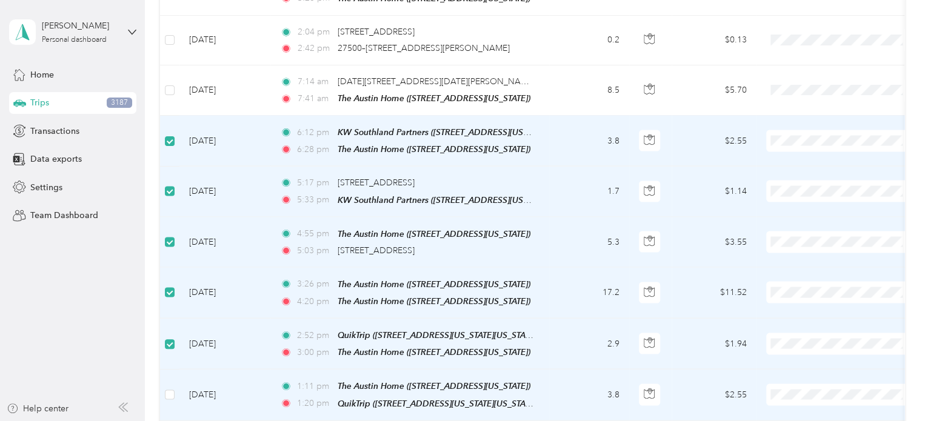
click at [168, 388] on label at bounding box center [170, 394] width 10 height 13
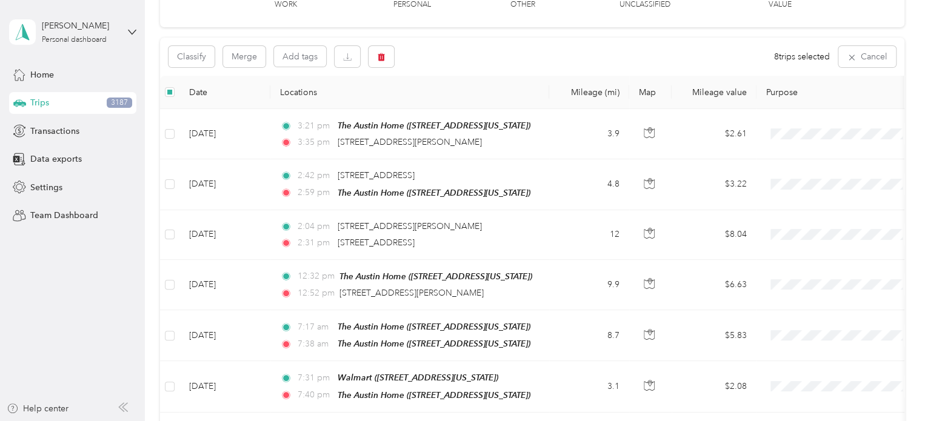
scroll to position [0, 0]
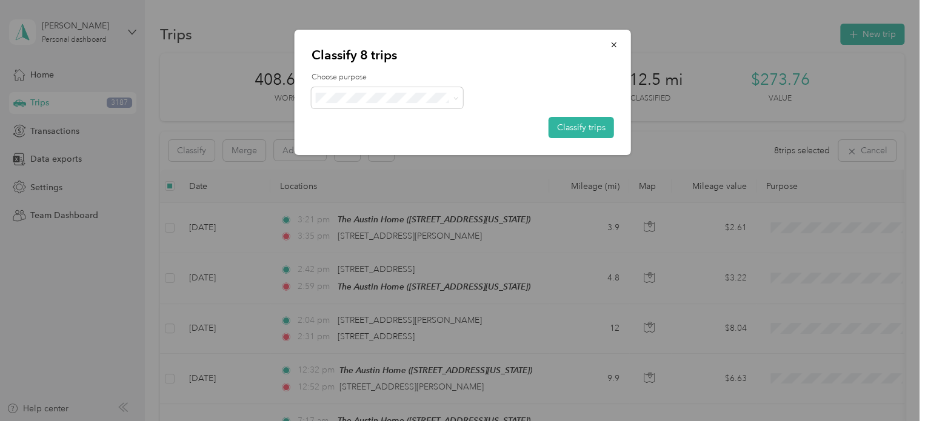
click at [590, 128] on button "Classify trips" at bounding box center [580, 127] width 65 height 21
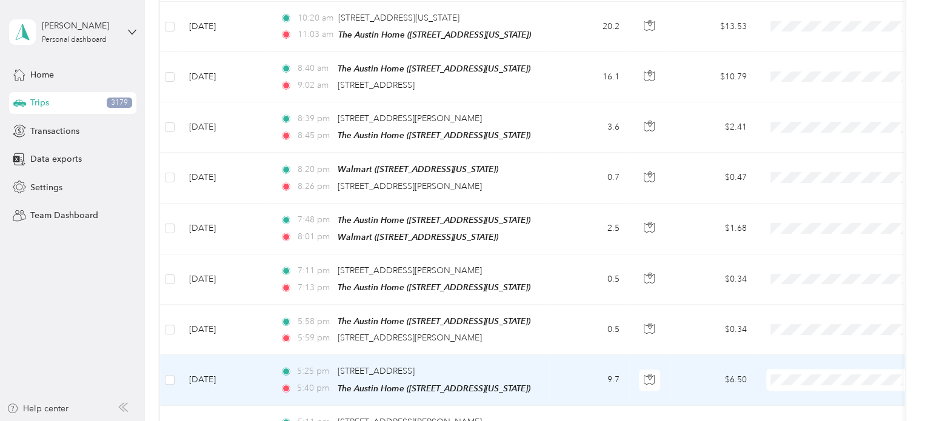
scroll to position [4670, 0]
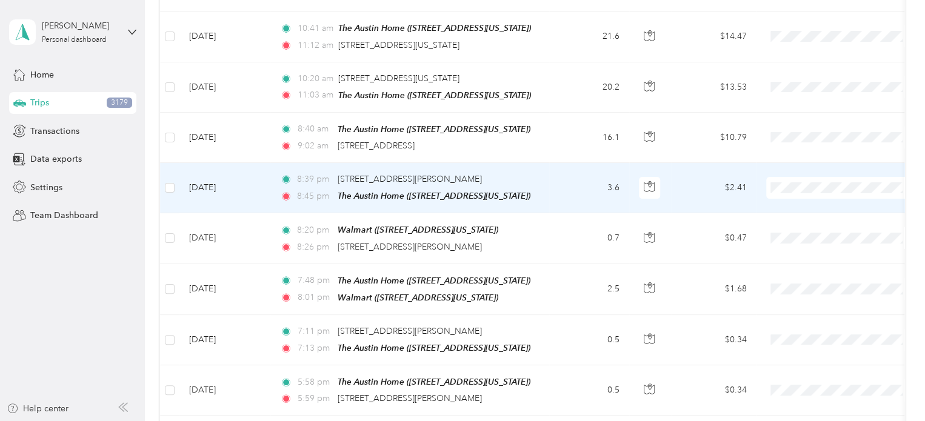
click at [799, 173] on span "Personal" at bounding box center [852, 176] width 112 height 13
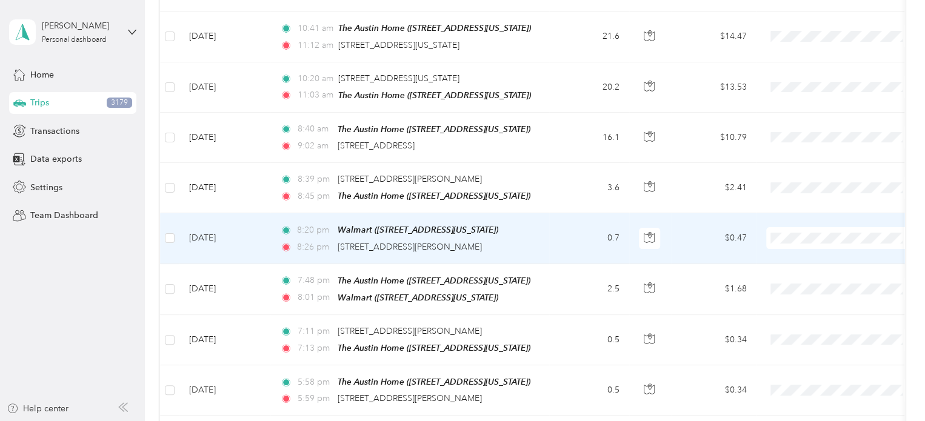
click at [810, 224] on span "Personal" at bounding box center [852, 225] width 112 height 13
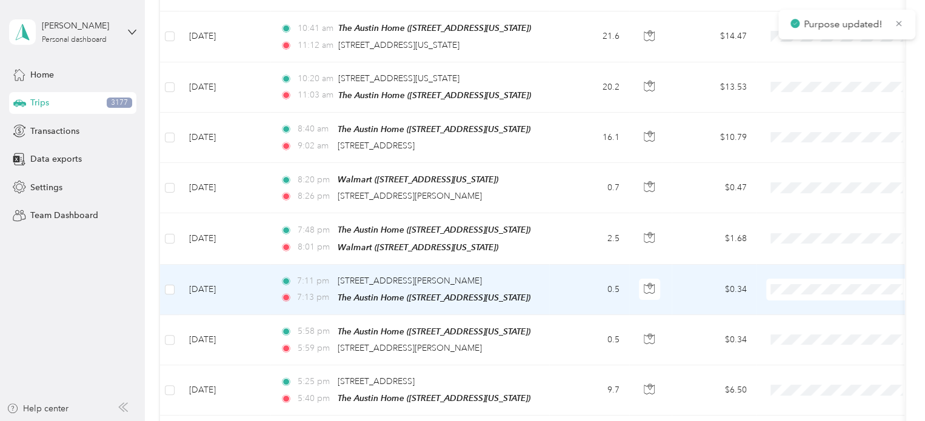
click at [802, 273] on span "Personal" at bounding box center [852, 275] width 112 height 13
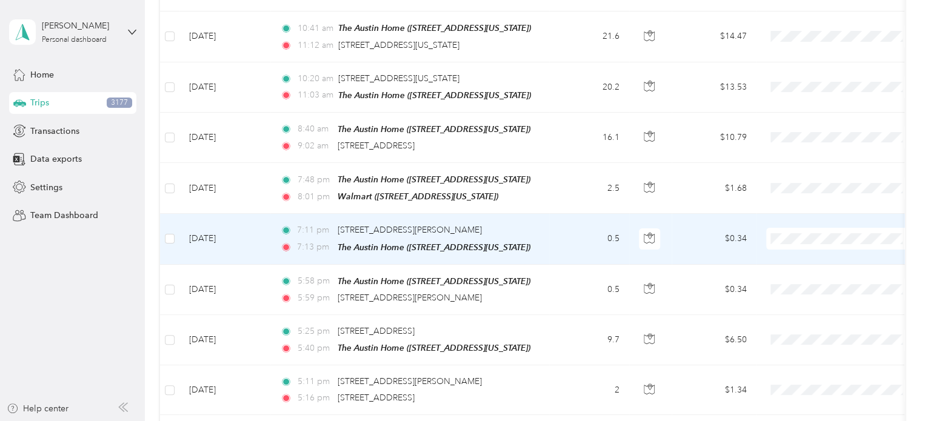
click at [804, 200] on span "Work" at bounding box center [852, 204] width 112 height 13
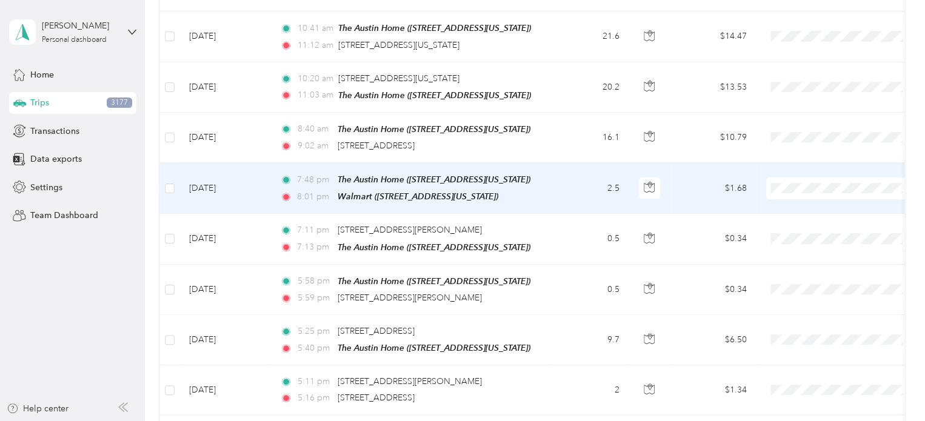
click at [799, 172] on span "Personal" at bounding box center [852, 176] width 112 height 13
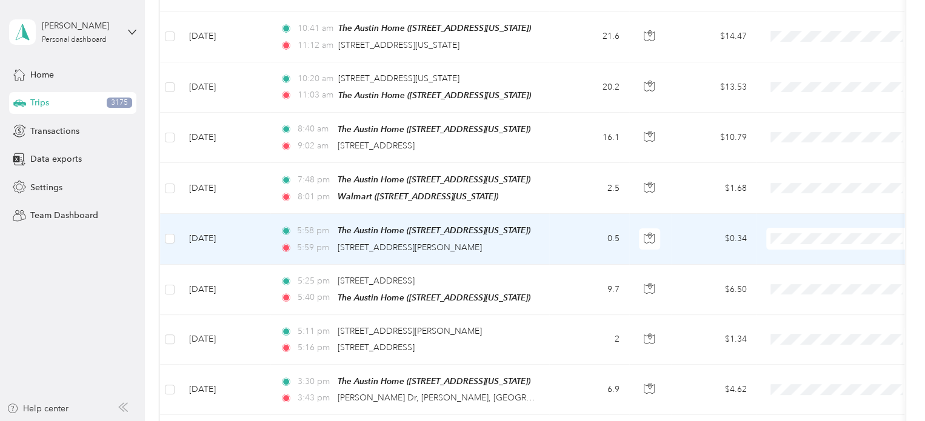
click at [802, 206] on span "Work" at bounding box center [852, 204] width 112 height 13
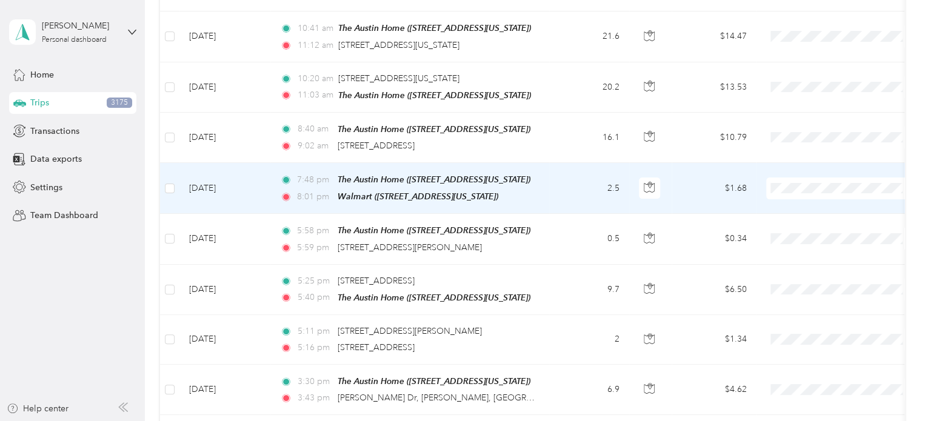
click at [805, 176] on span "Personal" at bounding box center [852, 174] width 112 height 13
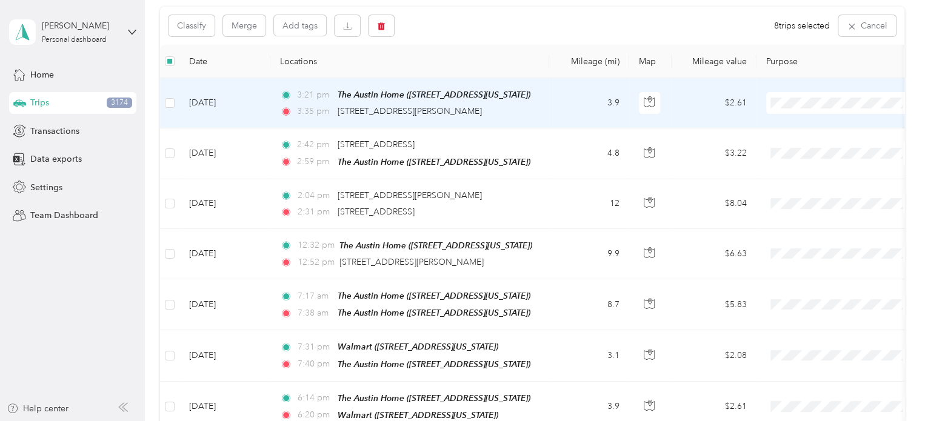
scroll to position [0, 0]
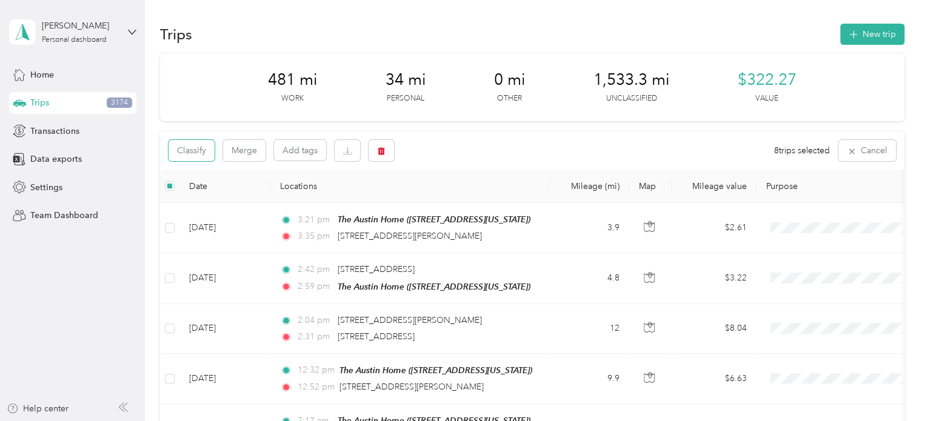
click at [199, 146] on button "Classify" at bounding box center [191, 150] width 46 height 21
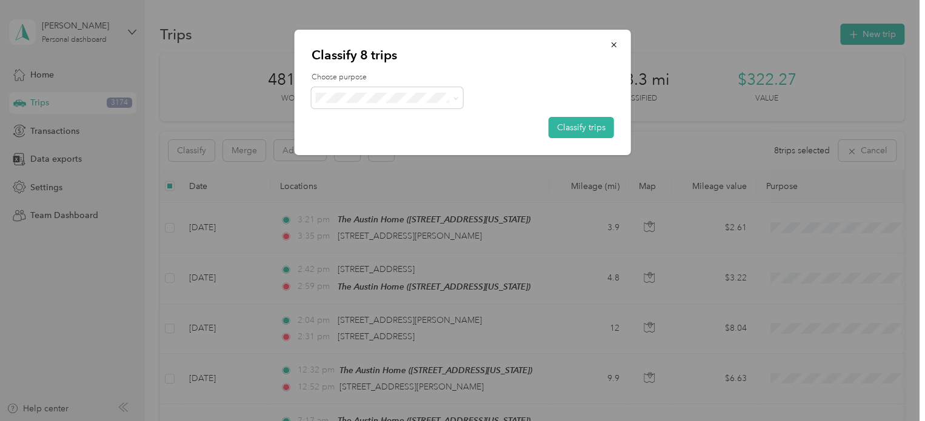
click at [595, 128] on button "Classify trips" at bounding box center [580, 127] width 65 height 21
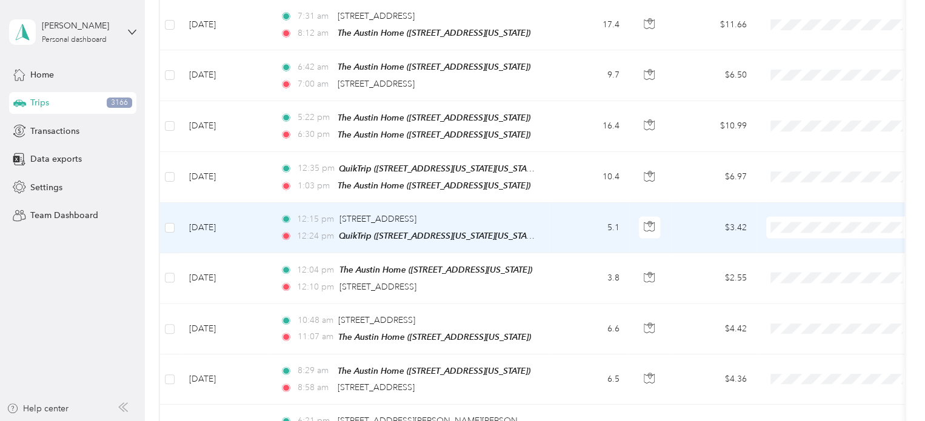
scroll to position [1272, 0]
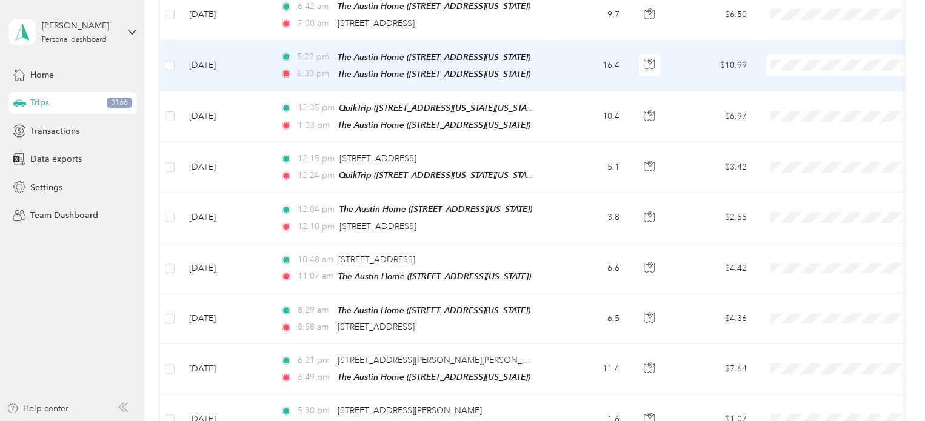
click at [797, 88] on span "Personal" at bounding box center [852, 90] width 112 height 13
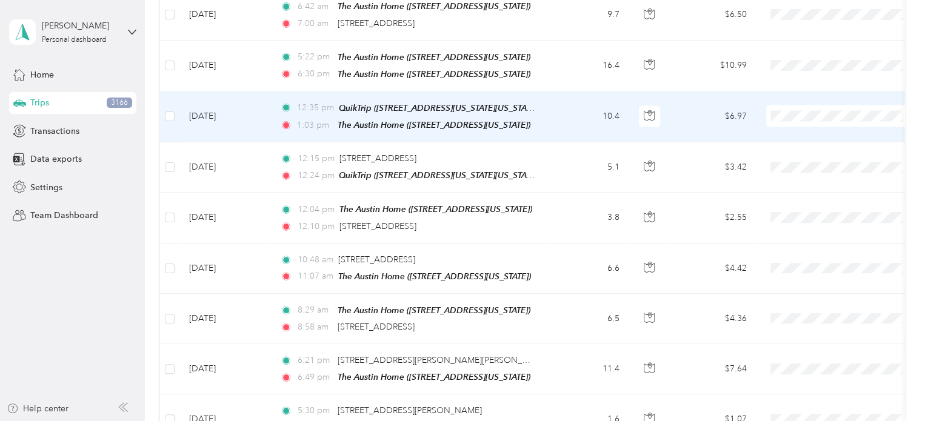
click at [803, 141] on span "Personal" at bounding box center [852, 143] width 112 height 13
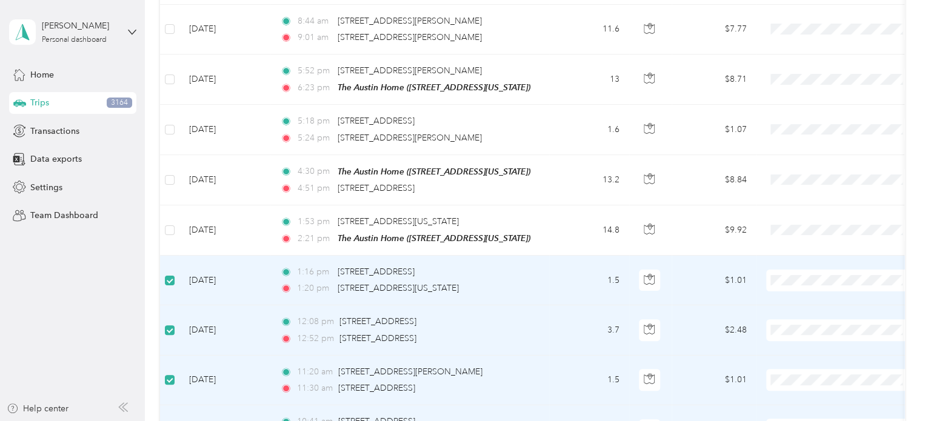
scroll to position [4730, 0]
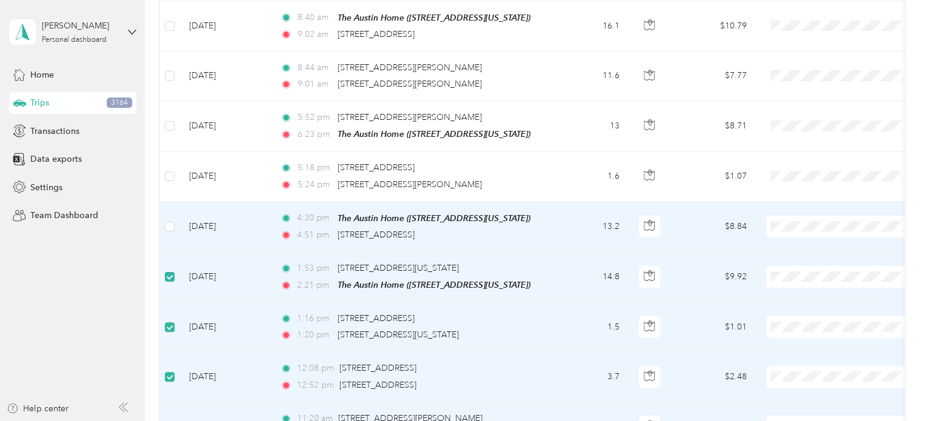
click at [164, 202] on td at bounding box center [169, 227] width 19 height 50
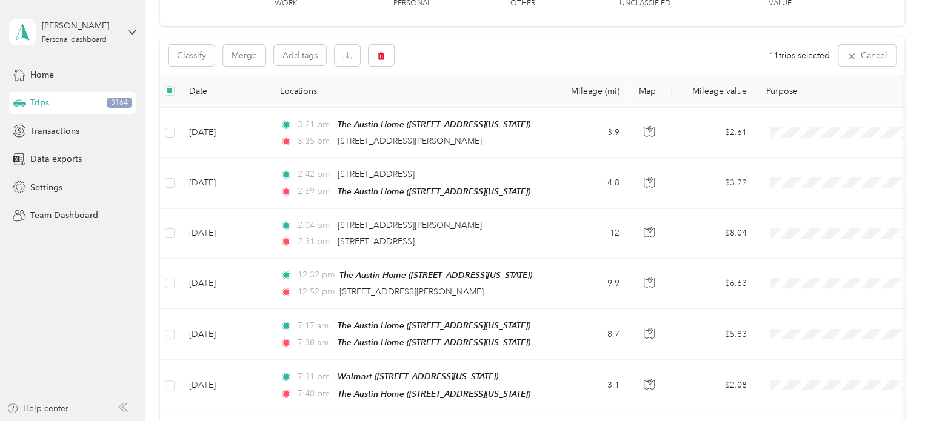
scroll to position [0, 0]
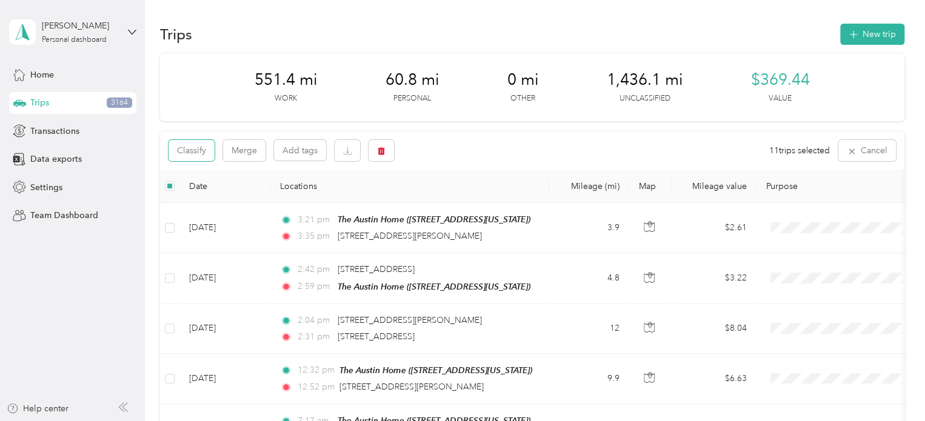
click at [199, 153] on button "Classify" at bounding box center [191, 150] width 46 height 21
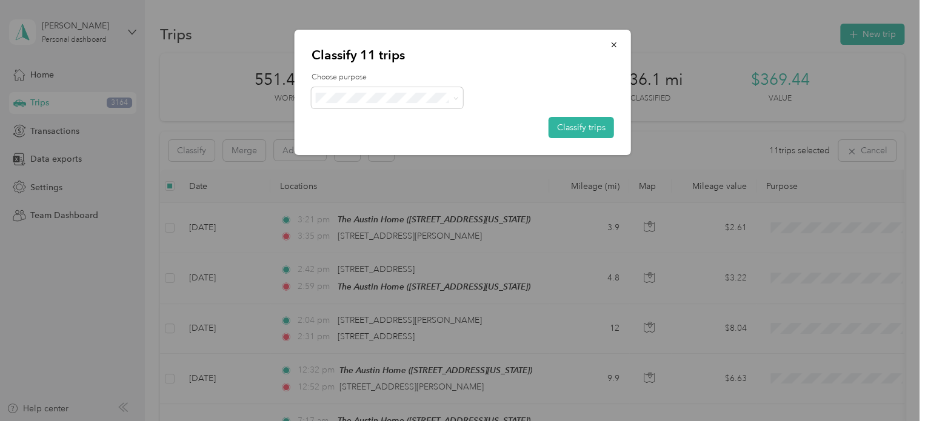
click at [602, 121] on button "Classify trips" at bounding box center [580, 127] width 65 height 21
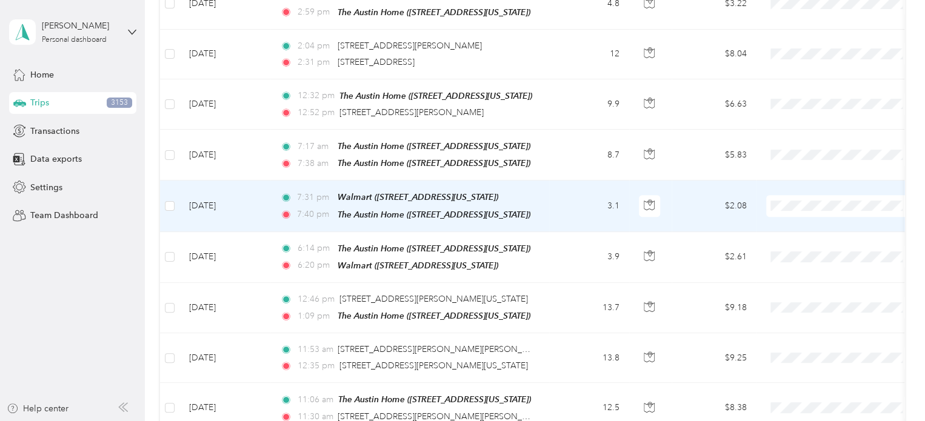
scroll to position [303, 0]
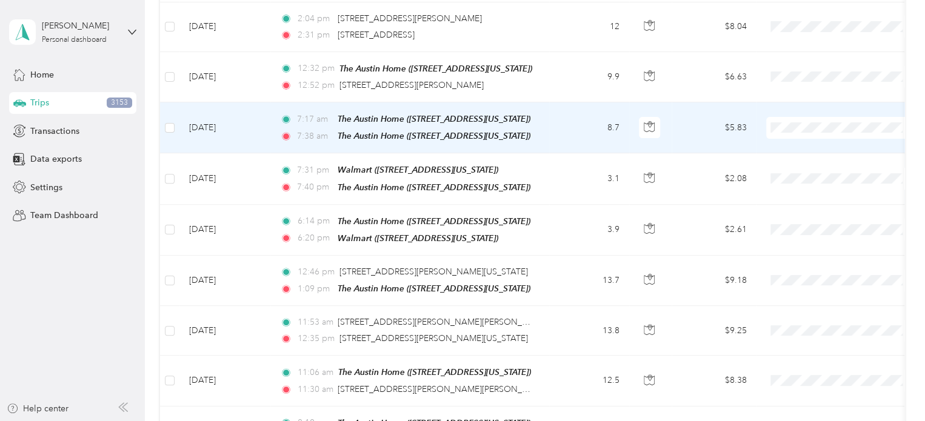
click at [811, 163] on span "Personal" at bounding box center [852, 168] width 112 height 13
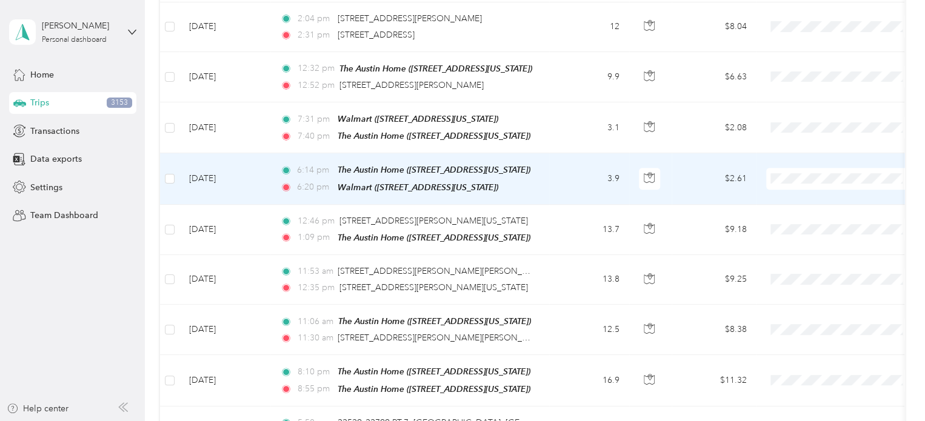
click at [808, 215] on span "Personal" at bounding box center [852, 217] width 112 height 13
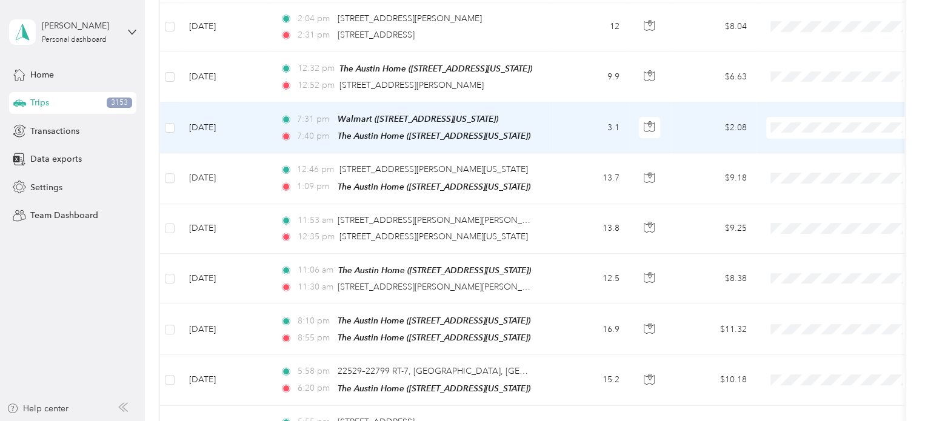
click at [814, 166] on span "Personal" at bounding box center [852, 167] width 112 height 13
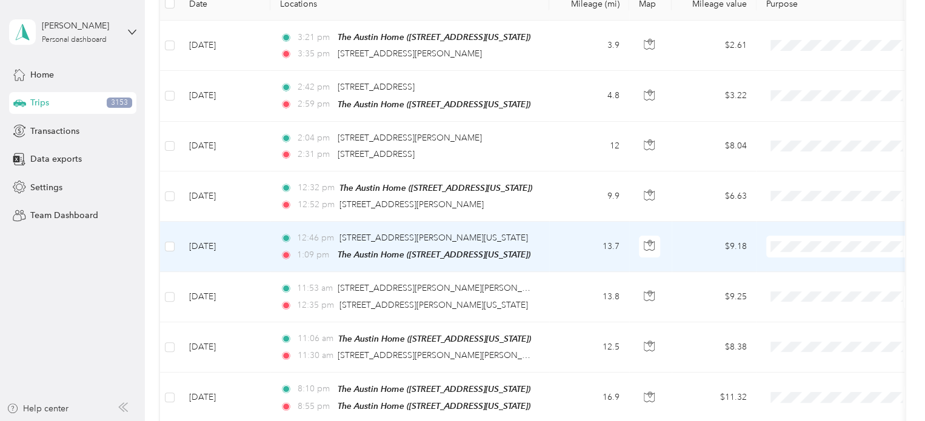
scroll to position [182, 0]
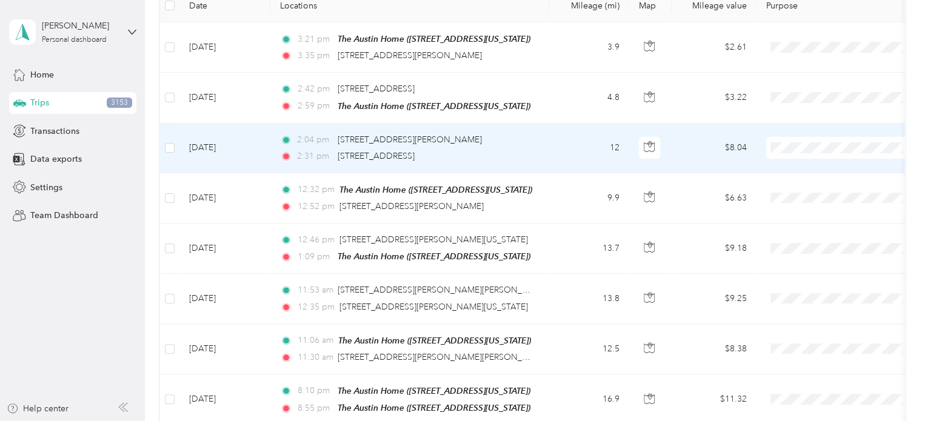
click at [810, 193] on li "Personal" at bounding box center [841, 189] width 150 height 21
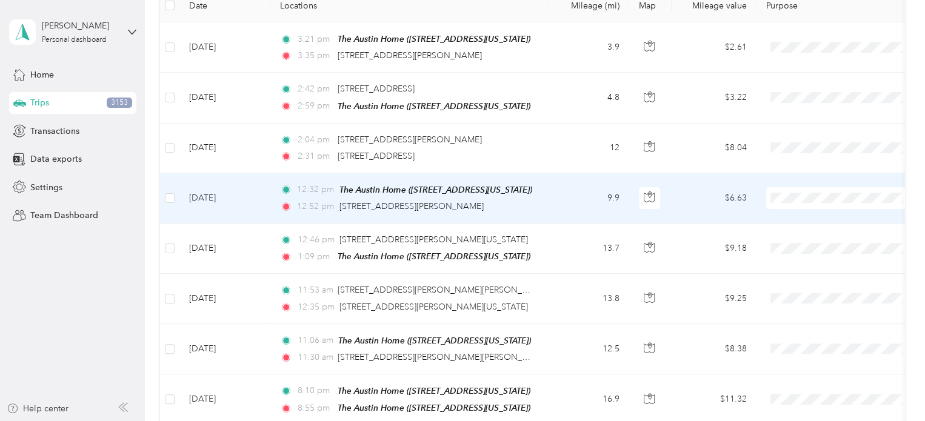
click at [803, 234] on span "Personal" at bounding box center [852, 239] width 112 height 13
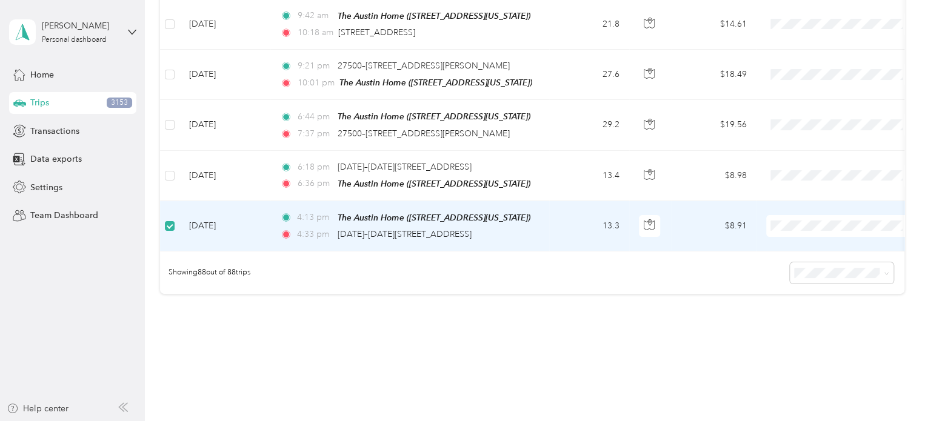
scroll to position [4375, 0]
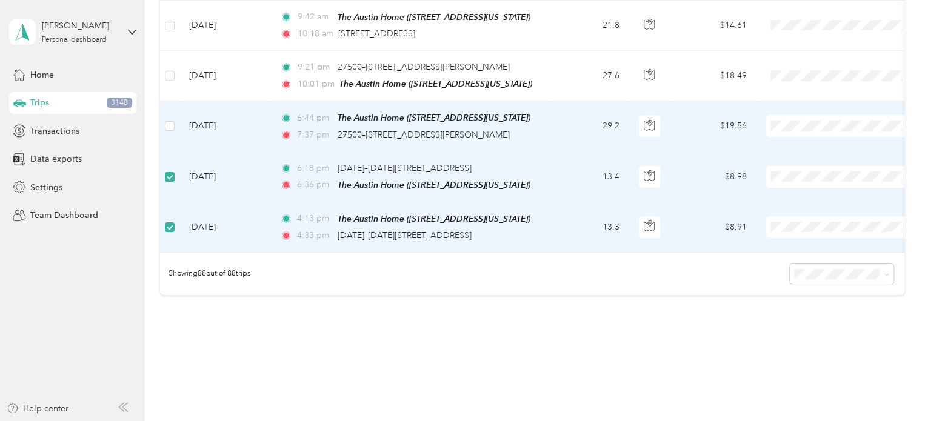
click at [163, 101] on td at bounding box center [169, 126] width 19 height 50
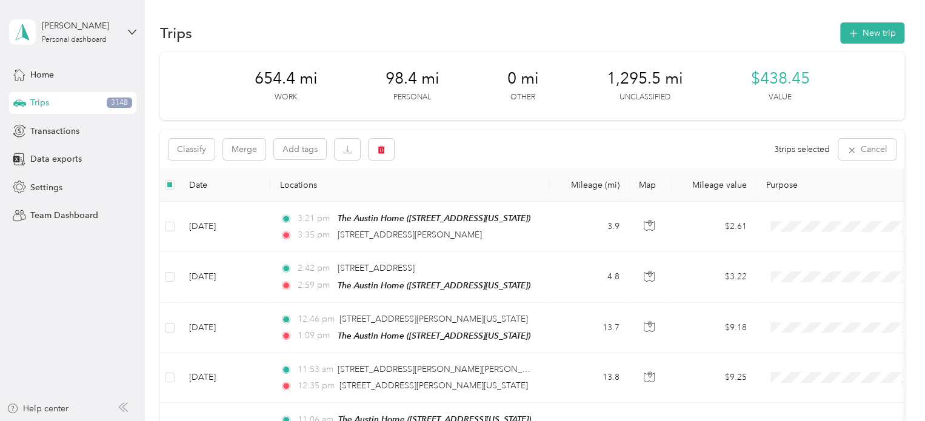
scroll to position [0, 0]
click at [192, 148] on button "Classify" at bounding box center [191, 150] width 46 height 21
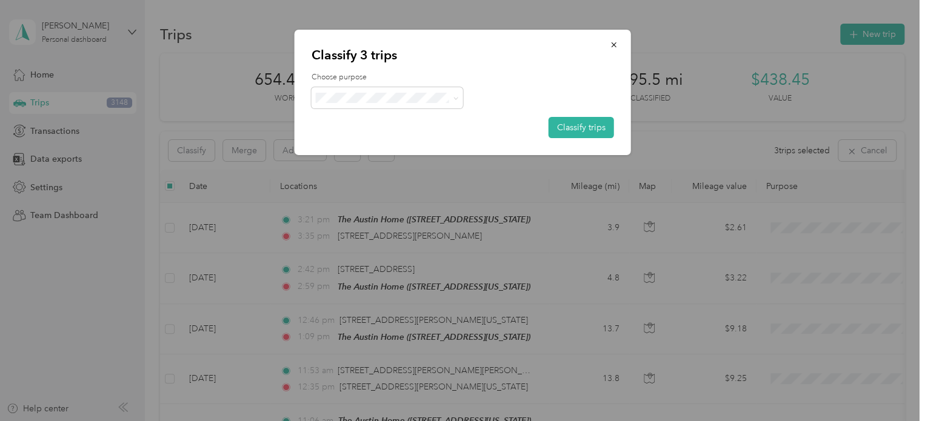
click at [591, 125] on button "Classify trips" at bounding box center [580, 127] width 65 height 21
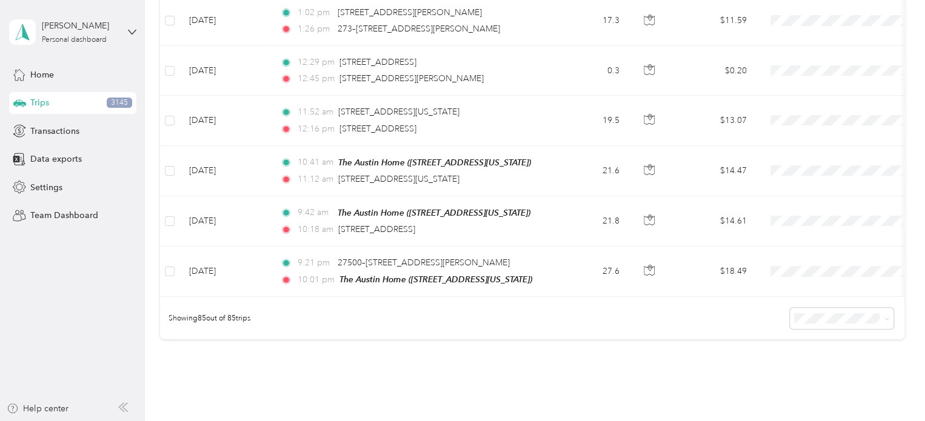
scroll to position [4227, 0]
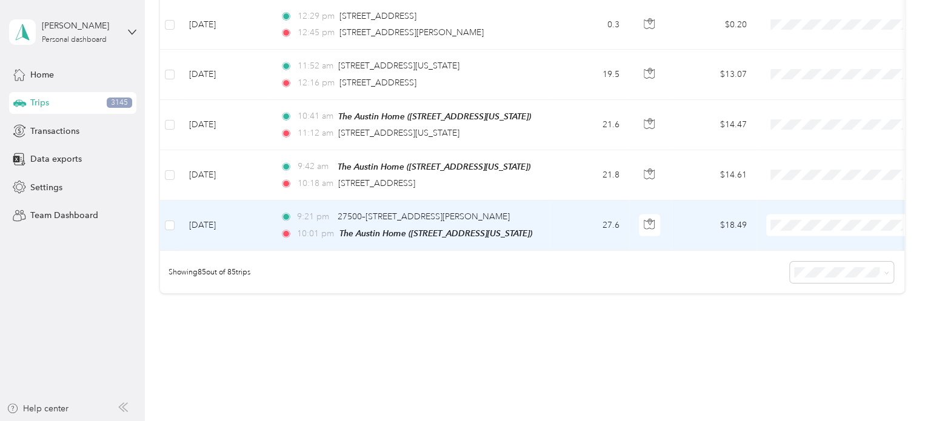
click at [800, 217] on span "Personal" at bounding box center [852, 220] width 112 height 13
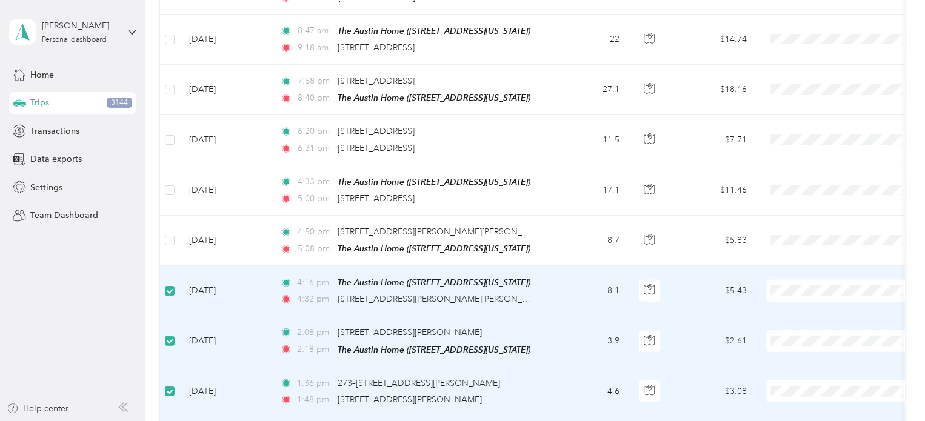
scroll to position [3753, 0]
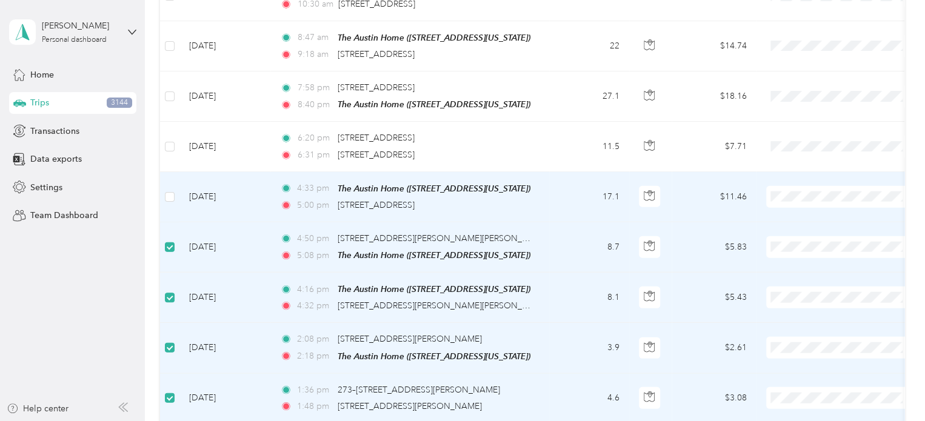
click at [169, 190] on label at bounding box center [170, 196] width 10 height 13
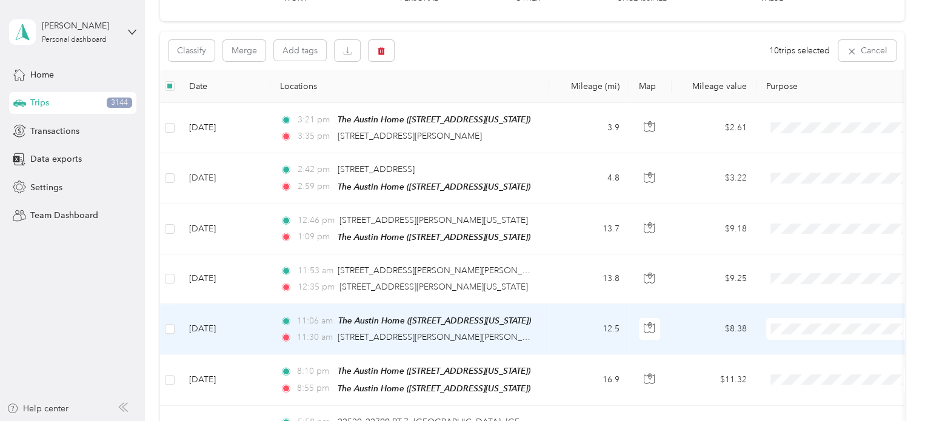
scroll to position [0, 0]
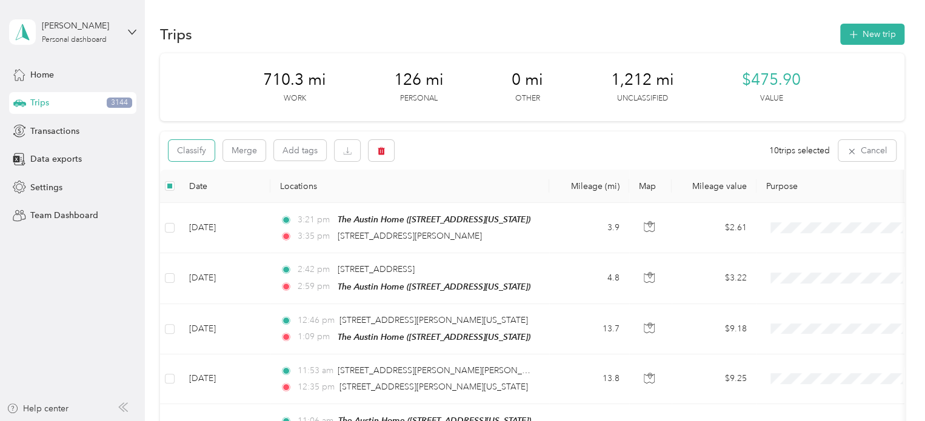
click at [180, 150] on button "Classify" at bounding box center [191, 150] width 46 height 21
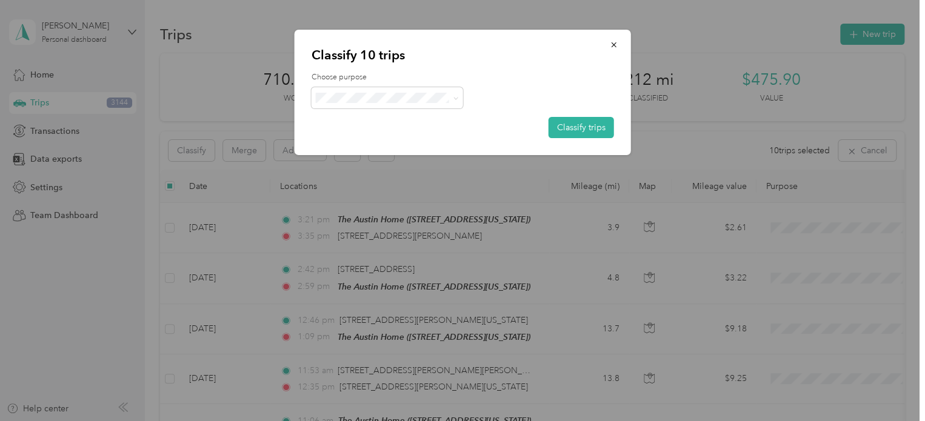
click at [588, 124] on button "Classify trips" at bounding box center [580, 127] width 65 height 21
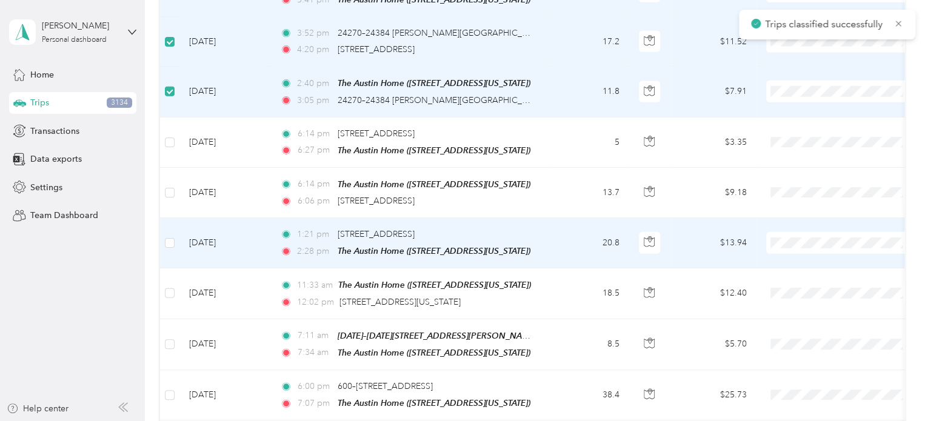
scroll to position [1817, 0]
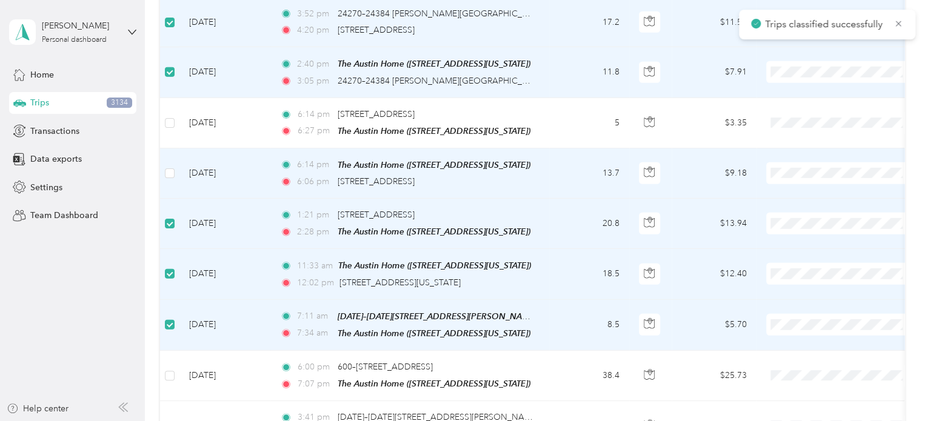
click at [164, 150] on td at bounding box center [169, 173] width 19 height 50
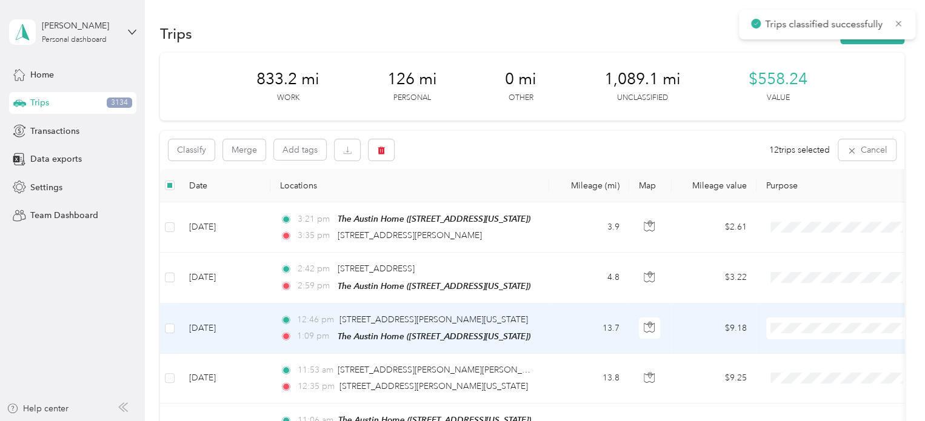
scroll to position [0, 0]
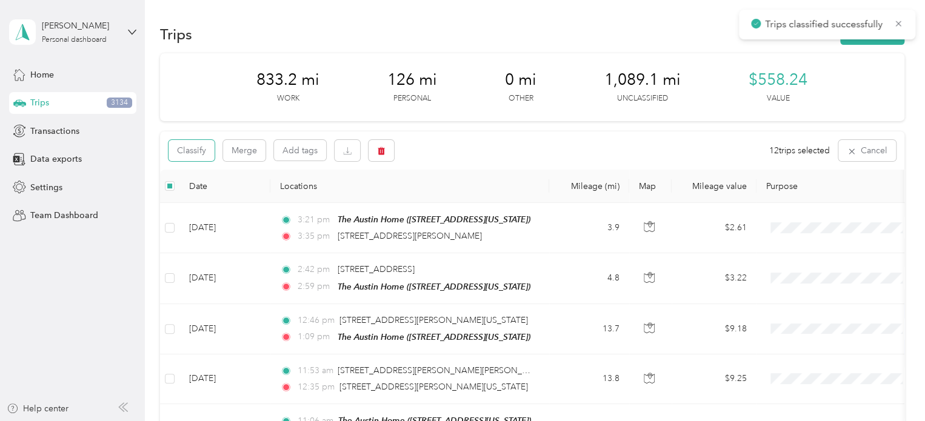
click at [185, 151] on button "Classify" at bounding box center [191, 150] width 46 height 21
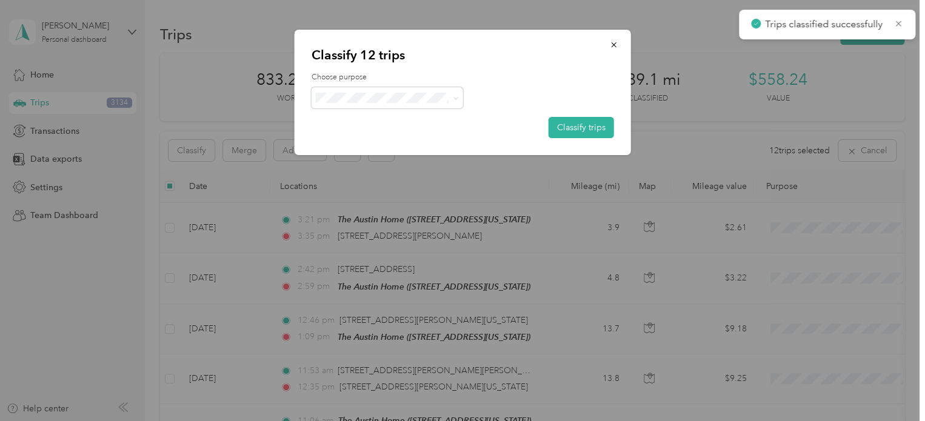
click at [593, 124] on button "Classify trips" at bounding box center [580, 127] width 65 height 21
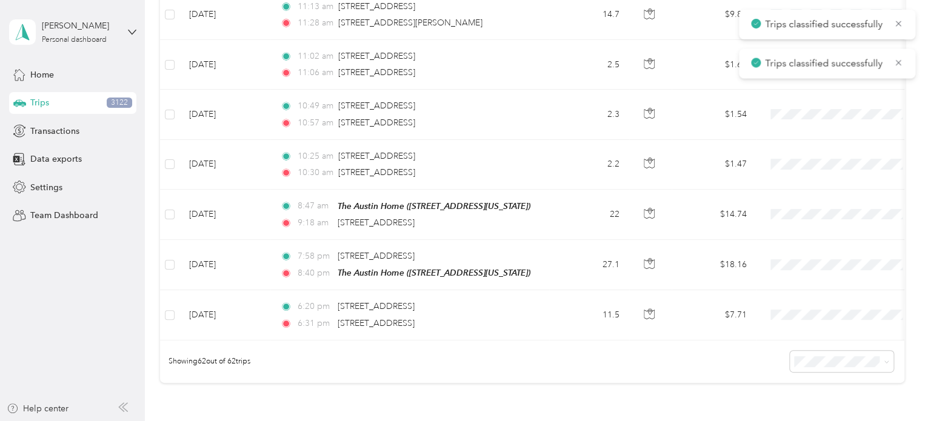
scroll to position [2963, 0]
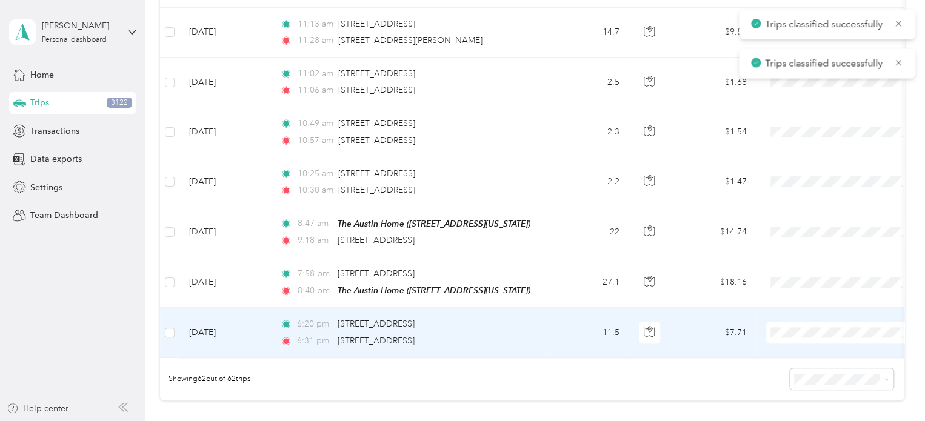
click at [826, 146] on span "Personal" at bounding box center [852, 148] width 112 height 13
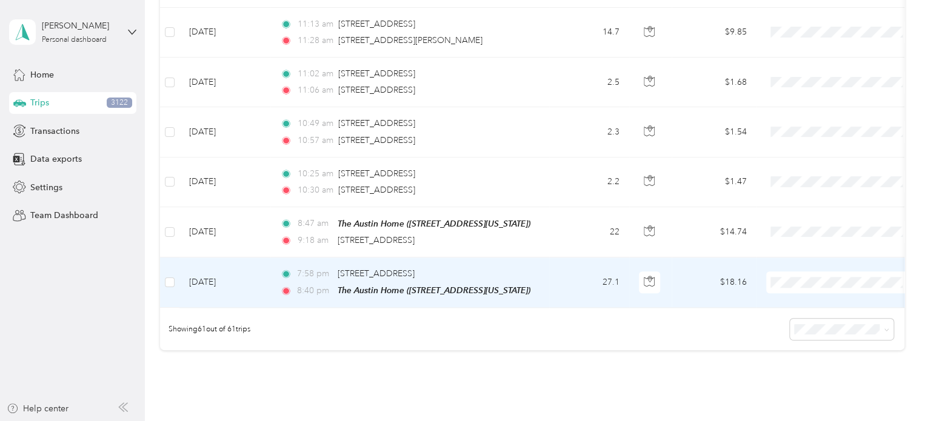
click at [836, 97] on span "Personal" at bounding box center [852, 97] width 112 height 13
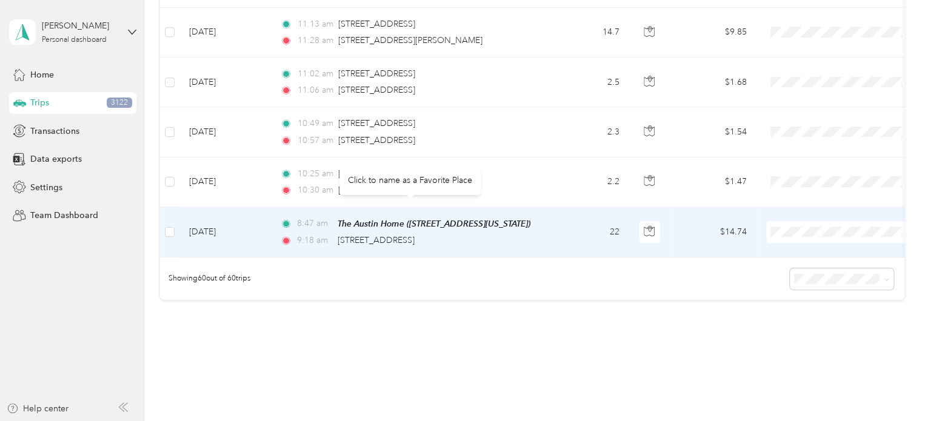
click at [414, 235] on span "[STREET_ADDRESS]" at bounding box center [376, 240] width 77 height 10
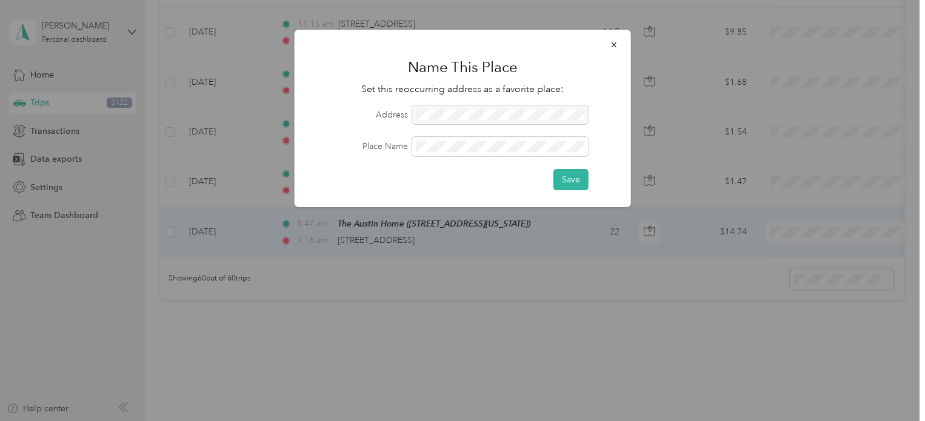
click at [570, 179] on button "Save" at bounding box center [570, 179] width 35 height 21
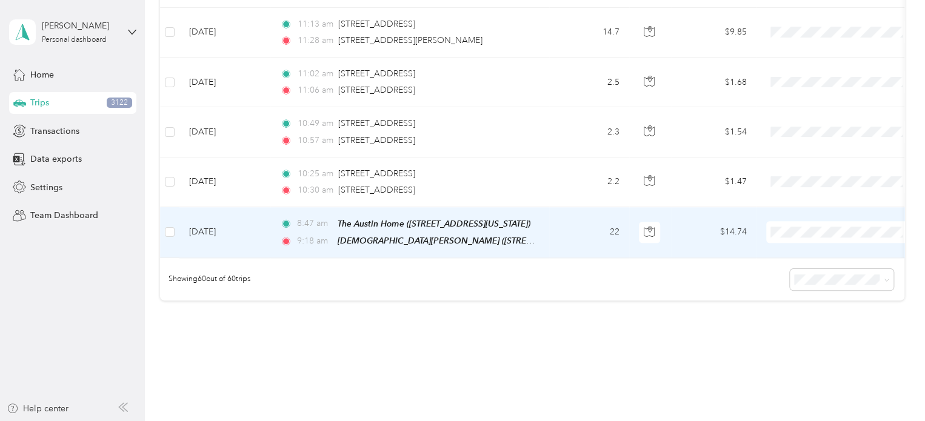
click at [805, 221] on span at bounding box center [841, 232] width 150 height 22
click at [802, 241] on span "Personal" at bounding box center [852, 242] width 112 height 13
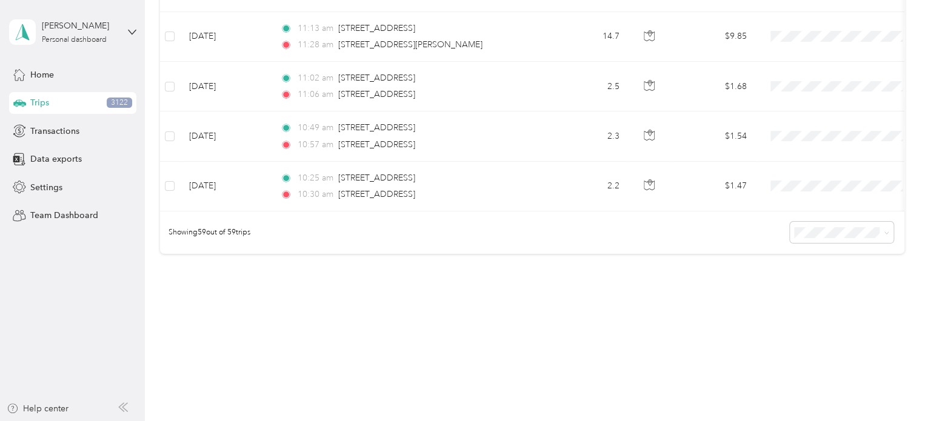
scroll to position [2935, 0]
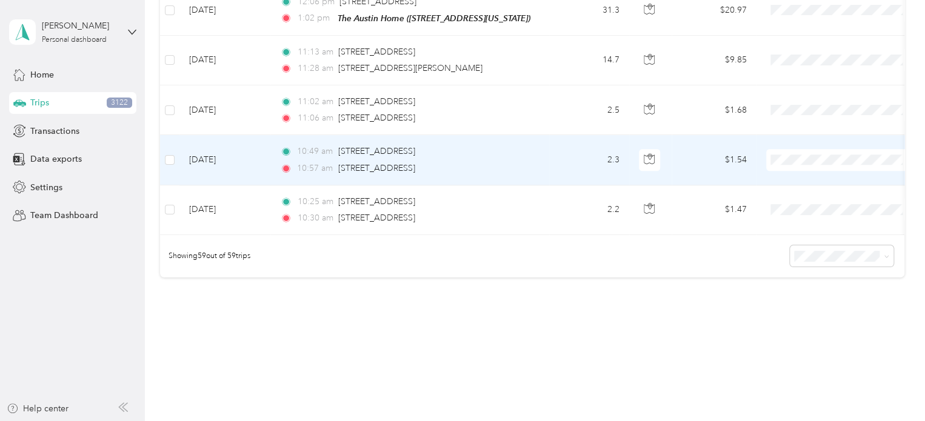
click at [814, 171] on span "Personal" at bounding box center [852, 170] width 112 height 13
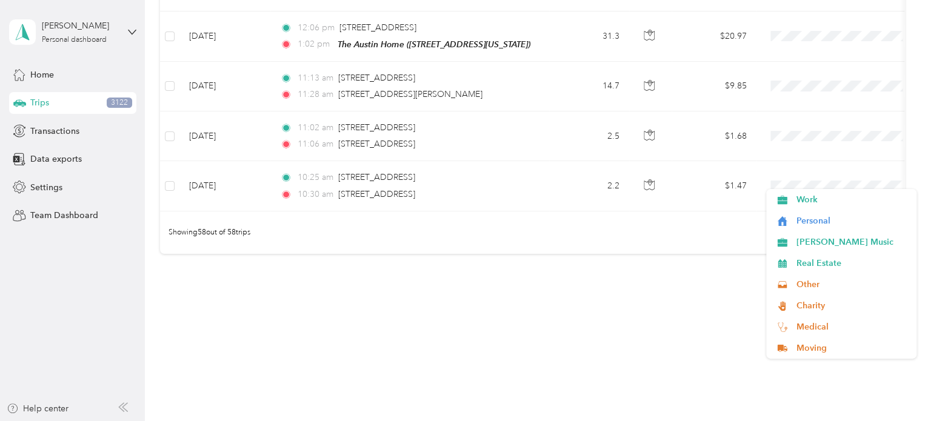
scroll to position [2885, 0]
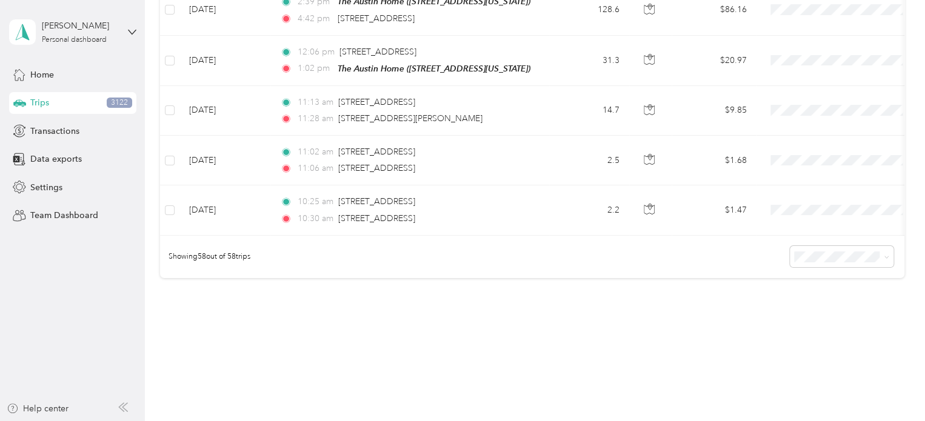
click at [811, 222] on span "Personal" at bounding box center [852, 220] width 112 height 13
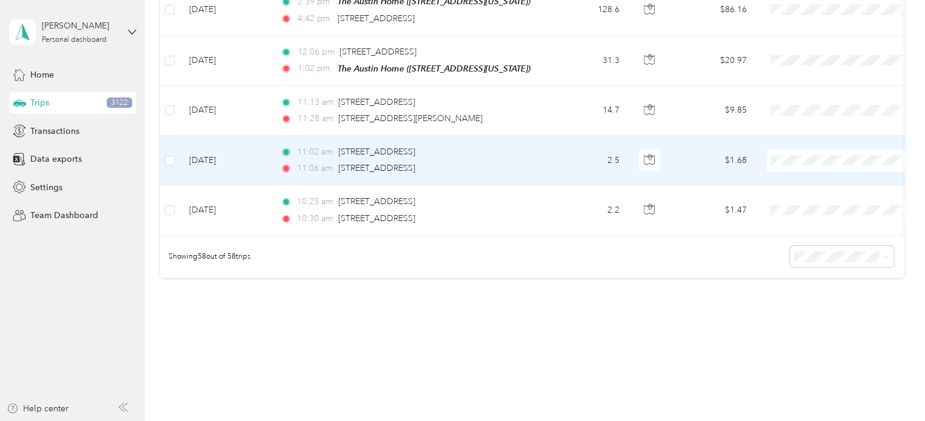
click at [807, 177] on ol "Work Personal [PERSON_NAME] Music Real Estate Other Charity Medical Moving Comm…" at bounding box center [841, 224] width 150 height 170
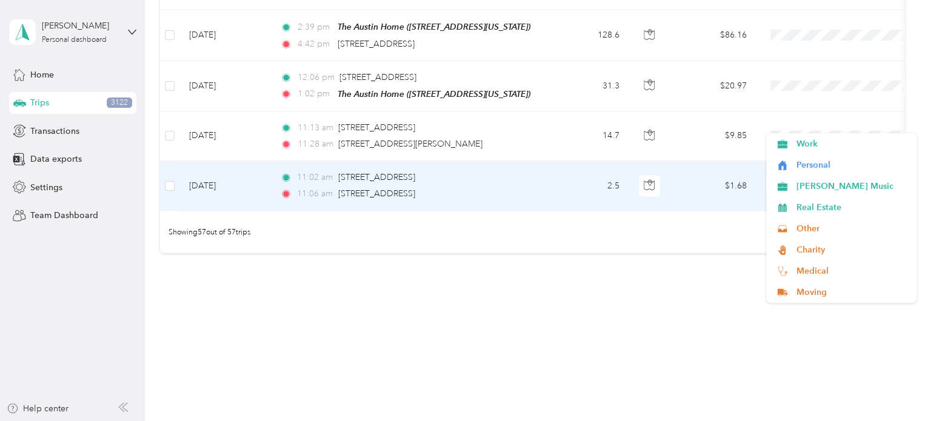
scroll to position [2836, 0]
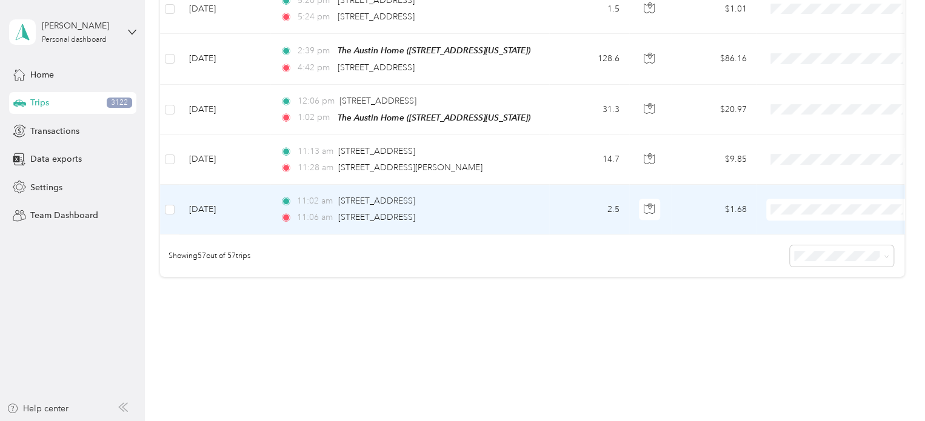
click at [793, 222] on span "Personal" at bounding box center [840, 220] width 133 height 13
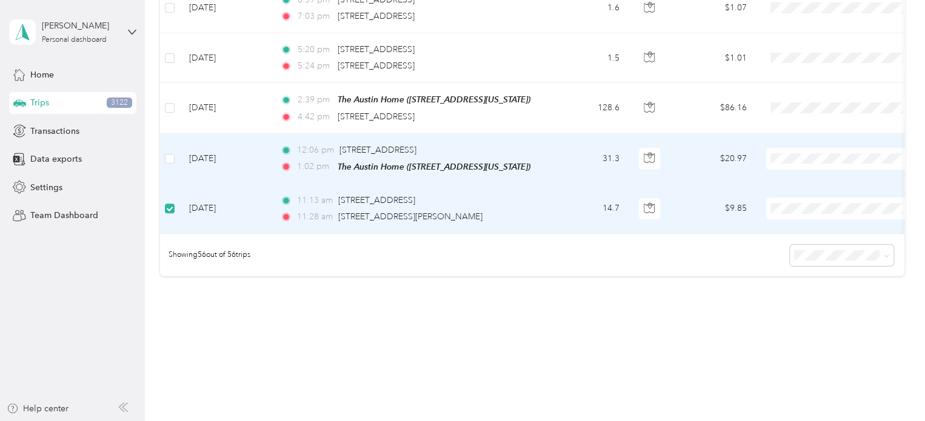
scroll to position [2785, 0]
click at [167, 153] on label at bounding box center [170, 159] width 10 height 13
click at [812, 202] on span "Work" at bounding box center [852, 199] width 112 height 13
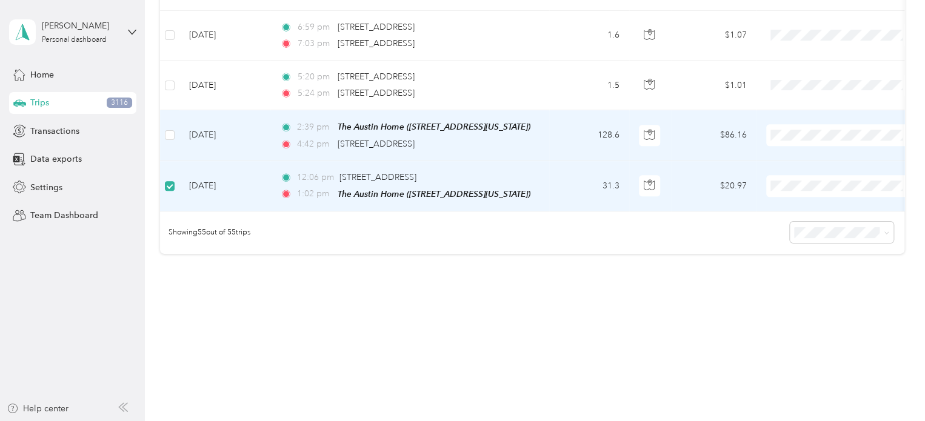
scroll to position [2735, 0]
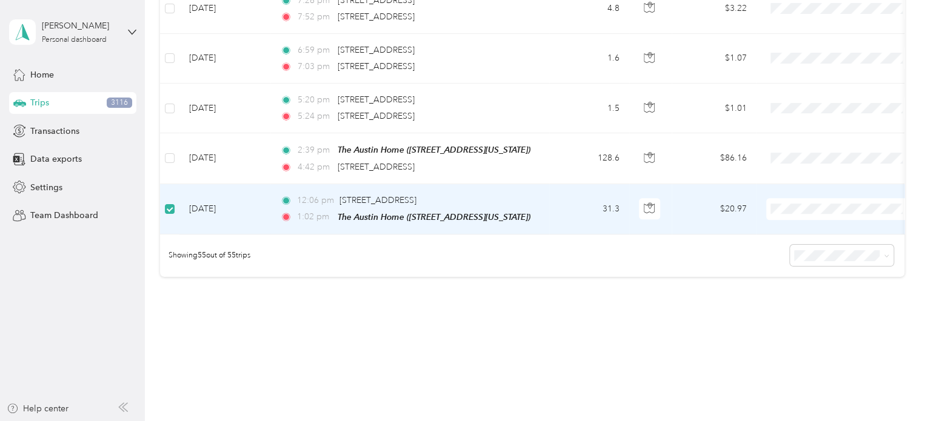
click at [802, 198] on span "Work" at bounding box center [852, 196] width 112 height 13
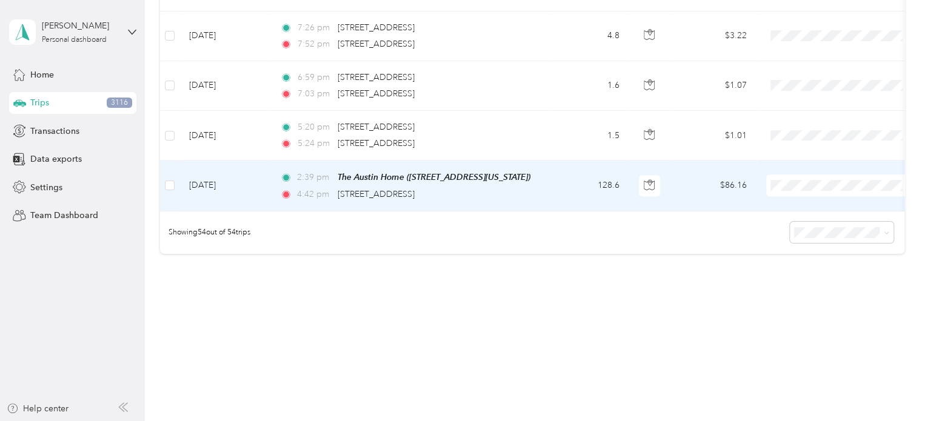
scroll to position [2685, 0]
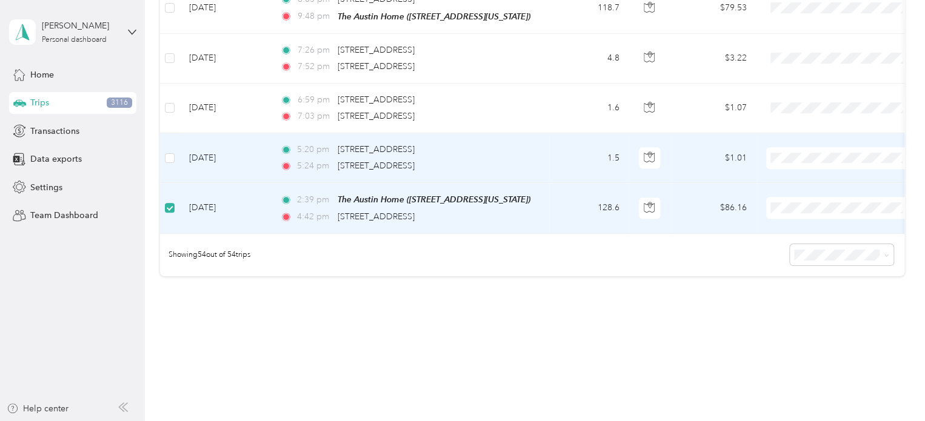
click at [167, 151] on label at bounding box center [170, 157] width 10 height 13
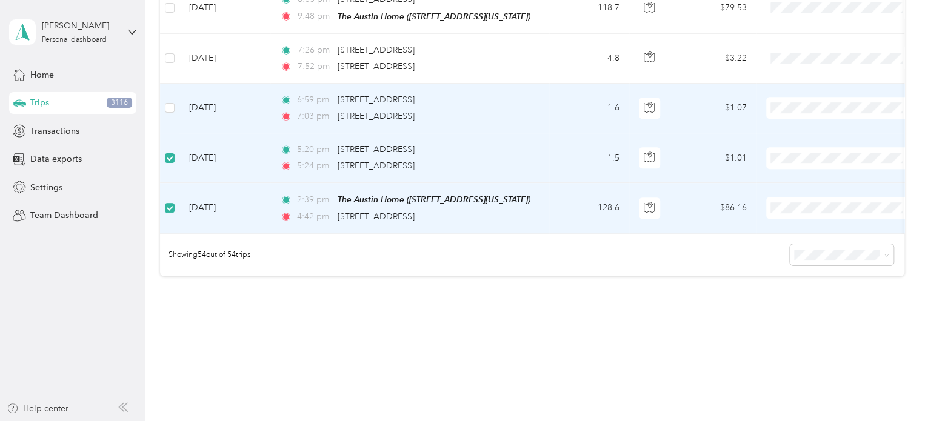
click at [172, 101] on label at bounding box center [170, 107] width 10 height 13
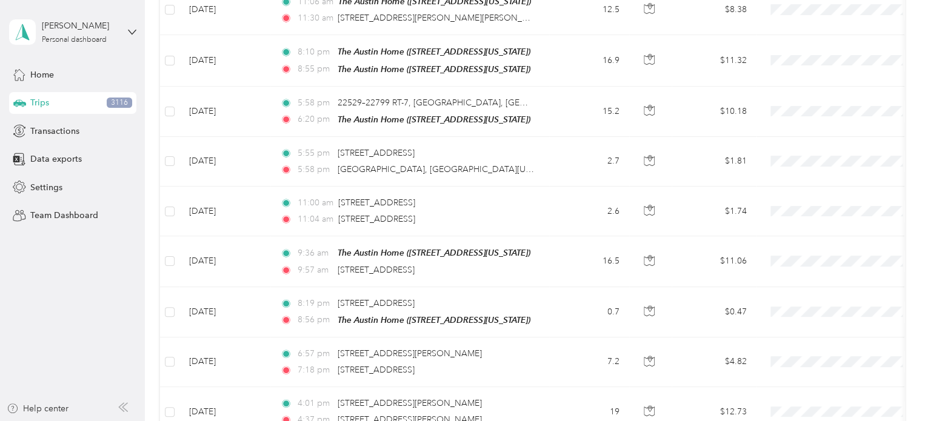
scroll to position [0, 0]
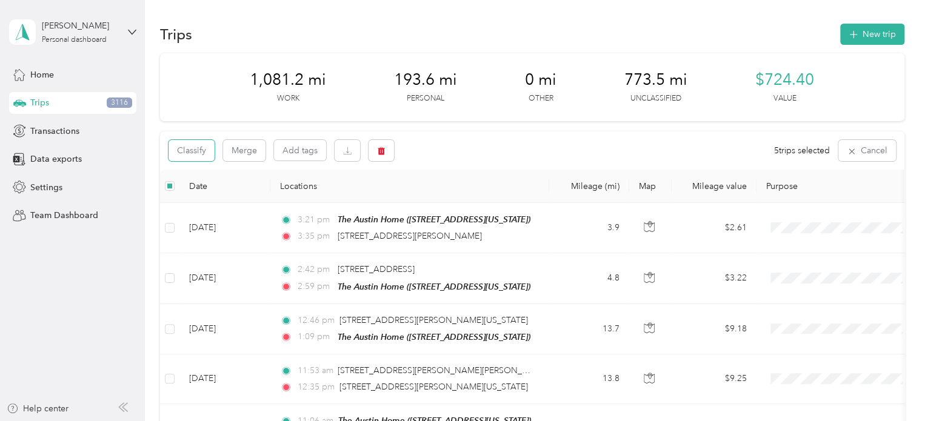
click at [190, 148] on button "Classify" at bounding box center [191, 150] width 46 height 21
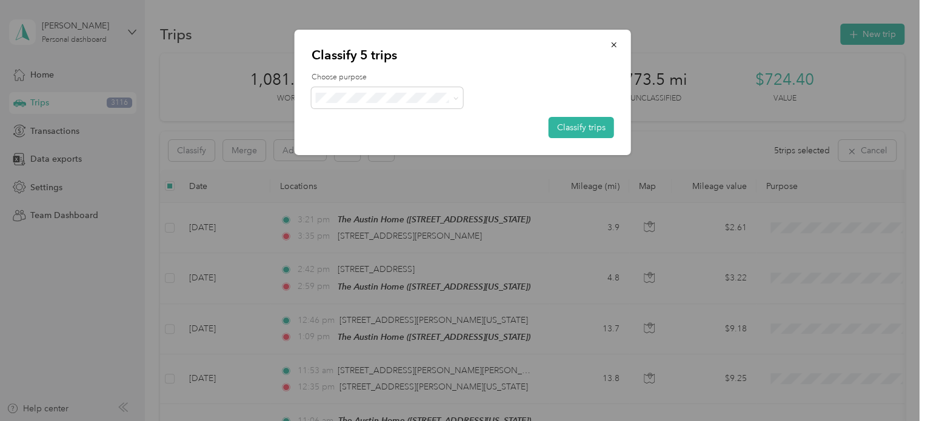
click at [451, 95] on span at bounding box center [453, 97] width 10 height 13
click at [453, 96] on icon at bounding box center [455, 98] width 5 height 5
click at [383, 138] on span "Personal" at bounding box center [397, 140] width 113 height 13
click at [598, 128] on button "Classify trips" at bounding box center [580, 127] width 65 height 21
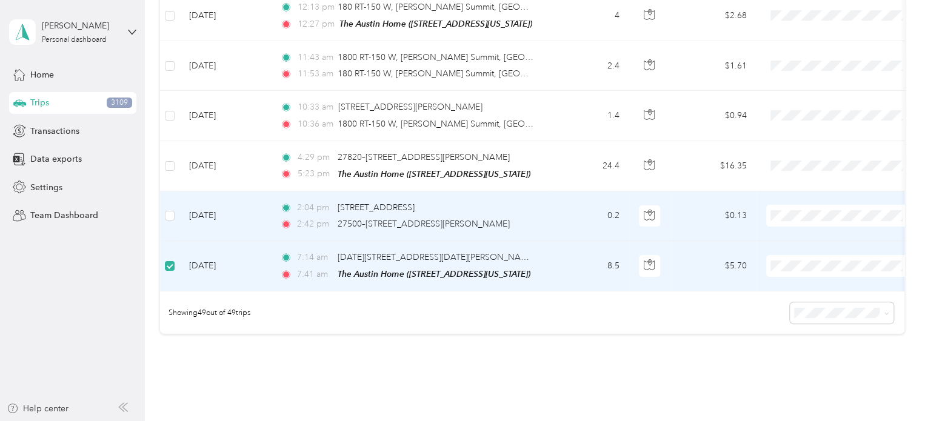
scroll to position [2376, 0]
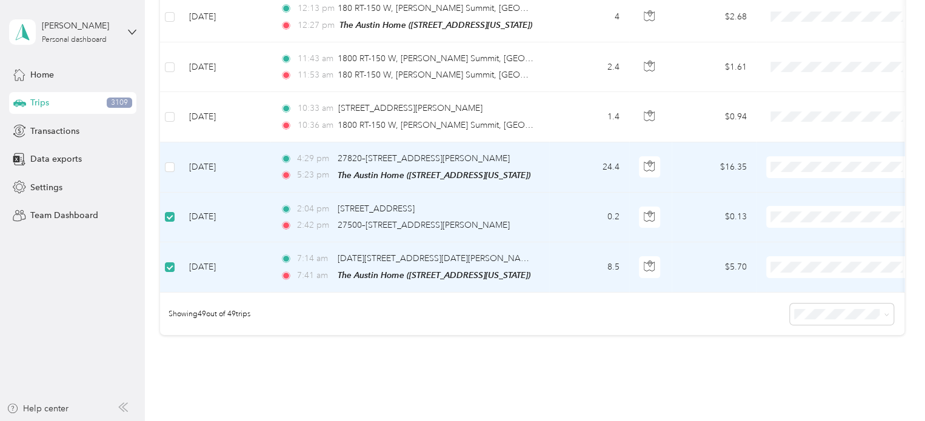
click at [164, 142] on td at bounding box center [169, 167] width 19 height 50
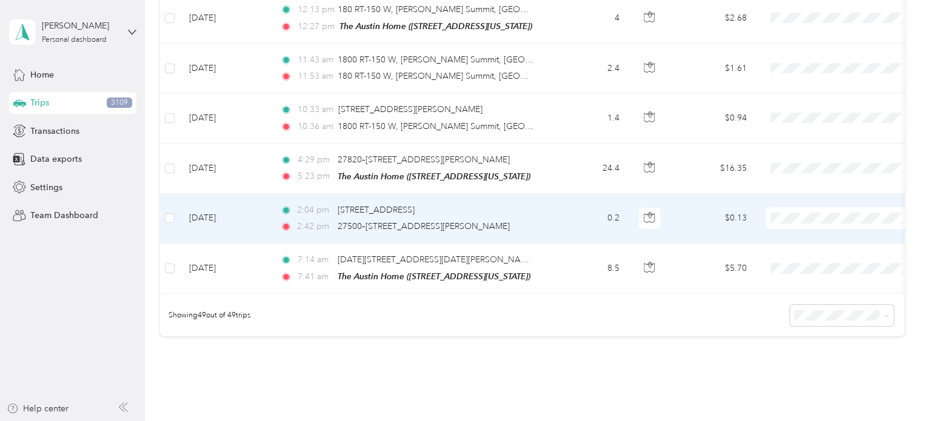
scroll to position [2377, 0]
click at [802, 227] on span "Personal" at bounding box center [852, 231] width 112 height 13
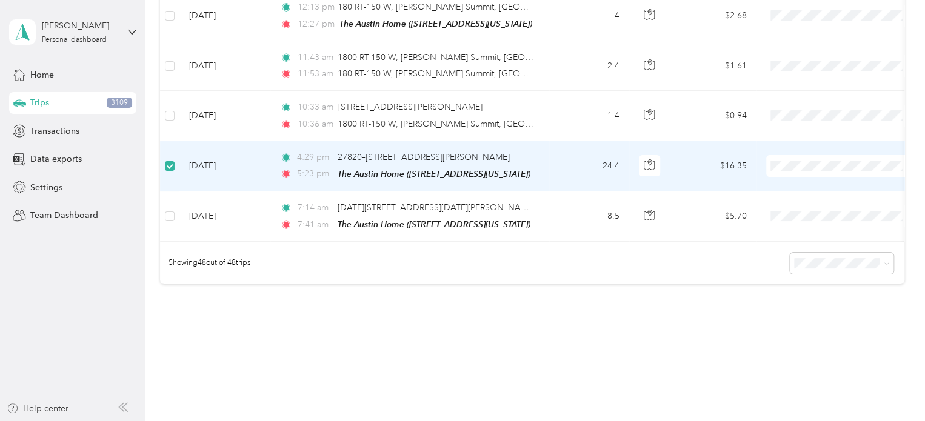
scroll to position [2376, 0]
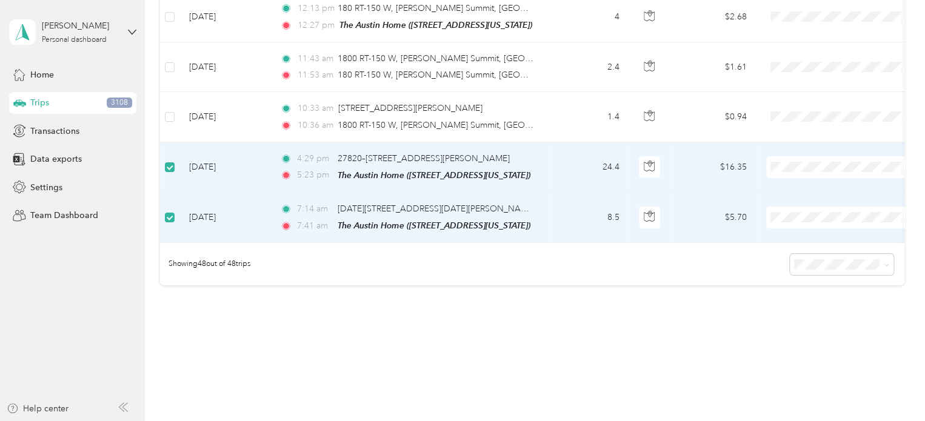
click at [827, 210] on span "Work" at bounding box center [852, 210] width 112 height 13
click at [810, 168] on ol "Work Personal [PERSON_NAME] Music Real Estate Other Charity Medical Moving Comm…" at bounding box center [841, 235] width 150 height 170
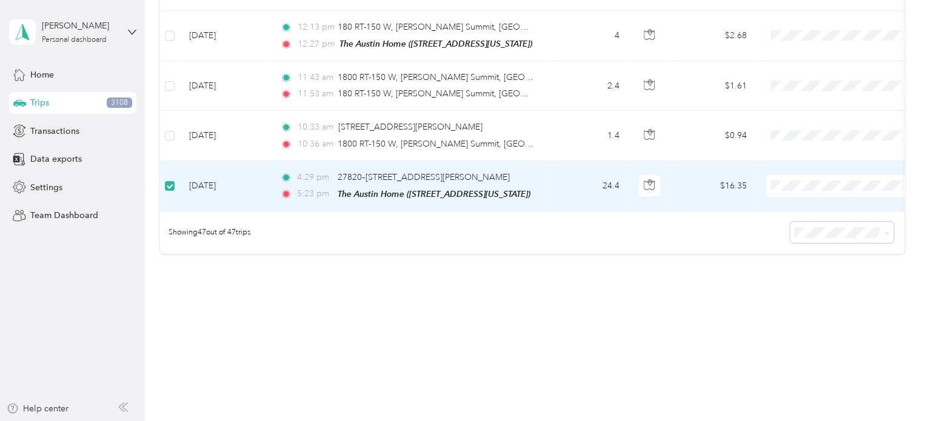
scroll to position [2337, 0]
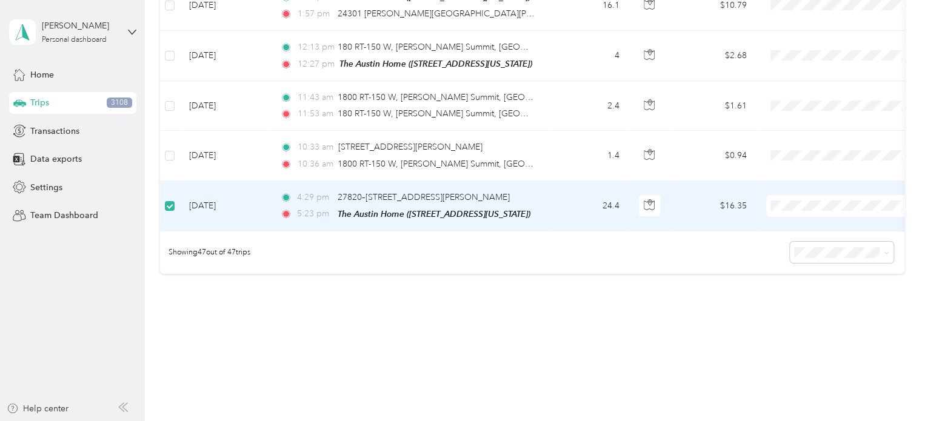
click at [796, 195] on span "Work" at bounding box center [852, 199] width 112 height 13
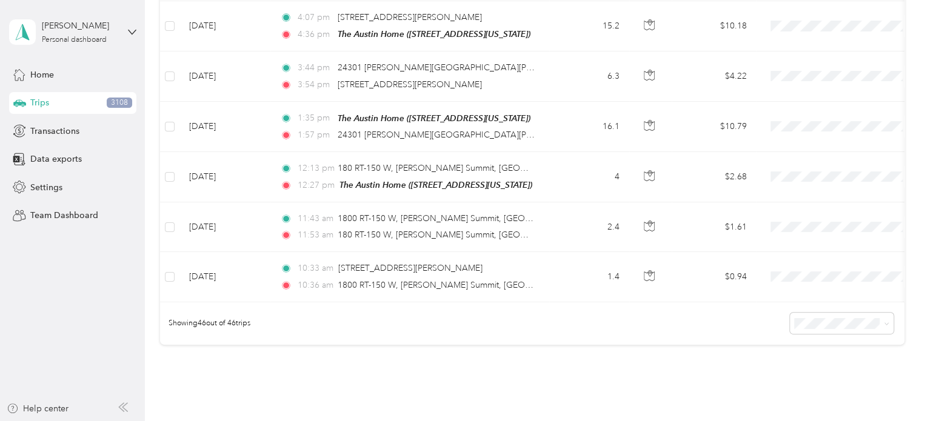
scroll to position [2155, 0]
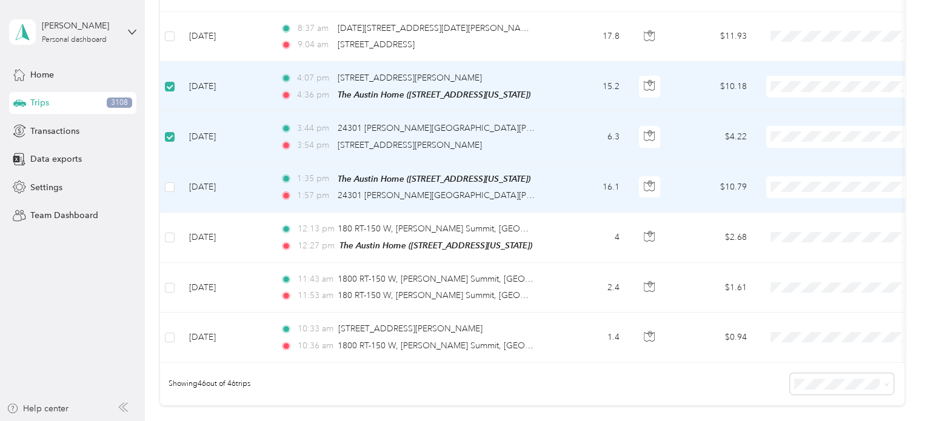
click at [176, 162] on td at bounding box center [169, 187] width 19 height 50
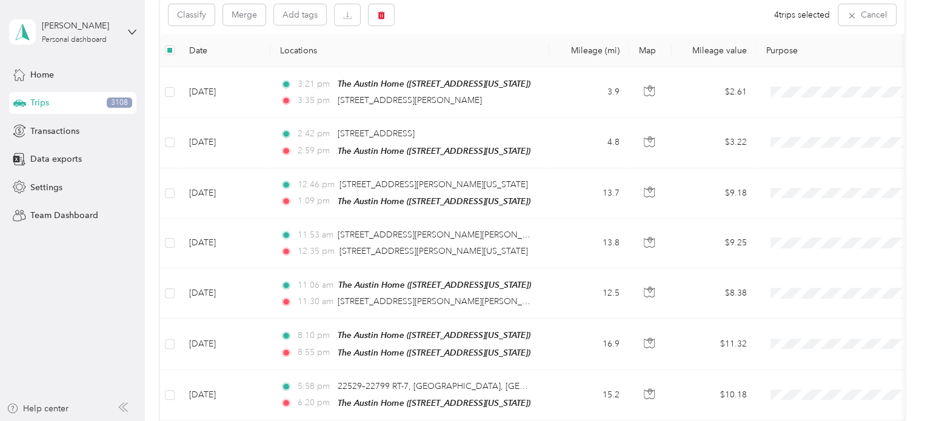
scroll to position [0, 0]
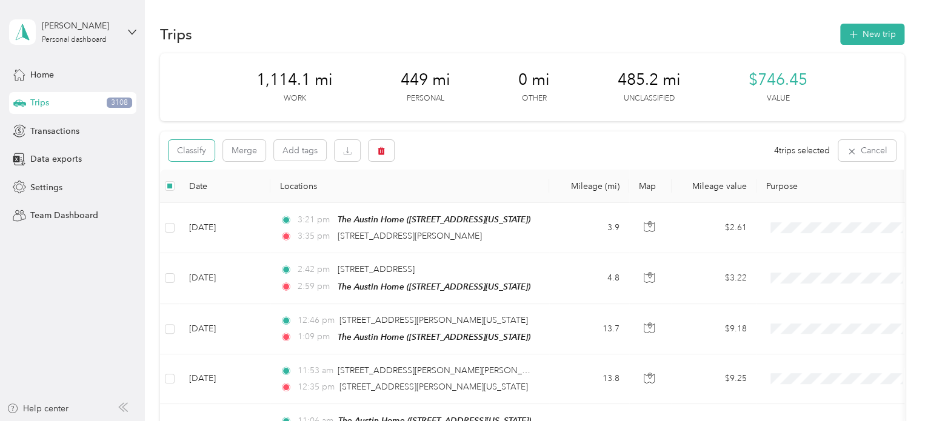
click at [184, 150] on button "Classify" at bounding box center [191, 150] width 46 height 21
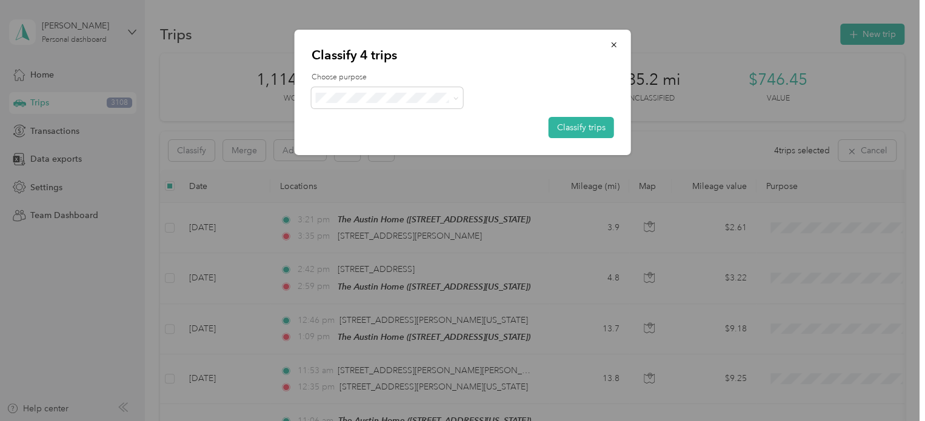
click at [454, 95] on span at bounding box center [455, 98] width 5 height 10
click at [453, 100] on icon at bounding box center [455, 98] width 5 height 5
click at [369, 120] on span "Work" at bounding box center [397, 120] width 113 height 13
click at [589, 125] on button "Classify trips" at bounding box center [580, 127] width 65 height 21
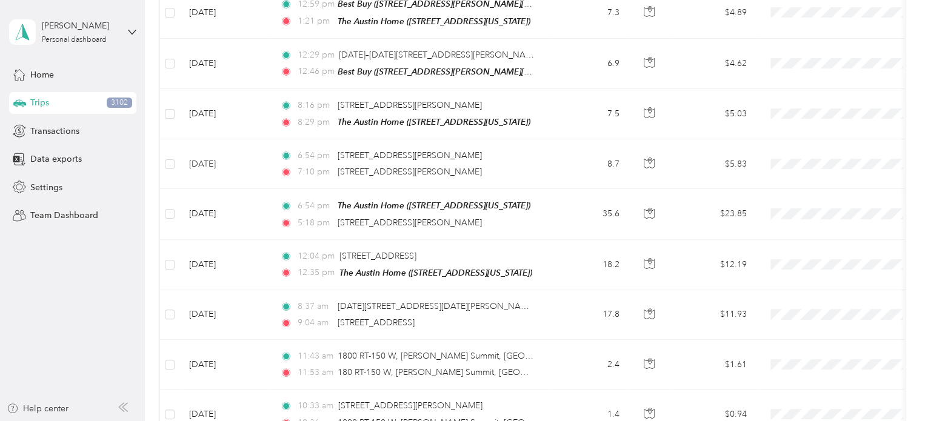
scroll to position [2089, 0]
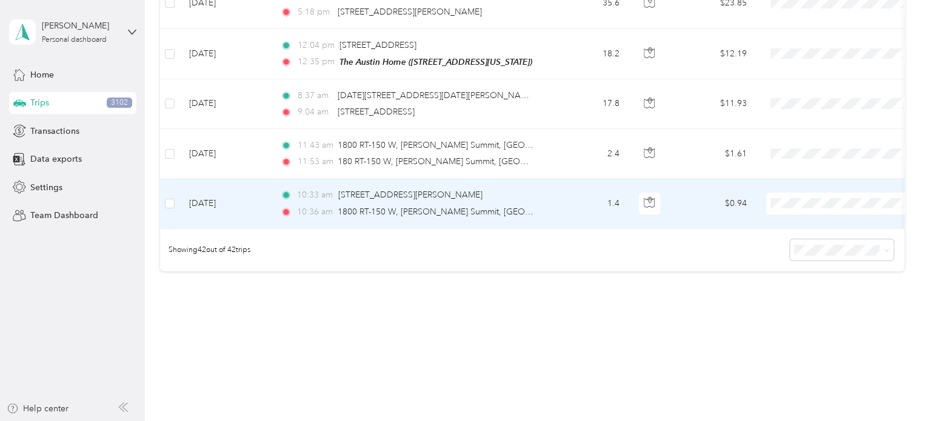
click at [802, 214] on span "Personal" at bounding box center [852, 219] width 112 height 13
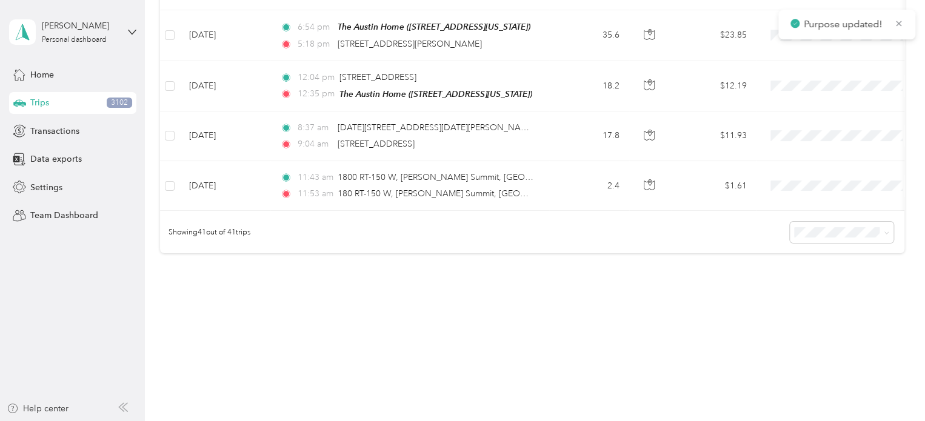
scroll to position [2040, 0]
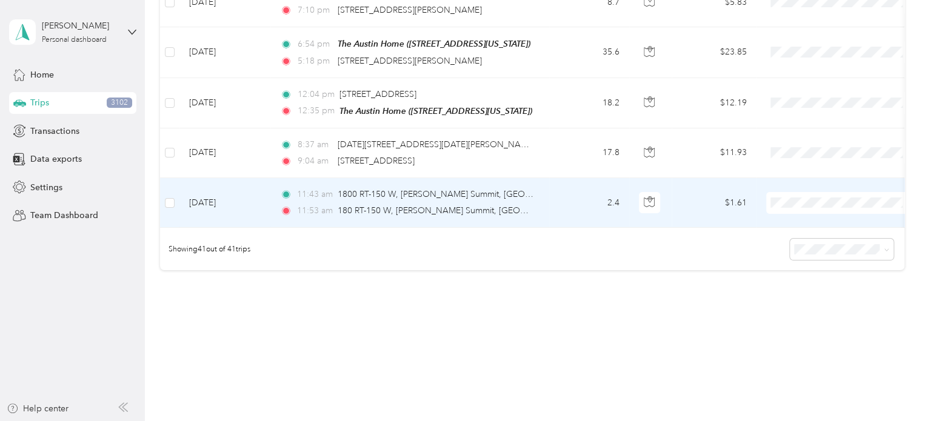
click at [802, 217] on span "Personal" at bounding box center [852, 220] width 112 height 13
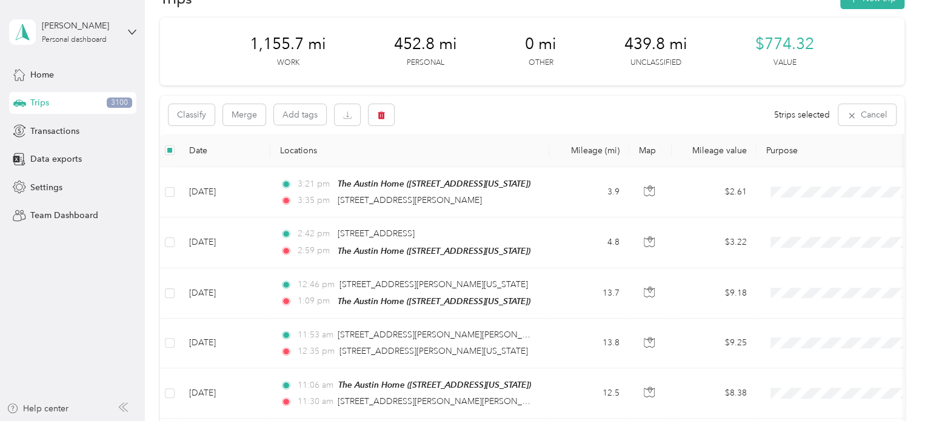
scroll to position [0, 0]
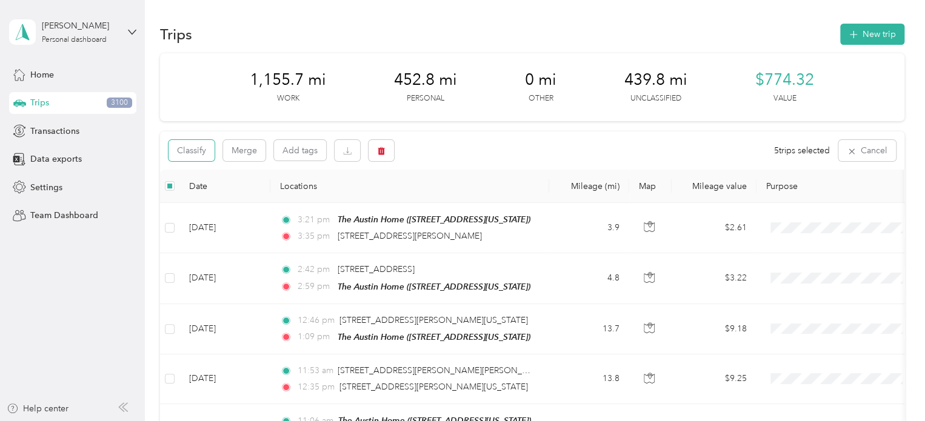
click at [190, 146] on button "Classify" at bounding box center [191, 150] width 46 height 21
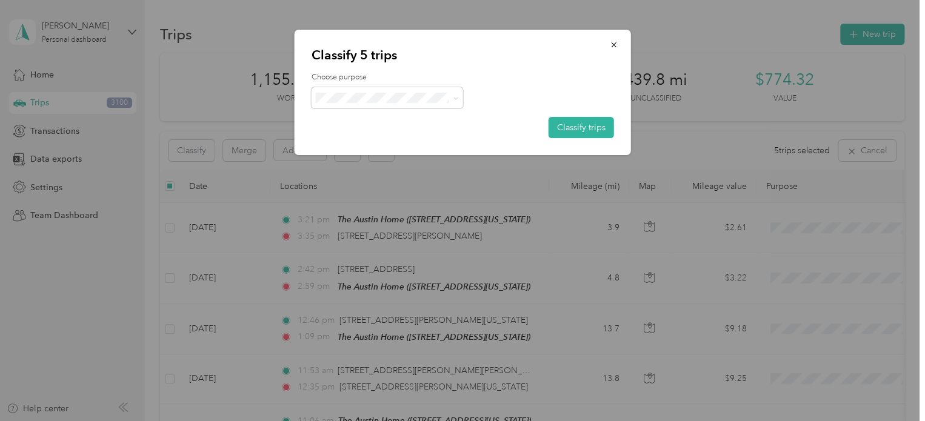
click at [568, 124] on button "Classify trips" at bounding box center [580, 127] width 65 height 21
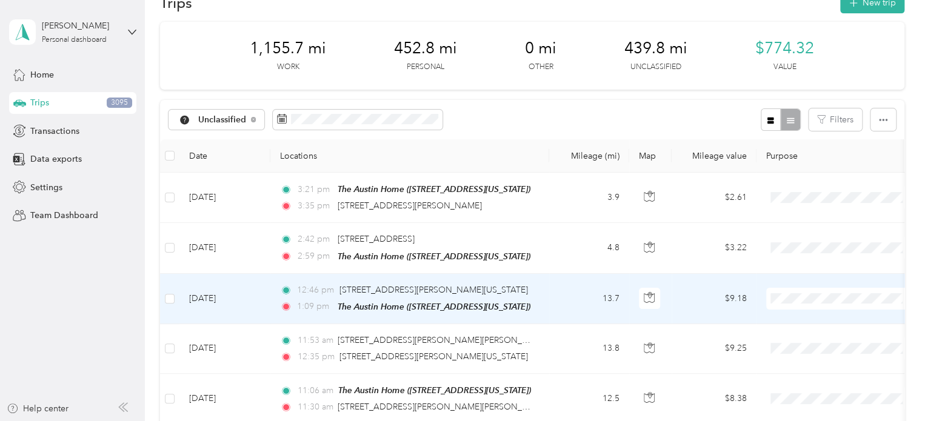
scroll to position [61, 0]
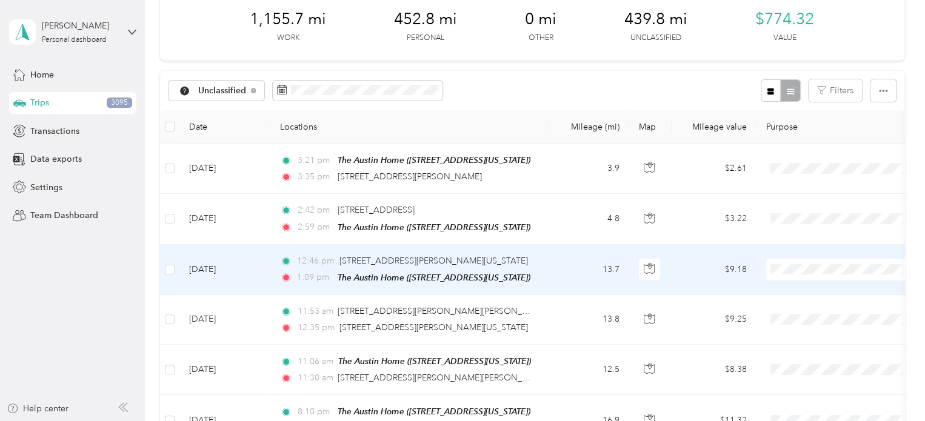
click at [170, 263] on label at bounding box center [170, 269] width 10 height 13
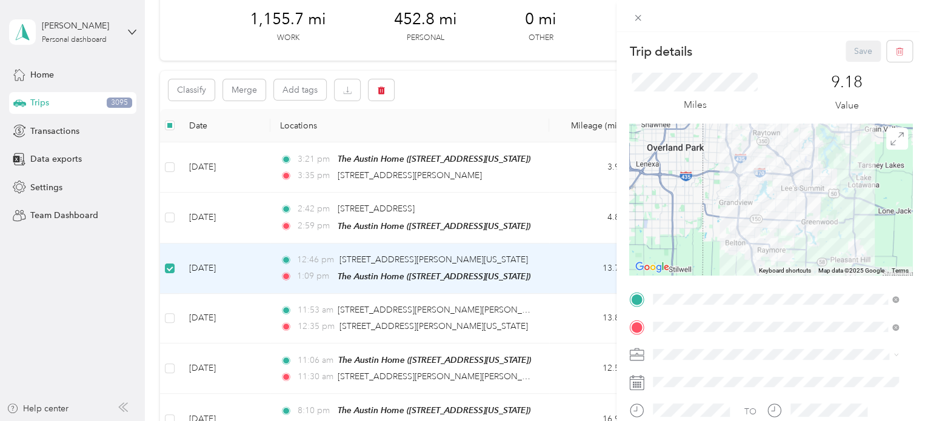
click at [165, 321] on div "Trip details Save This trip cannot be edited because it is either under review,…" at bounding box center [462, 210] width 925 height 421
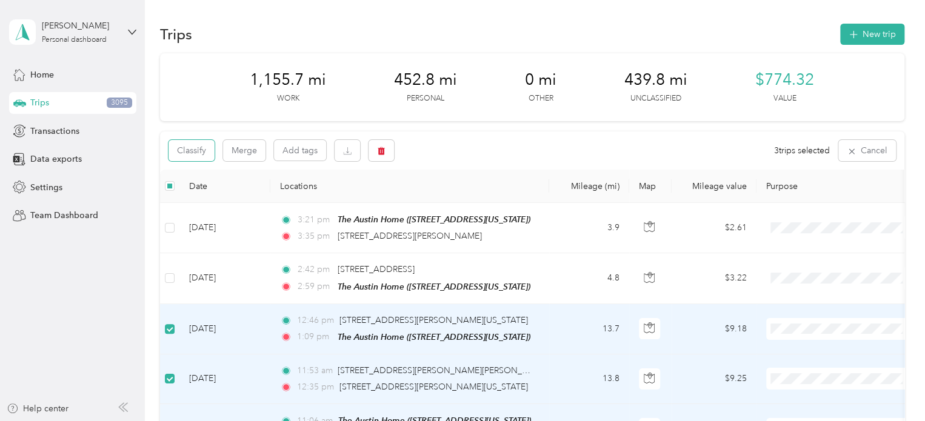
click at [187, 150] on button "Classify" at bounding box center [191, 150] width 46 height 21
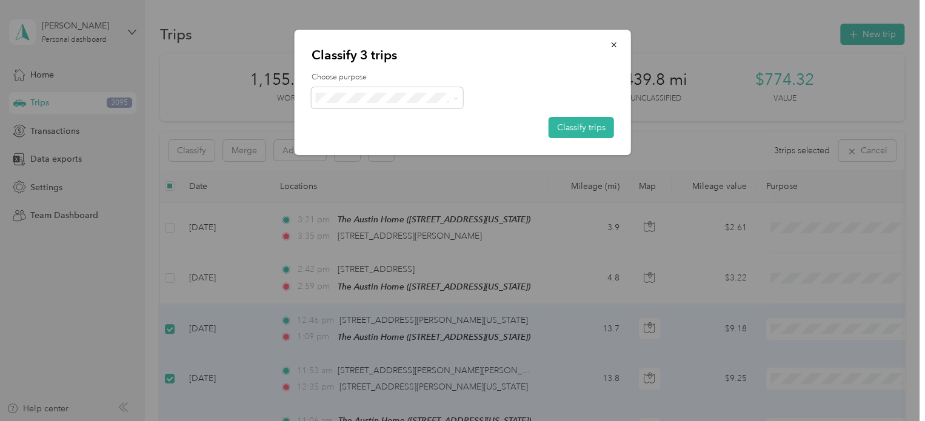
click at [591, 128] on button "Classify trips" at bounding box center [580, 127] width 65 height 21
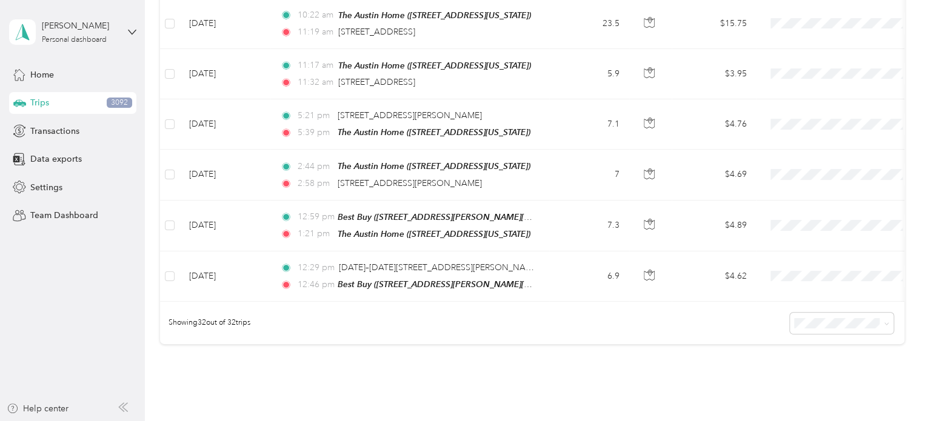
scroll to position [1592, 0]
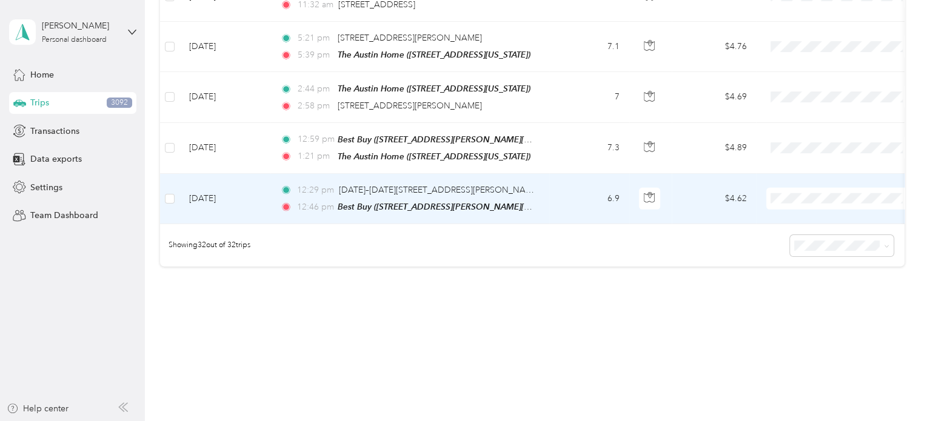
click at [802, 219] on span "Personal" at bounding box center [852, 220] width 112 height 13
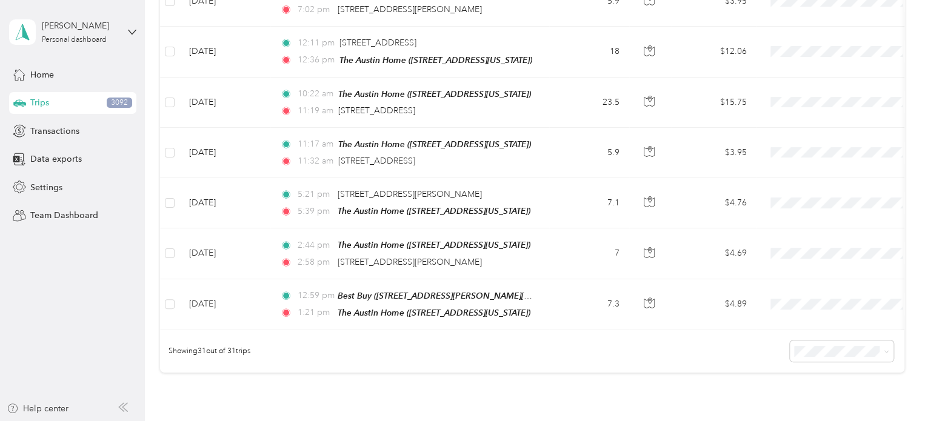
scroll to position [1361, 0]
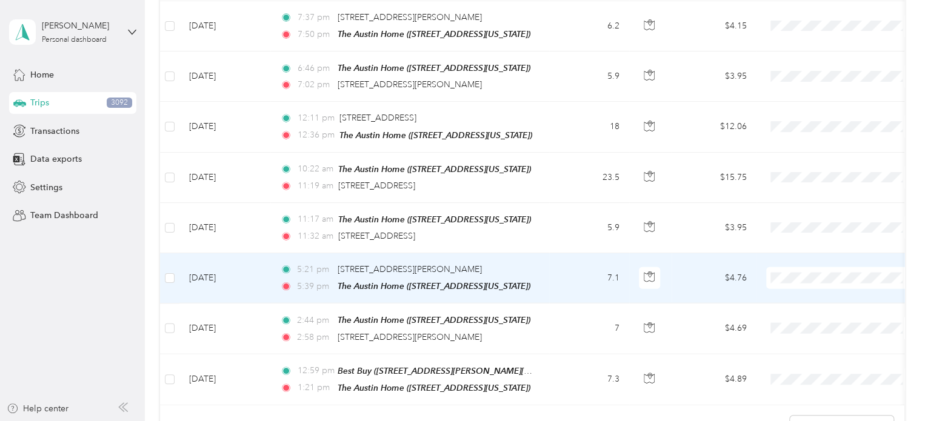
click at [816, 107] on span "Personal" at bounding box center [852, 109] width 112 height 13
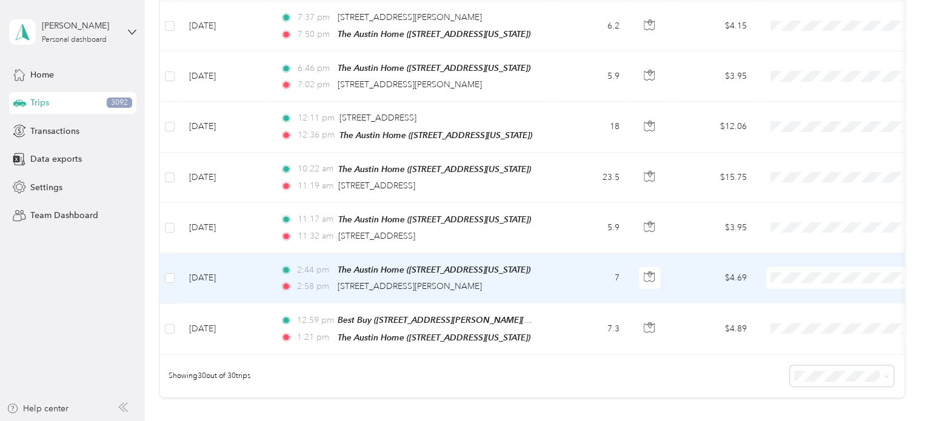
click at [826, 113] on span "Personal" at bounding box center [852, 109] width 112 height 13
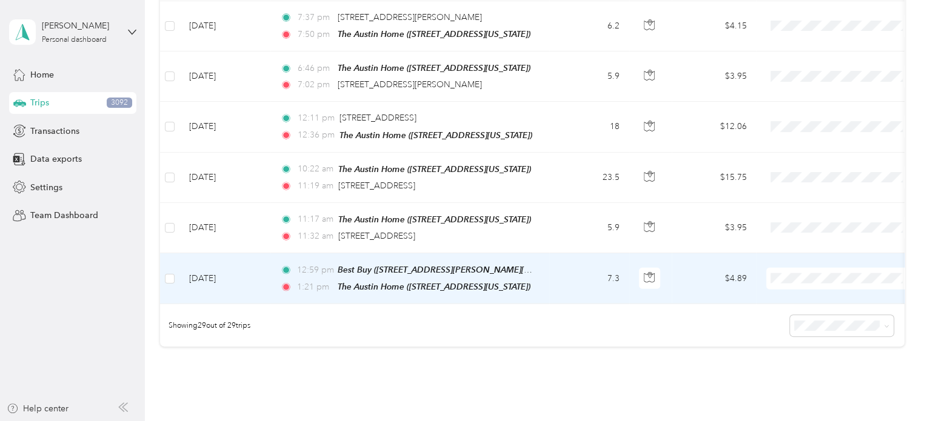
click at [811, 111] on li "Personal" at bounding box center [841, 109] width 150 height 21
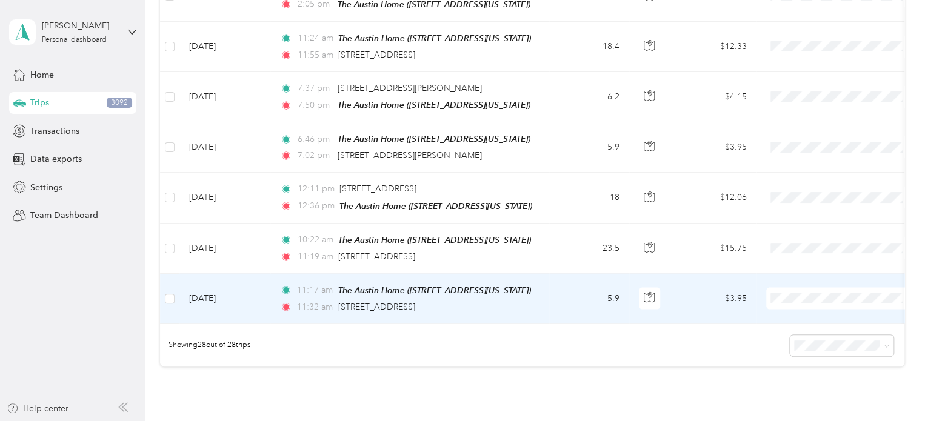
scroll to position [1300, 0]
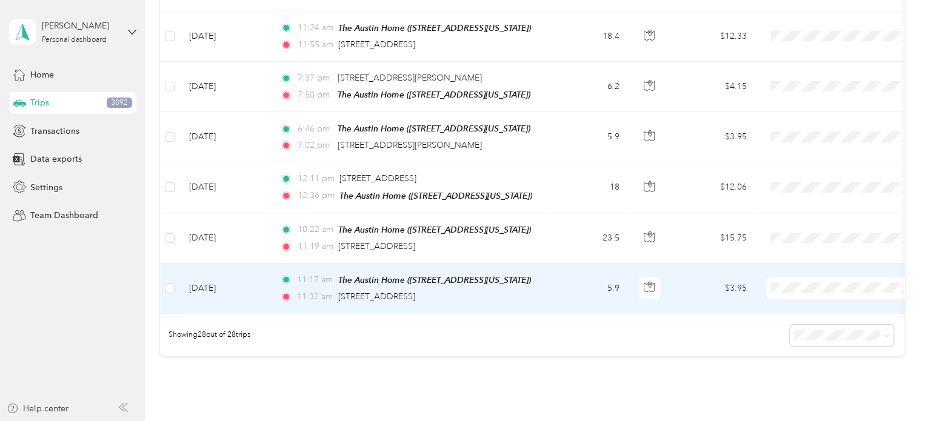
click at [825, 120] on span "Personal" at bounding box center [852, 120] width 112 height 13
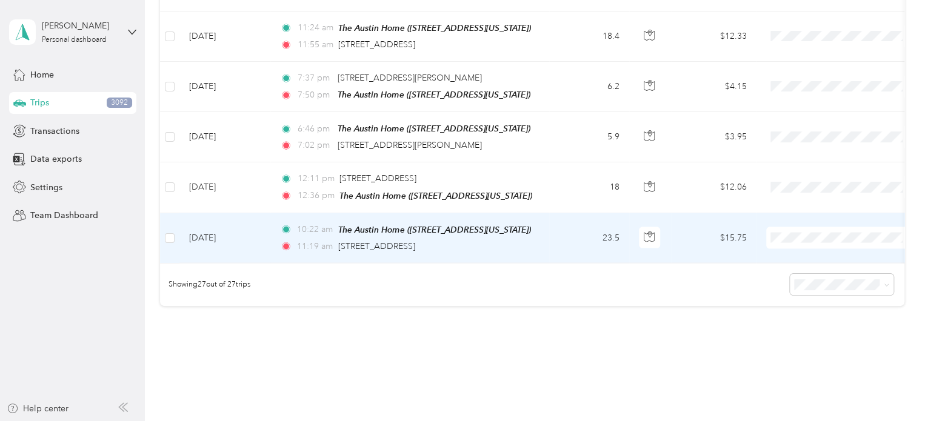
click at [807, 262] on span "Personal" at bounding box center [852, 261] width 112 height 13
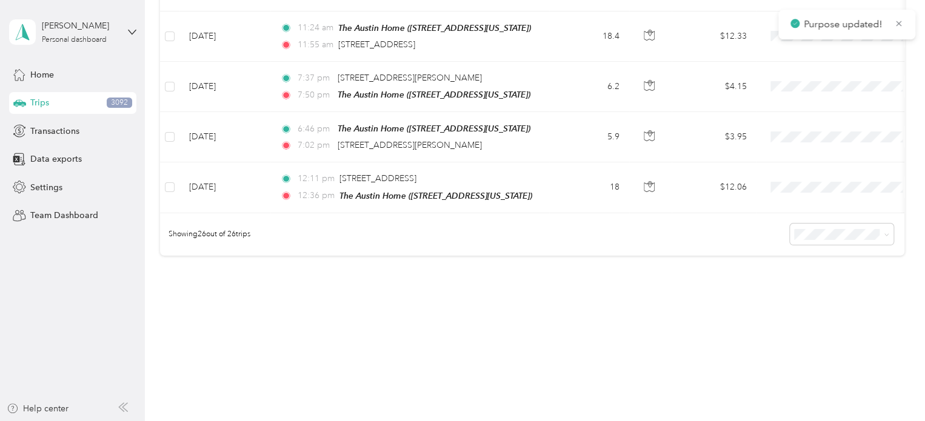
scroll to position [1294, 0]
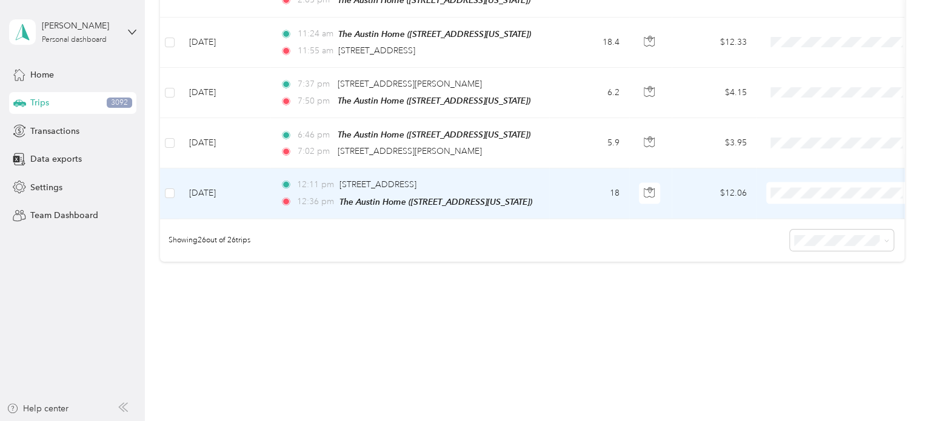
click at [808, 222] on span "Personal" at bounding box center [852, 220] width 112 height 13
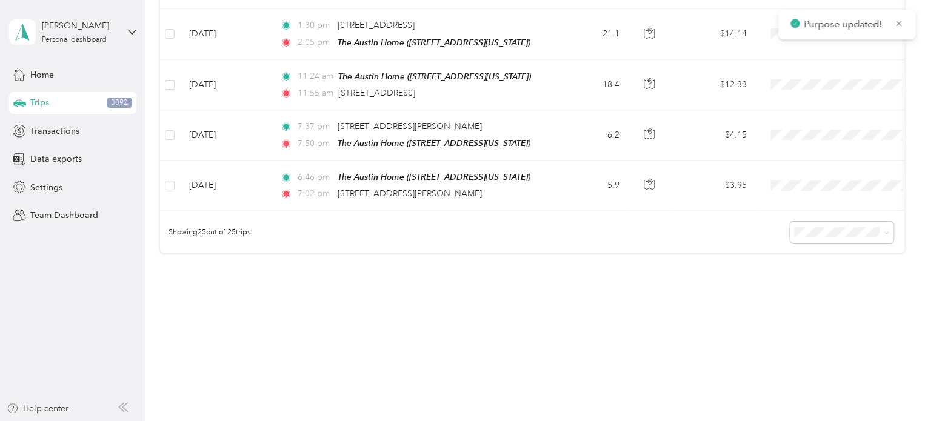
scroll to position [1245, 0]
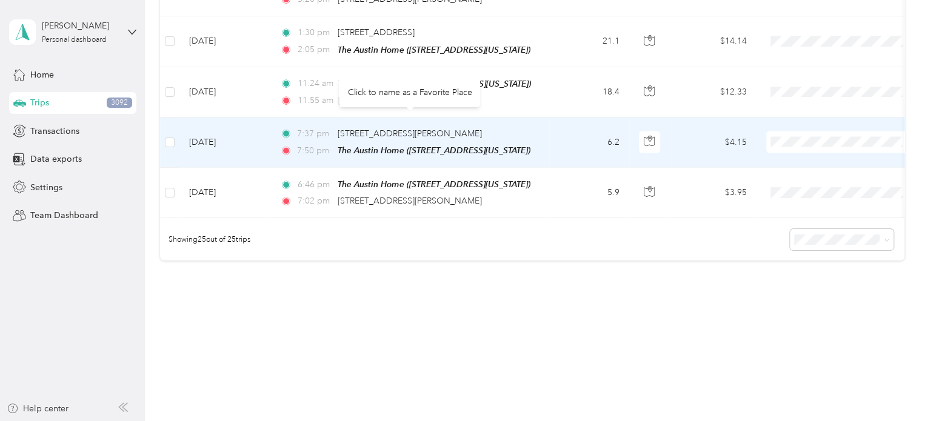
click at [409, 128] on span "[STREET_ADDRESS][PERSON_NAME]" at bounding box center [410, 133] width 144 height 10
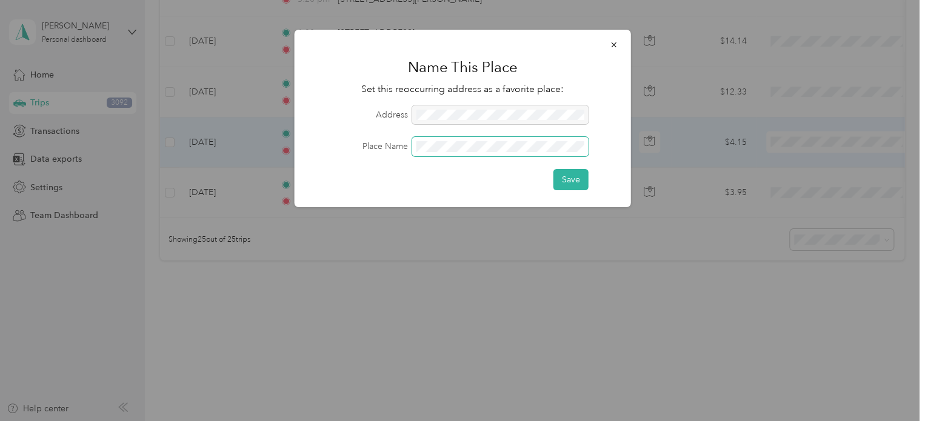
click at [553, 169] on button "Save" at bounding box center [570, 179] width 35 height 21
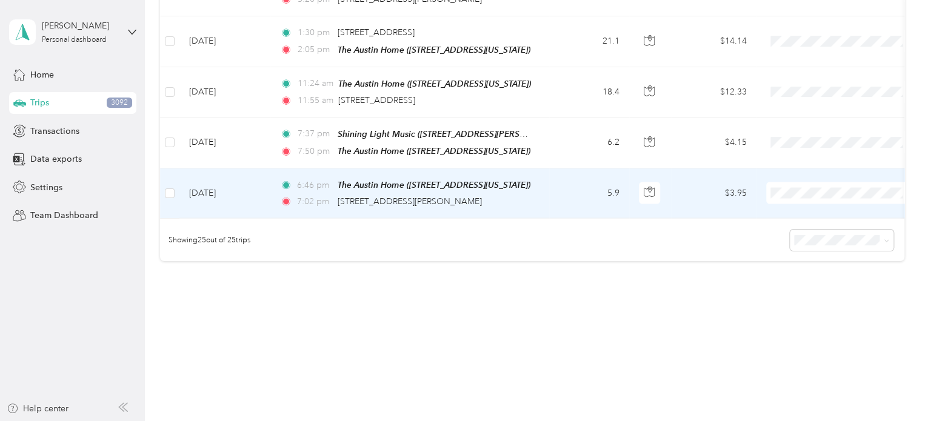
click at [820, 217] on span "Personal" at bounding box center [852, 220] width 112 height 13
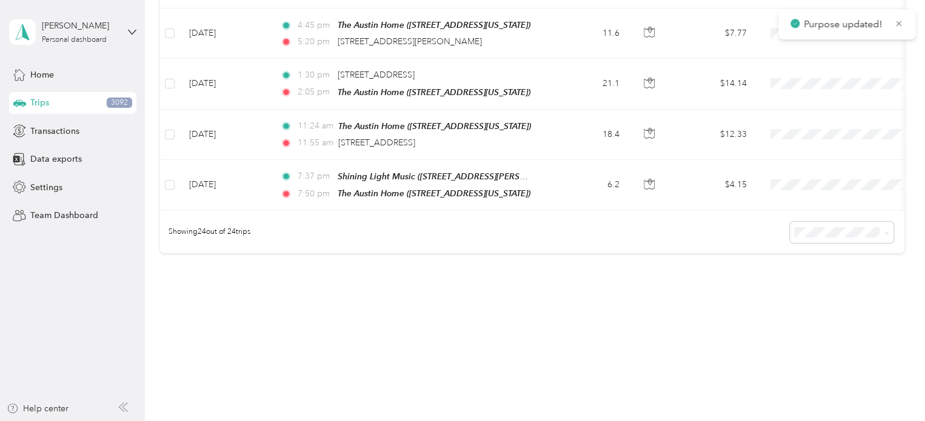
scroll to position [1195, 0]
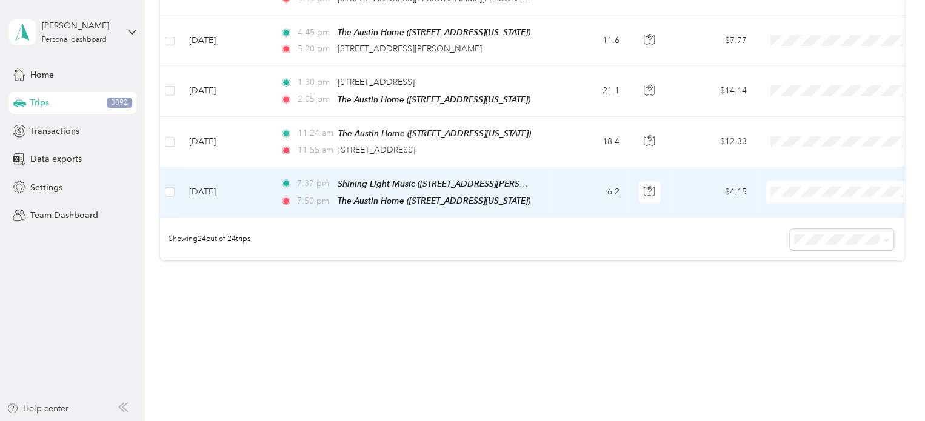
click at [805, 219] on span "Personal" at bounding box center [852, 220] width 112 height 13
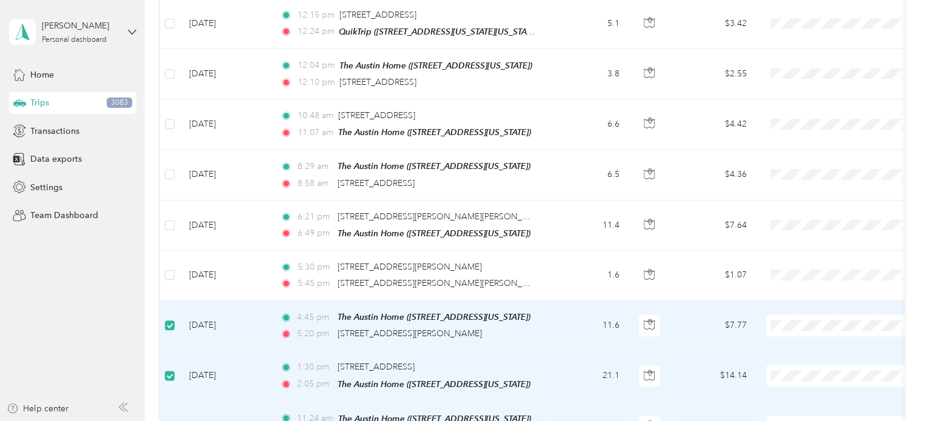
scroll to position [902, 0]
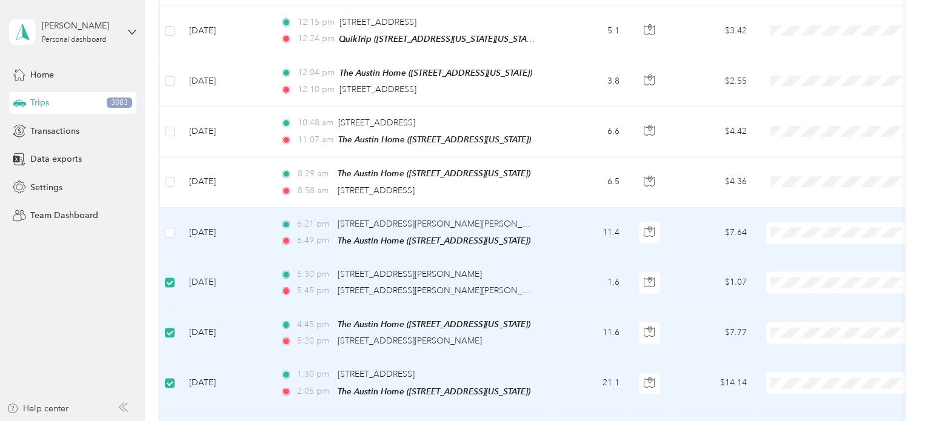
click at [167, 226] on label at bounding box center [170, 232] width 10 height 13
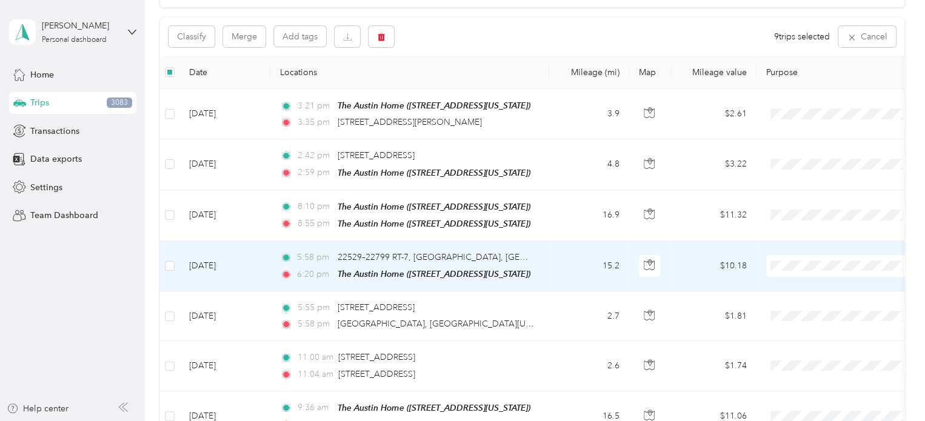
scroll to position [0, 0]
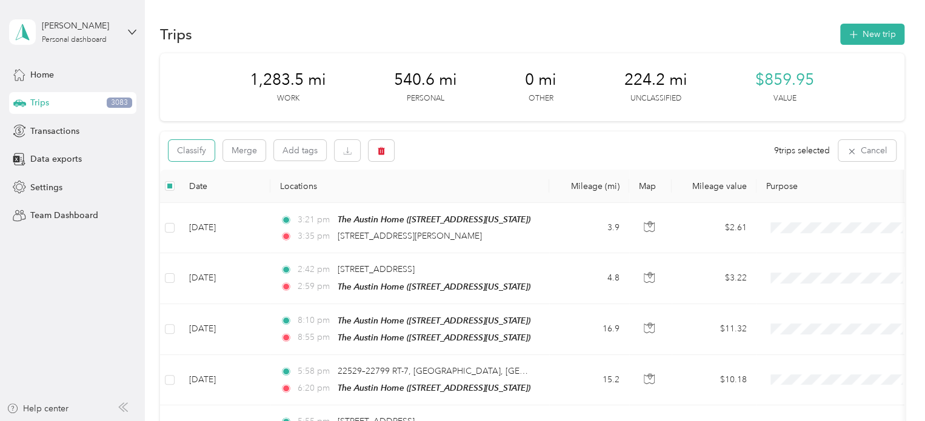
click at [187, 147] on button "Classify" at bounding box center [191, 150] width 46 height 21
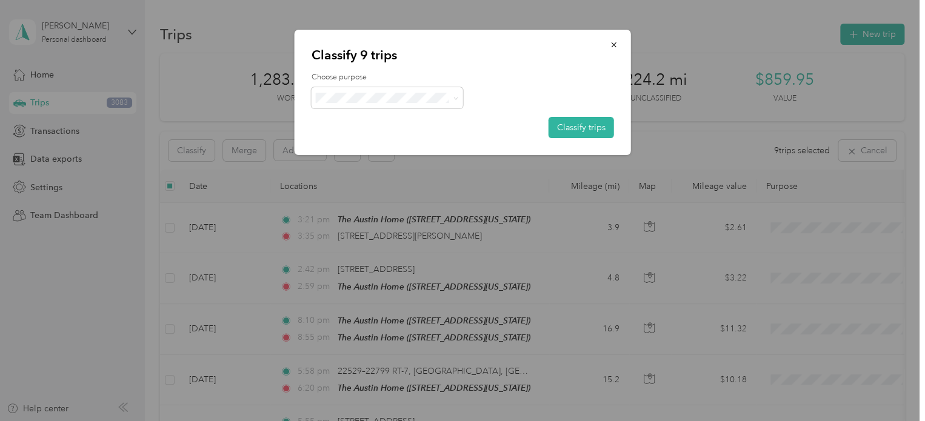
click at [565, 125] on button "Classify trips" at bounding box center [580, 127] width 65 height 21
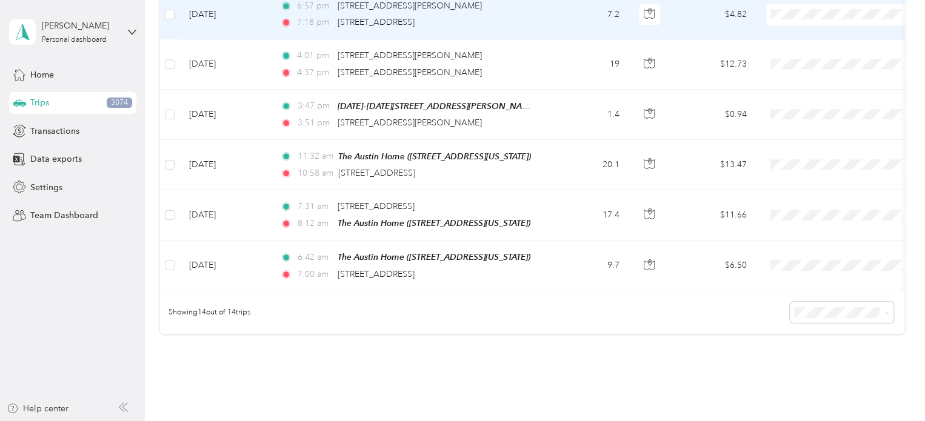
scroll to position [698, 0]
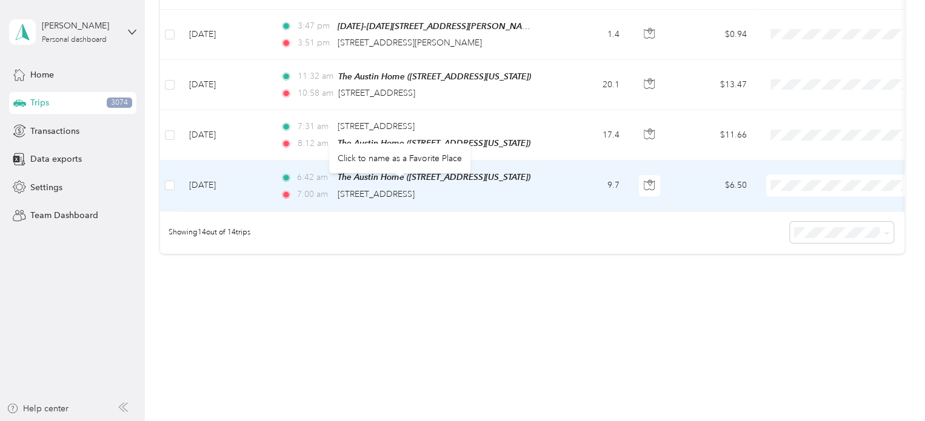
click at [361, 189] on span "[STREET_ADDRESS]" at bounding box center [376, 194] width 77 height 10
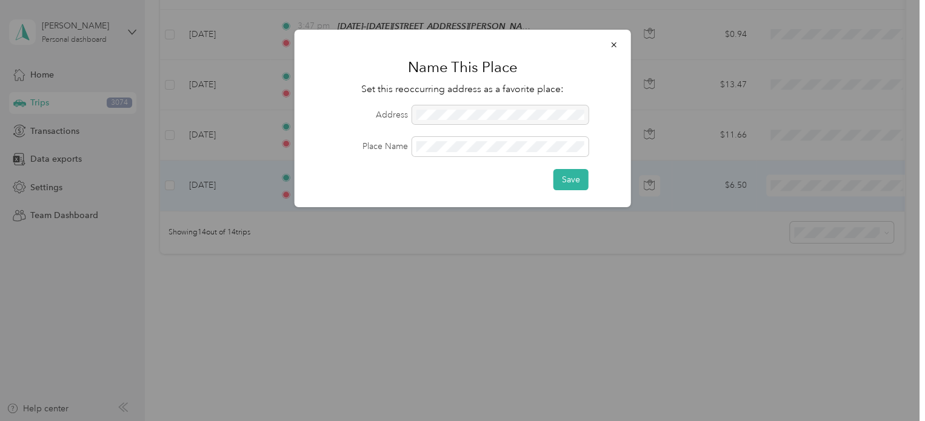
click at [571, 175] on button "Save" at bounding box center [570, 179] width 35 height 21
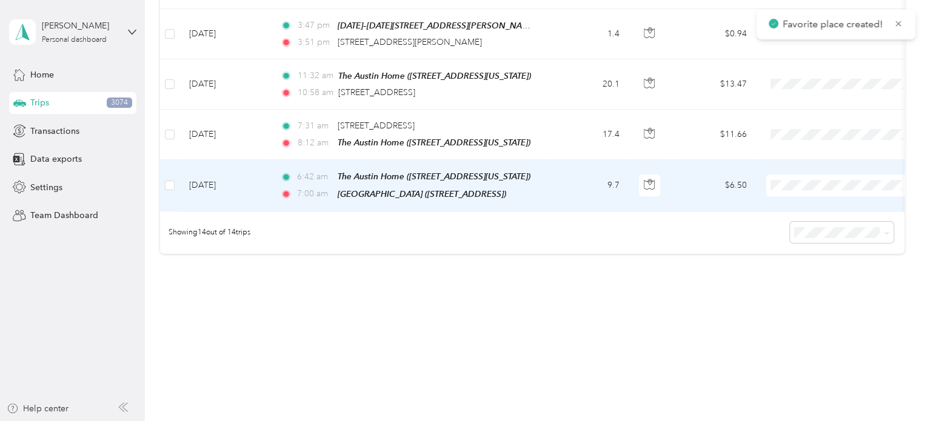
click at [818, 218] on span "Personal" at bounding box center [852, 218] width 112 height 13
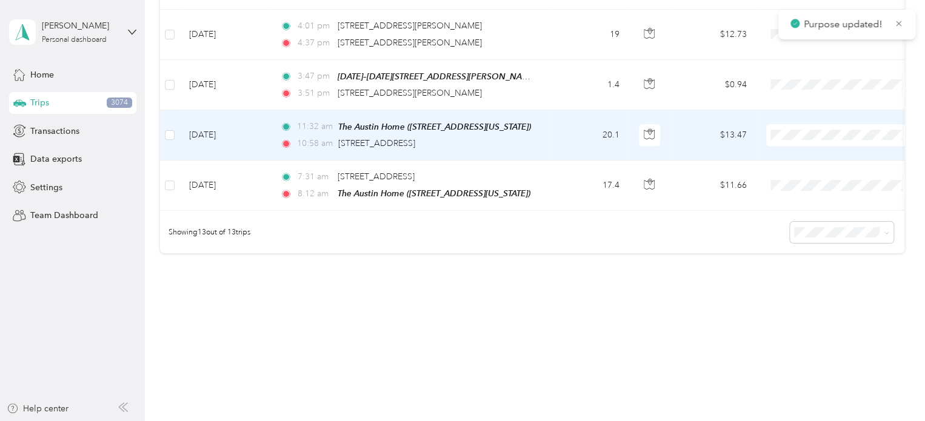
scroll to position [648, 0]
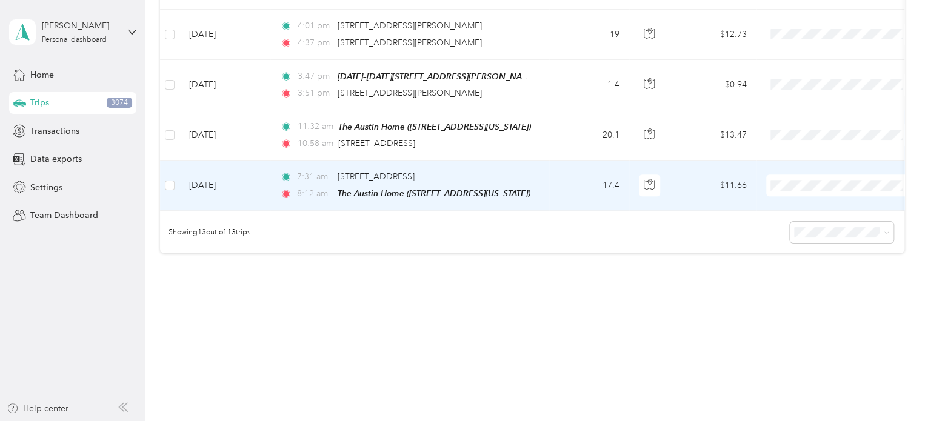
click at [794, 219] on span "Personal" at bounding box center [840, 220] width 133 height 13
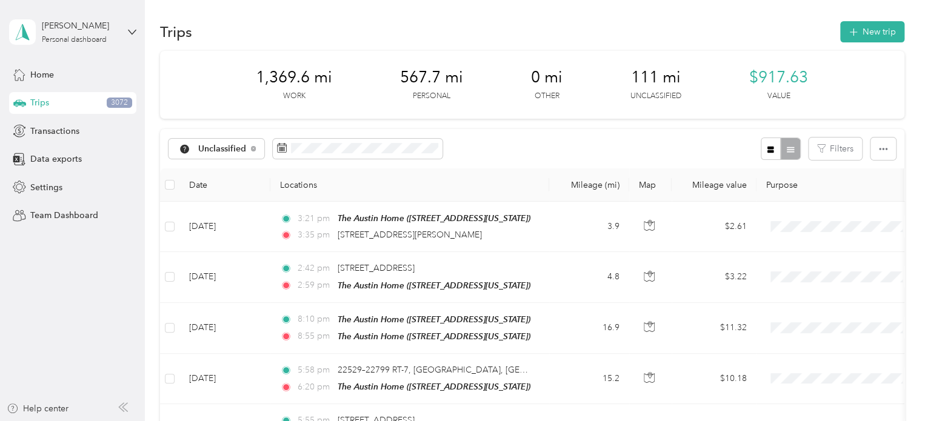
scroll to position [0, 0]
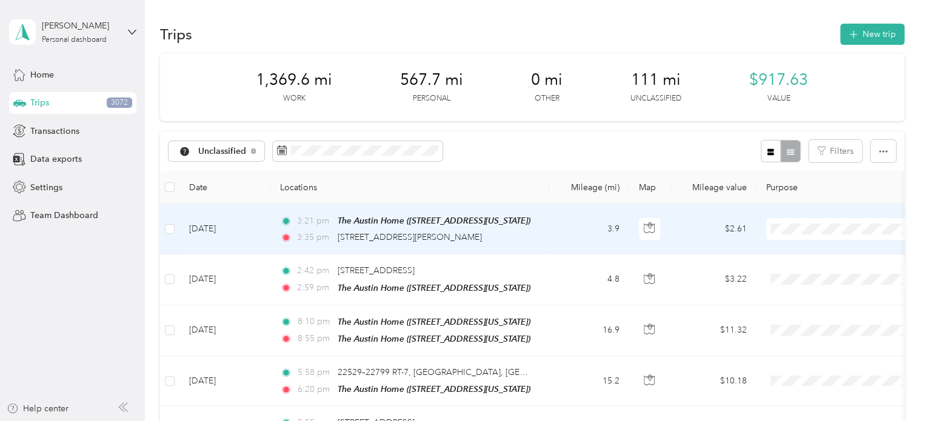
click at [808, 273] on span "Personal" at bounding box center [852, 272] width 112 height 13
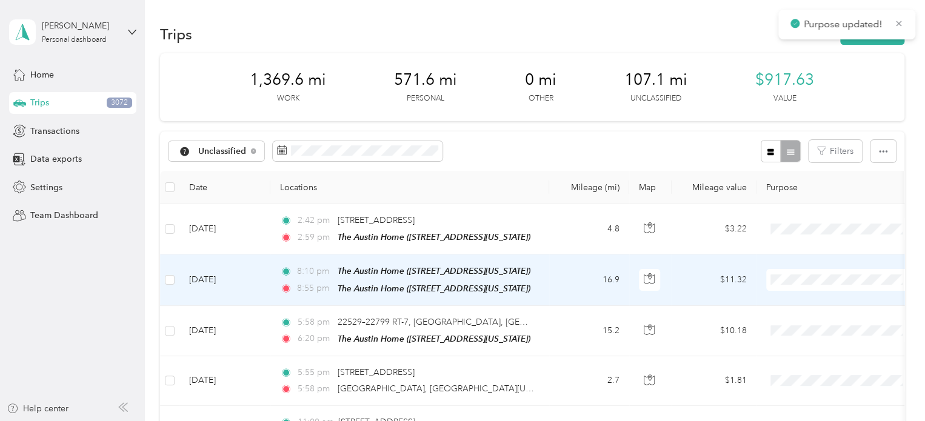
click at [806, 271] on span "Personal" at bounding box center [852, 272] width 112 height 13
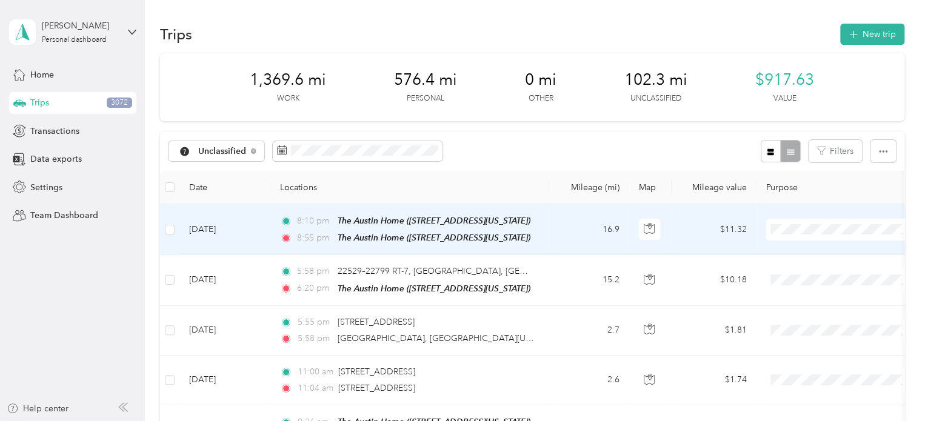
click at [610, 227] on td "16.9" at bounding box center [589, 229] width 80 height 51
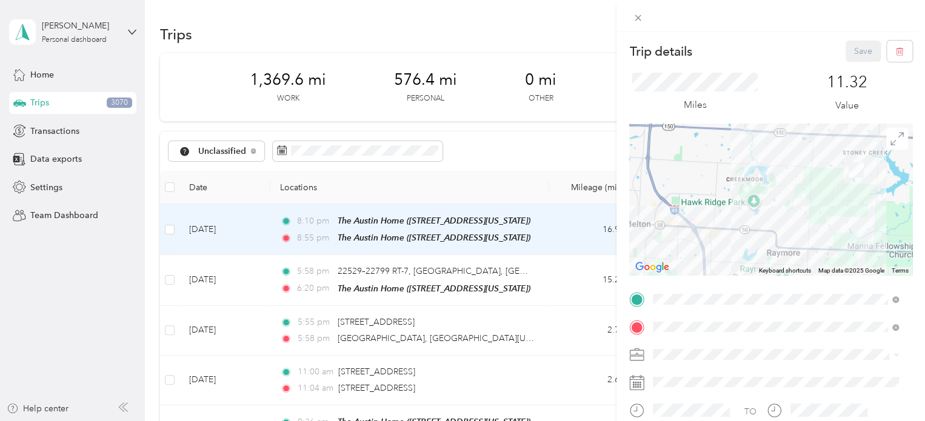
click at [557, 195] on div "Trip details Save This trip cannot be edited because it is either under review,…" at bounding box center [462, 210] width 925 height 421
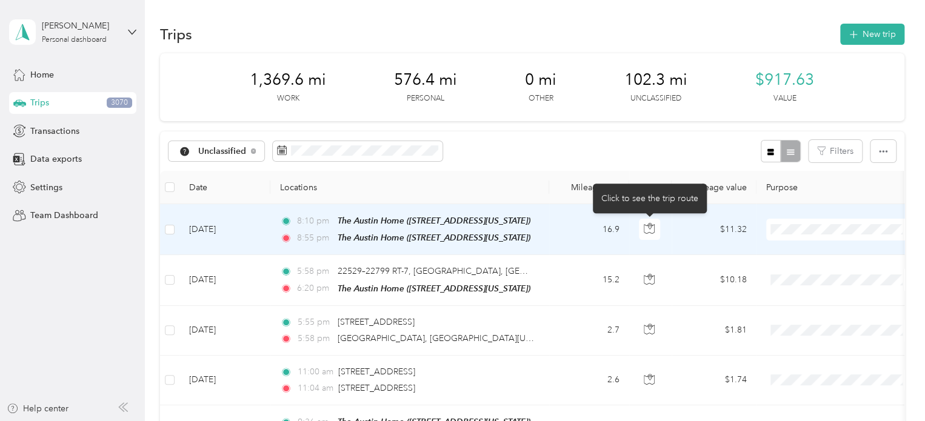
click at [651, 227] on icon "button" at bounding box center [650, 226] width 4 height 6
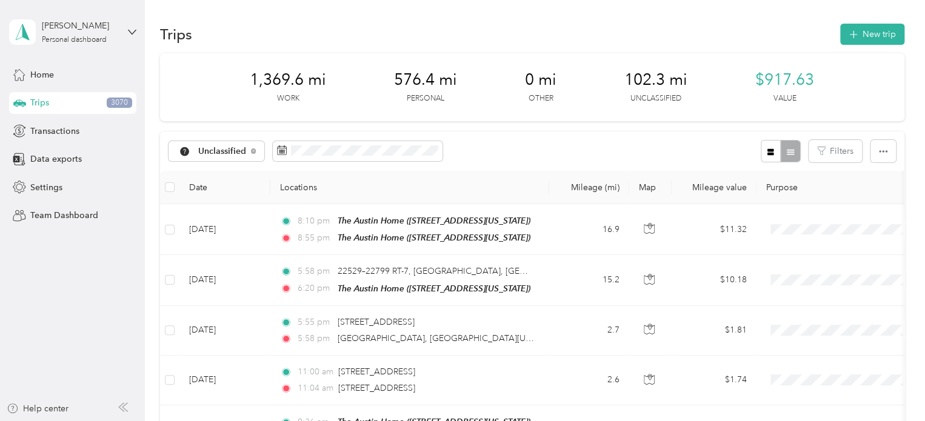
click at [422, 201] on th "Locations" at bounding box center [409, 187] width 279 height 33
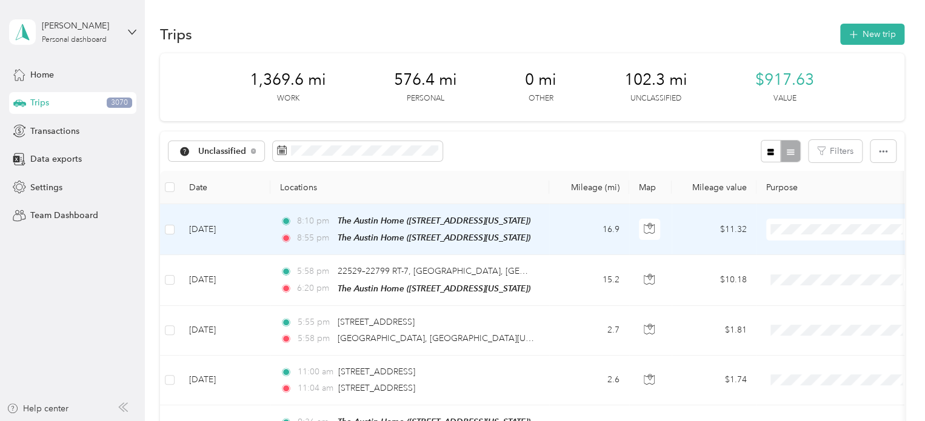
click at [815, 270] on span "Personal" at bounding box center [852, 272] width 112 height 13
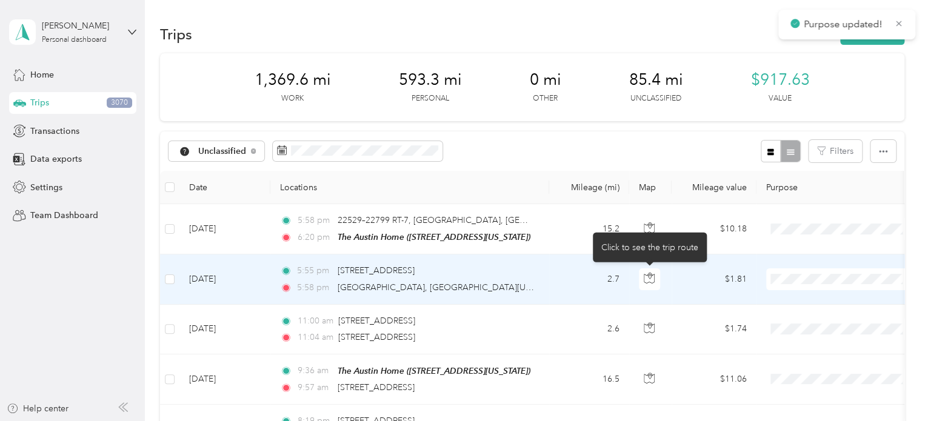
click at [651, 274] on icon "button" at bounding box center [648, 278] width 11 height 11
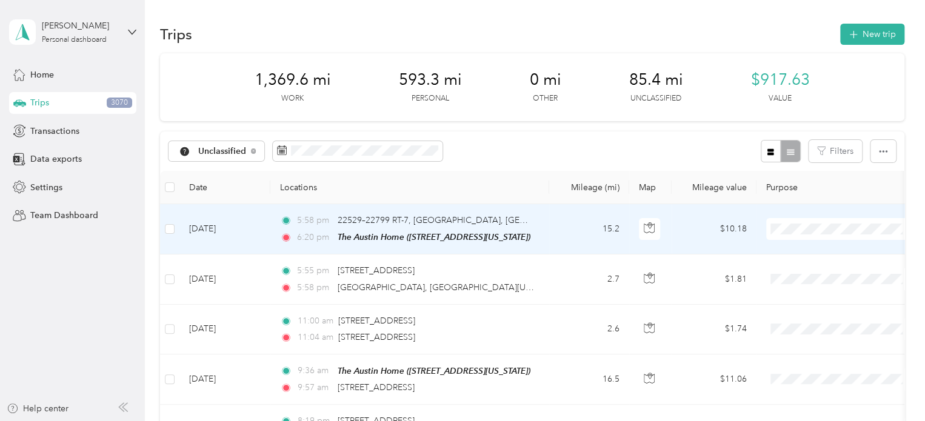
click at [881, 213] on td at bounding box center [841, 229] width 170 height 50
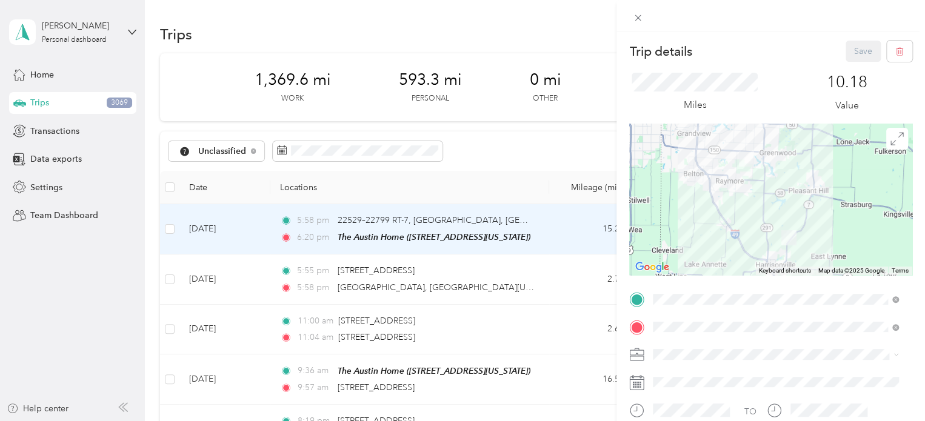
click at [513, 175] on div "Trip details Save This trip cannot be edited because it is either under review,…" at bounding box center [462, 210] width 925 height 421
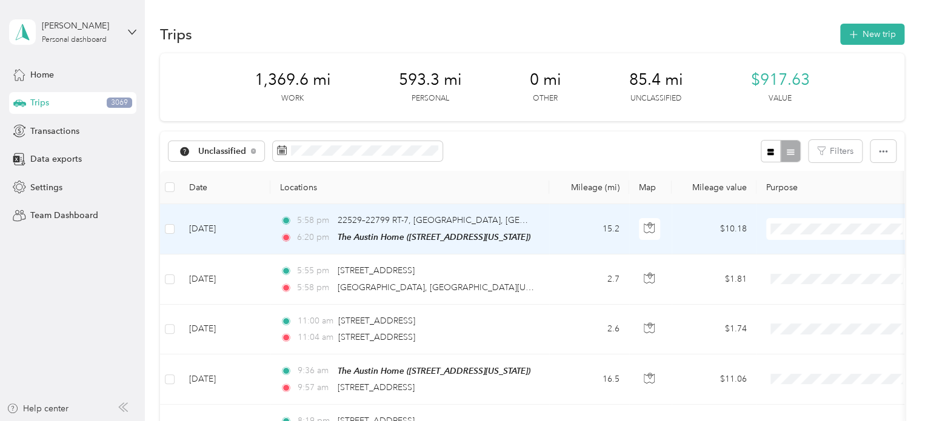
click at [812, 268] on span "Personal" at bounding box center [852, 272] width 112 height 13
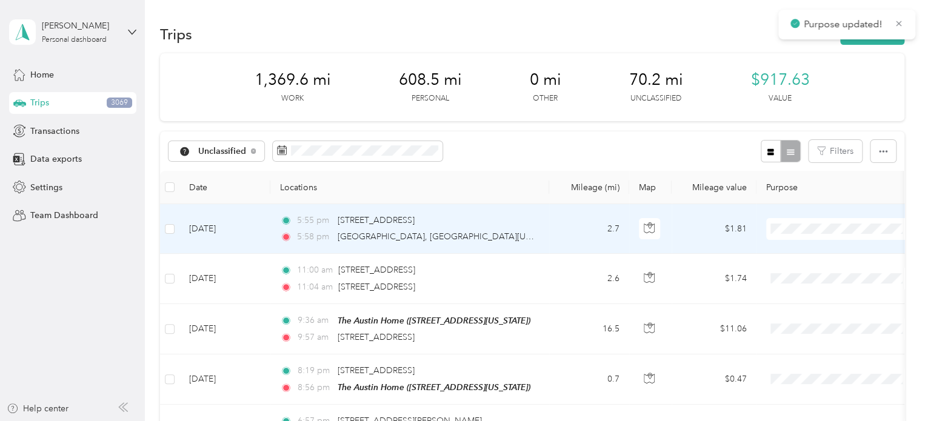
click at [800, 268] on span "Personal" at bounding box center [852, 272] width 112 height 13
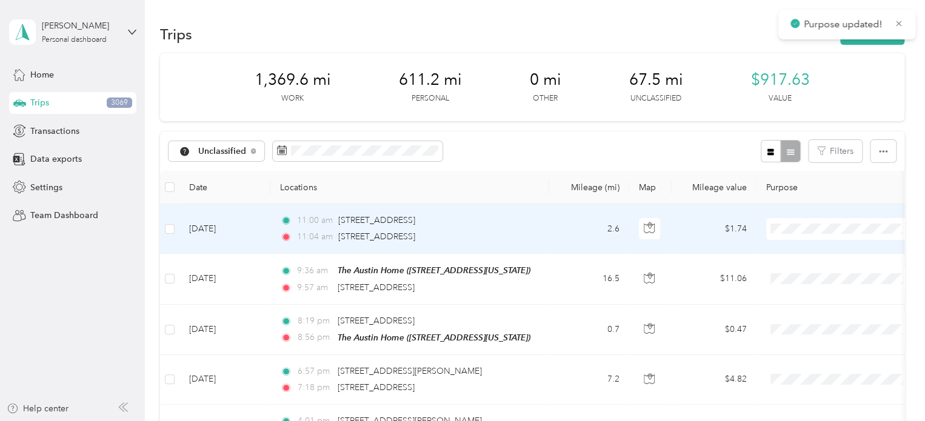
click at [805, 221] on span at bounding box center [841, 229] width 150 height 22
click at [809, 273] on span "Personal" at bounding box center [852, 270] width 112 height 13
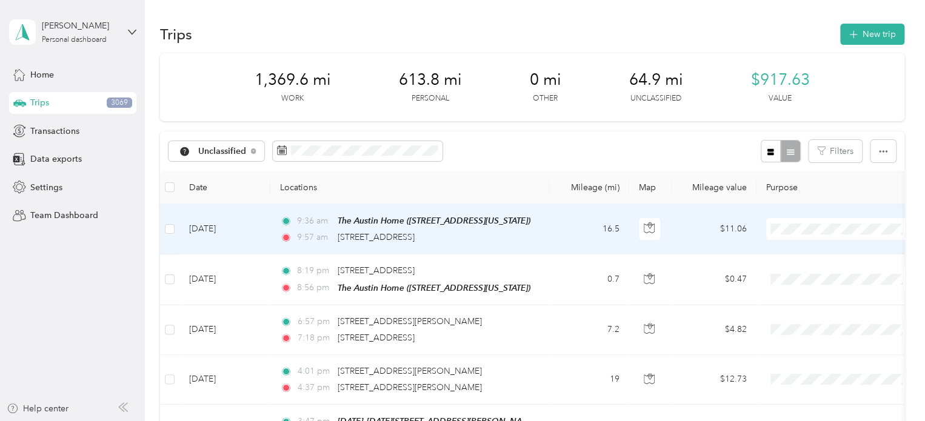
click at [813, 268] on span "Personal" at bounding box center [852, 272] width 112 height 13
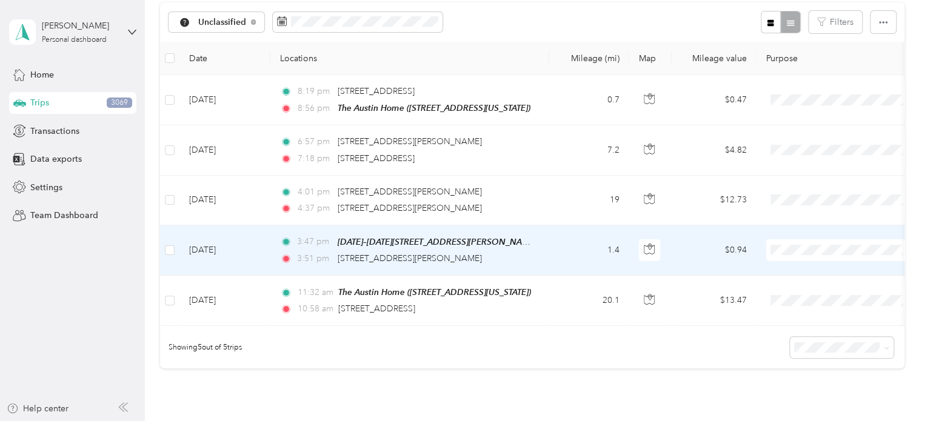
scroll to position [182, 0]
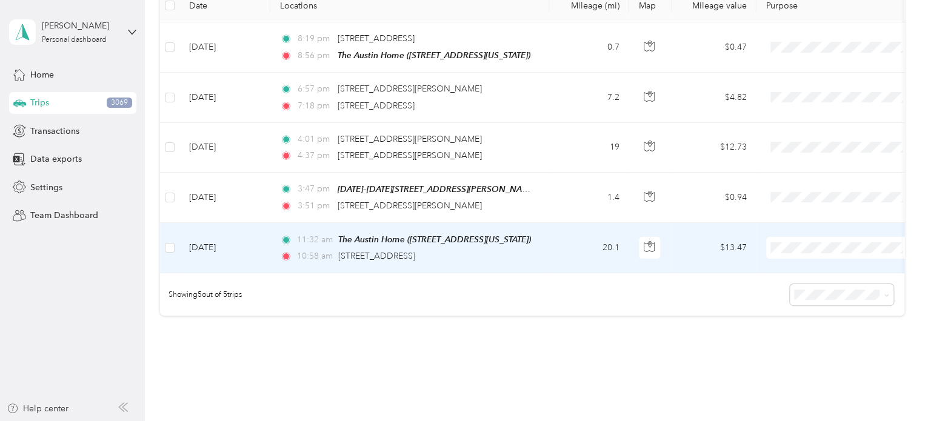
click at [826, 89] on span "Personal" at bounding box center [852, 95] width 112 height 13
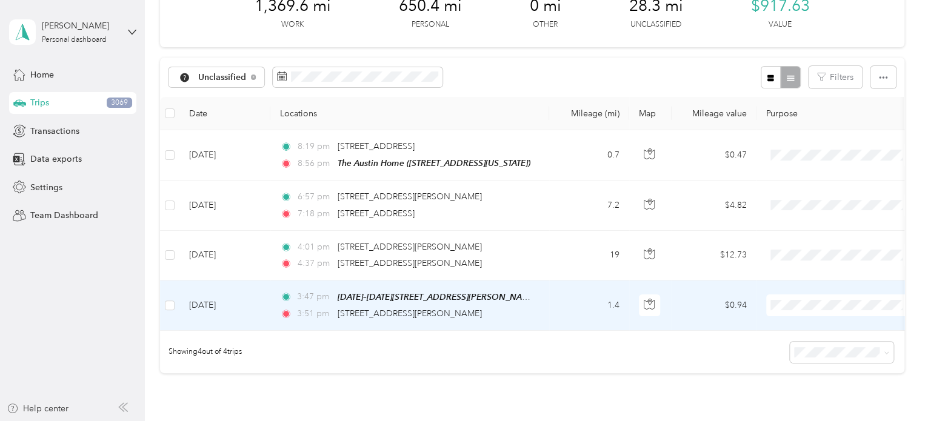
scroll to position [61, 0]
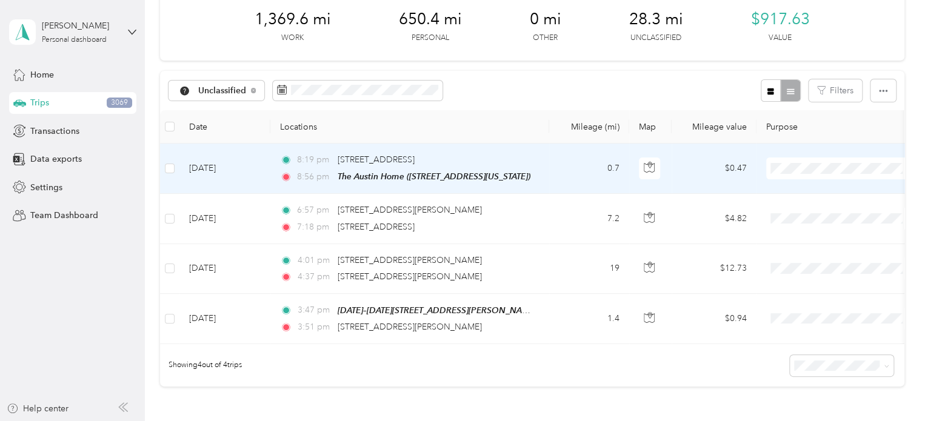
click at [810, 212] on span "Personal" at bounding box center [852, 211] width 112 height 13
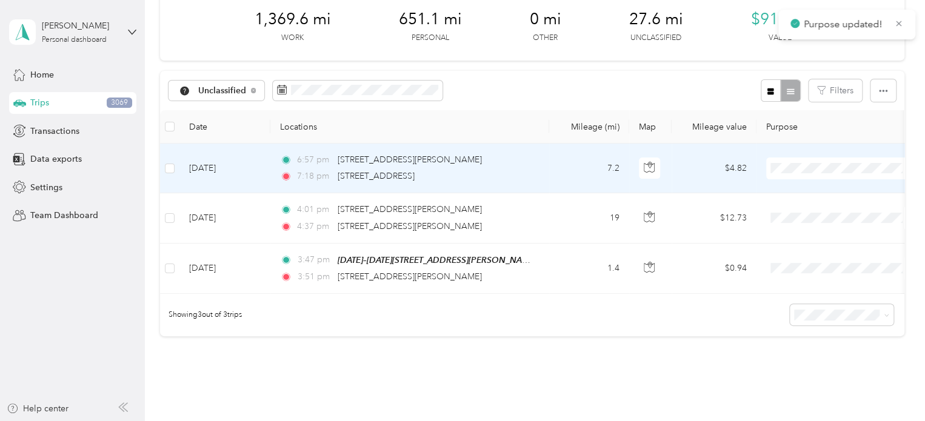
click at [815, 208] on span "Personal" at bounding box center [852, 211] width 112 height 13
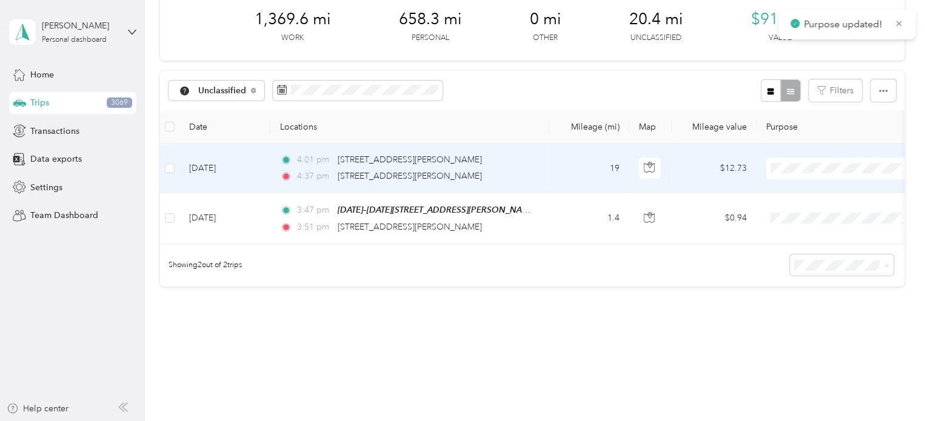
click at [817, 215] on span "Personal" at bounding box center [852, 211] width 112 height 13
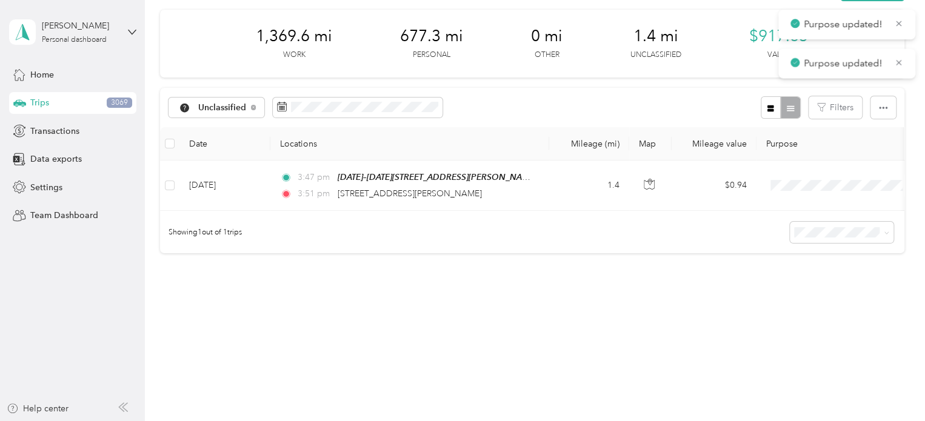
scroll to position [51, 0]
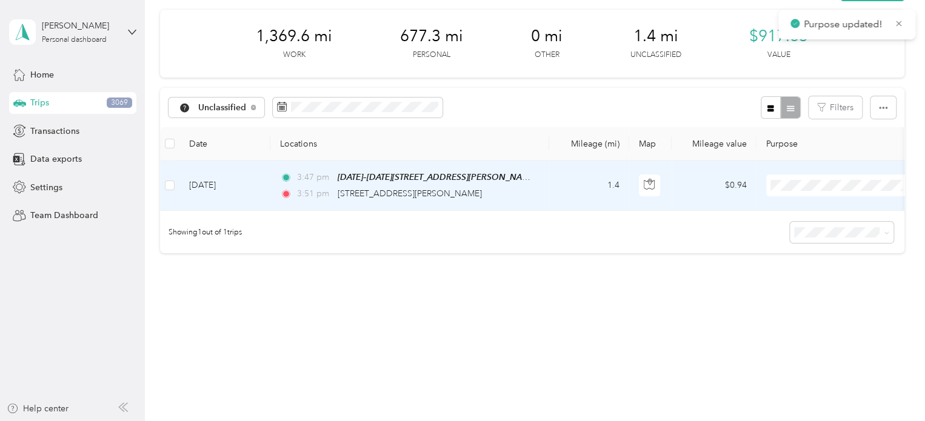
click at [816, 220] on span "Personal" at bounding box center [852, 220] width 112 height 13
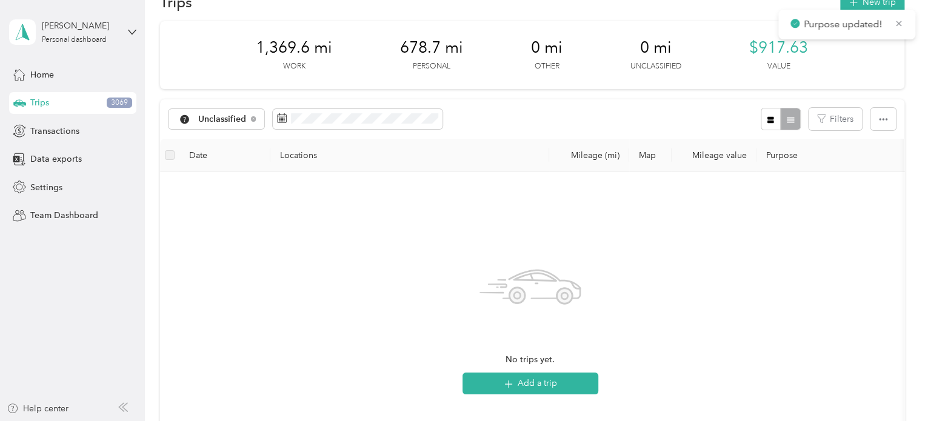
scroll to position [0, 0]
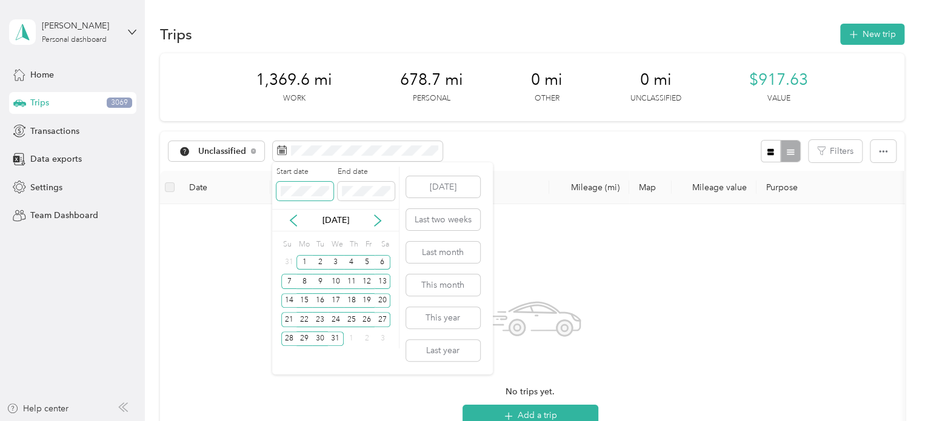
click at [262, 191] on body "[PERSON_NAME] Personal dashboard Home Trips 3069 Transactions Data exports Sett…" at bounding box center [459, 210] width 919 height 421
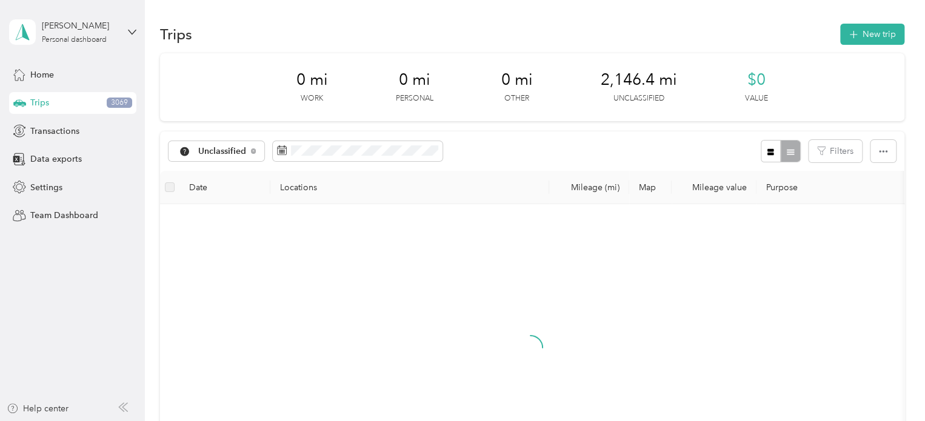
click at [215, 198] on th "Date" at bounding box center [224, 187] width 91 height 33
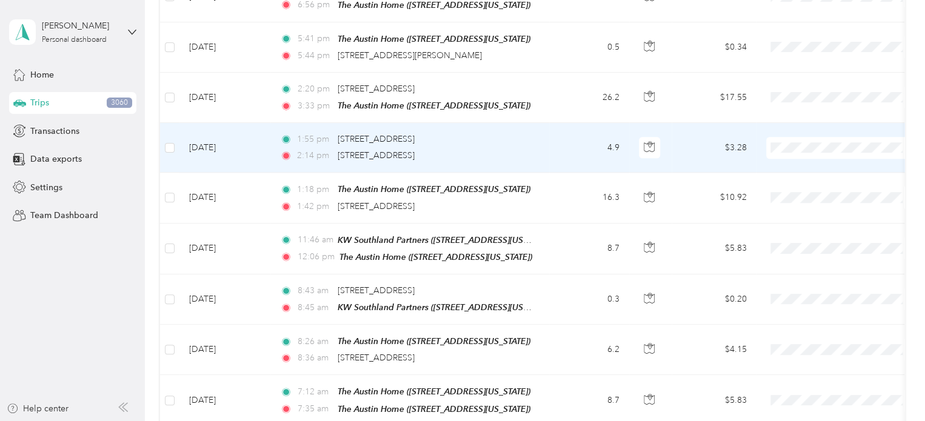
scroll to position [667, 0]
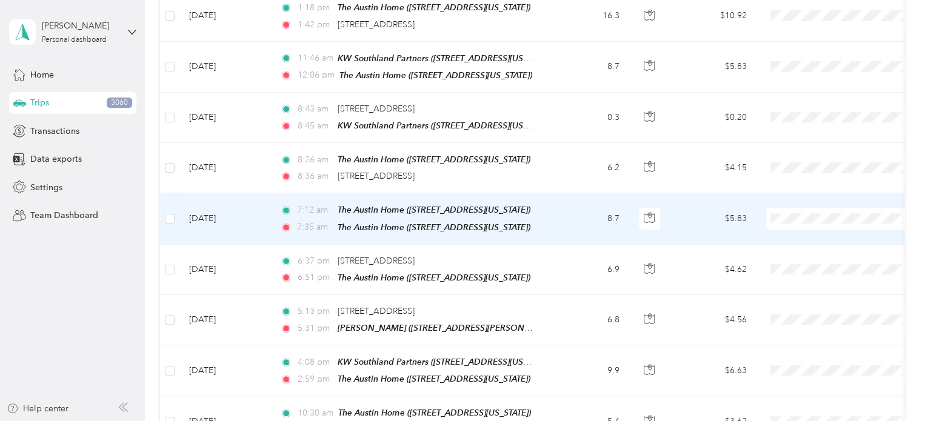
click at [803, 253] on span "Personal" at bounding box center [852, 252] width 112 height 13
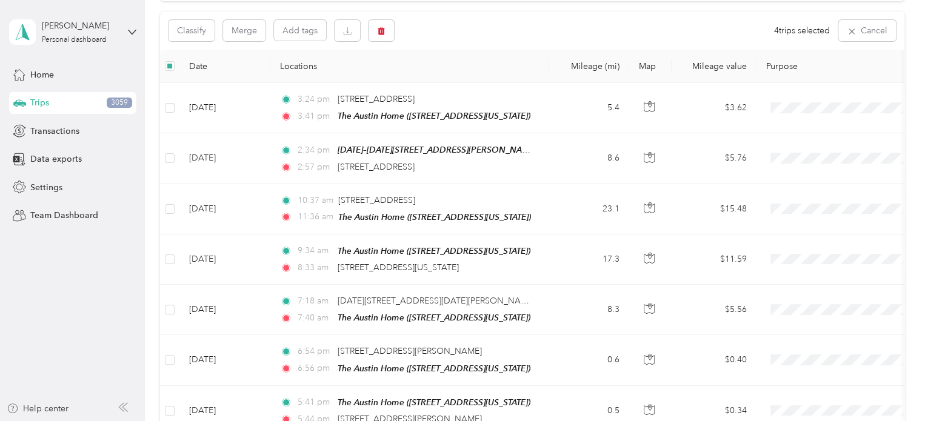
scroll to position [0, 0]
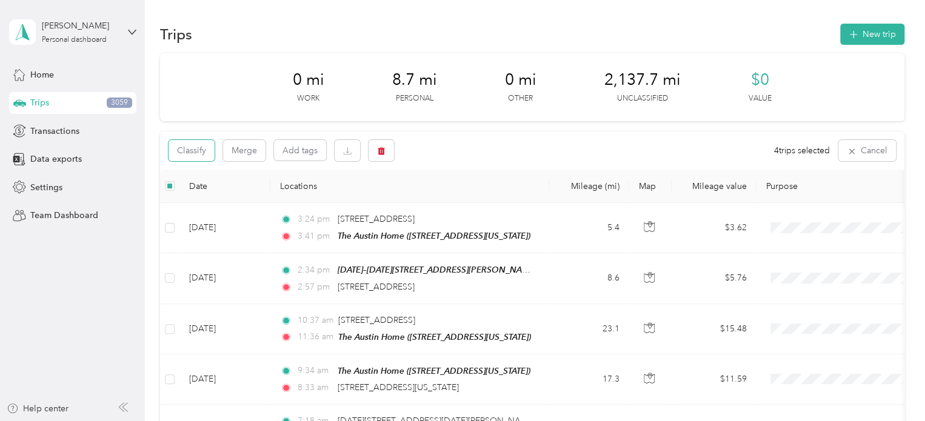
click at [187, 148] on button "Classify" at bounding box center [191, 150] width 46 height 21
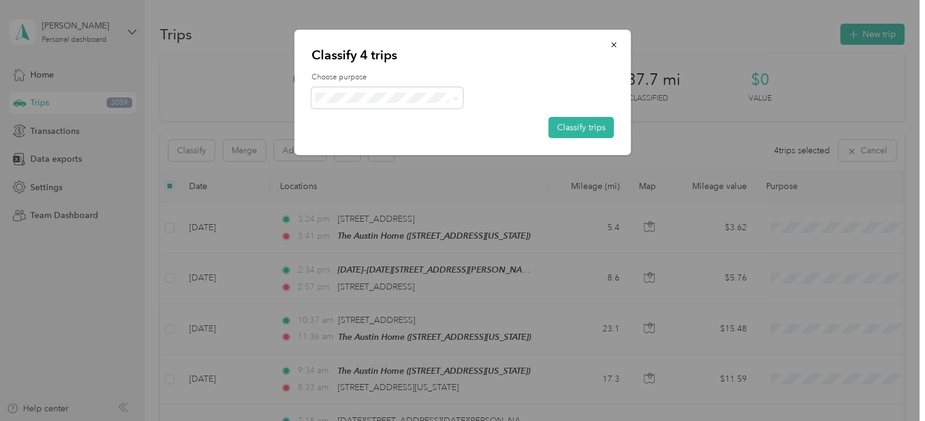
click at [579, 121] on button "Classify trips" at bounding box center [580, 127] width 65 height 21
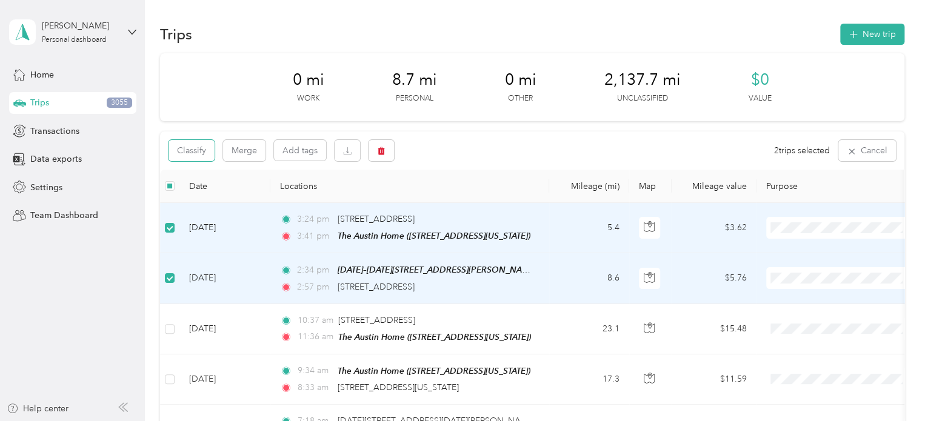
click at [198, 147] on button "Classify" at bounding box center [191, 150] width 46 height 21
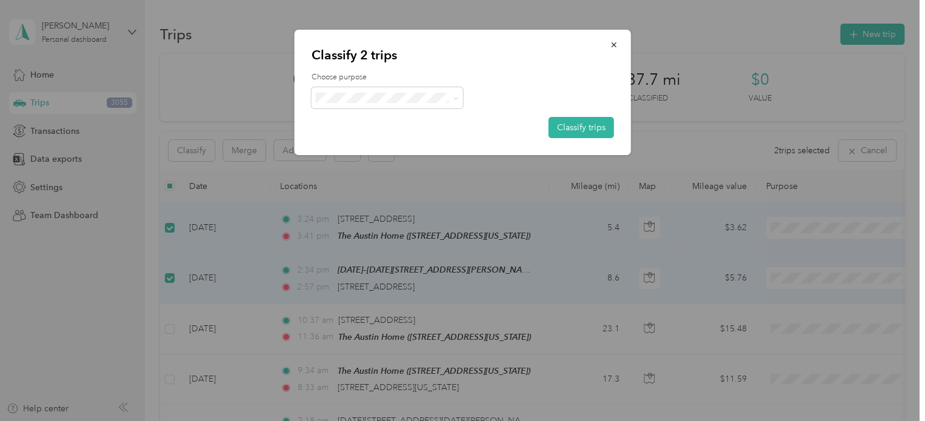
click at [573, 126] on button "Classify trips" at bounding box center [580, 127] width 65 height 21
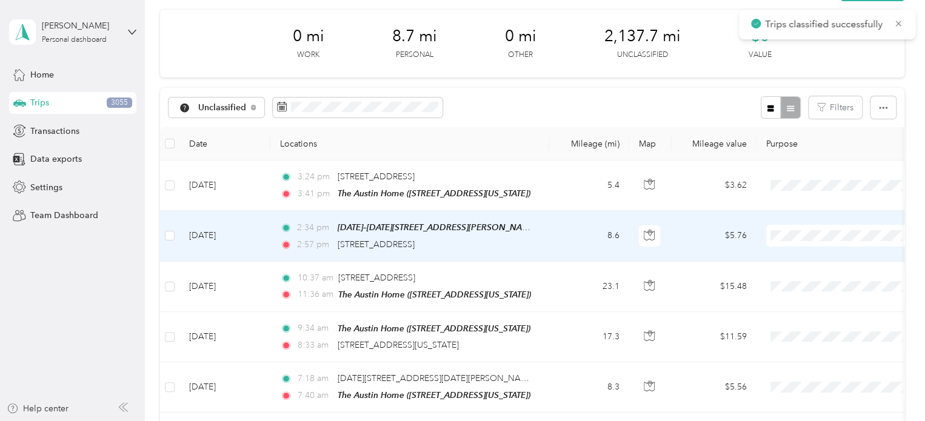
scroll to position [61, 0]
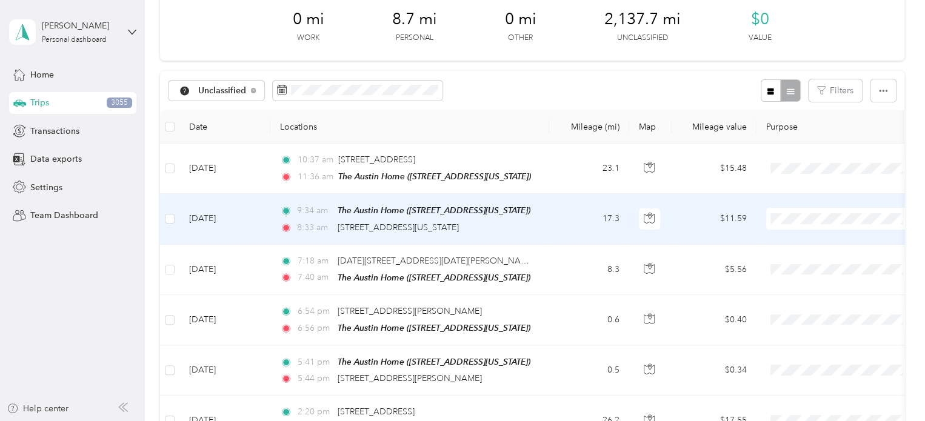
click at [799, 238] on span "Work" at bounding box center [852, 240] width 112 height 13
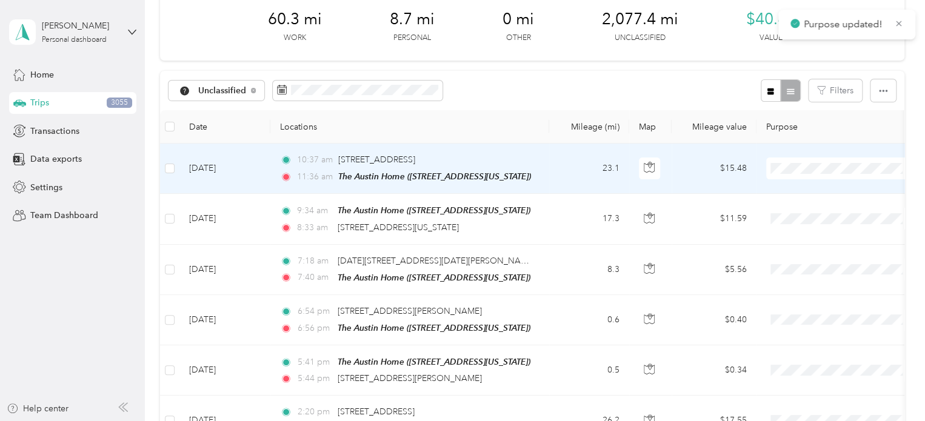
click at [800, 191] on span "Work" at bounding box center [852, 190] width 112 height 13
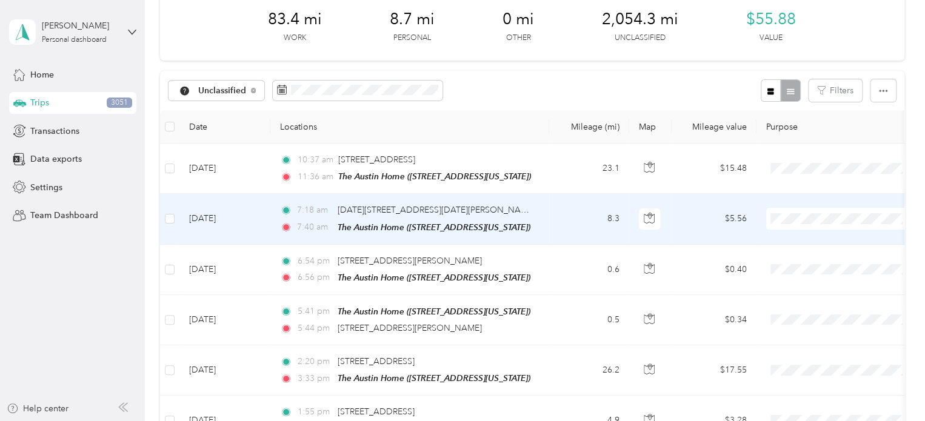
click at [797, 239] on span "Work" at bounding box center [852, 240] width 112 height 13
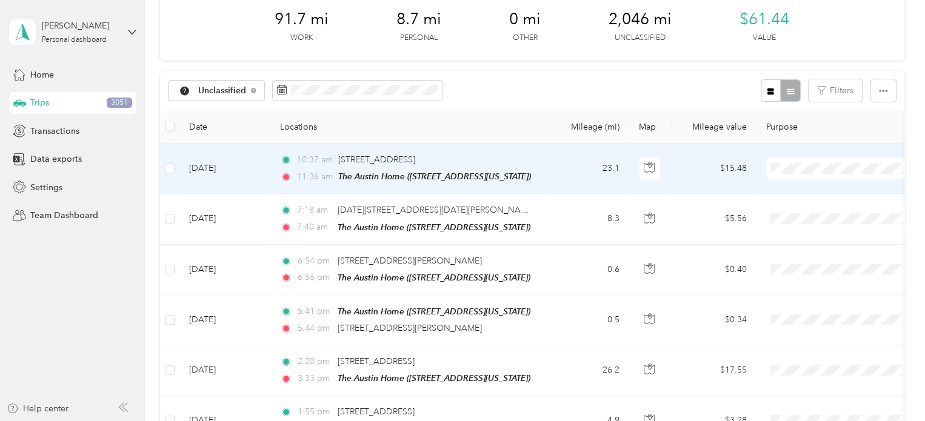
click at [794, 193] on span "Work" at bounding box center [840, 189] width 133 height 13
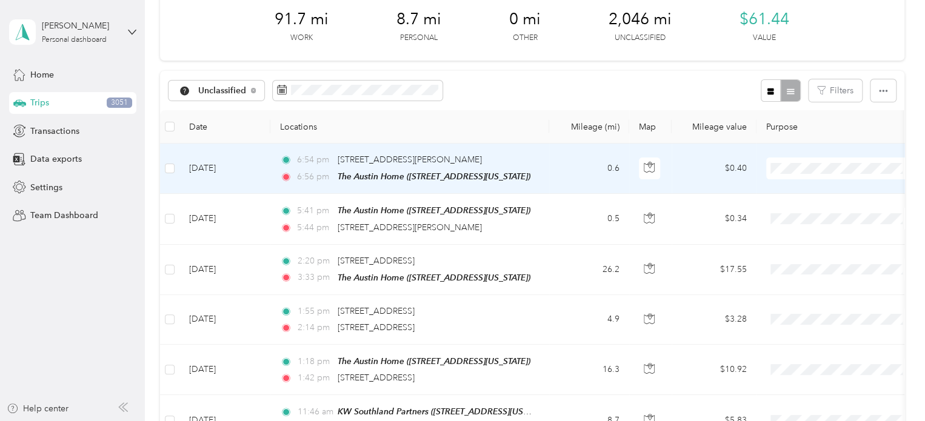
click at [801, 184] on li "Work" at bounding box center [841, 190] width 150 height 21
click at [790, 190] on span "Work" at bounding box center [840, 190] width 133 height 13
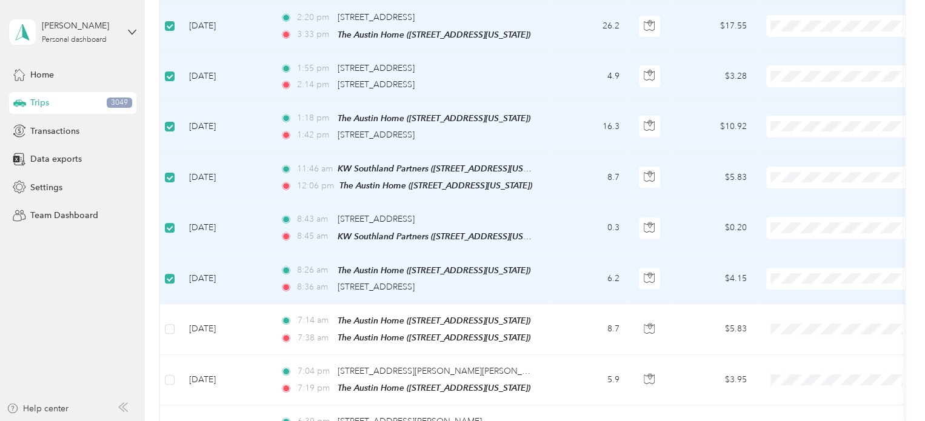
scroll to position [0, 0]
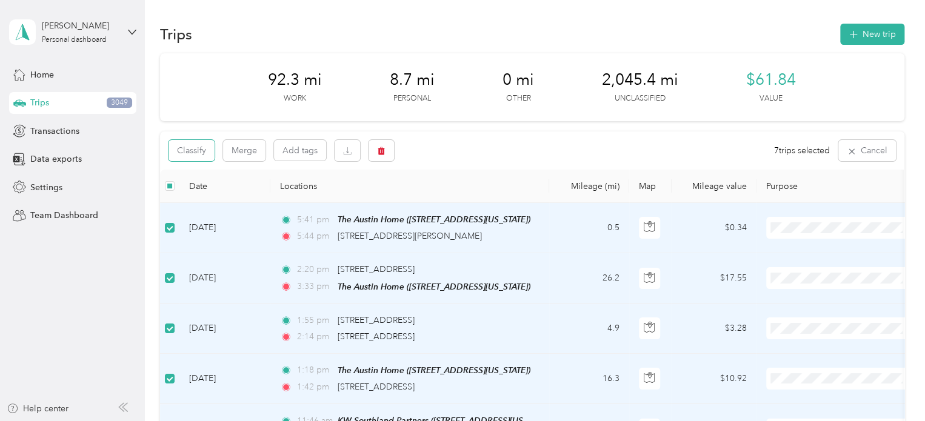
click at [198, 154] on button "Classify" at bounding box center [191, 150] width 46 height 21
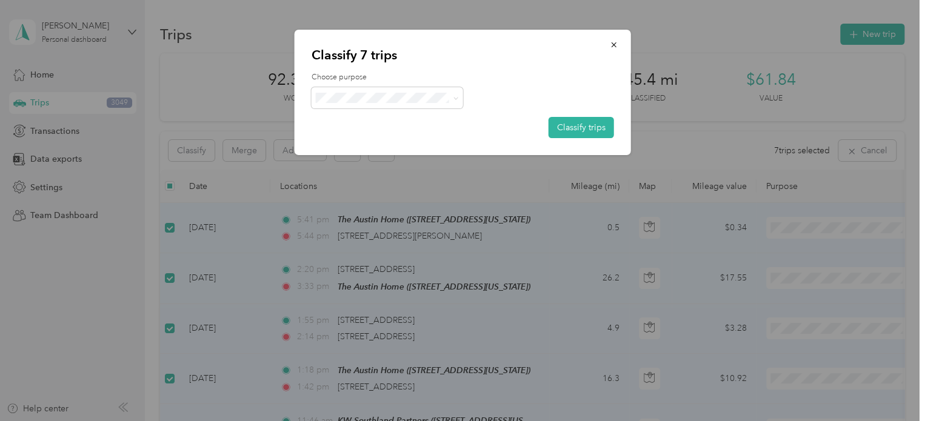
click at [580, 122] on button "Classify trips" at bounding box center [580, 127] width 65 height 21
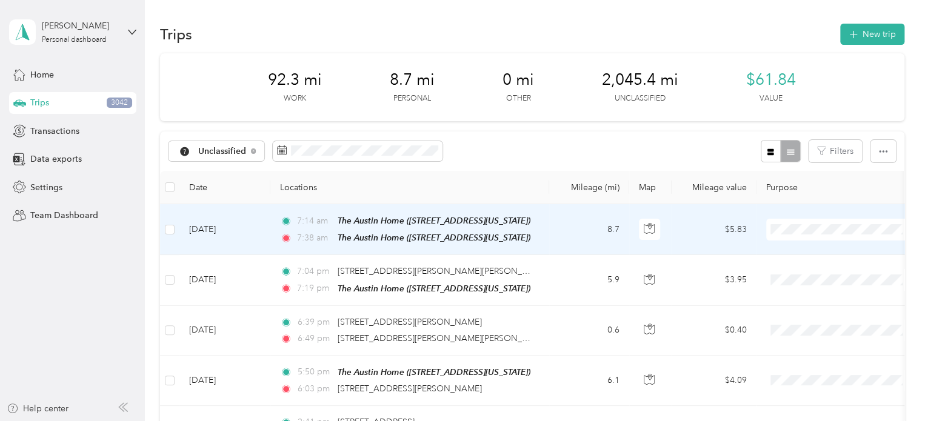
click at [796, 221] on span at bounding box center [841, 230] width 150 height 22
click at [811, 270] on span "Personal" at bounding box center [852, 272] width 112 height 13
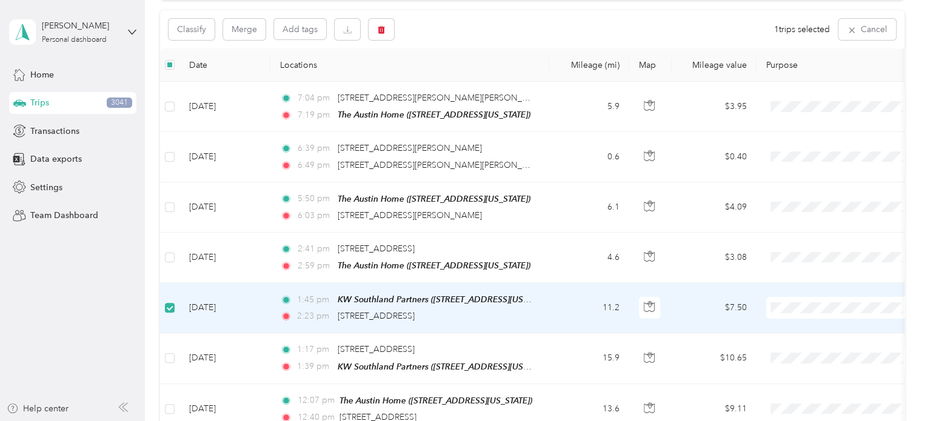
scroll to position [120, 0]
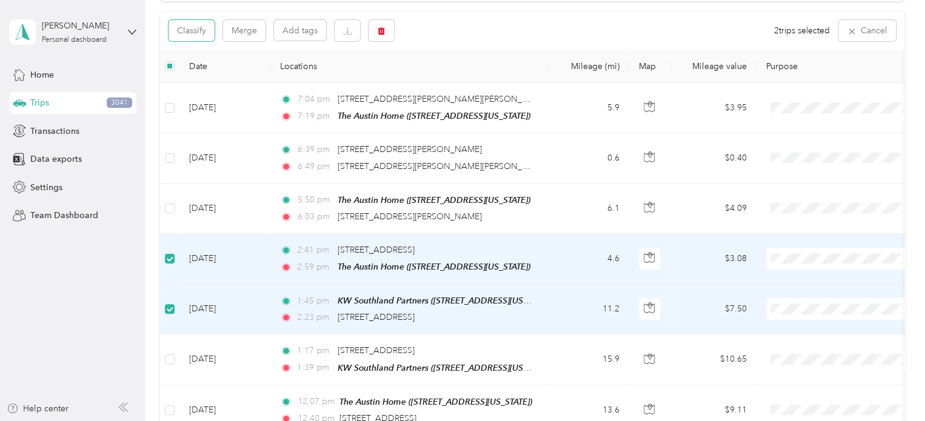
click at [201, 29] on button "Classify" at bounding box center [191, 30] width 46 height 21
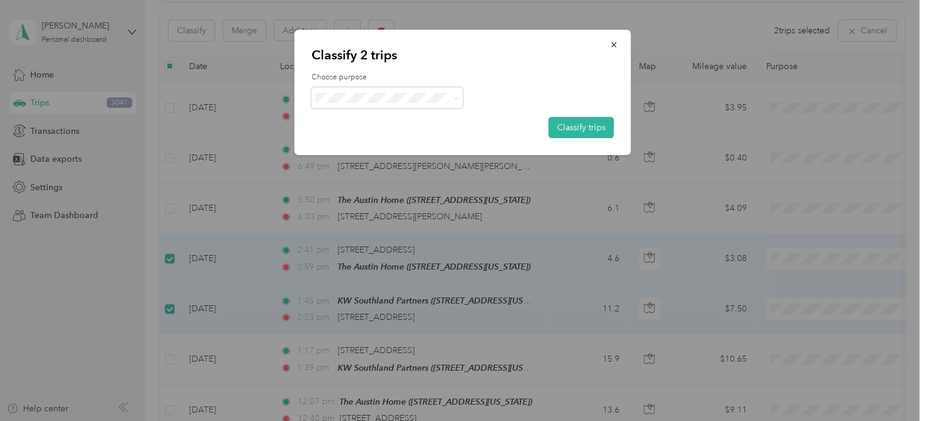
click at [582, 130] on button "Classify trips" at bounding box center [580, 127] width 65 height 21
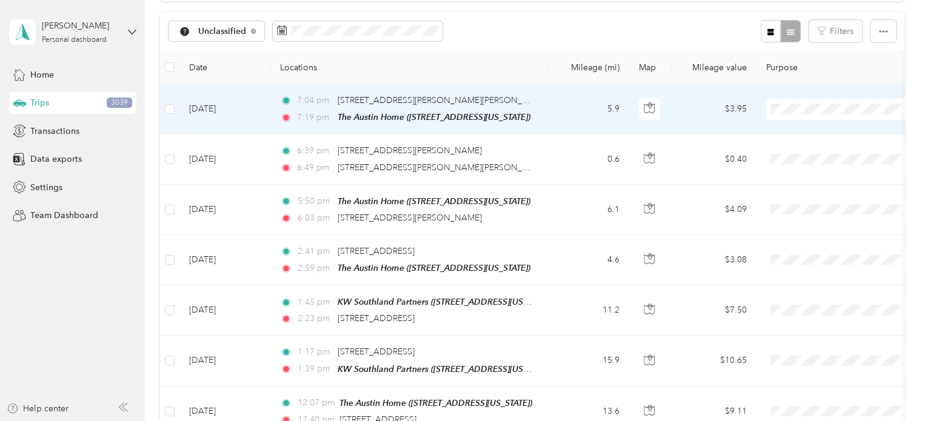
click at [835, 151] on span "Personal" at bounding box center [852, 152] width 112 height 13
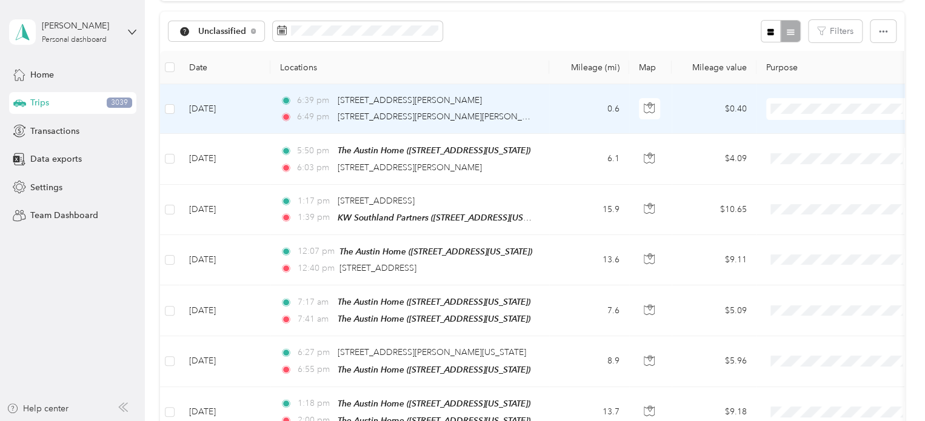
click at [812, 150] on span "Personal" at bounding box center [852, 152] width 112 height 13
click at [811, 152] on span "Personal" at bounding box center [852, 152] width 112 height 13
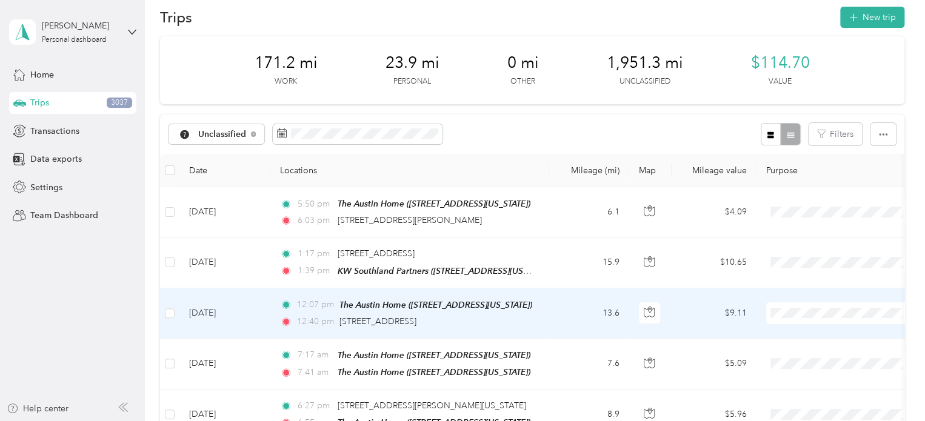
scroll to position [0, 0]
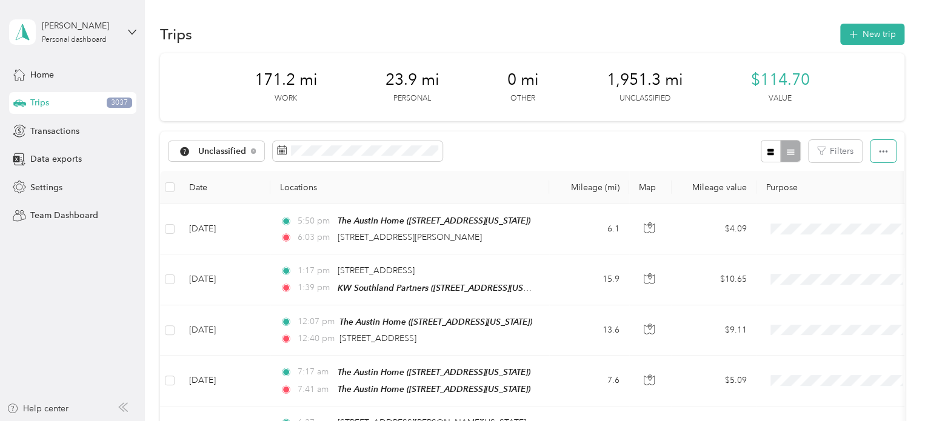
click at [885, 152] on button "button" at bounding box center [882, 151] width 25 height 22
click at [840, 148] on button "Filters" at bounding box center [834, 151] width 53 height 22
click at [642, 149] on div "Unclassified Filters" at bounding box center [532, 150] width 744 height 39
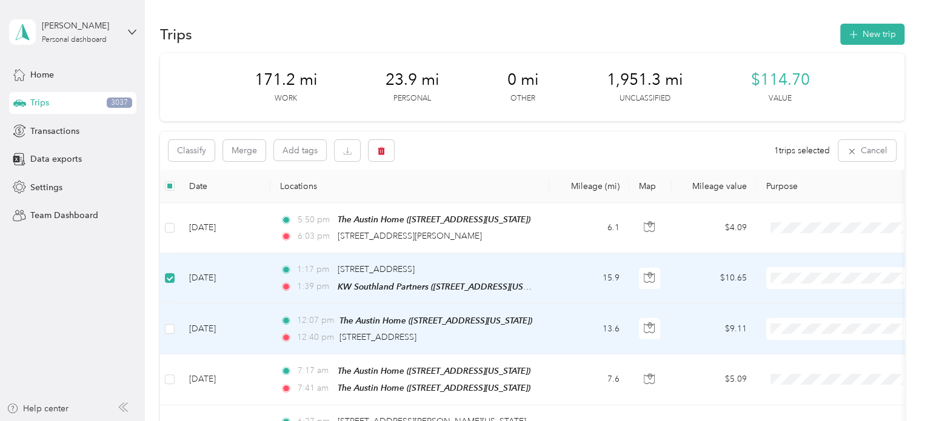
click at [167, 319] on td at bounding box center [169, 329] width 19 height 50
click at [191, 148] on button "Classify" at bounding box center [191, 150] width 46 height 21
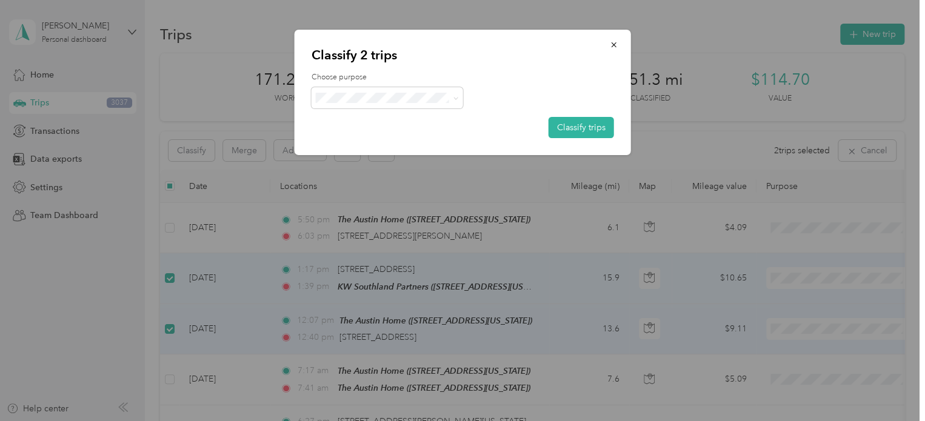
click at [574, 131] on button "Classify trips" at bounding box center [580, 127] width 65 height 21
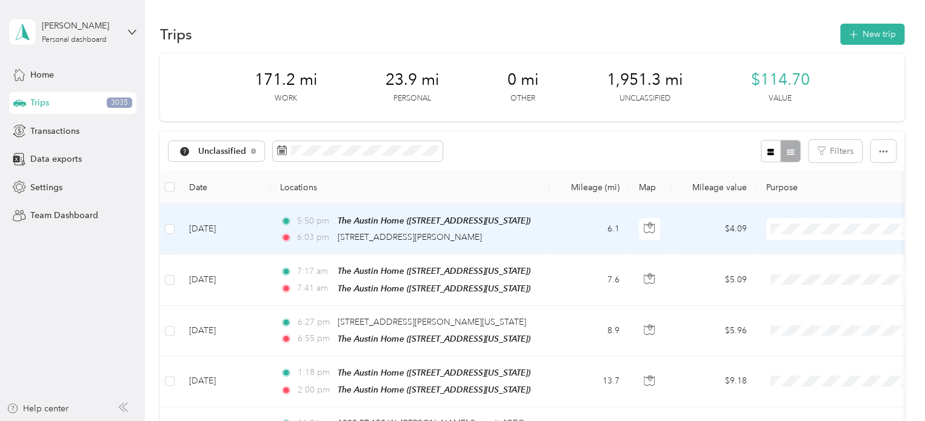
click at [814, 271] on span "Personal" at bounding box center [852, 272] width 112 height 13
click at [803, 276] on li "Personal" at bounding box center [841, 272] width 150 height 21
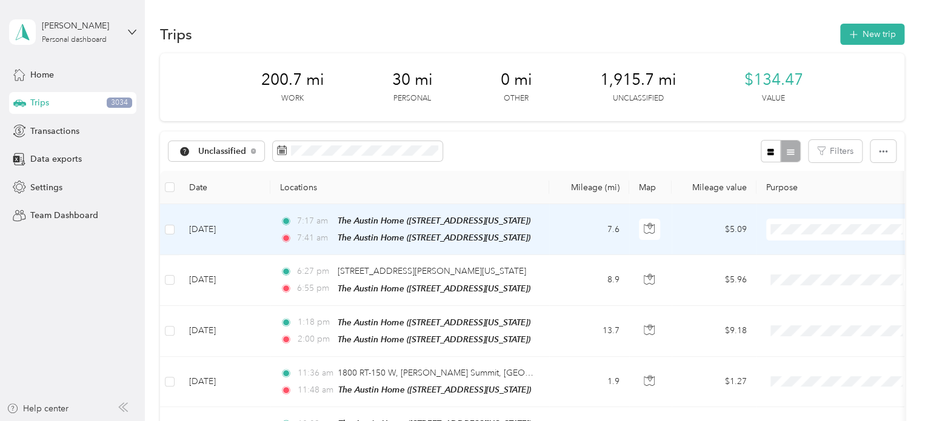
click at [808, 271] on span "Personal" at bounding box center [852, 272] width 112 height 13
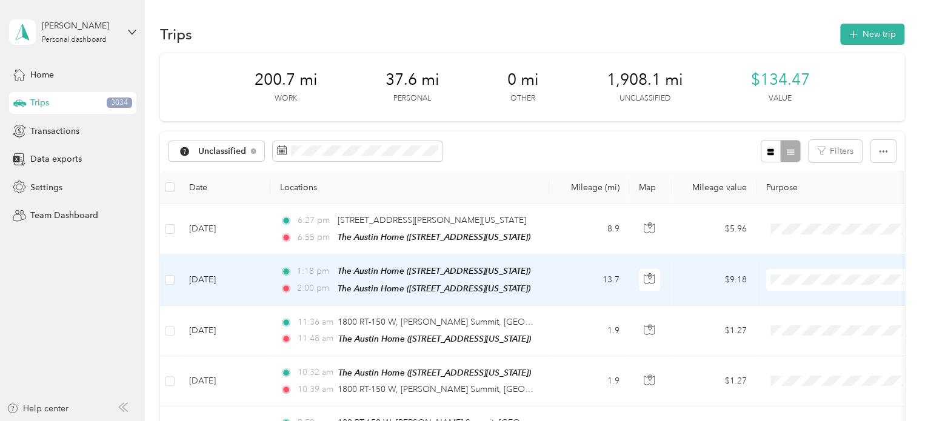
click at [652, 278] on icon "button" at bounding box center [648, 278] width 11 height 11
click at [473, 271] on span "The Austin Home ([STREET_ADDRESS][US_STATE])" at bounding box center [434, 271] width 193 height 10
click at [469, 288] on span "The Austin Home ([STREET_ADDRESS][US_STATE])" at bounding box center [434, 289] width 193 height 10
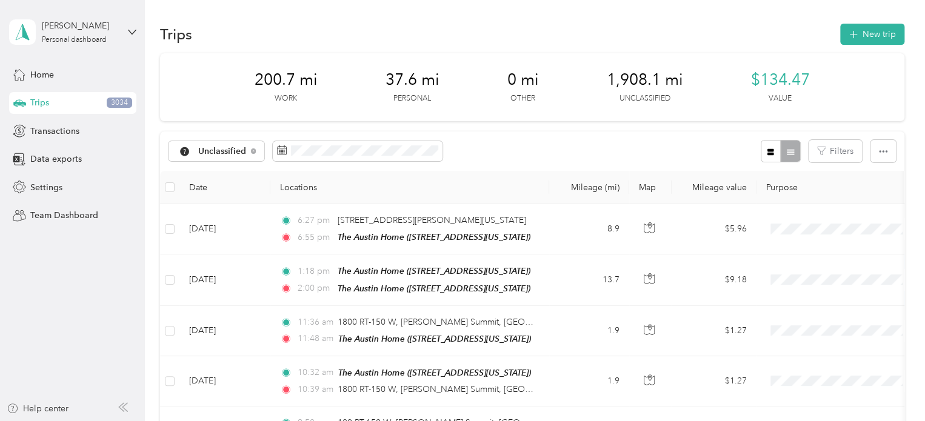
click at [548, 157] on div "Unclassified Filters" at bounding box center [532, 150] width 744 height 39
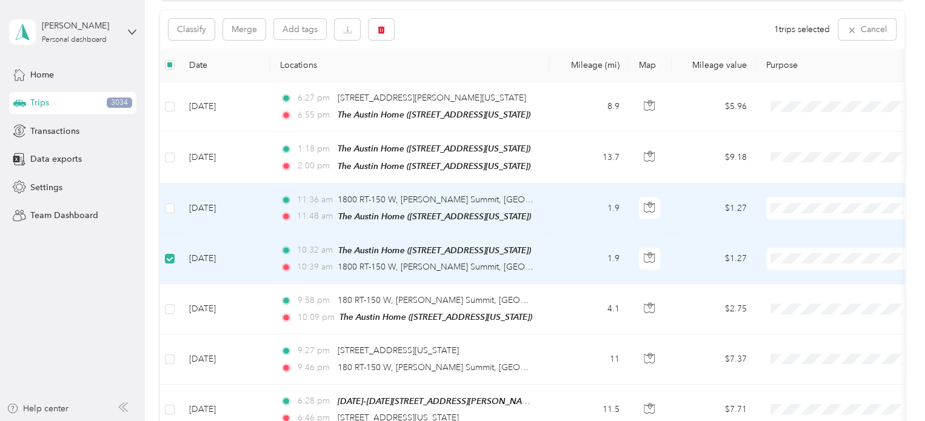
scroll to position [120, 0]
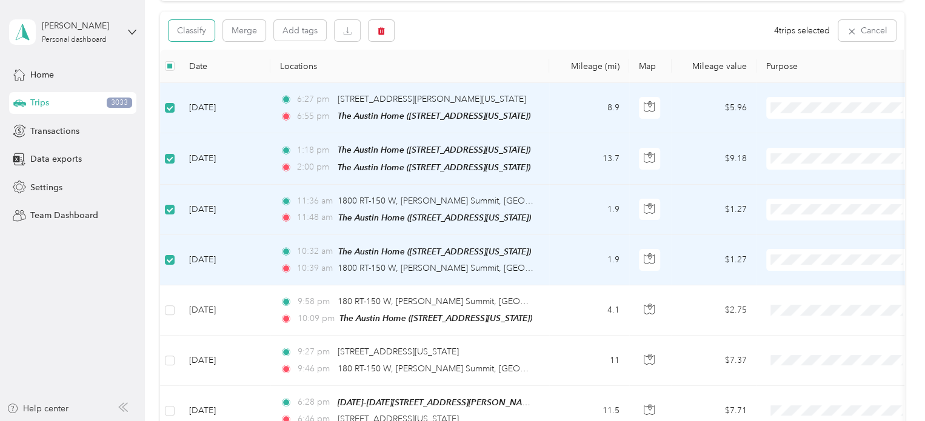
click at [194, 26] on button "Classify" at bounding box center [191, 30] width 46 height 21
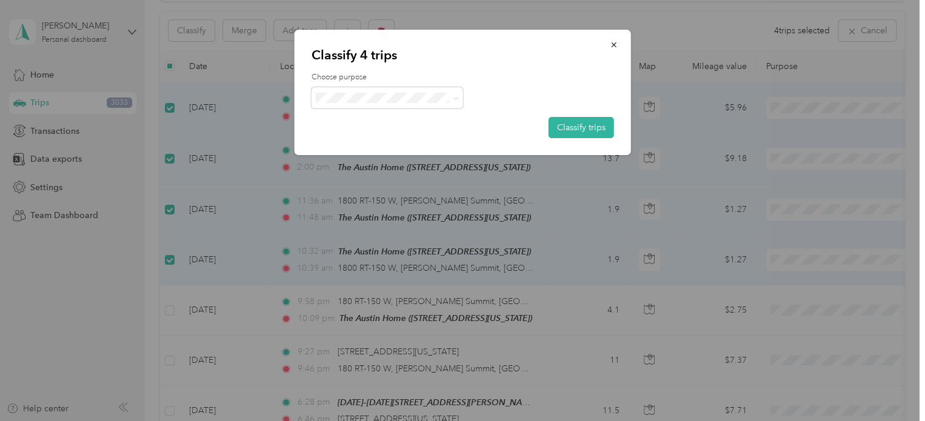
click at [451, 96] on span at bounding box center [453, 97] width 10 height 13
click at [453, 96] on icon at bounding box center [455, 98] width 5 height 5
click at [358, 145] on li "Personal" at bounding box center [386, 135] width 151 height 21
click at [582, 138] on div "Classify 4 trips Choose purpose Classify trips" at bounding box center [462, 92] width 336 height 125
click at [577, 130] on button "Classify trips" at bounding box center [580, 127] width 65 height 21
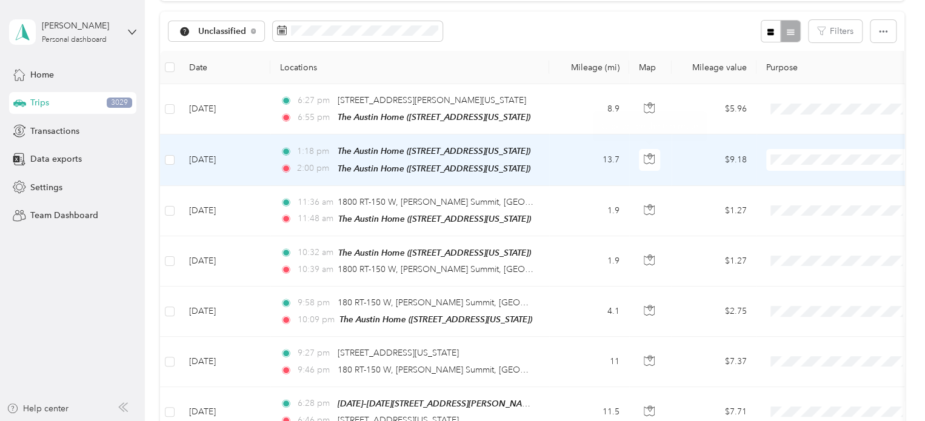
click at [654, 355] on icon "button" at bounding box center [648, 360] width 11 height 11
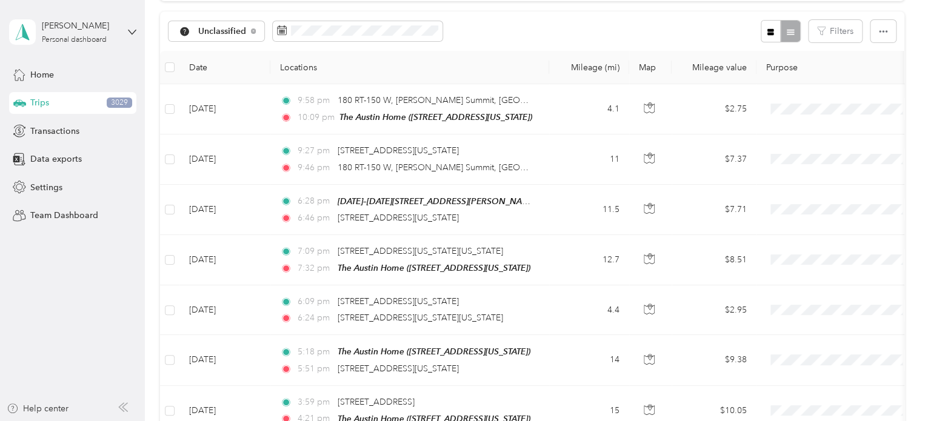
click at [475, 59] on th "Locations" at bounding box center [409, 67] width 279 height 33
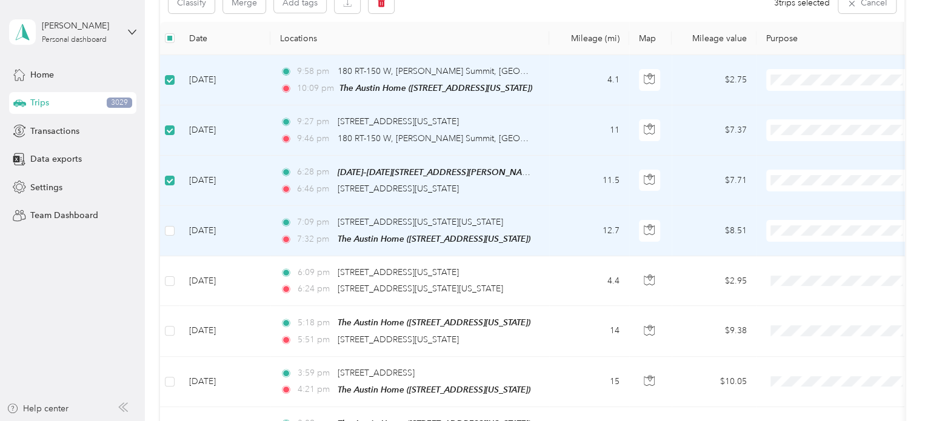
scroll to position [182, 0]
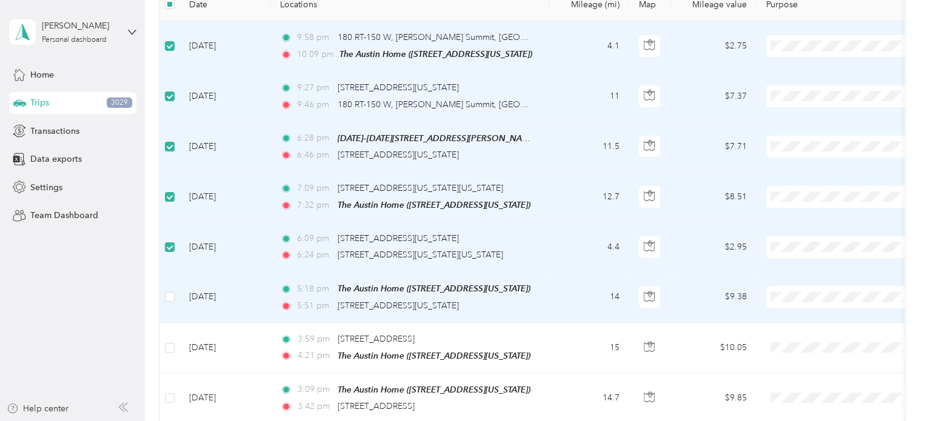
click at [168, 290] on label at bounding box center [170, 296] width 10 height 13
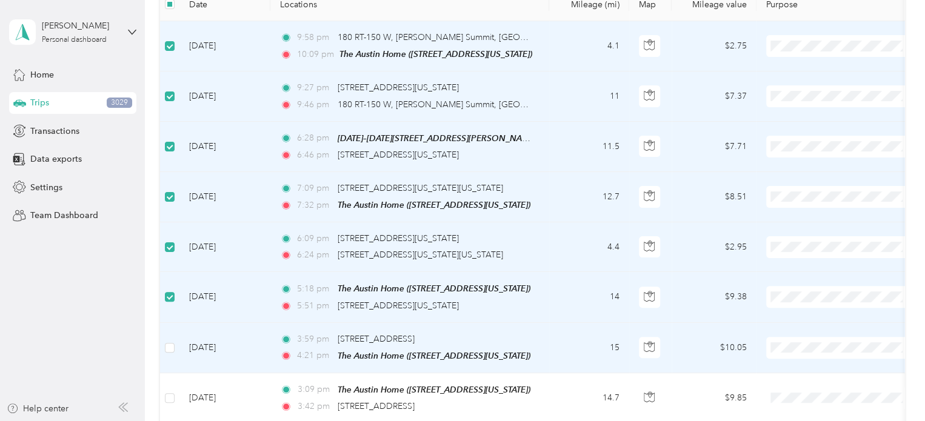
click at [165, 351] on td at bounding box center [169, 348] width 19 height 50
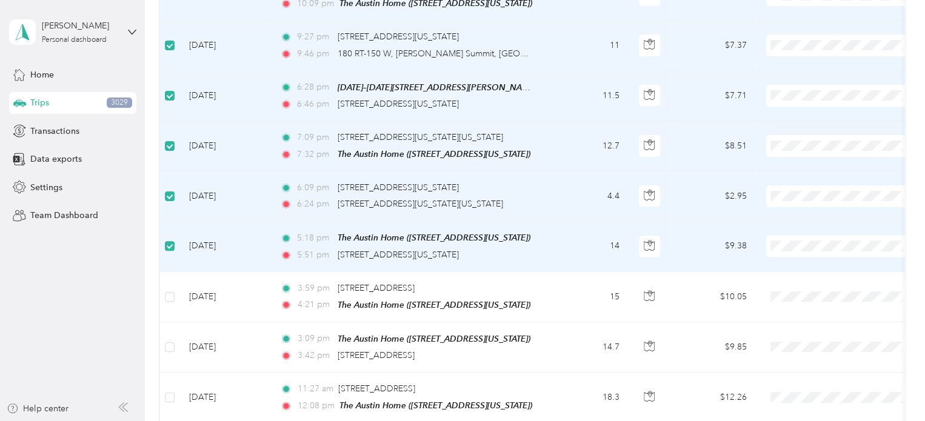
scroll to position [364, 0]
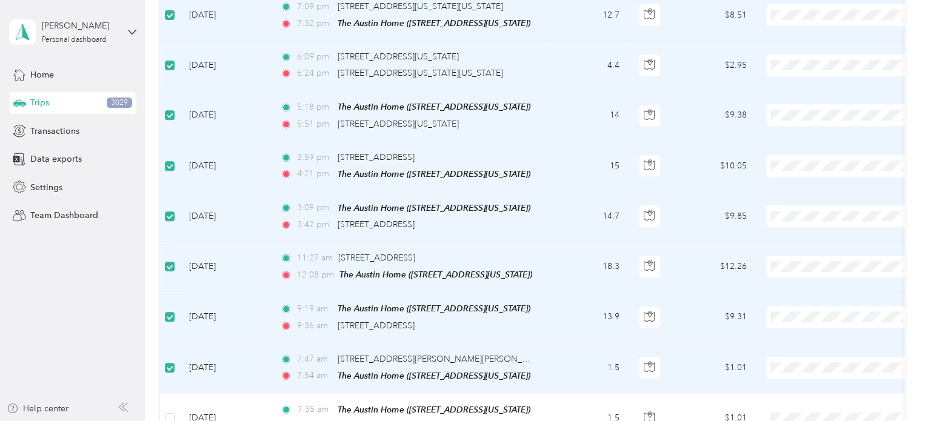
click at [168, 361] on label at bounding box center [170, 367] width 10 height 13
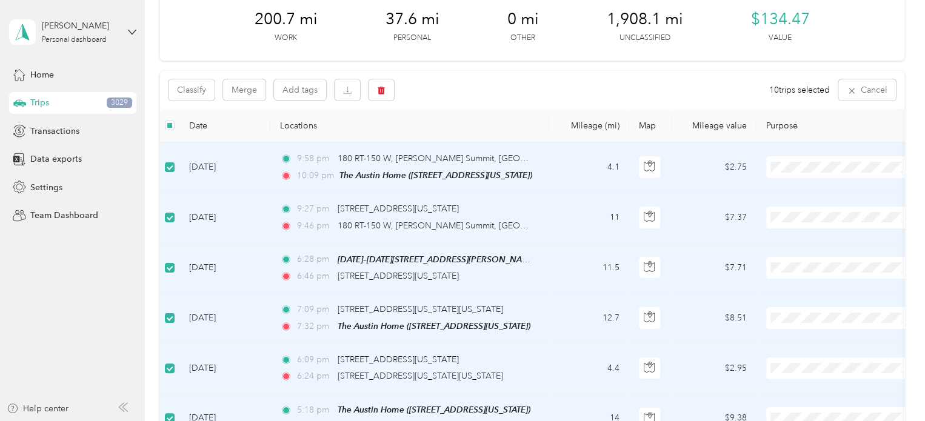
scroll to position [0, 0]
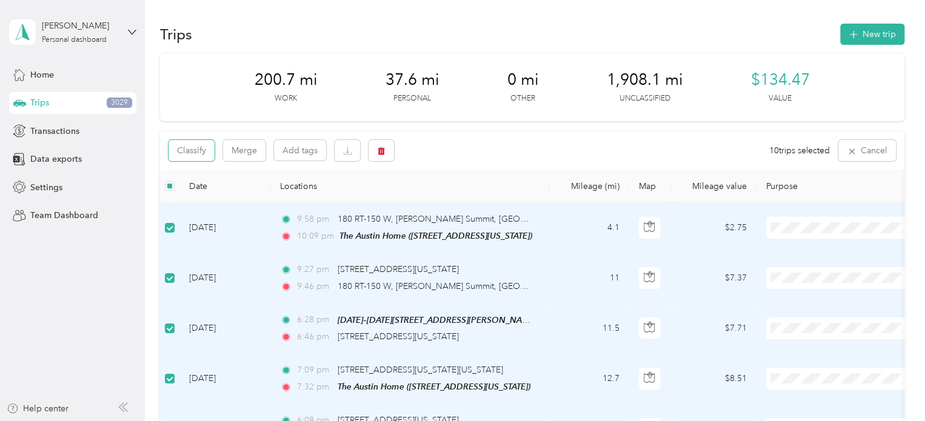
click at [189, 153] on button "Classify" at bounding box center [191, 150] width 46 height 21
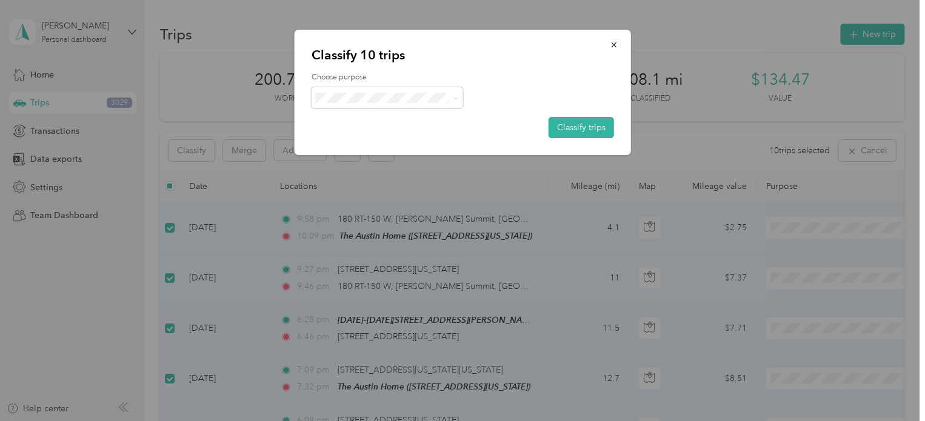
click at [453, 99] on icon at bounding box center [455, 98] width 5 height 5
click at [361, 121] on span "Work" at bounding box center [397, 120] width 113 height 13
click at [587, 123] on button "Classify trips" at bounding box center [580, 127] width 65 height 21
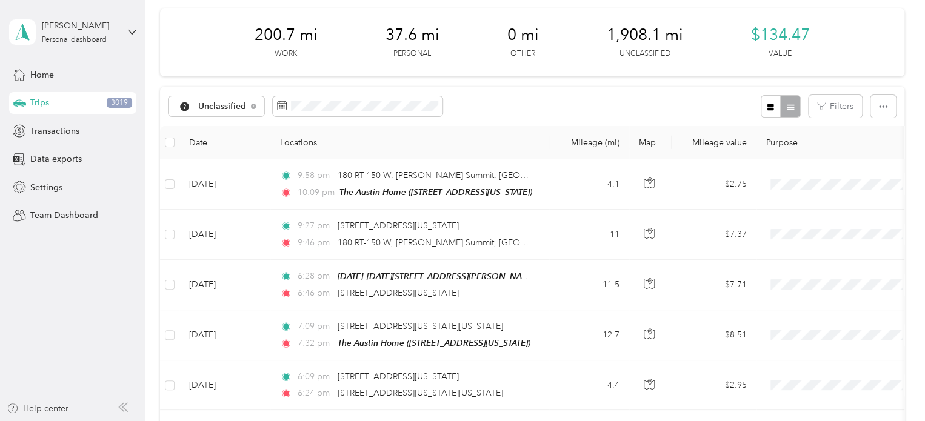
scroll to position [61, 0]
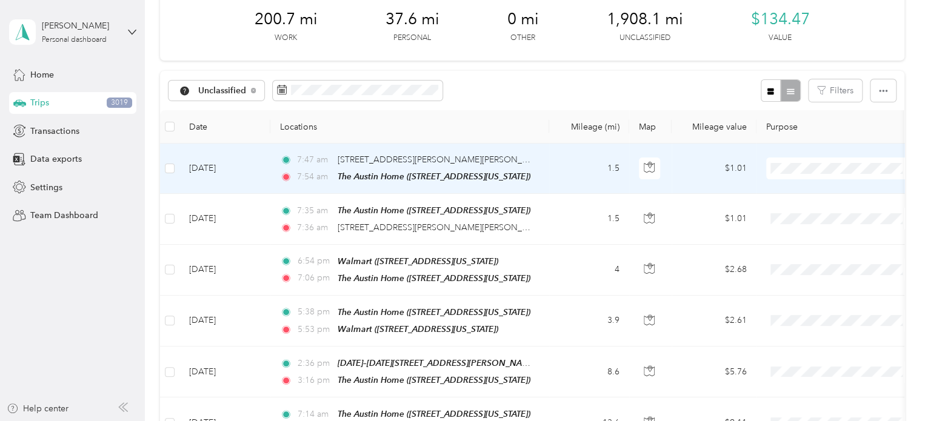
drag, startPoint x: 815, startPoint y: 208, endPoint x: 783, endPoint y: 218, distance: 33.5
click at [814, 208] on span "Personal" at bounding box center [852, 211] width 112 height 13
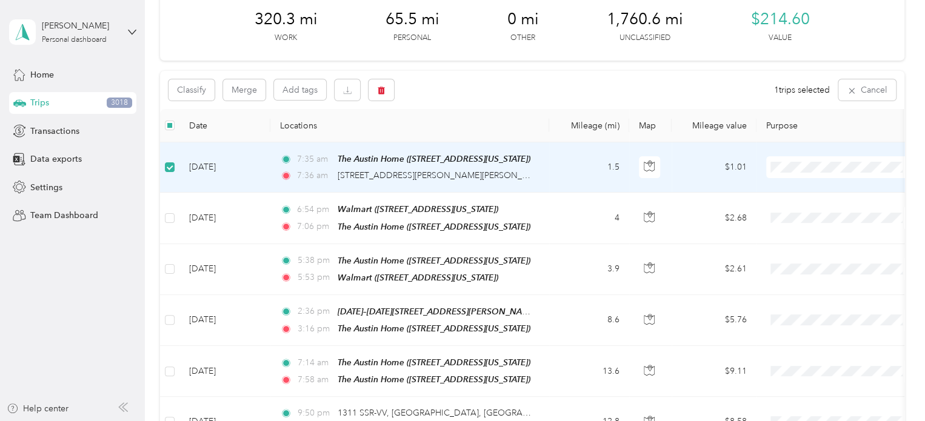
click at [810, 192] on span "Work" at bounding box center [852, 188] width 112 height 13
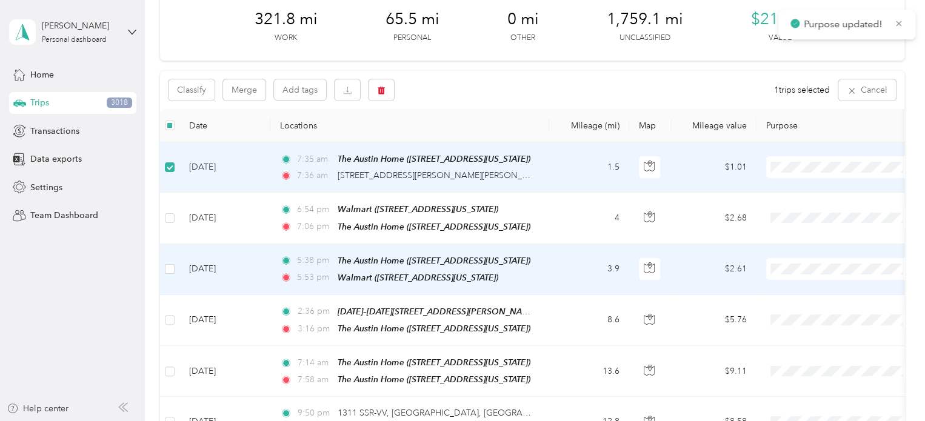
scroll to position [0, 0]
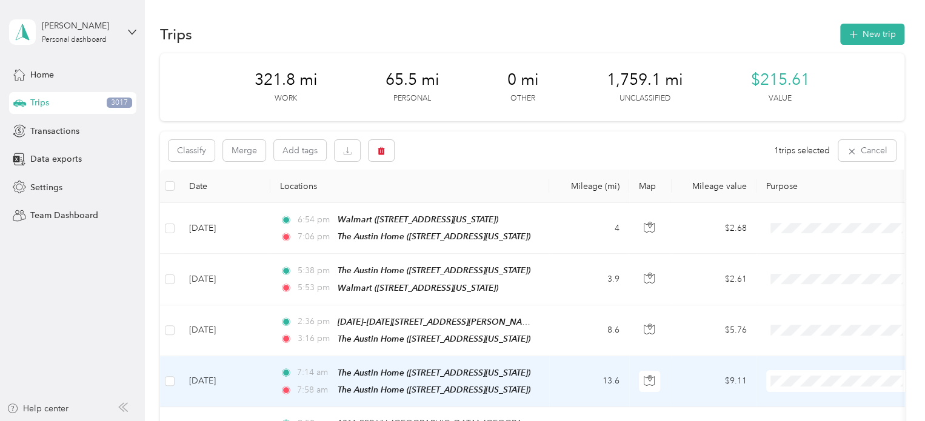
click at [162, 376] on td at bounding box center [169, 381] width 19 height 51
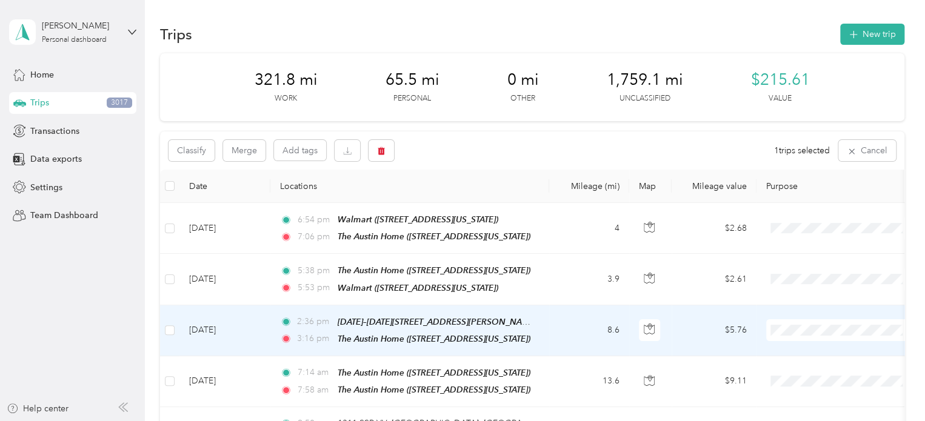
click at [162, 324] on td at bounding box center [169, 330] width 19 height 51
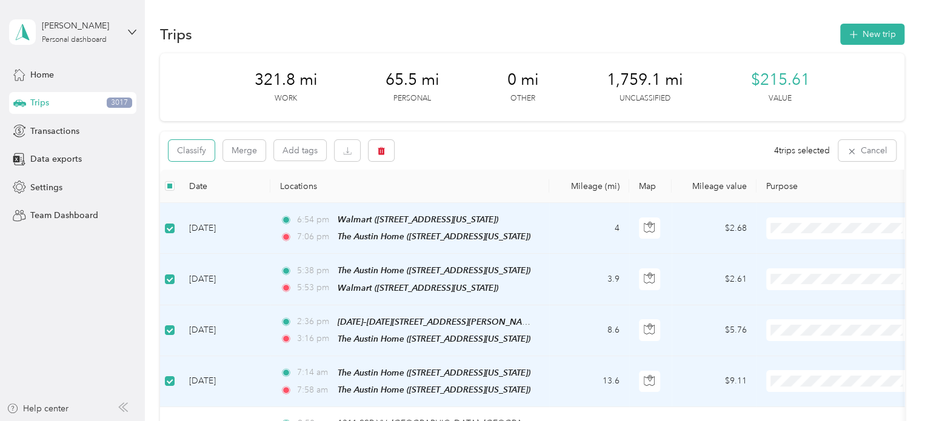
click at [187, 155] on button "Classify" at bounding box center [191, 150] width 46 height 21
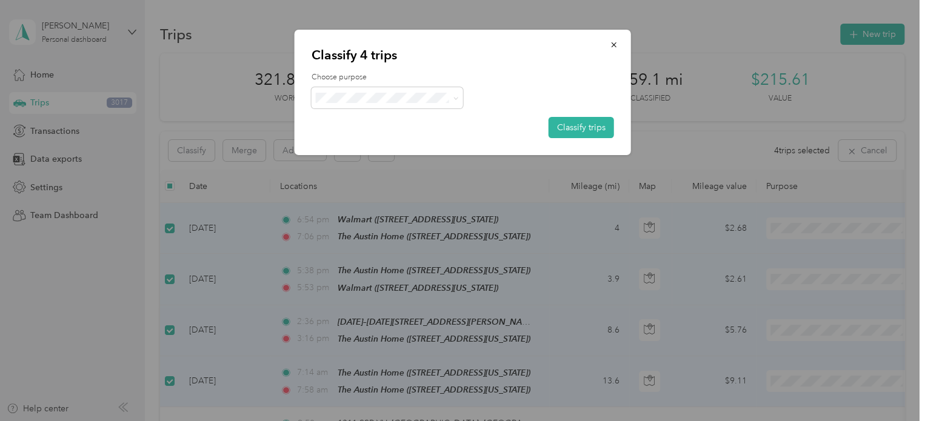
click at [450, 93] on span at bounding box center [453, 97] width 10 height 13
click at [455, 98] on icon at bounding box center [455, 98] width 5 height 5
click at [410, 138] on span "Personal" at bounding box center [397, 141] width 113 height 13
click at [590, 130] on button "Classify trips" at bounding box center [580, 127] width 65 height 21
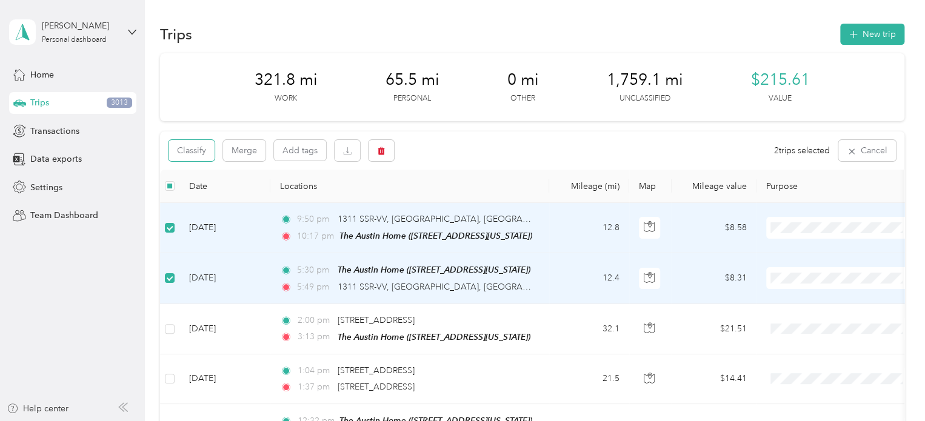
click at [201, 150] on button "Classify" at bounding box center [191, 150] width 46 height 21
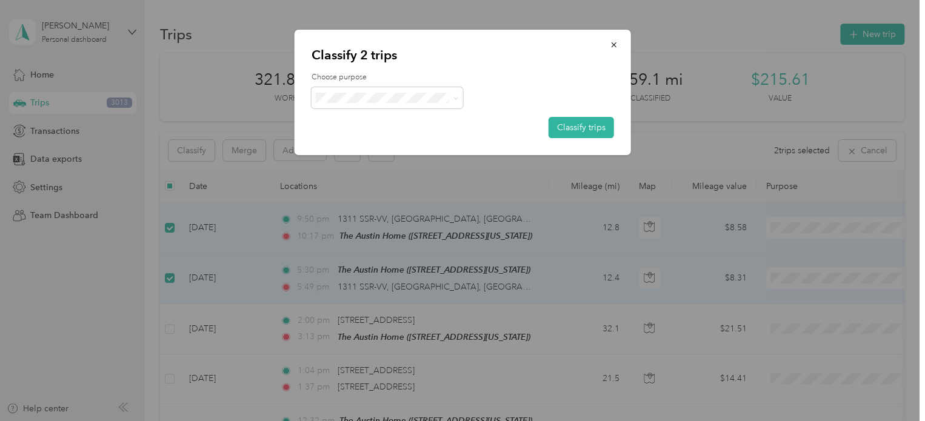
click at [456, 101] on icon at bounding box center [455, 98] width 5 height 5
click at [379, 125] on li "Work" at bounding box center [386, 120] width 151 height 21
click at [573, 125] on button "Classify trips" at bounding box center [580, 127] width 65 height 21
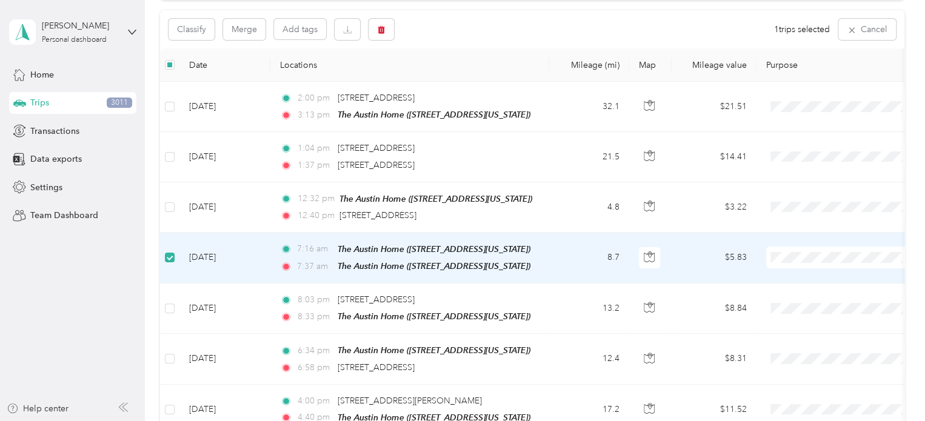
scroll to position [120, 0]
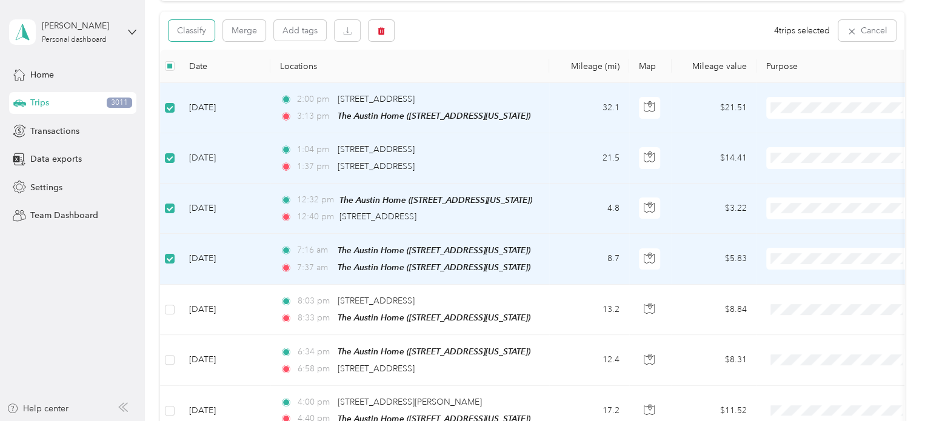
click at [196, 26] on button "Classify" at bounding box center [191, 30] width 46 height 21
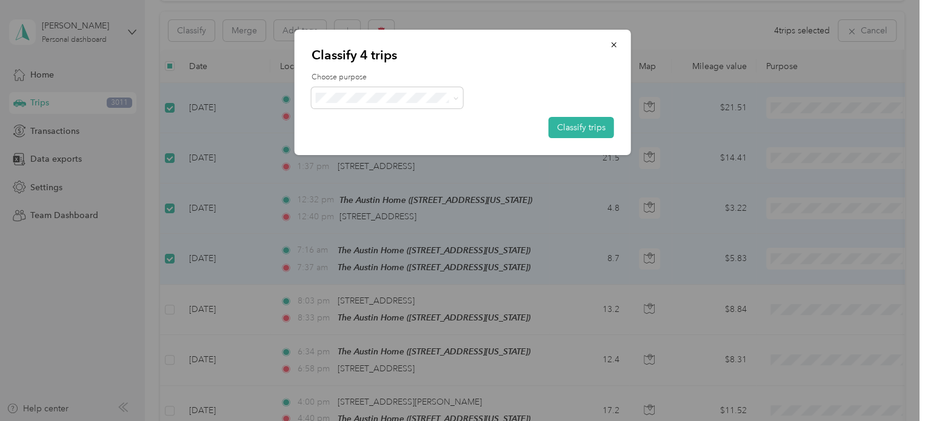
click at [458, 90] on span at bounding box center [386, 97] width 151 height 21
click at [456, 97] on icon at bounding box center [455, 98] width 5 height 5
click at [372, 139] on span "Personal" at bounding box center [397, 141] width 113 height 13
click at [575, 127] on button "Classify trips" at bounding box center [580, 127] width 65 height 21
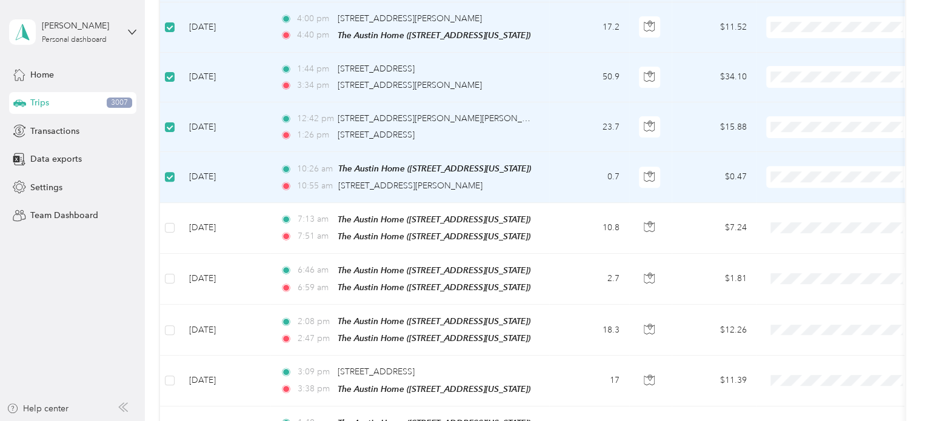
scroll to position [59, 0]
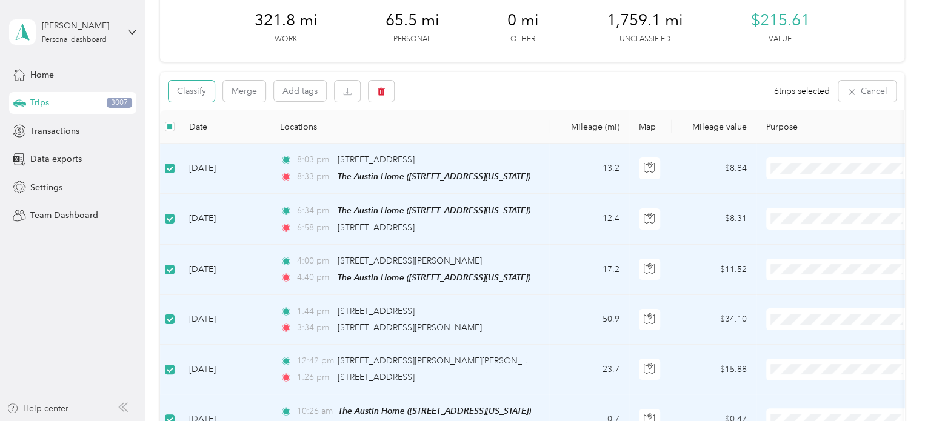
click at [202, 89] on button "Classify" at bounding box center [191, 91] width 46 height 21
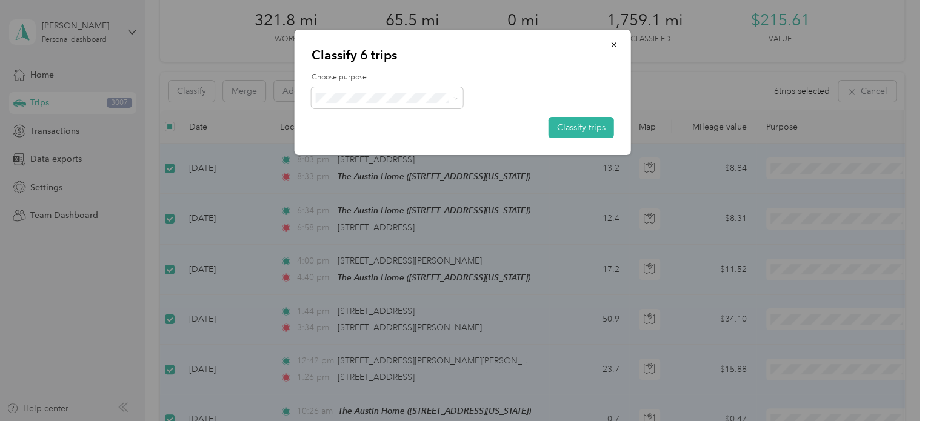
click at [451, 98] on span at bounding box center [453, 97] width 10 height 13
click at [451, 101] on span at bounding box center [453, 97] width 10 height 13
click at [456, 96] on icon at bounding box center [455, 98] width 5 height 5
click at [391, 121] on span "Work" at bounding box center [397, 120] width 113 height 13
click at [594, 127] on button "Classify trips" at bounding box center [580, 127] width 65 height 21
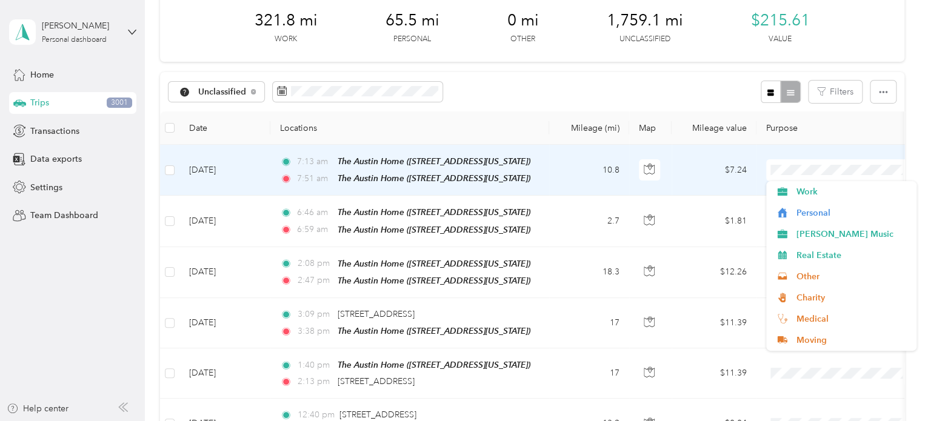
click at [805, 211] on span "Personal" at bounding box center [852, 213] width 112 height 13
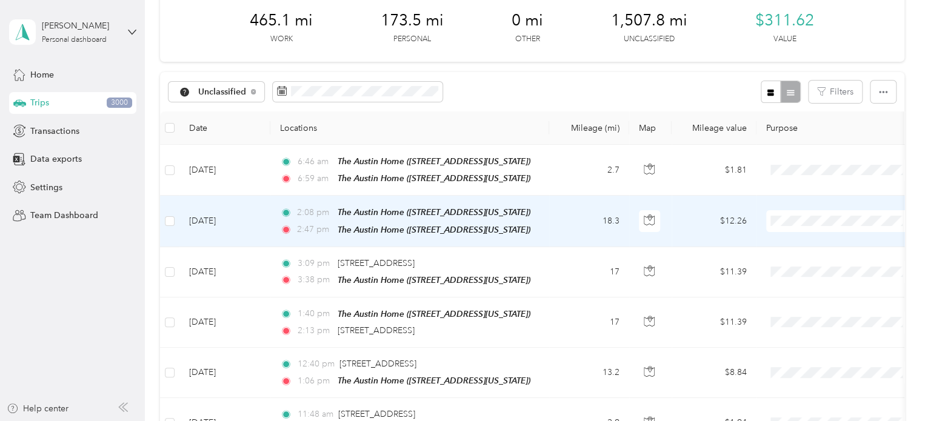
click at [643, 219] on icon "button" at bounding box center [648, 219] width 11 height 11
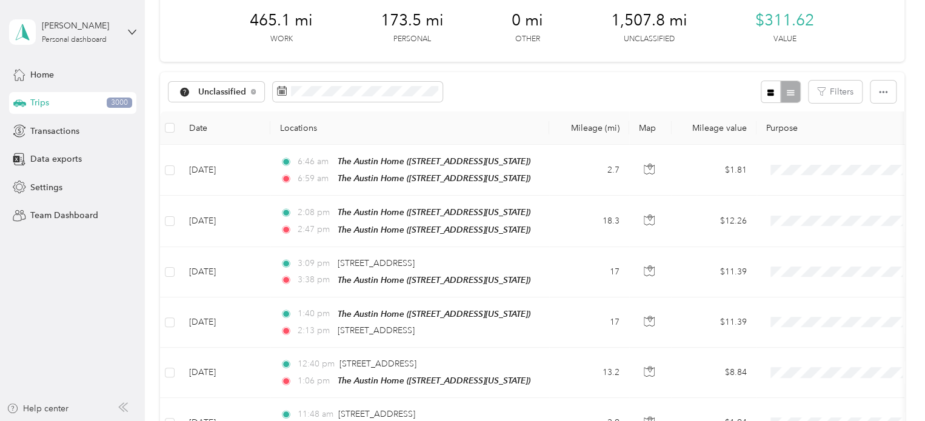
click at [860, 124] on th "Purpose" at bounding box center [841, 127] width 170 height 33
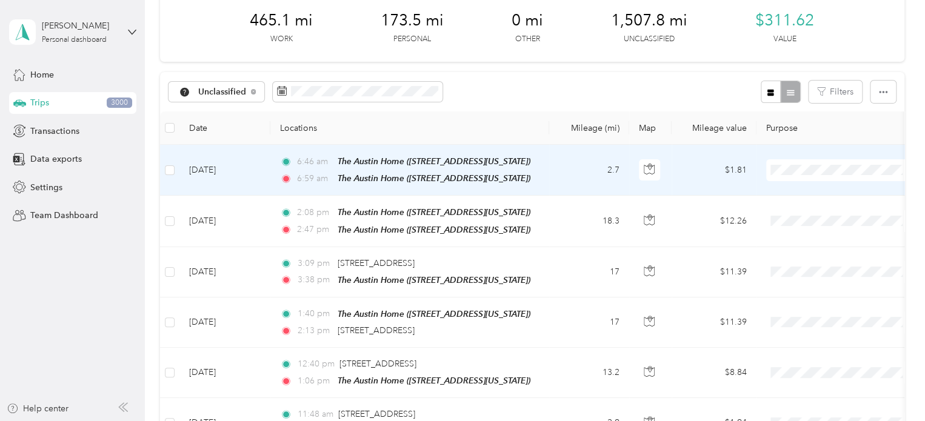
click at [645, 164] on icon "button" at bounding box center [648, 169] width 11 height 11
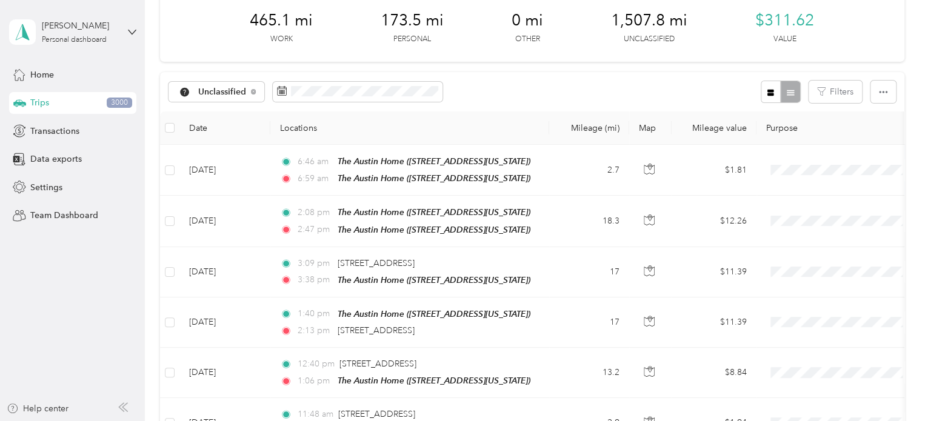
click at [839, 41] on div "465.1 mi Work 173.5 mi Personal 0 mi Other 1,507.8 mi Unclassified $311.62 Value" at bounding box center [532, 28] width 744 height 68
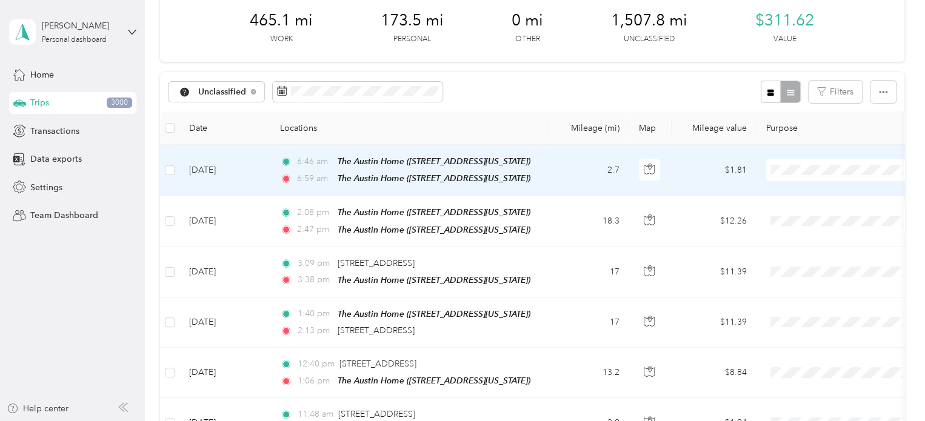
click at [807, 211] on span "Personal" at bounding box center [852, 213] width 112 height 13
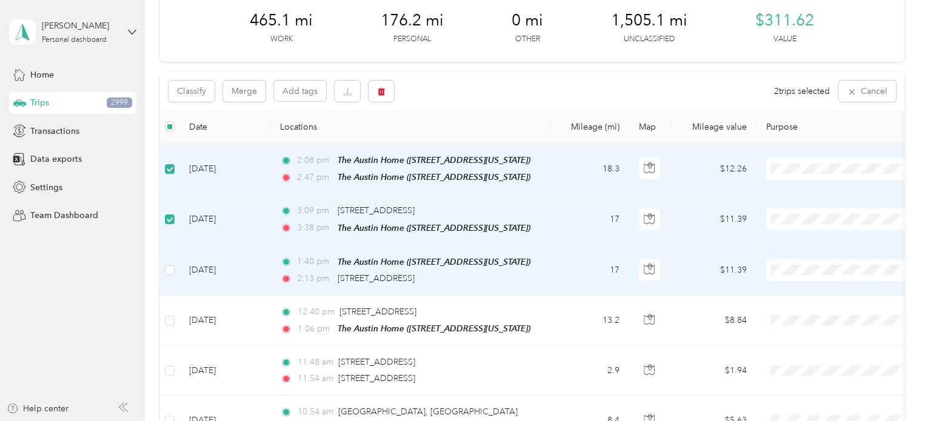
click at [167, 264] on label at bounding box center [170, 270] width 10 height 13
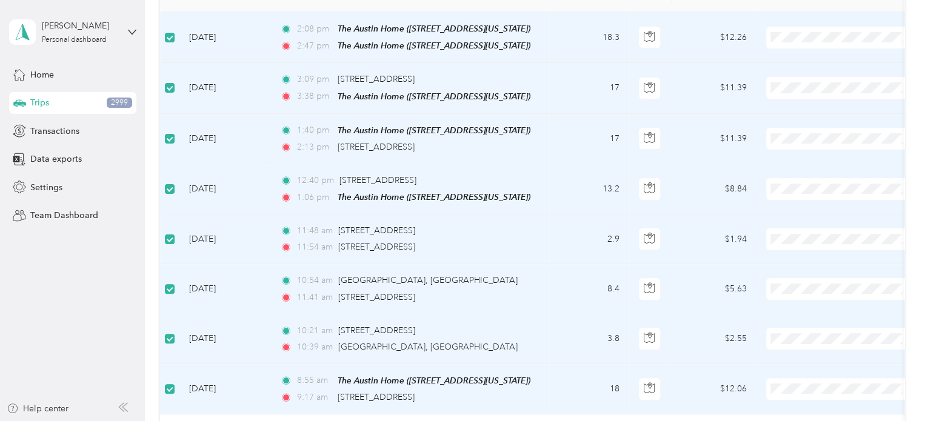
scroll to position [0, 0]
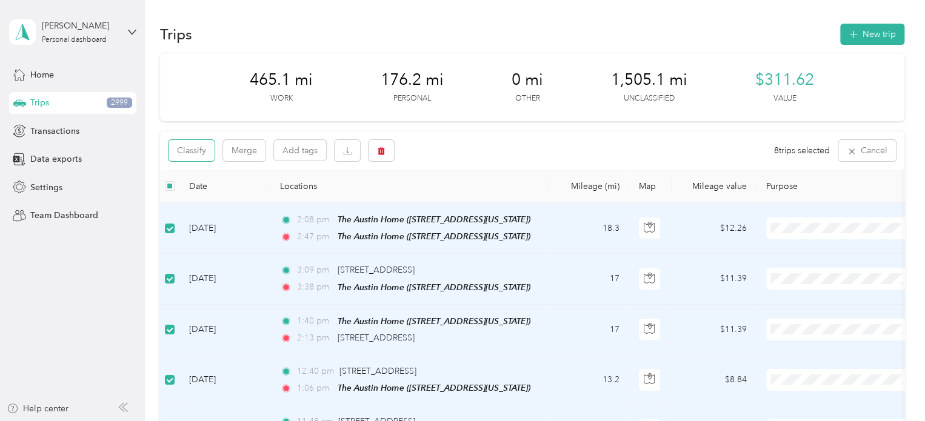
click at [187, 151] on button "Classify" at bounding box center [191, 150] width 46 height 21
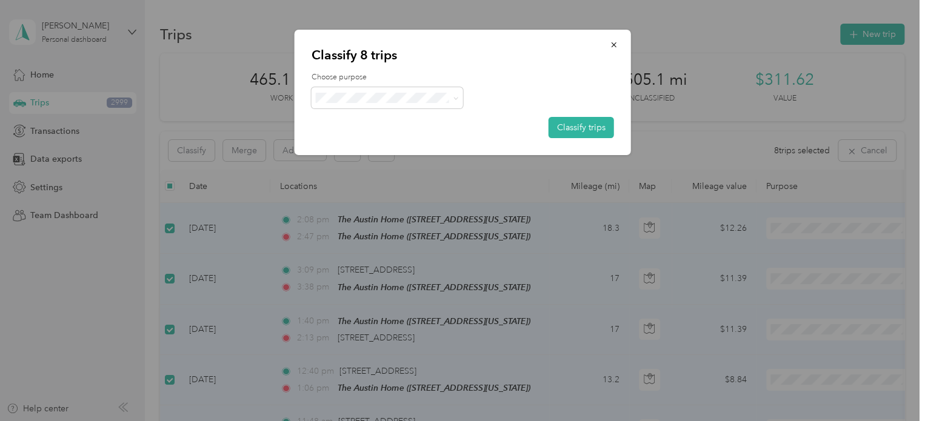
click at [587, 124] on button "Classify trips" at bounding box center [580, 127] width 65 height 21
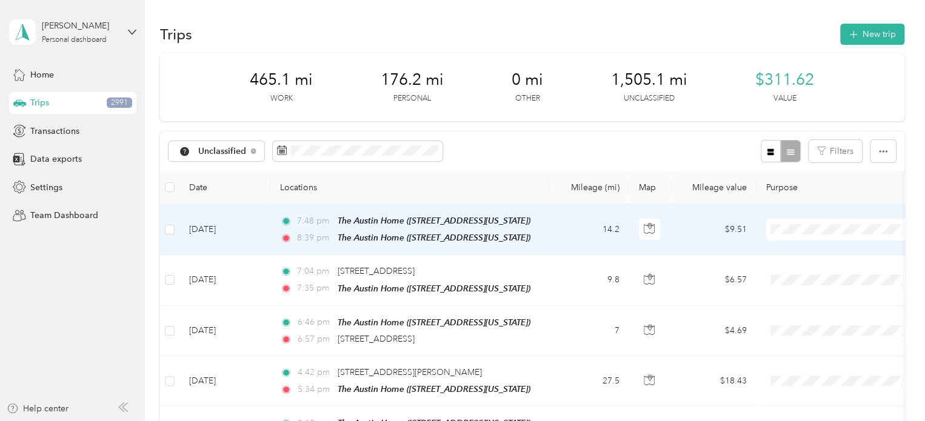
click at [814, 268] on span "Personal" at bounding box center [852, 272] width 112 height 13
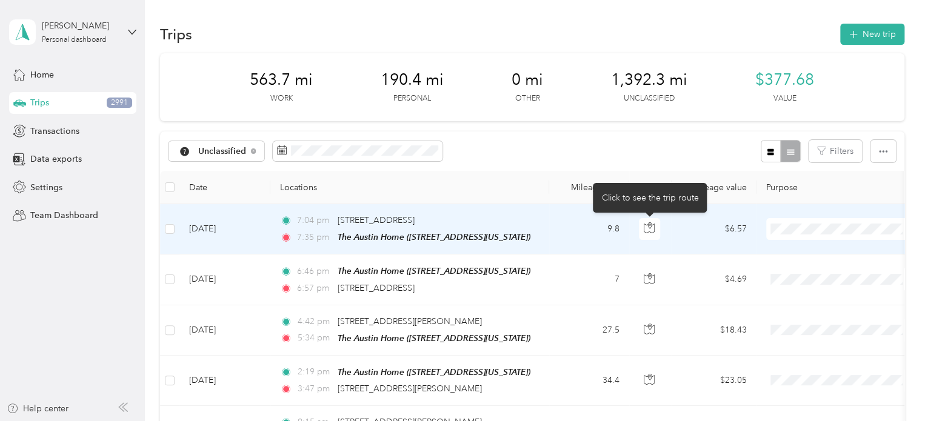
click at [650, 225] on icon "button" at bounding box center [648, 227] width 11 height 11
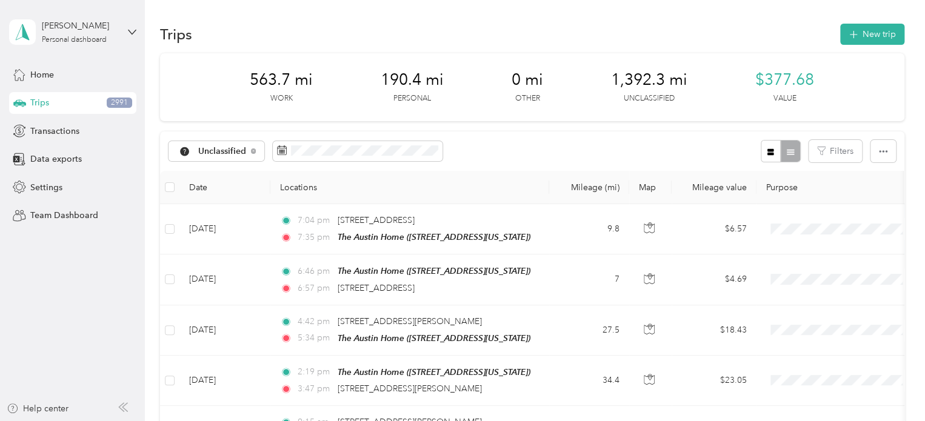
click at [473, 166] on div "Unclassified Filters" at bounding box center [532, 150] width 744 height 39
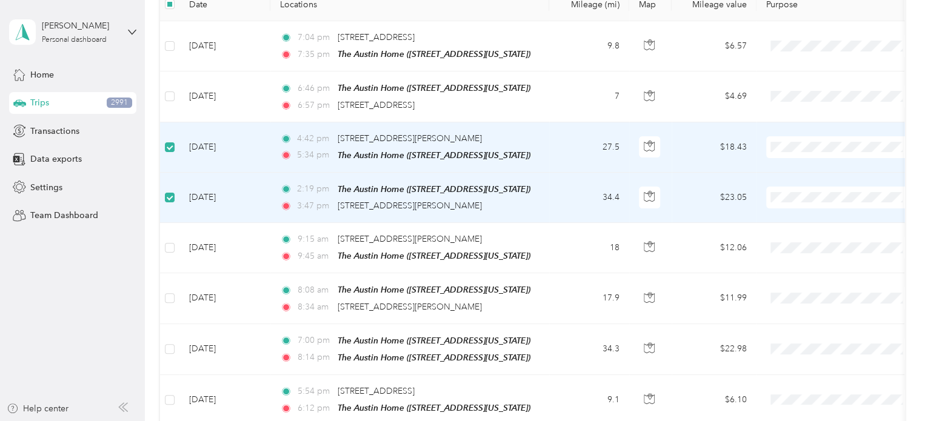
scroll to position [181, 0]
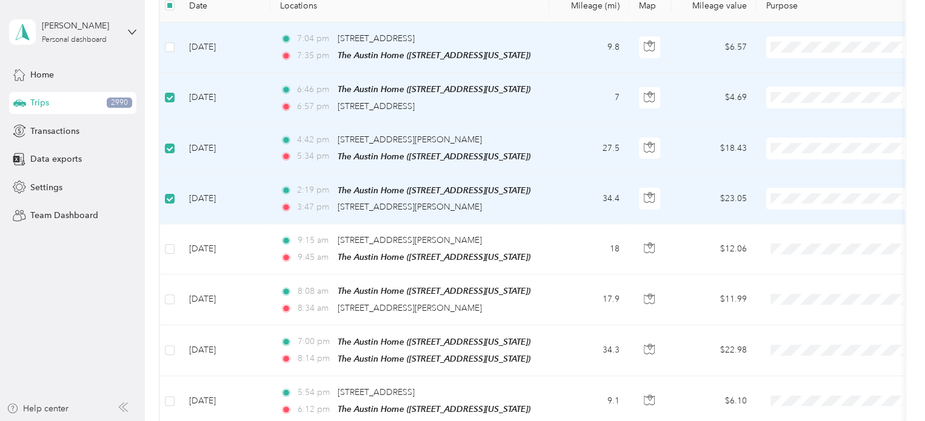
click at [170, 41] on label at bounding box center [170, 47] width 10 height 13
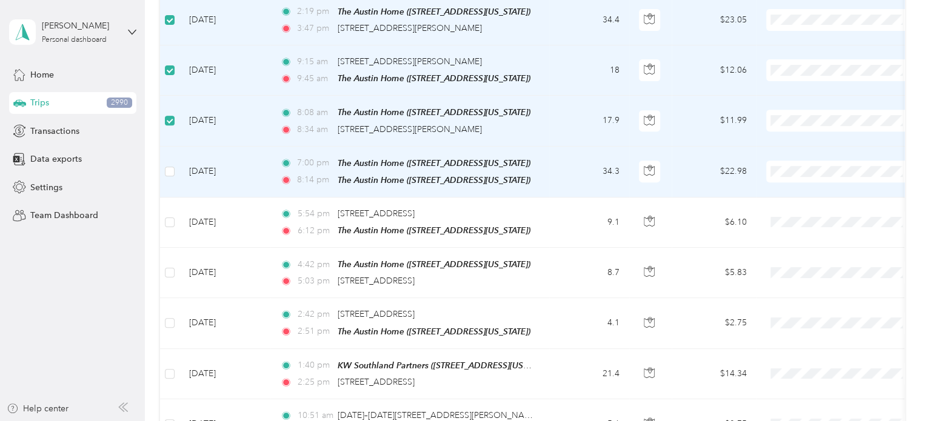
scroll to position [362, 0]
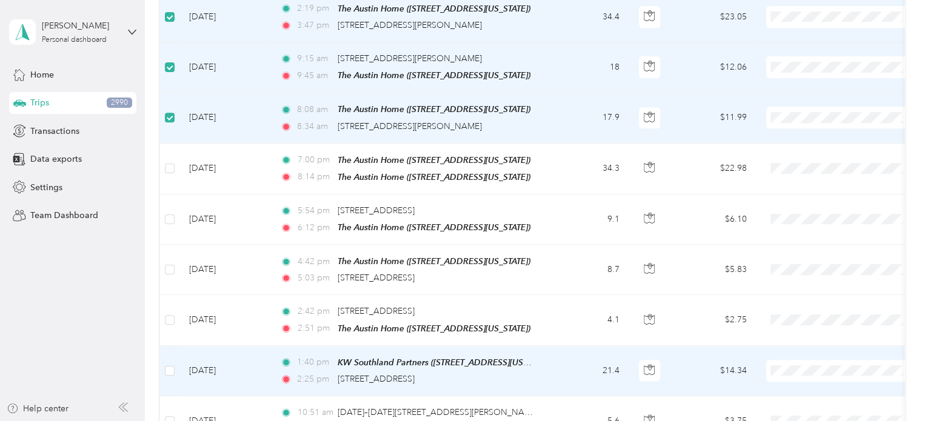
click at [164, 356] on td at bounding box center [169, 371] width 19 height 50
click at [170, 364] on label at bounding box center [170, 370] width 10 height 13
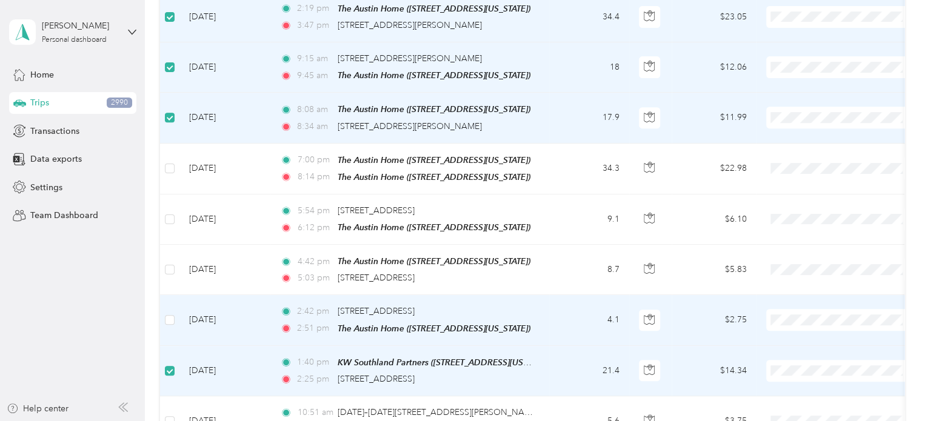
drag, startPoint x: 168, startPoint y: 306, endPoint x: 167, endPoint y: 278, distance: 27.9
click at [168, 313] on label at bounding box center [170, 319] width 10 height 13
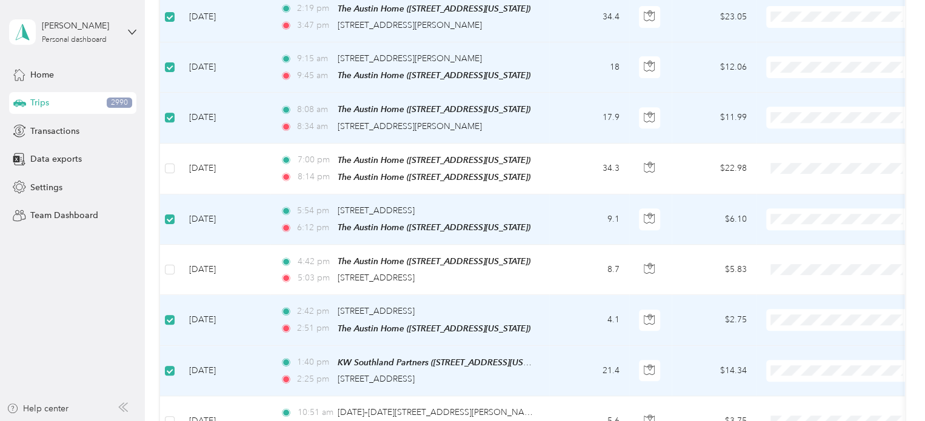
click at [169, 213] on label at bounding box center [170, 219] width 10 height 13
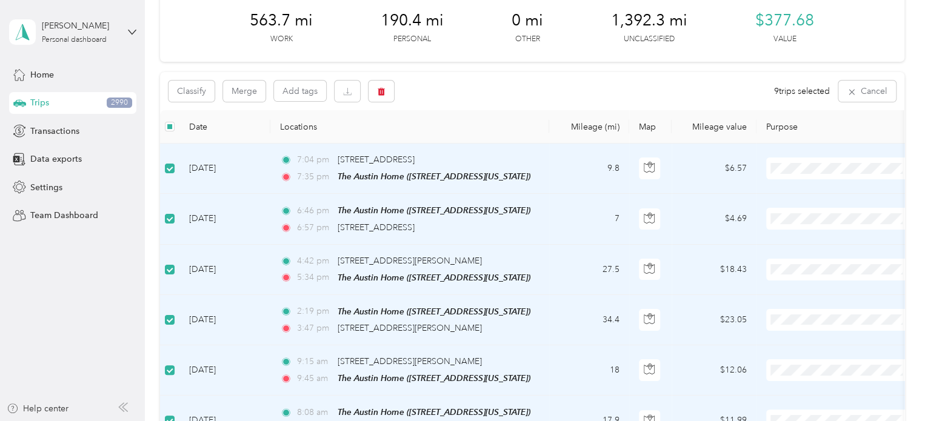
scroll to position [0, 0]
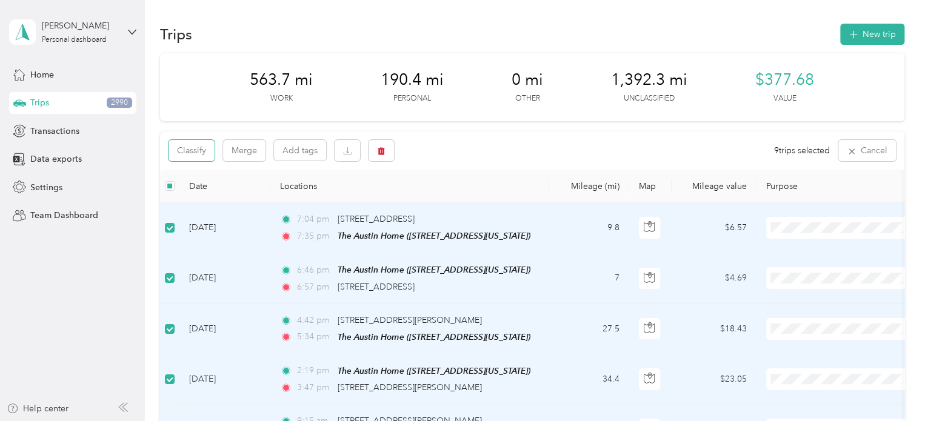
click at [199, 150] on button "Classify" at bounding box center [191, 150] width 46 height 21
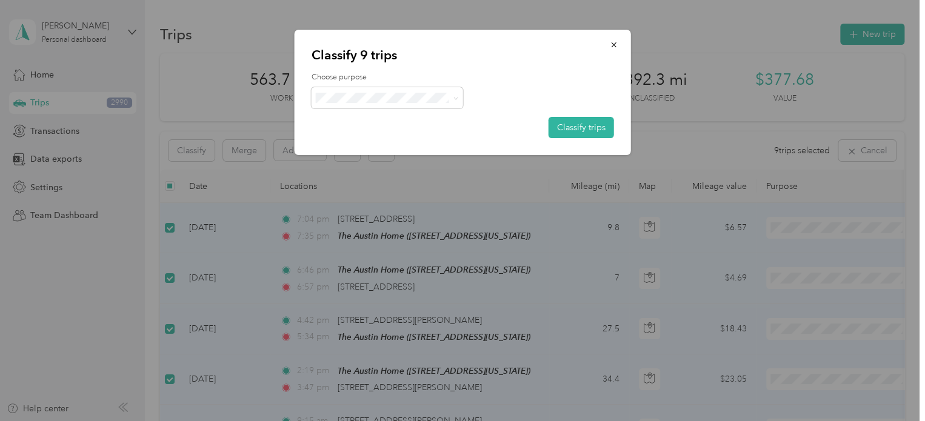
click at [596, 128] on button "Classify trips" at bounding box center [580, 127] width 65 height 21
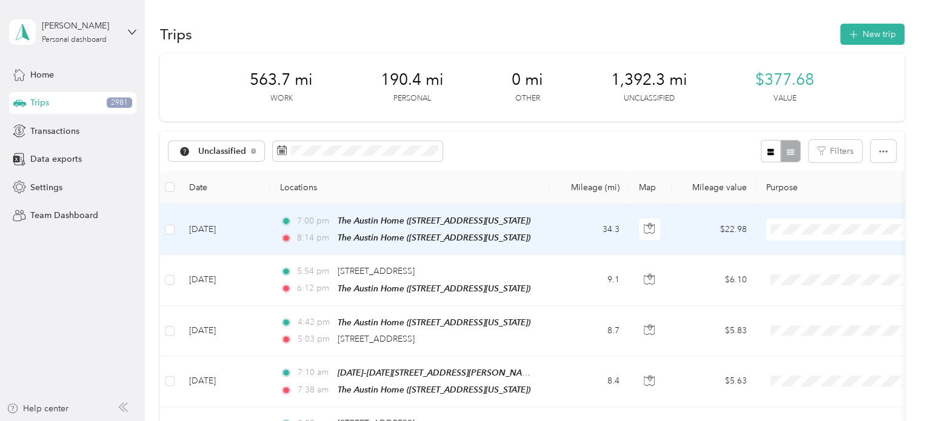
click at [647, 227] on icon "button" at bounding box center [648, 228] width 11 height 11
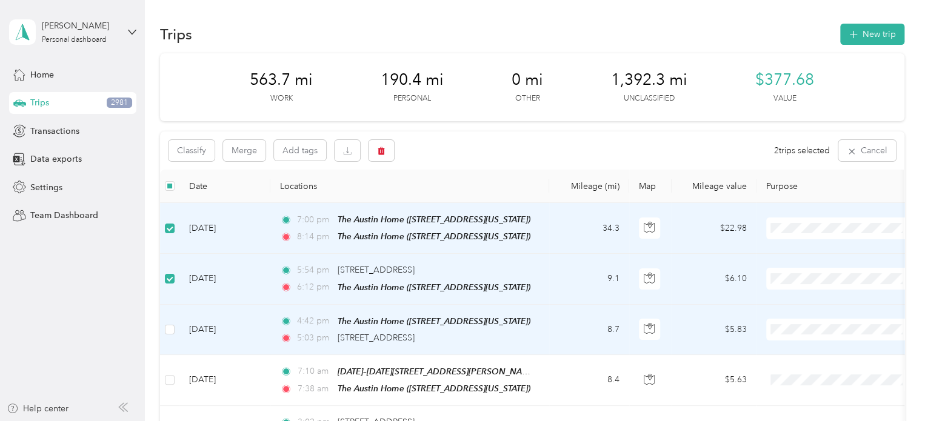
scroll to position [61, 0]
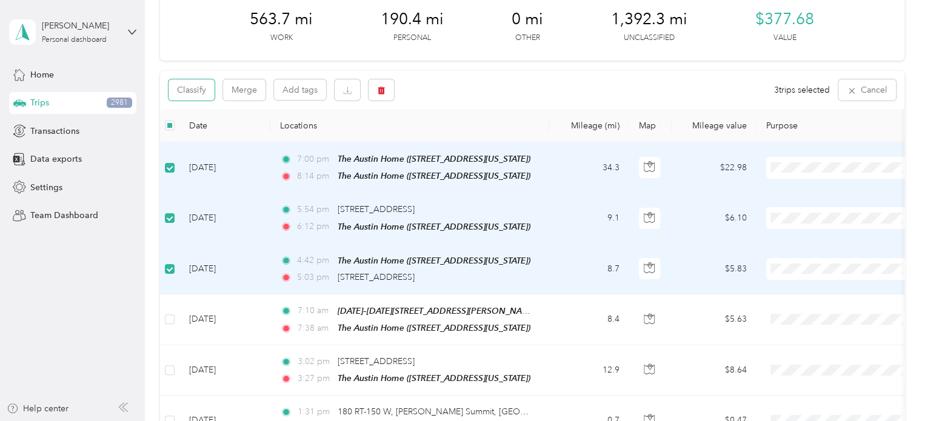
click at [193, 89] on button "Classify" at bounding box center [191, 89] width 46 height 21
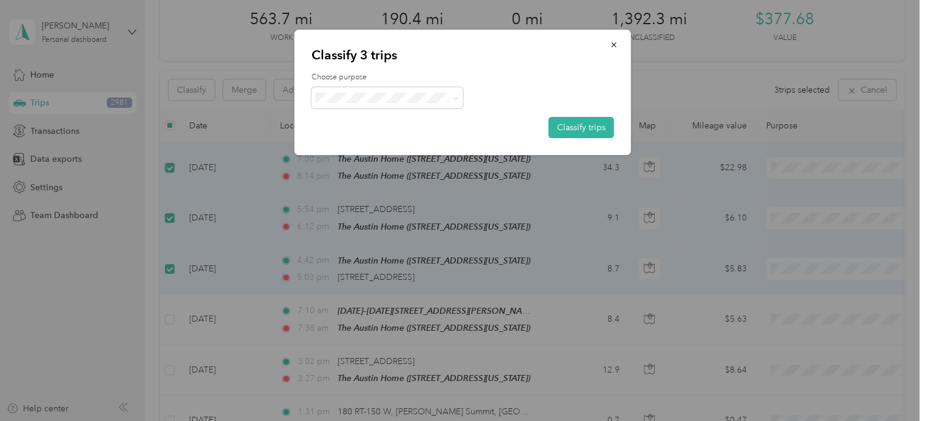
click at [582, 122] on button "Classify trips" at bounding box center [580, 127] width 65 height 21
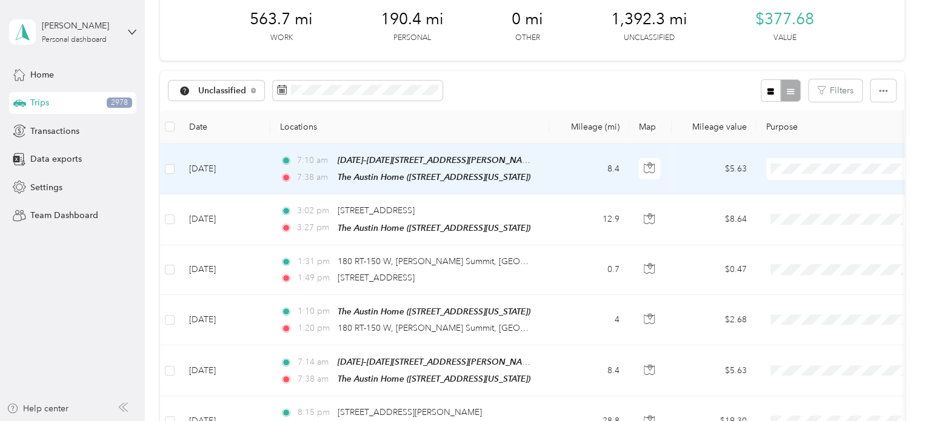
click at [807, 212] on span "Personal" at bounding box center [852, 211] width 112 height 13
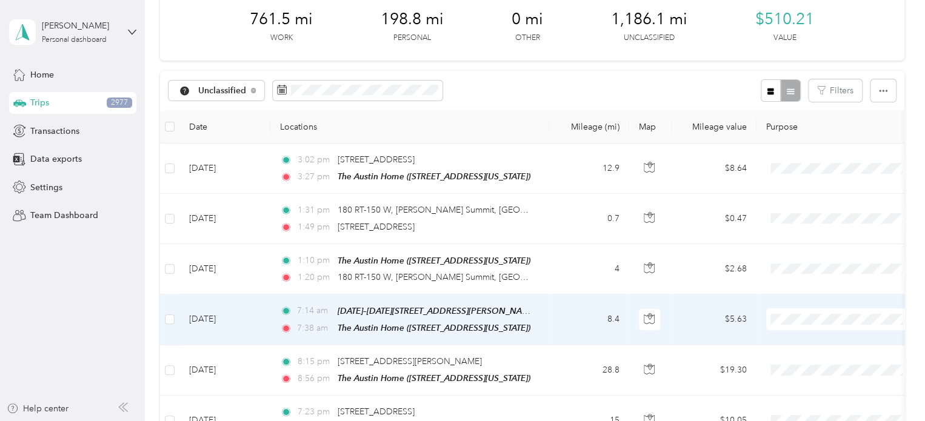
click at [831, 164] on span "Personal" at bounding box center [852, 167] width 112 height 13
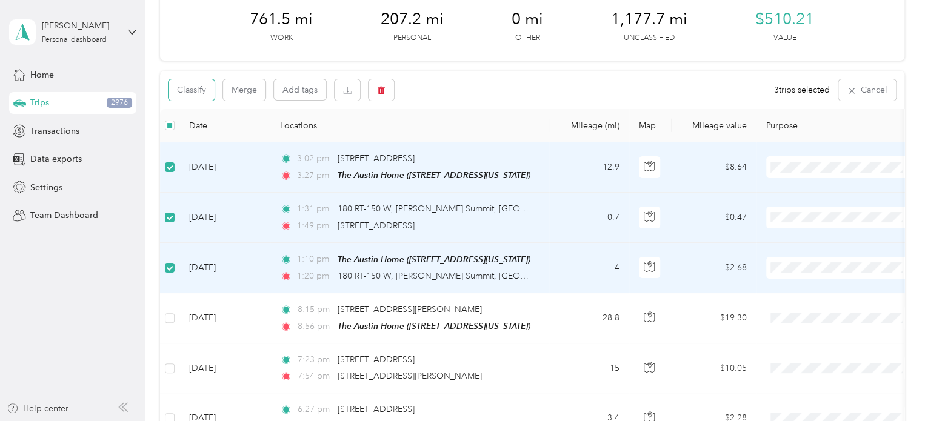
click at [190, 93] on button "Classify" at bounding box center [191, 89] width 46 height 21
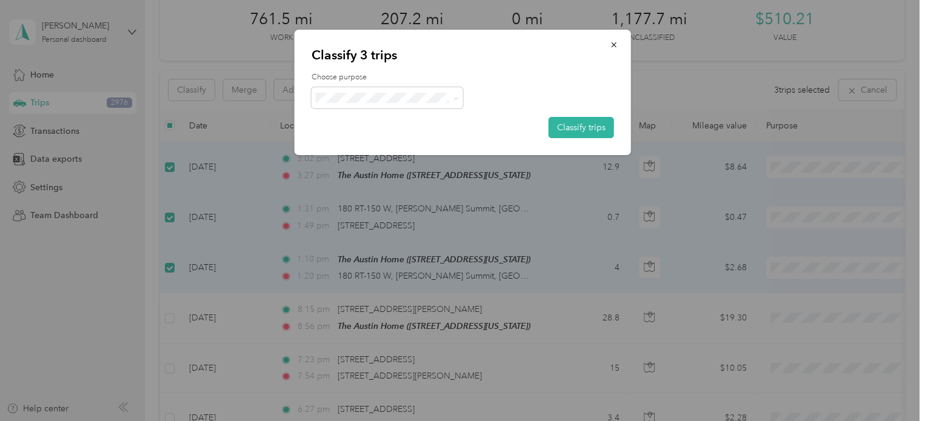
click at [594, 127] on button "Classify trips" at bounding box center [580, 127] width 65 height 21
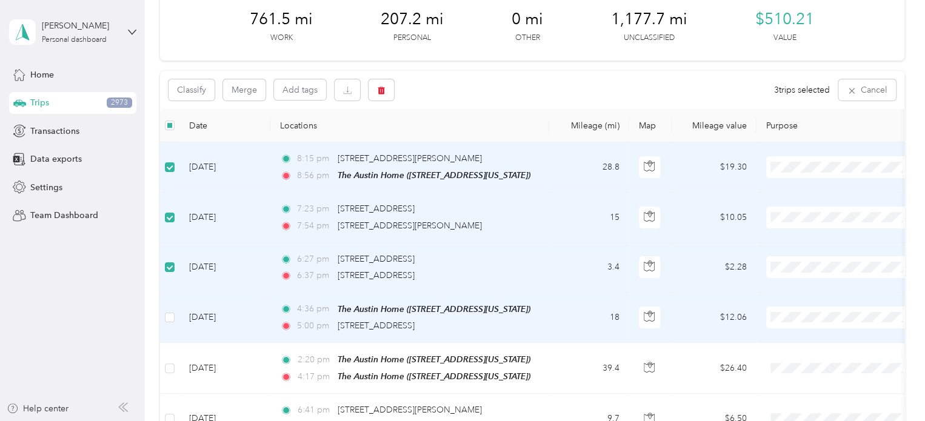
click at [165, 323] on td at bounding box center [169, 318] width 19 height 50
click at [194, 91] on button "Classify" at bounding box center [191, 89] width 46 height 21
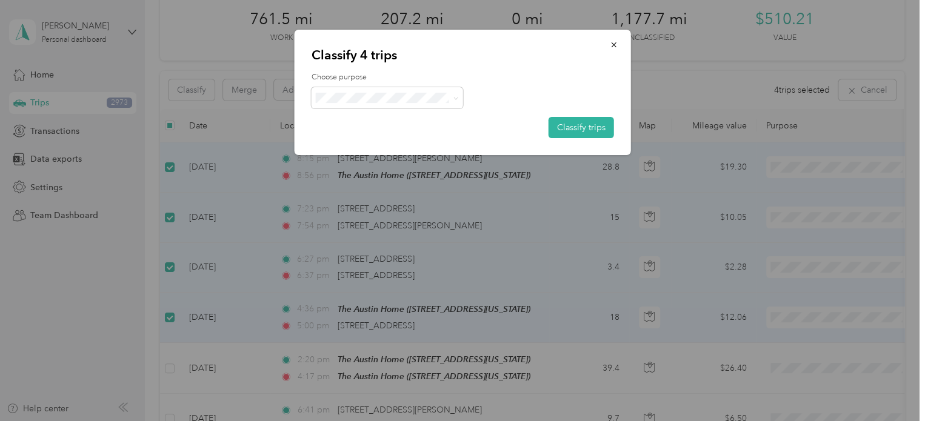
click at [588, 122] on button "Classify trips" at bounding box center [580, 127] width 65 height 21
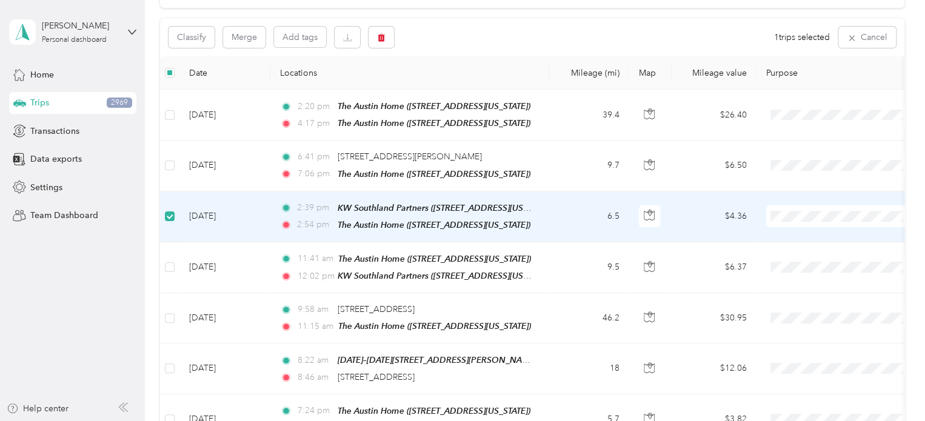
scroll to position [121, 0]
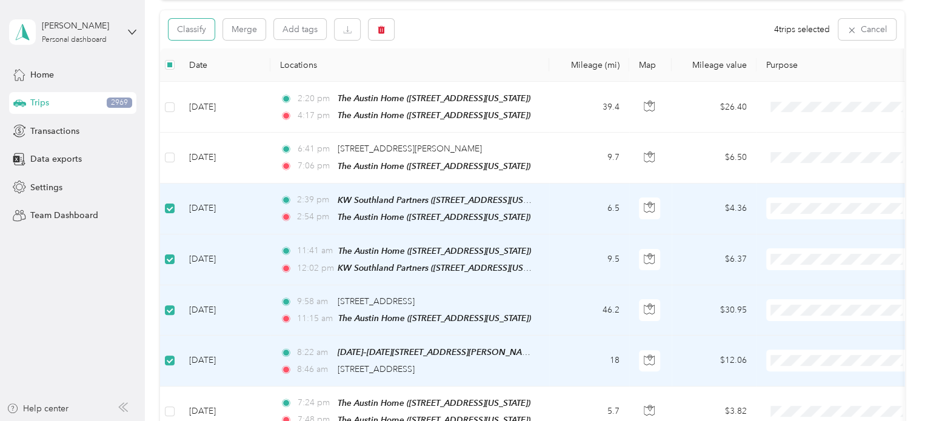
click at [190, 30] on button "Classify" at bounding box center [191, 29] width 46 height 21
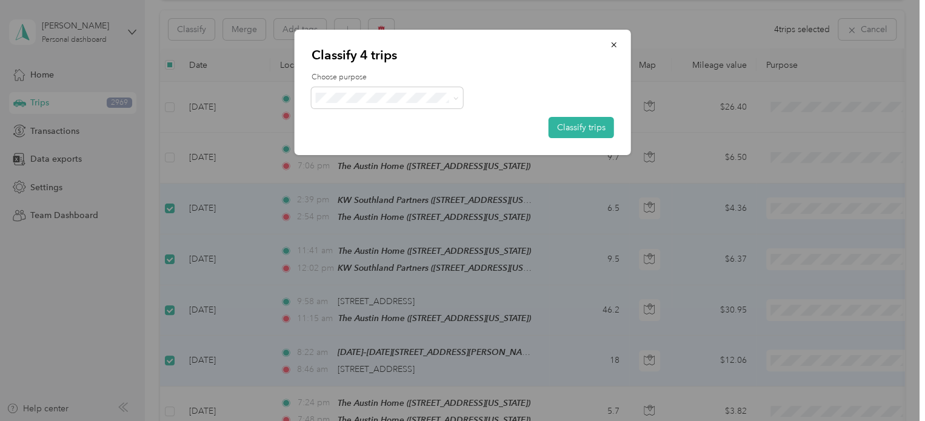
click at [580, 128] on button "Classify trips" at bounding box center [580, 127] width 65 height 21
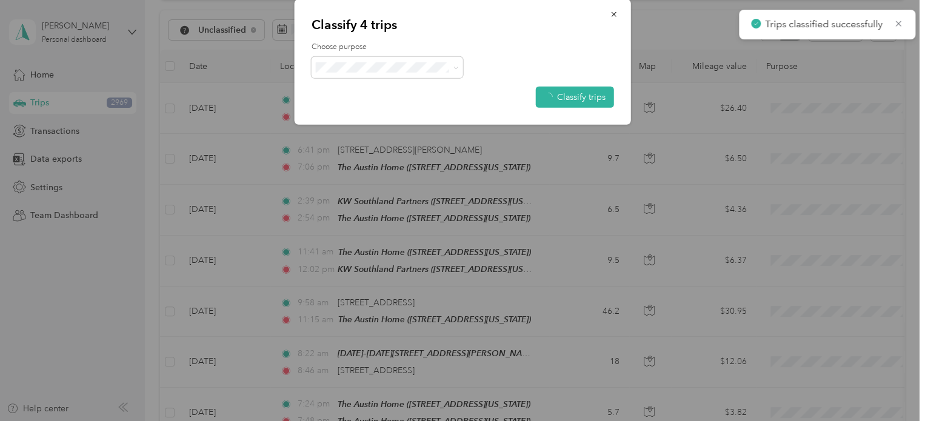
scroll to position [122, 0]
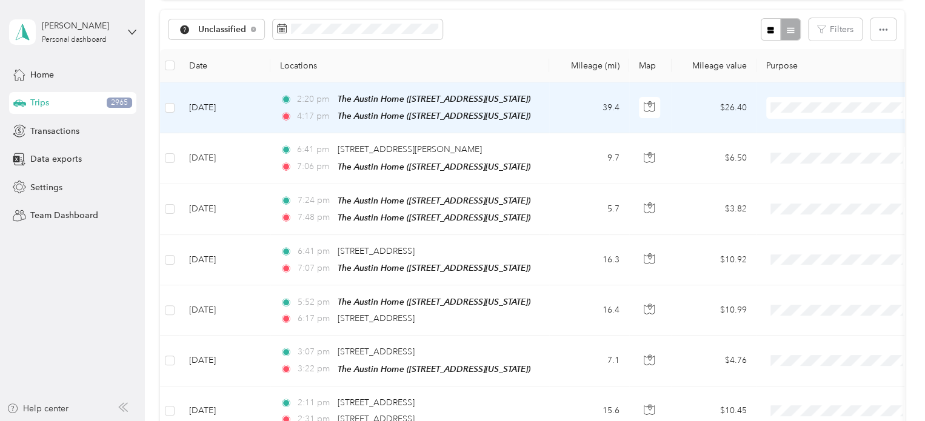
click at [796, 147] on span "Personal" at bounding box center [852, 150] width 112 height 13
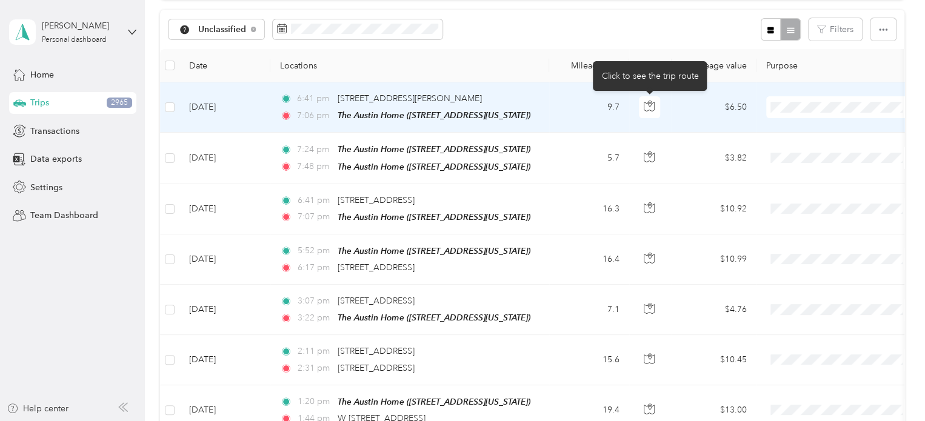
click at [653, 102] on icon "button" at bounding box center [648, 106] width 11 height 11
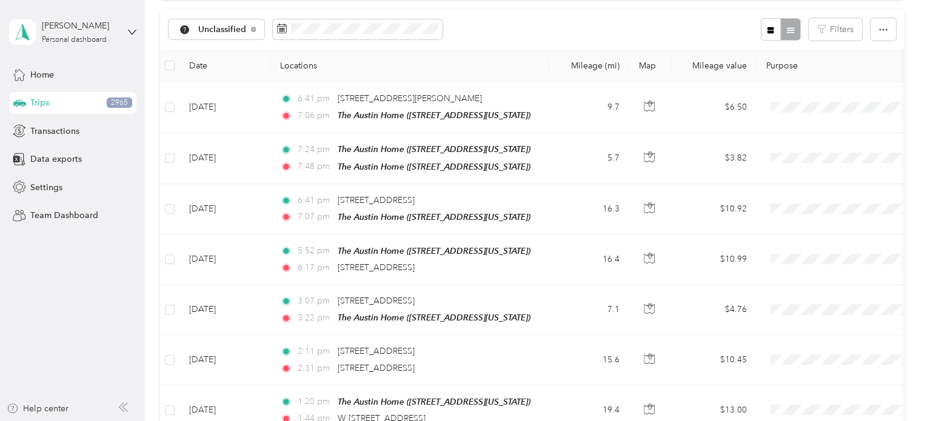
click at [500, 46] on div "Unclassified Filters" at bounding box center [532, 29] width 744 height 39
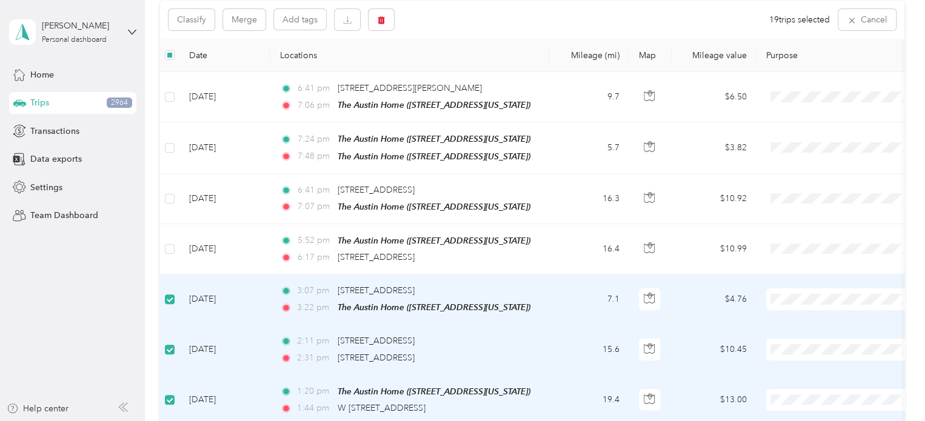
scroll to position [0, 0]
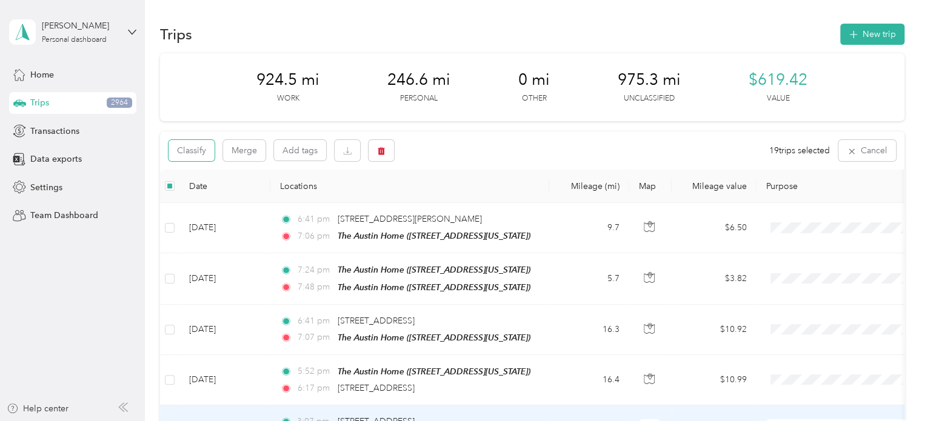
click at [194, 147] on button "Classify" at bounding box center [191, 150] width 46 height 21
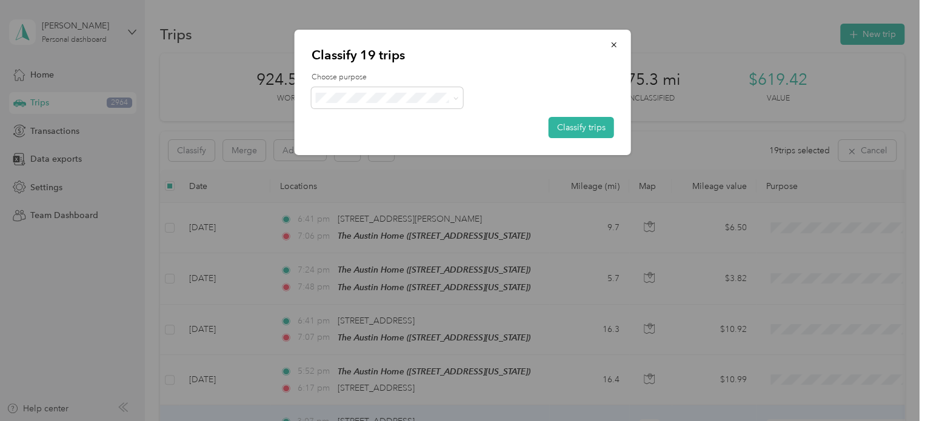
click at [453, 96] on icon at bounding box center [455, 98] width 5 height 5
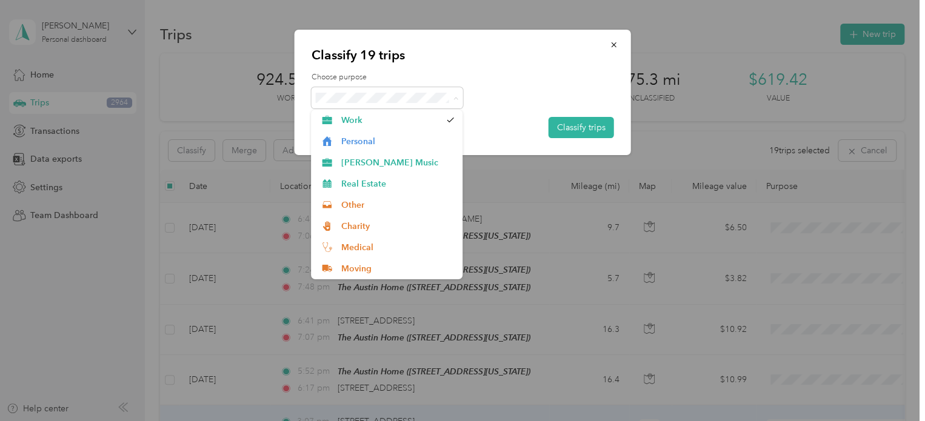
click at [356, 139] on span "Personal" at bounding box center [397, 141] width 113 height 13
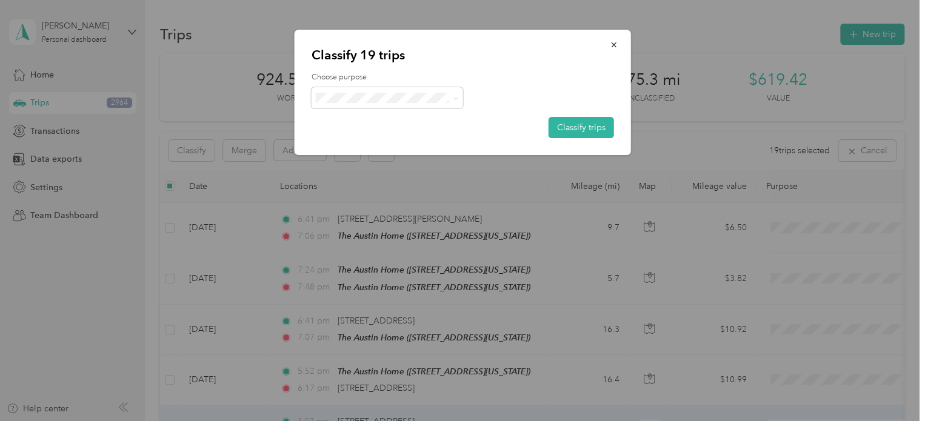
click at [591, 128] on button "Classify trips" at bounding box center [580, 127] width 65 height 21
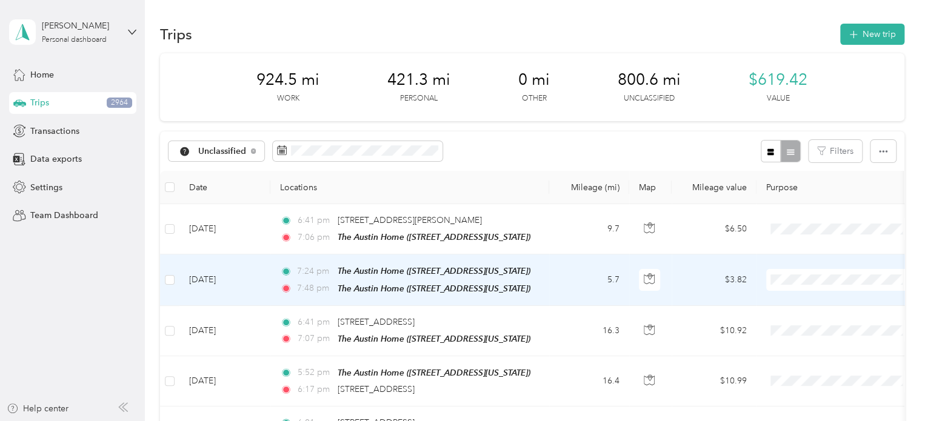
click at [806, 128] on span "Personal" at bounding box center [852, 124] width 112 height 13
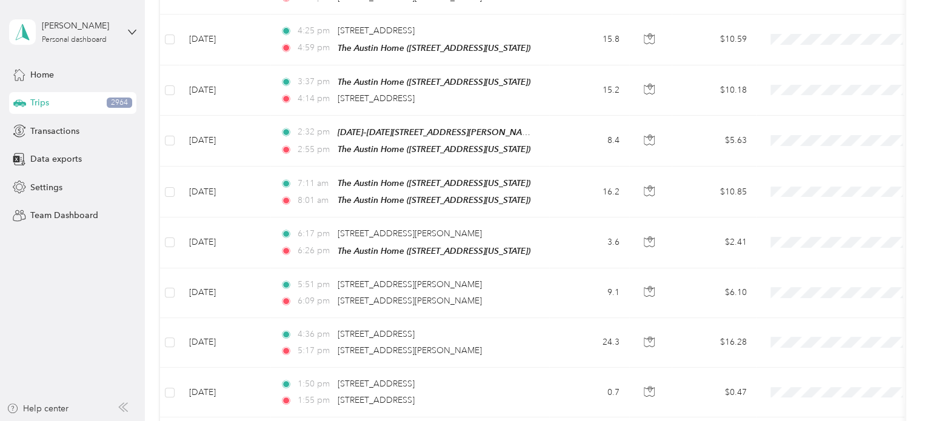
scroll to position [788, 0]
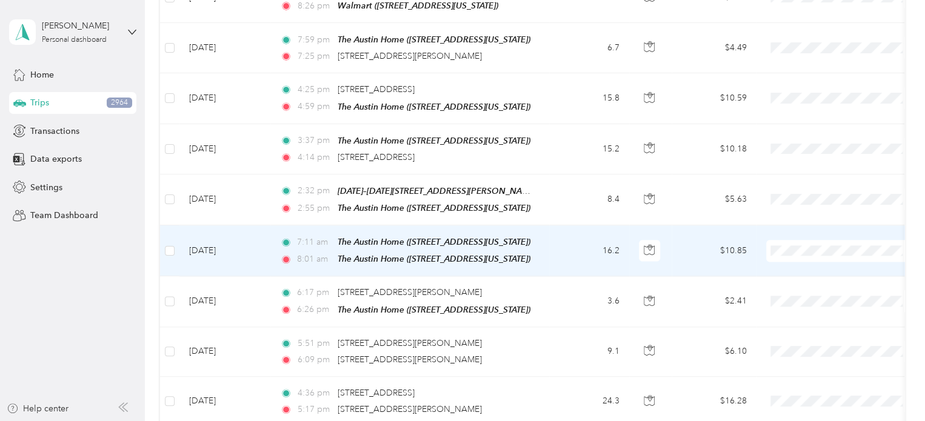
click at [809, 276] on span "Personal" at bounding box center [852, 280] width 112 height 13
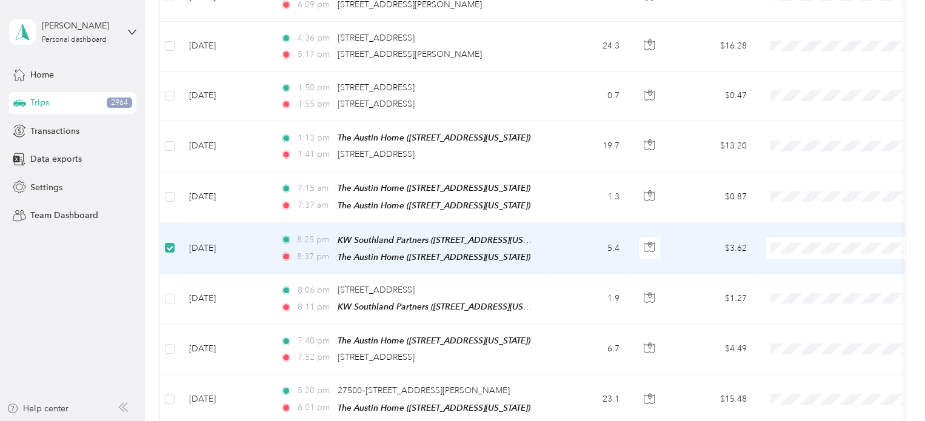
scroll to position [1089, 0]
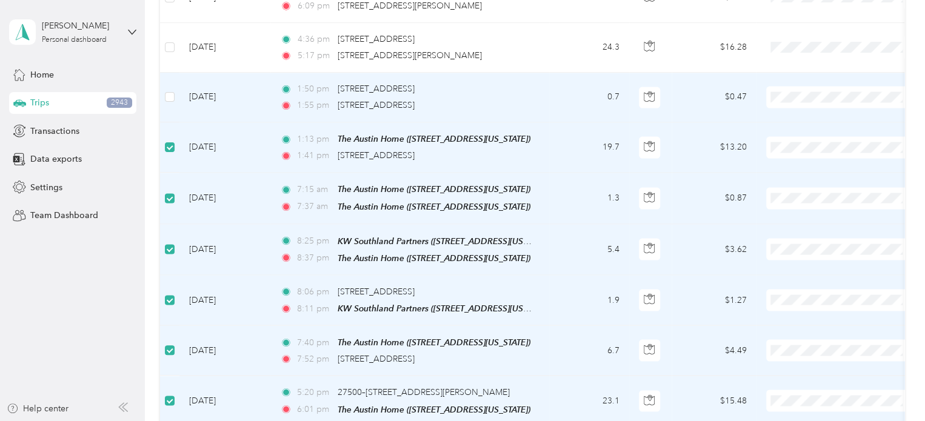
click at [170, 75] on td at bounding box center [169, 98] width 19 height 50
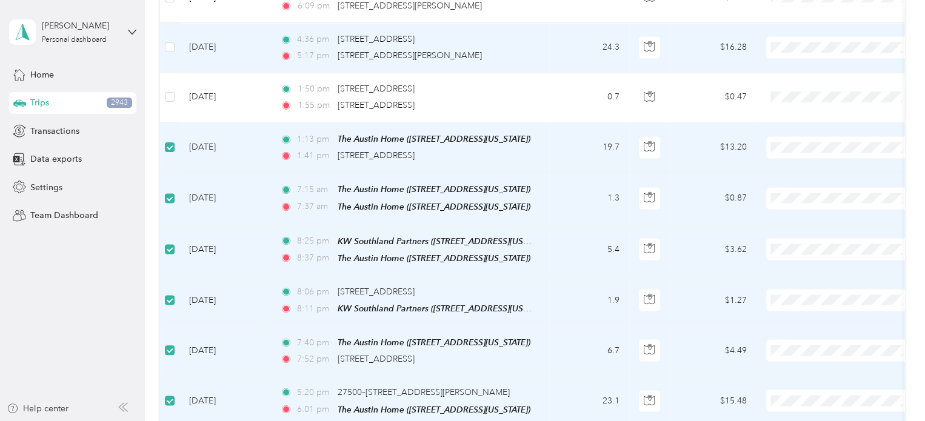
click at [170, 41] on label at bounding box center [170, 47] width 10 height 13
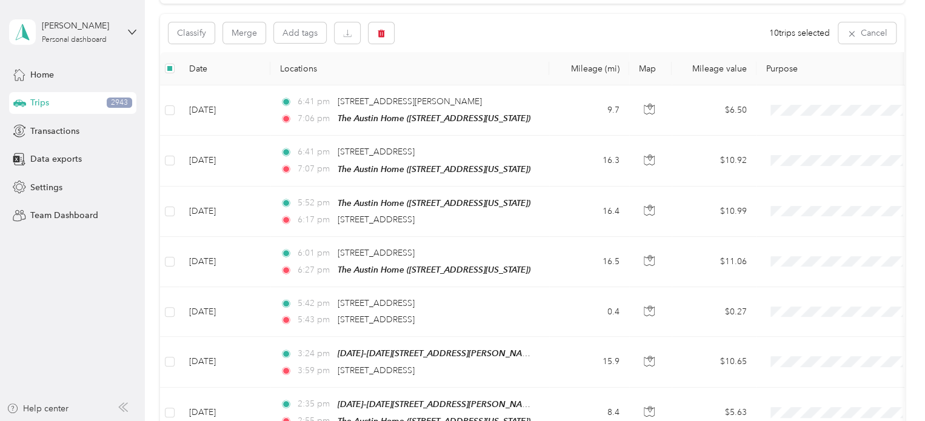
scroll to position [0, 0]
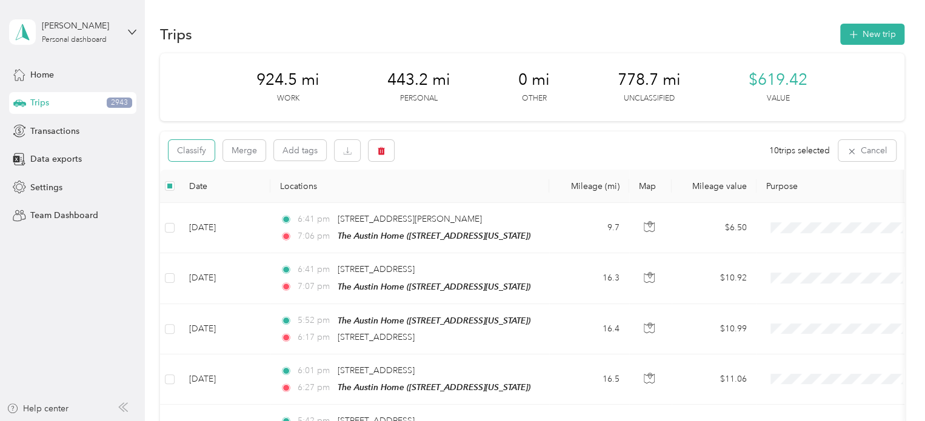
click at [189, 149] on button "Classify" at bounding box center [191, 150] width 46 height 21
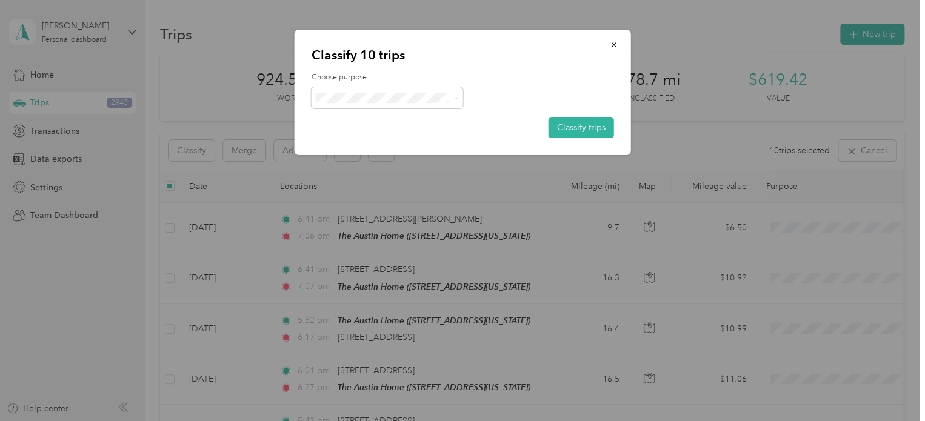
click at [457, 96] on icon at bounding box center [455, 98] width 5 height 5
click at [381, 123] on span "Work" at bounding box center [397, 118] width 113 height 13
click at [585, 127] on button "Classify trips" at bounding box center [580, 127] width 65 height 21
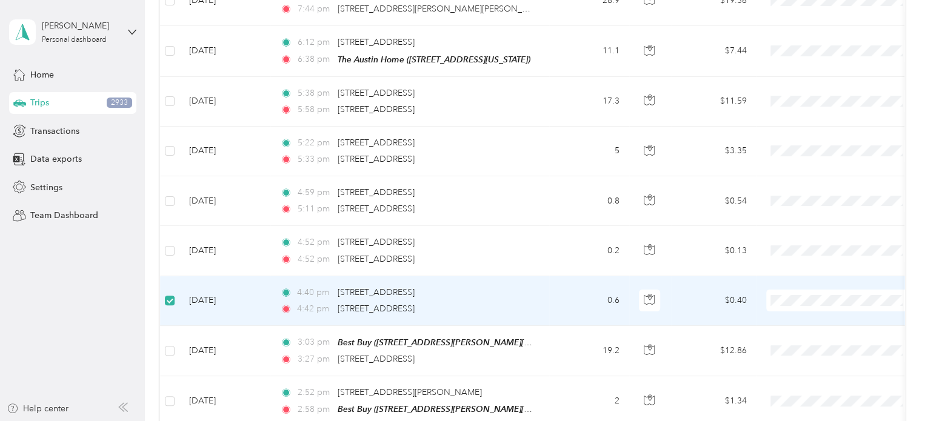
scroll to position [2241, 0]
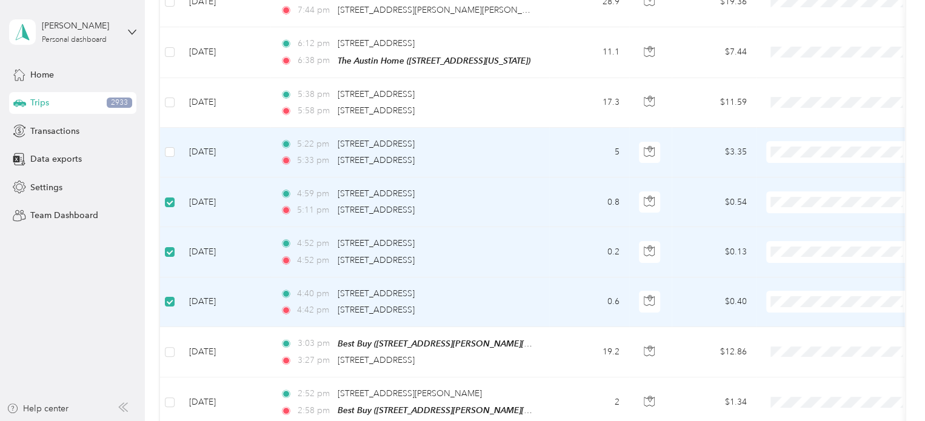
click at [169, 145] on label at bounding box center [170, 151] width 10 height 13
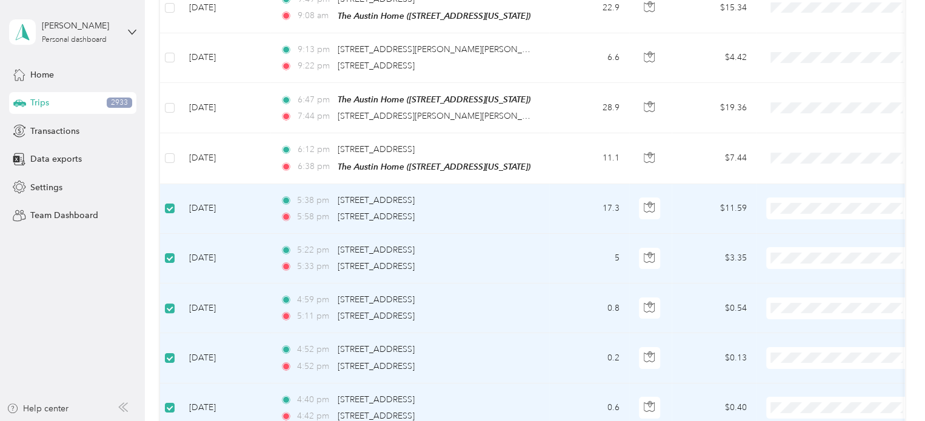
scroll to position [2120, 0]
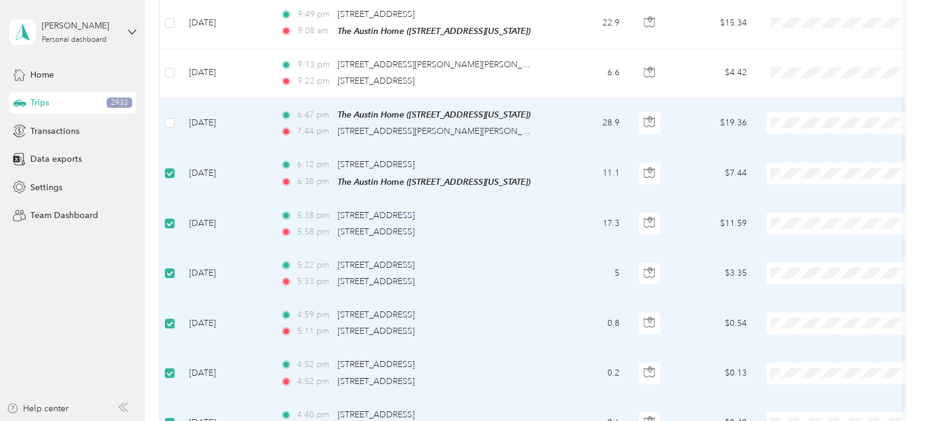
click at [167, 116] on label at bounding box center [170, 122] width 10 height 13
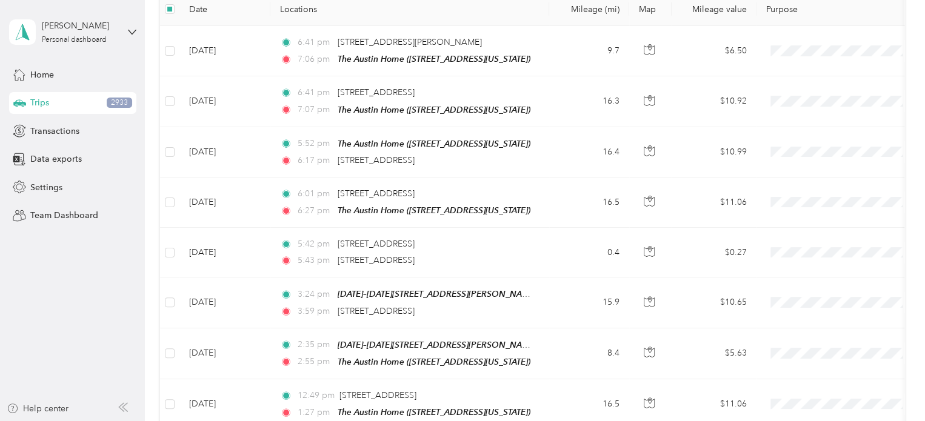
scroll to position [0, 0]
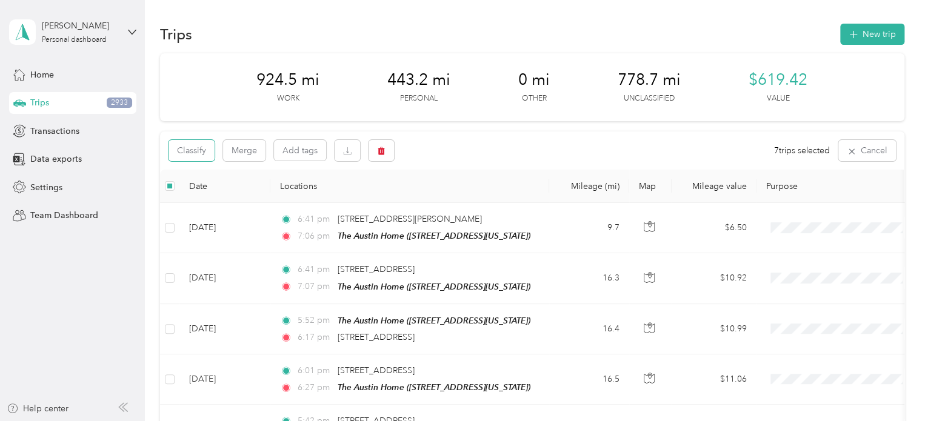
click at [206, 154] on button "Classify" at bounding box center [191, 150] width 46 height 21
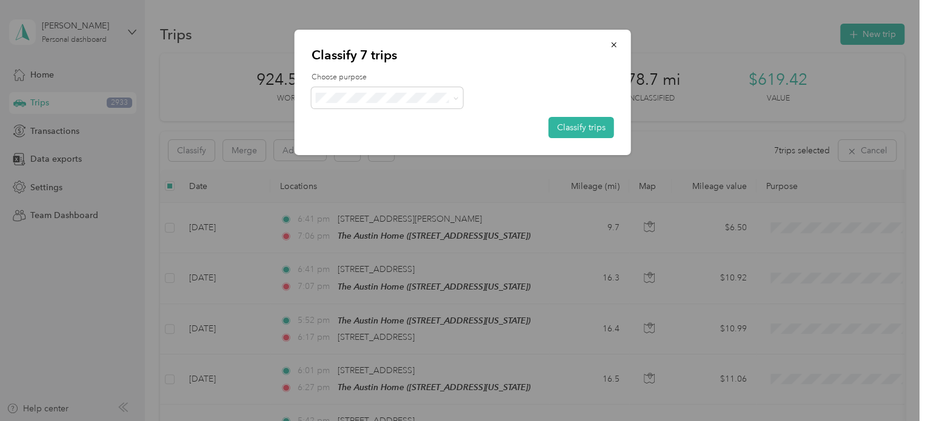
click at [456, 100] on icon at bounding box center [455, 98] width 5 height 5
click at [361, 139] on span "Personal" at bounding box center [397, 141] width 113 height 13
click at [599, 125] on button "Classify trips" at bounding box center [580, 127] width 65 height 21
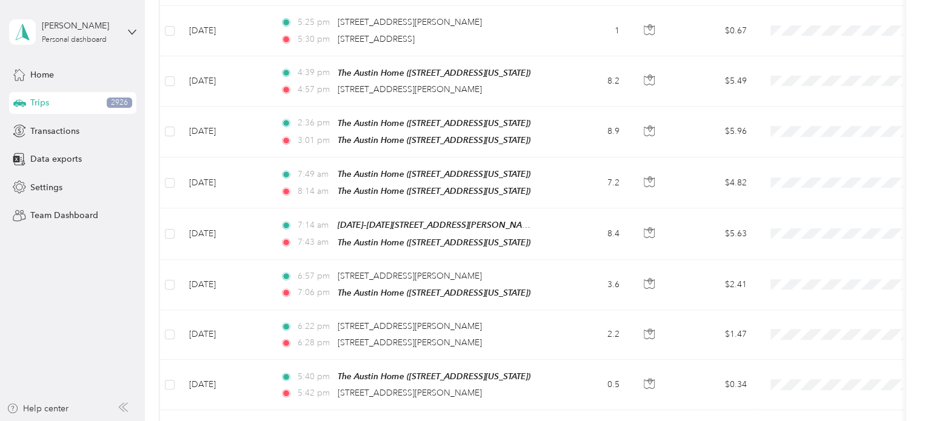
scroll to position [1394, 0]
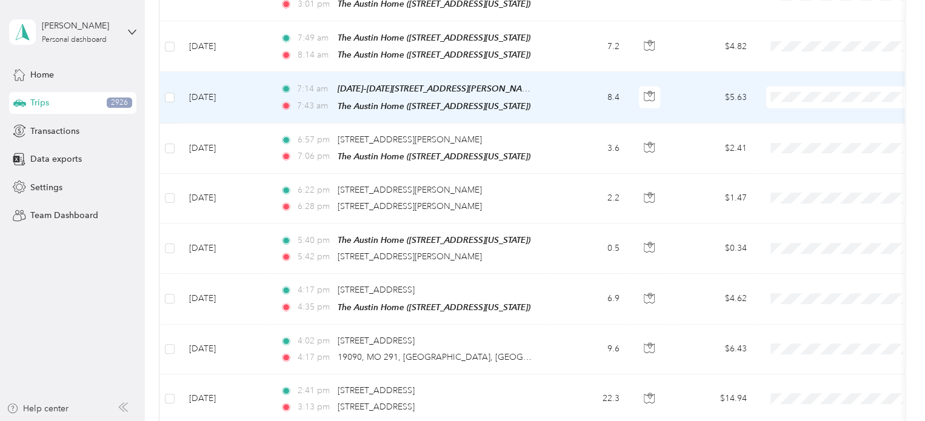
click at [811, 124] on span "Personal" at bounding box center [852, 121] width 112 height 13
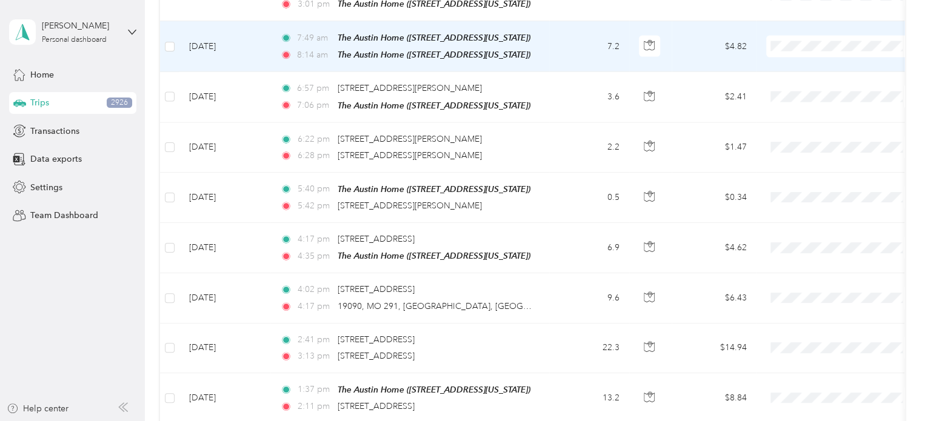
click at [791, 73] on span "Personal" at bounding box center [840, 71] width 133 height 13
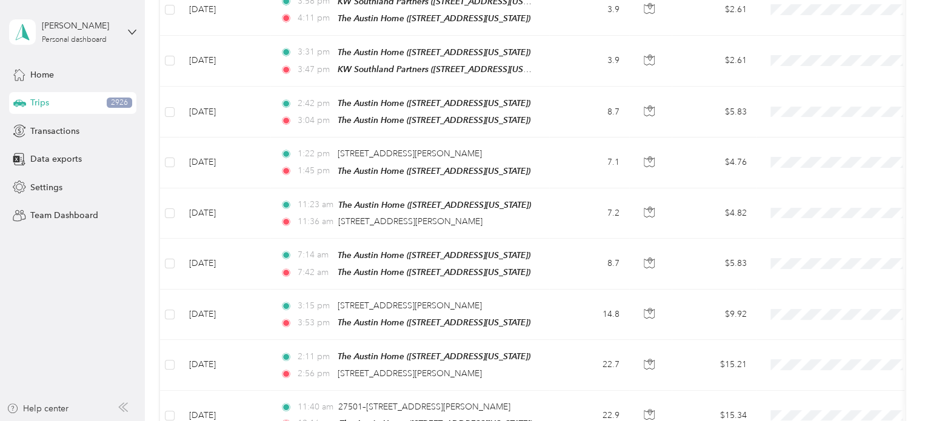
scroll to position [2787, 0]
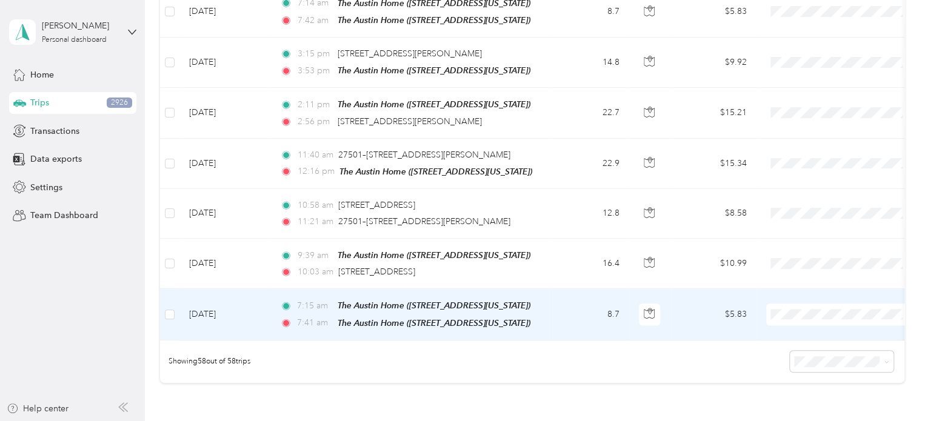
click at [811, 130] on span "Personal" at bounding box center [852, 125] width 112 height 13
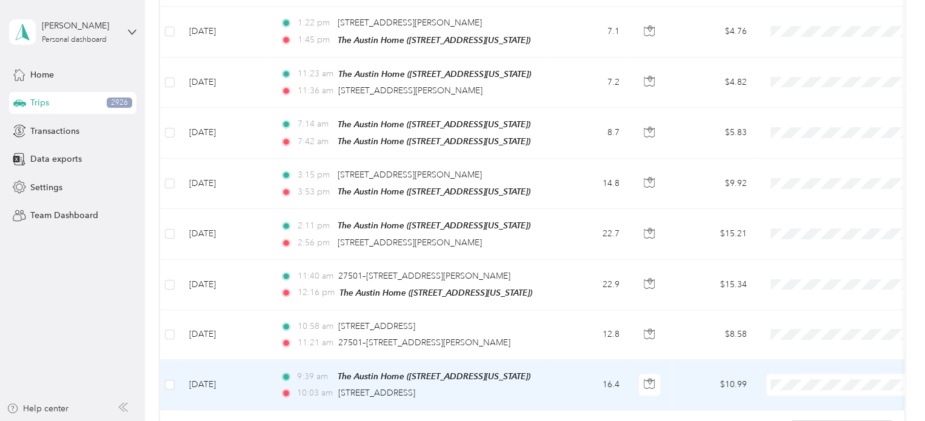
scroll to position [2666, 0]
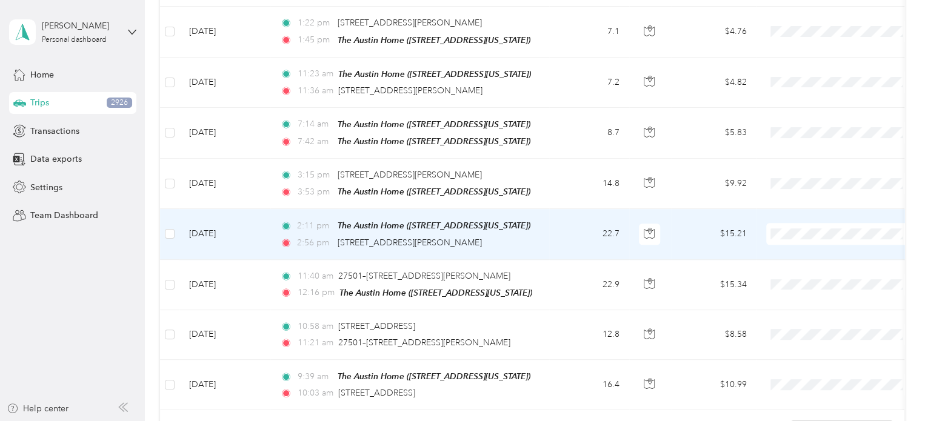
click at [799, 239] on span "Personal" at bounding box center [852, 241] width 112 height 13
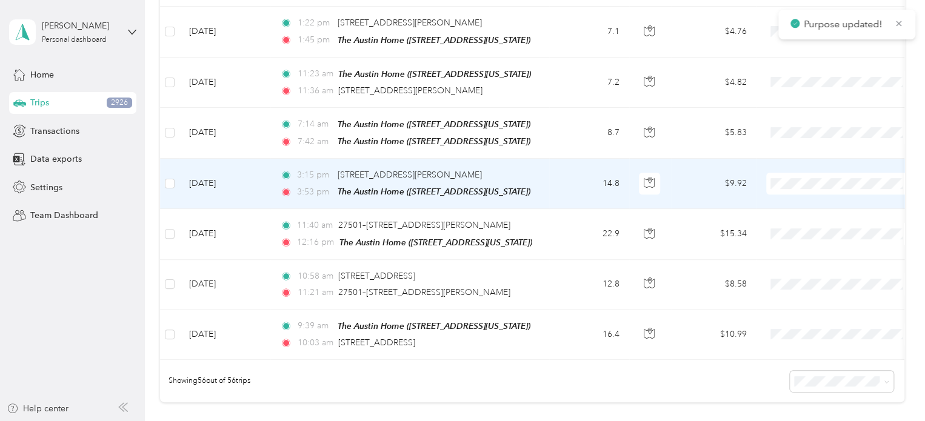
click at [805, 188] on span "Personal" at bounding box center [852, 191] width 112 height 13
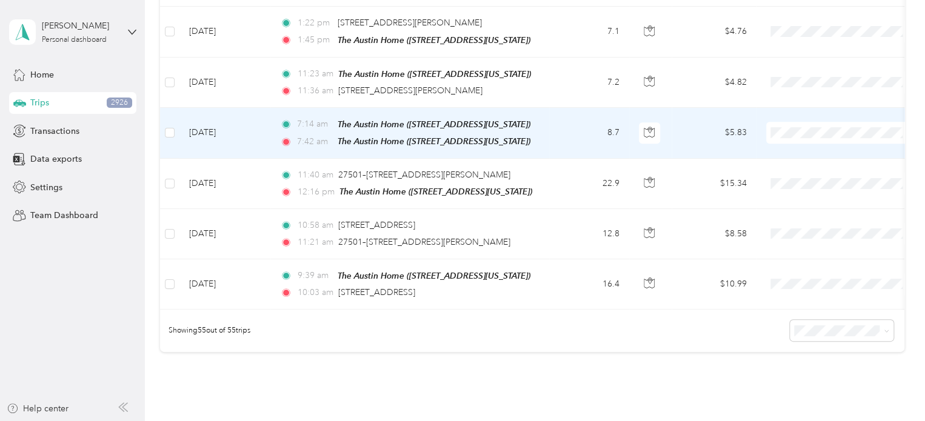
click at [800, 138] on span "Personal" at bounding box center [852, 142] width 112 height 13
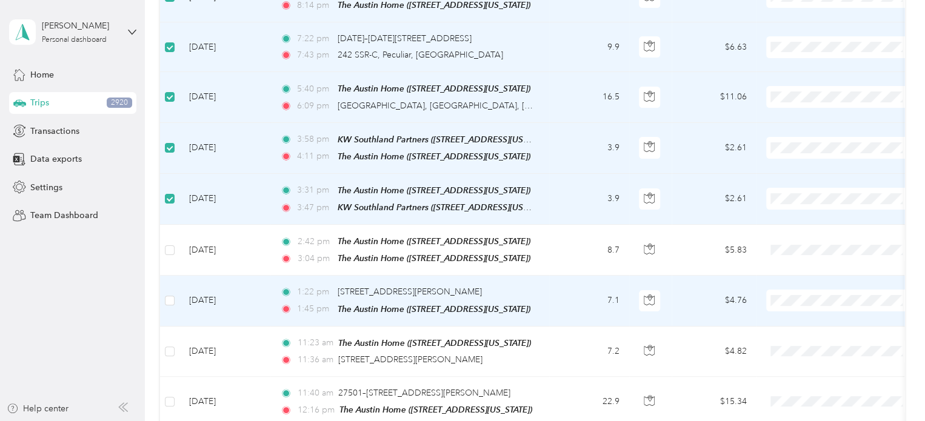
scroll to position [2422, 0]
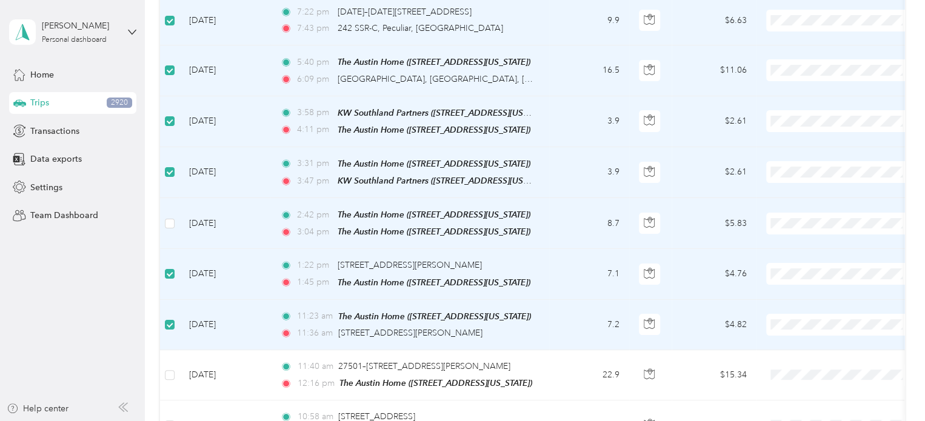
click at [169, 217] on label at bounding box center [170, 223] width 10 height 13
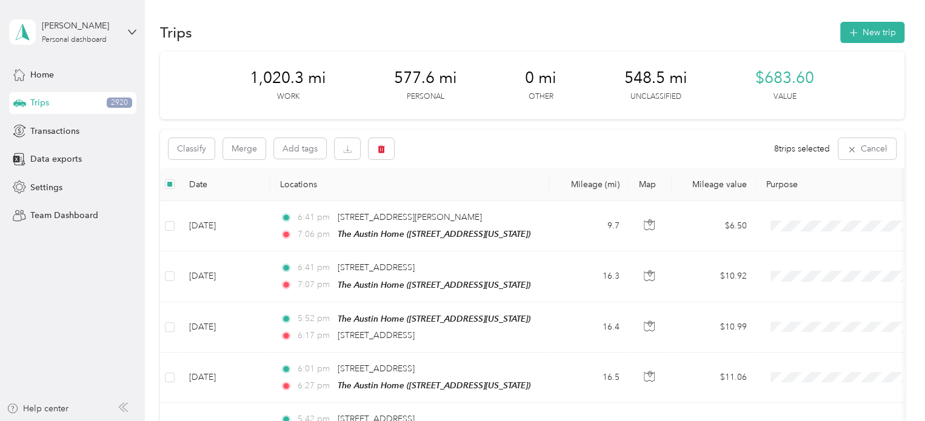
scroll to position [0, 0]
click at [194, 155] on button "Classify" at bounding box center [191, 150] width 46 height 21
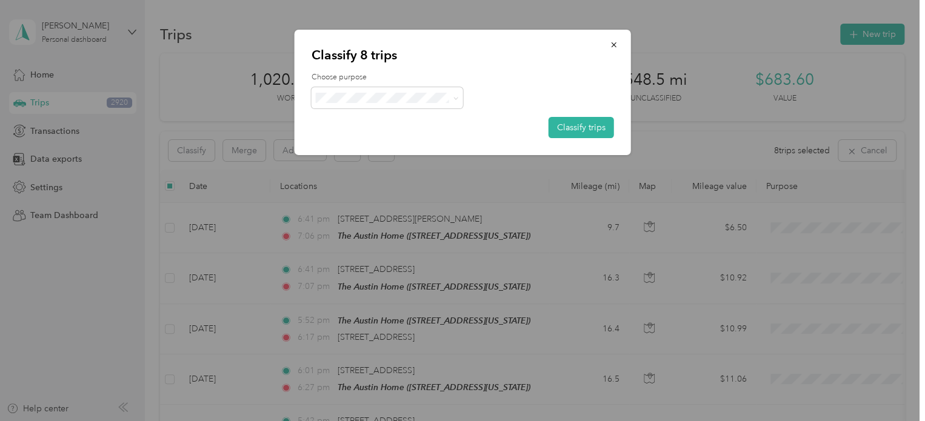
click at [450, 98] on span at bounding box center [453, 97] width 10 height 13
click at [454, 99] on icon at bounding box center [455, 98] width 5 height 5
click at [386, 122] on span "Work" at bounding box center [397, 120] width 113 height 13
click at [602, 126] on button "Classify trips" at bounding box center [580, 127] width 65 height 21
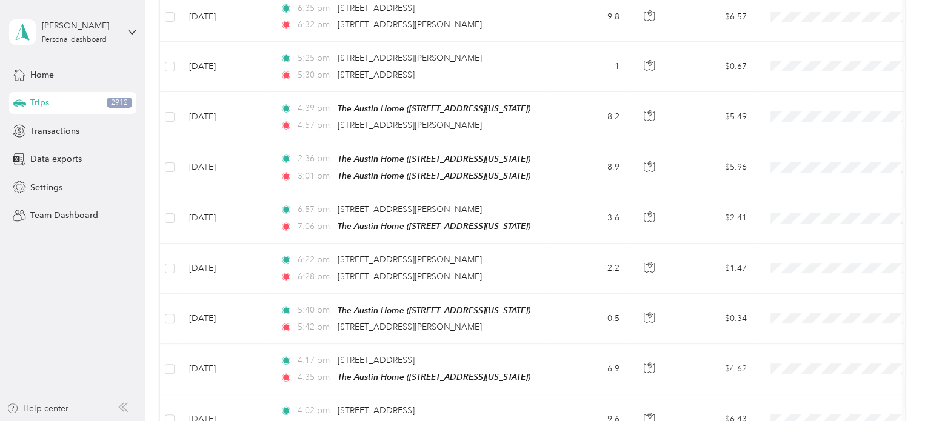
scroll to position [1198, 0]
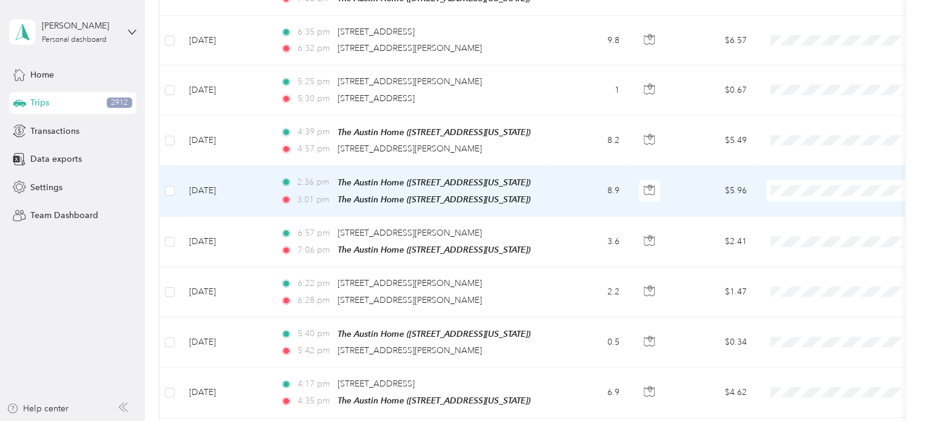
click at [799, 213] on span "Personal" at bounding box center [852, 217] width 112 height 13
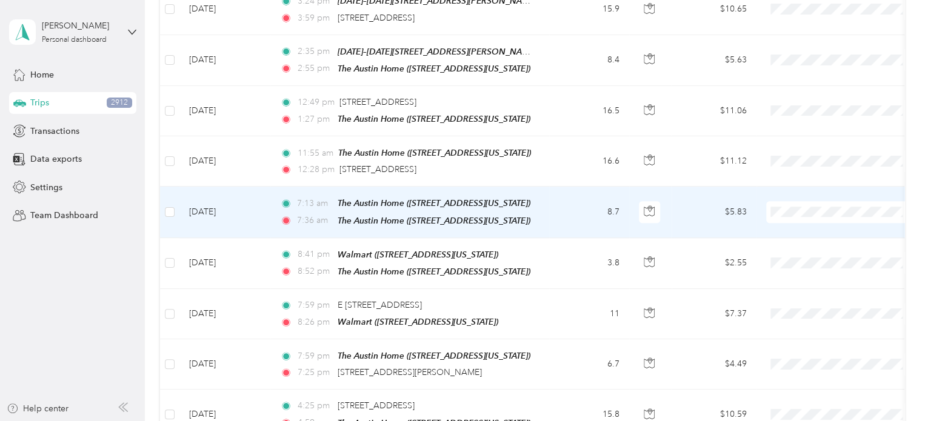
scroll to position [471, 0]
click at [833, 251] on span "Personal" at bounding box center [852, 248] width 112 height 13
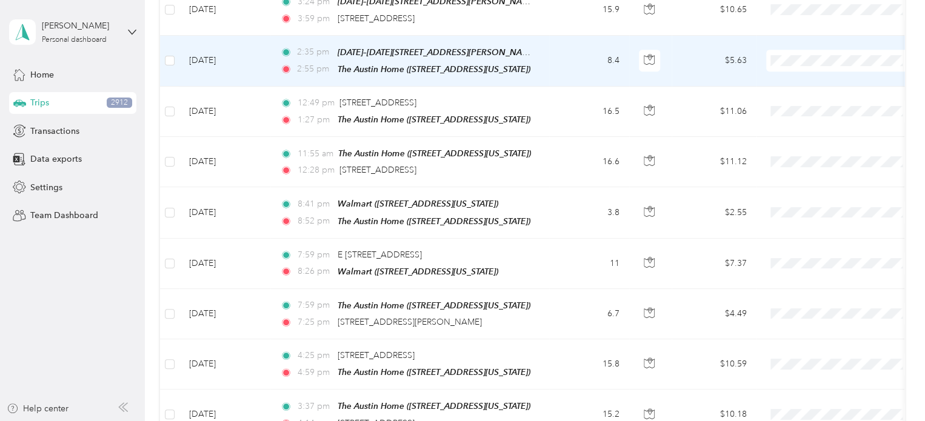
click at [806, 95] on span "Personal" at bounding box center [852, 99] width 112 height 13
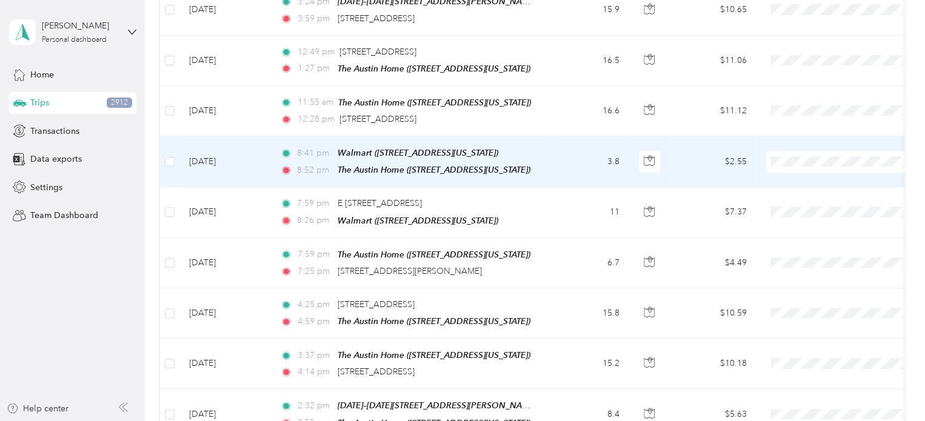
click at [800, 198] on span "Personal" at bounding box center [852, 199] width 112 height 13
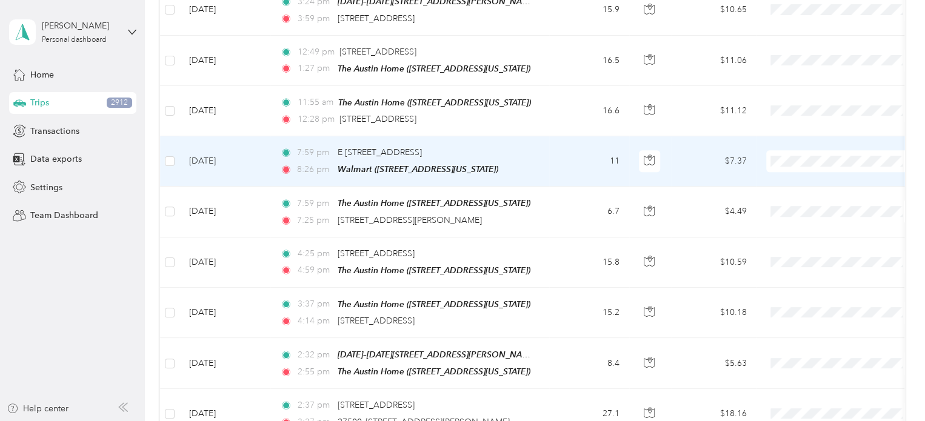
click at [805, 196] on span "Personal" at bounding box center [852, 199] width 112 height 13
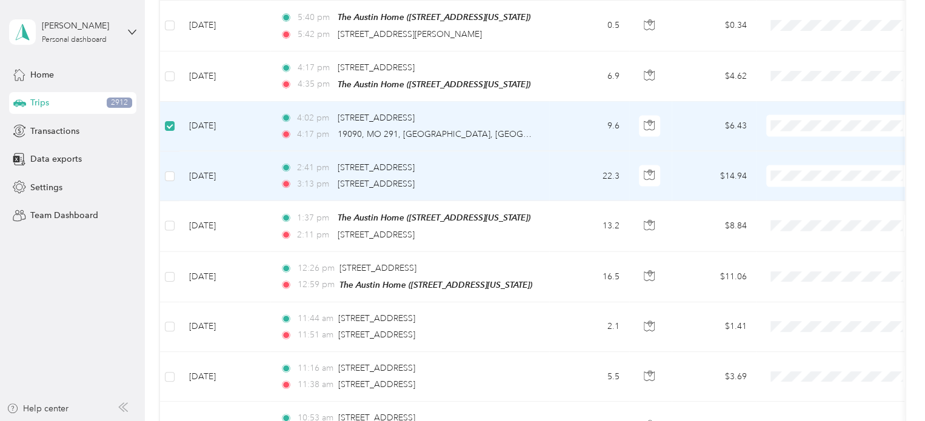
scroll to position [1258, 0]
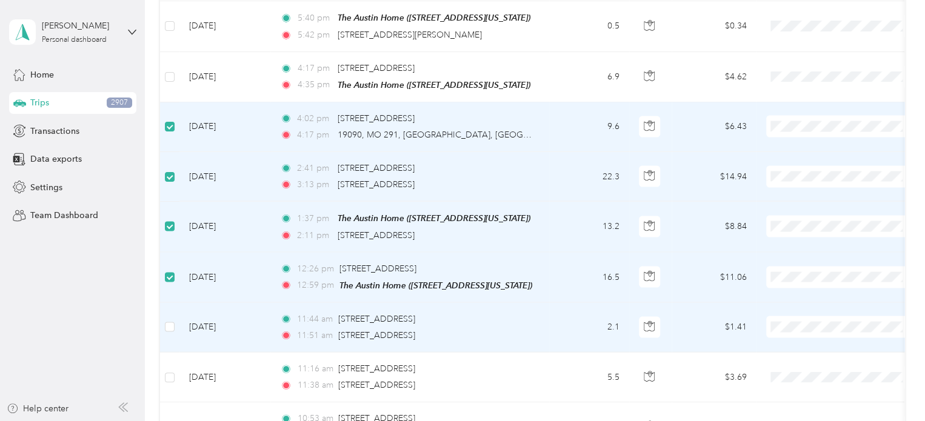
click at [165, 319] on td at bounding box center [169, 328] width 19 height 50
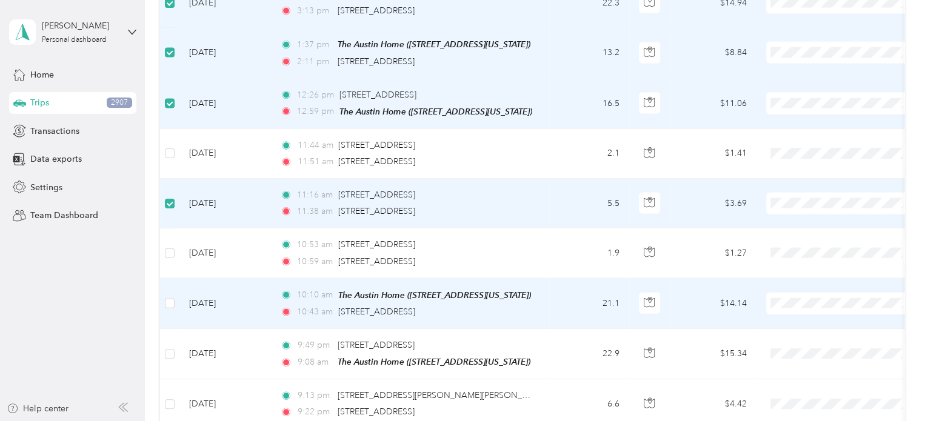
scroll to position [1440, 0]
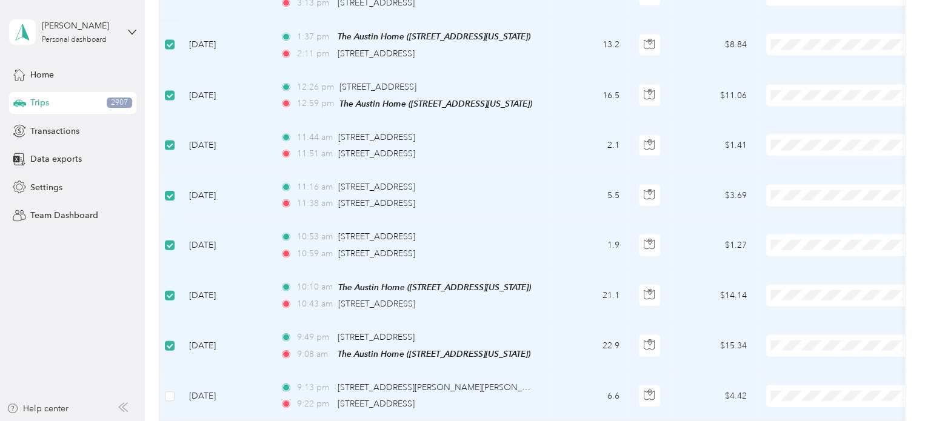
click at [175, 377] on td at bounding box center [169, 396] width 19 height 50
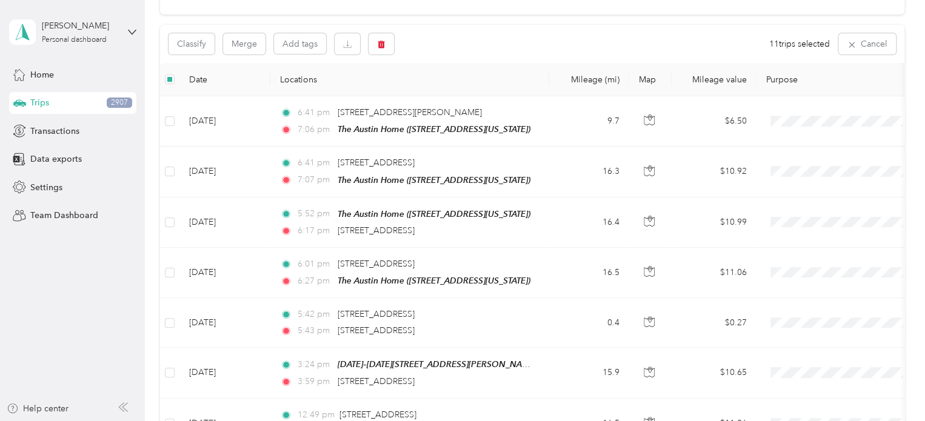
scroll to position [0, 0]
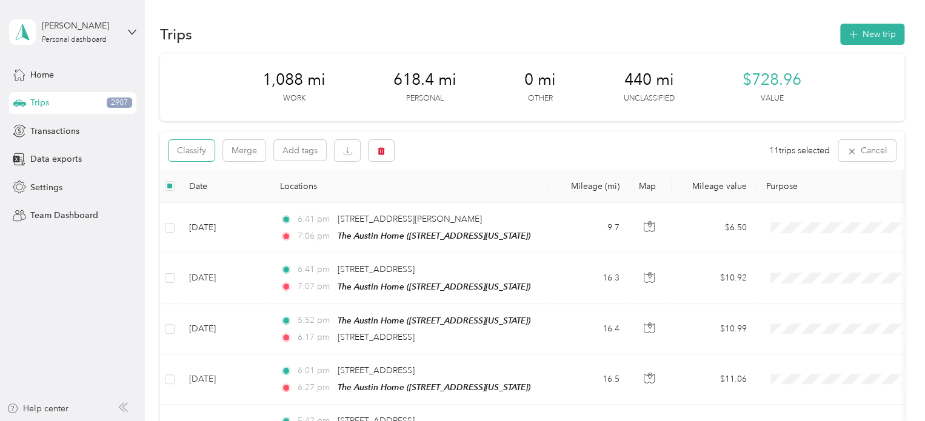
click at [193, 151] on button "Classify" at bounding box center [191, 150] width 46 height 21
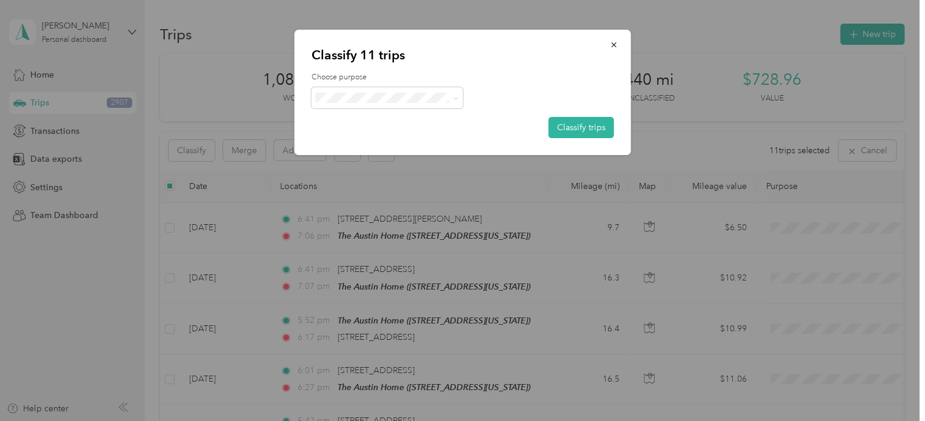
click at [577, 125] on button "Classify trips" at bounding box center [580, 127] width 65 height 21
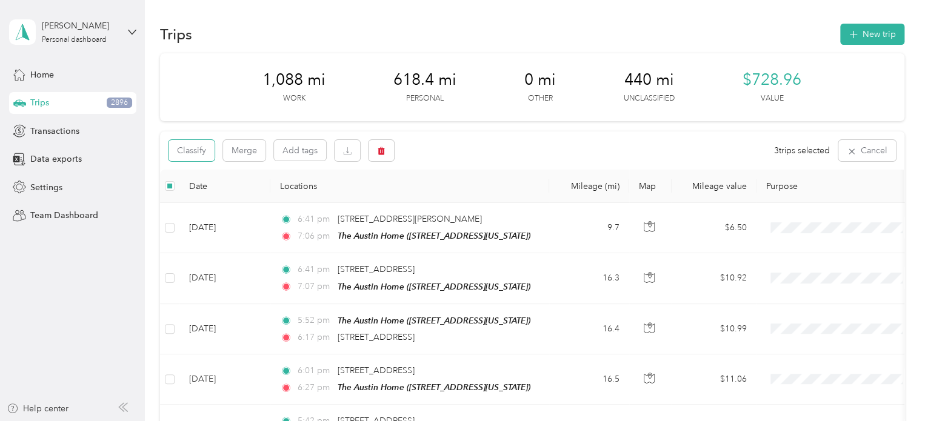
click at [187, 153] on button "Classify" at bounding box center [191, 150] width 46 height 21
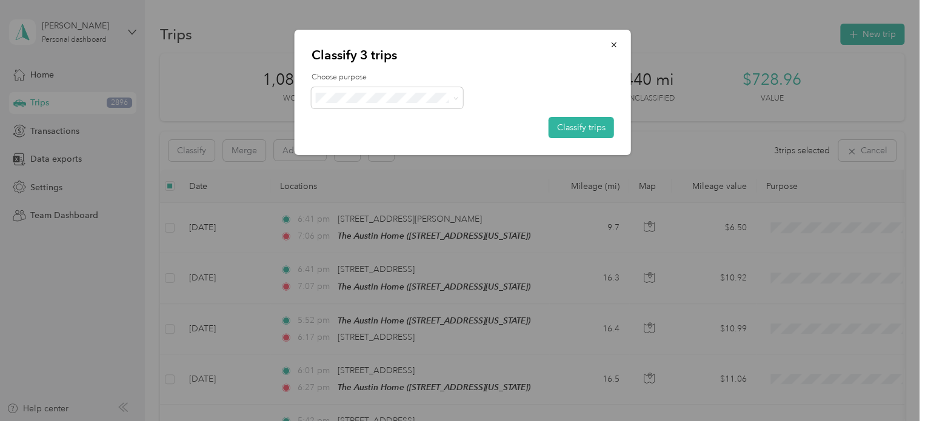
click at [585, 124] on button "Classify trips" at bounding box center [580, 127] width 65 height 21
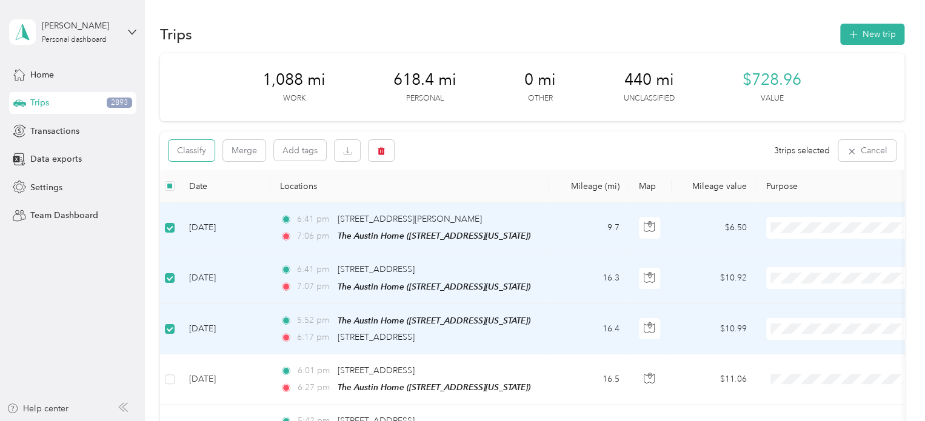
click at [196, 149] on button "Classify" at bounding box center [191, 150] width 46 height 21
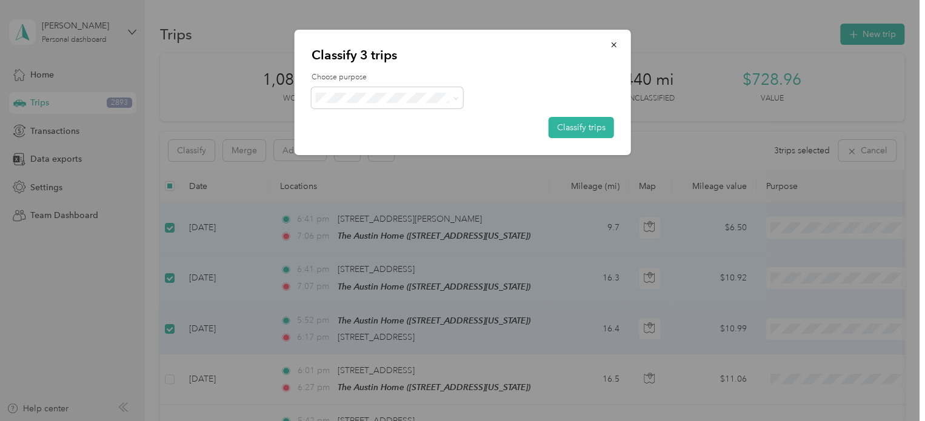
click at [585, 124] on button "Classify trips" at bounding box center [580, 127] width 65 height 21
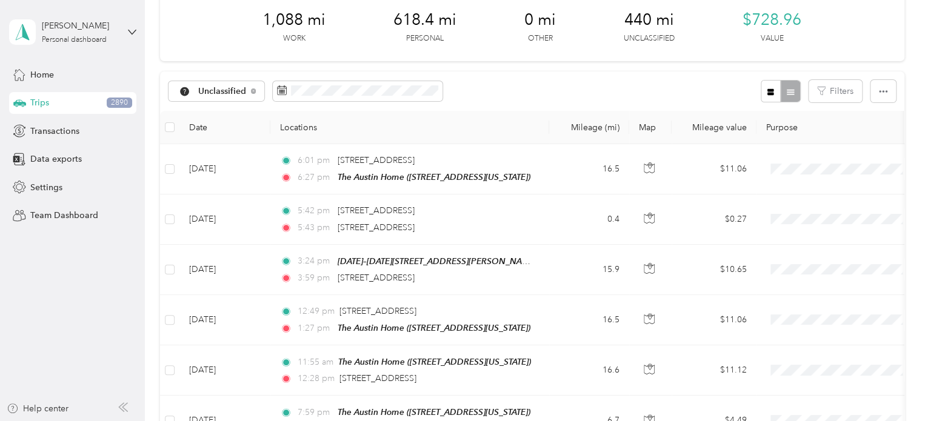
scroll to position [61, 0]
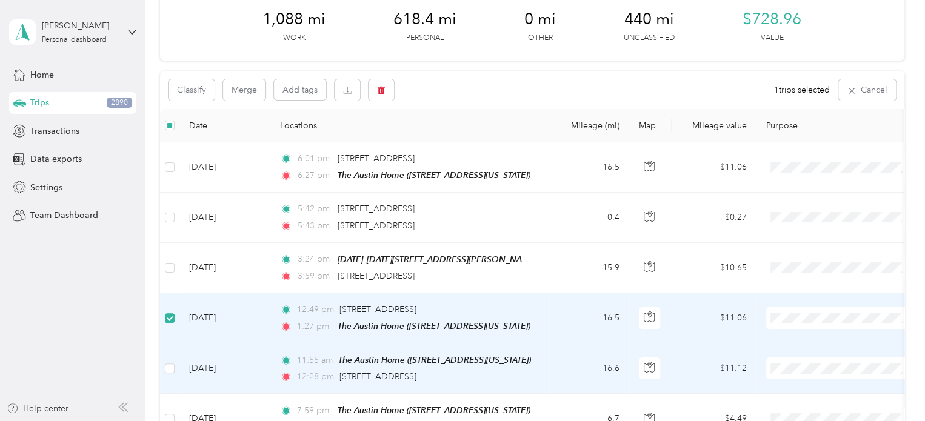
click at [160, 368] on td at bounding box center [169, 369] width 19 height 50
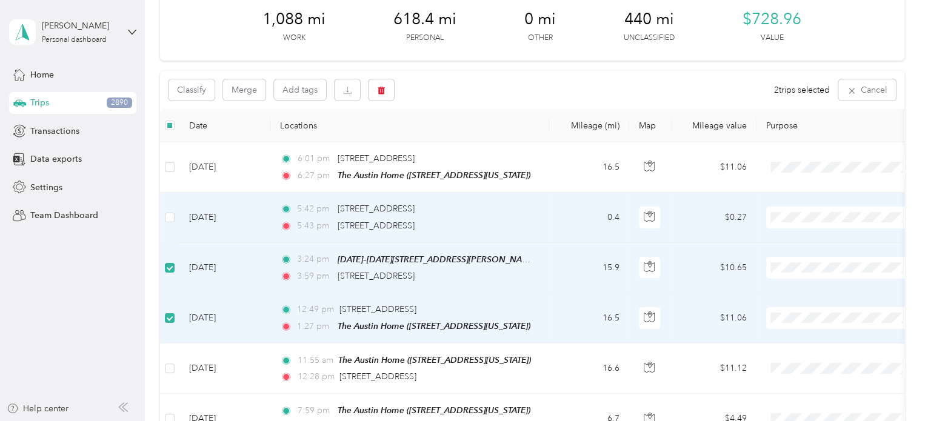
click at [167, 211] on label at bounding box center [170, 217] width 10 height 13
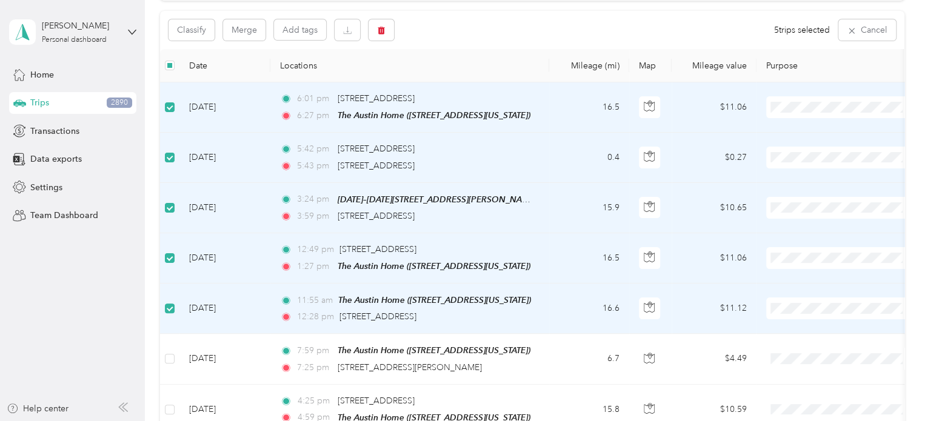
scroll to position [0, 0]
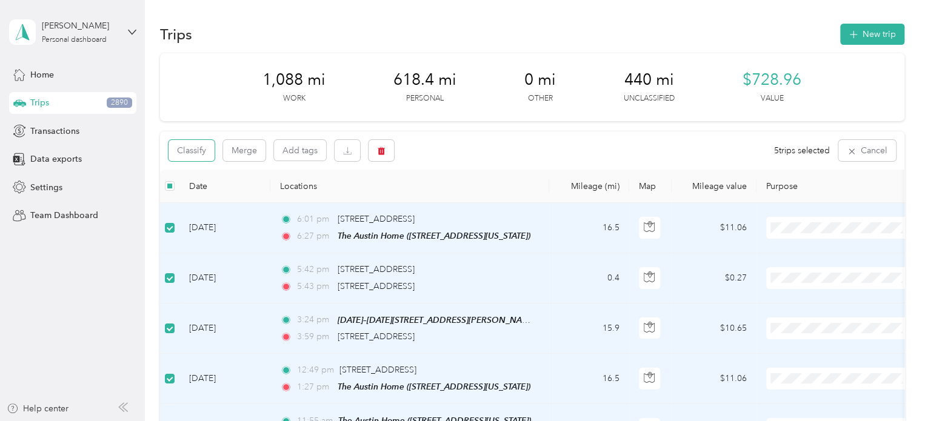
click at [199, 151] on button "Classify" at bounding box center [191, 150] width 46 height 21
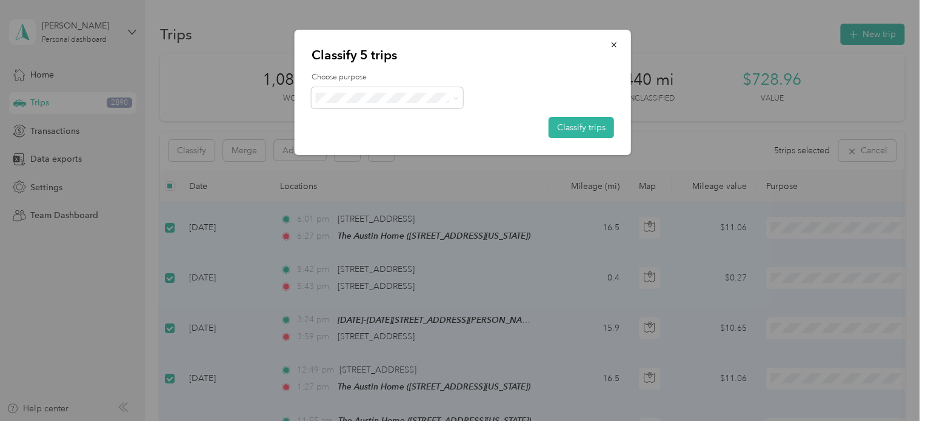
click at [598, 127] on button "Classify trips" at bounding box center [580, 127] width 65 height 21
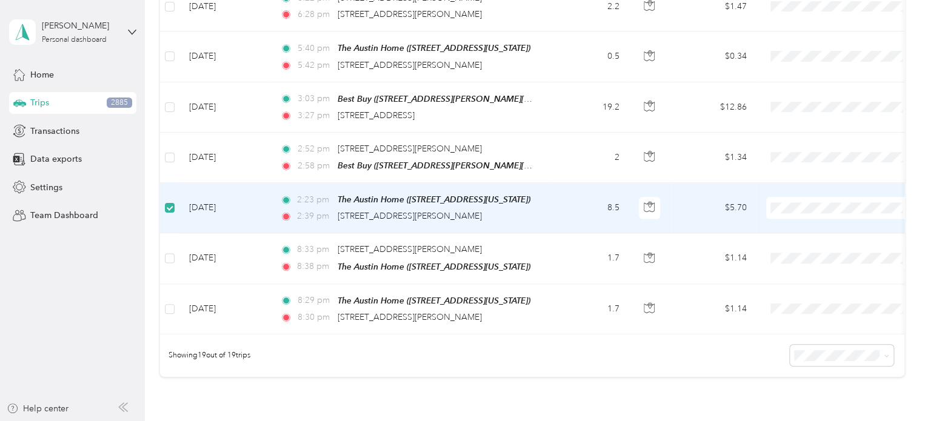
scroll to position [824, 0]
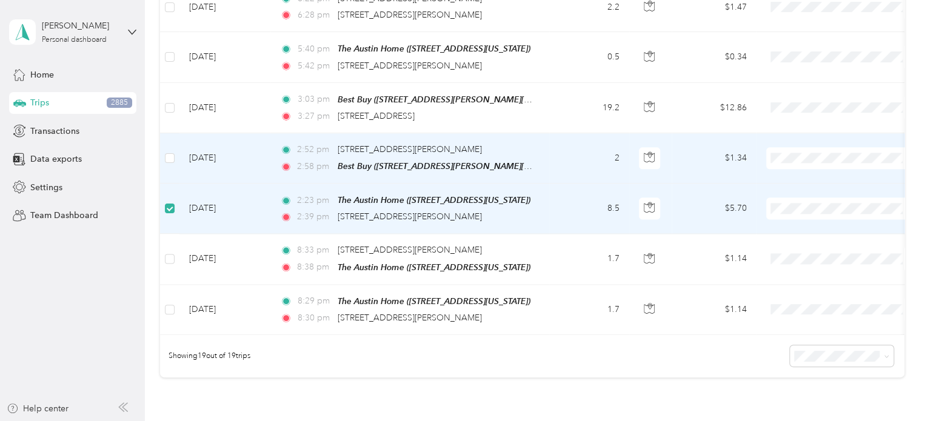
click at [160, 147] on td at bounding box center [169, 158] width 19 height 50
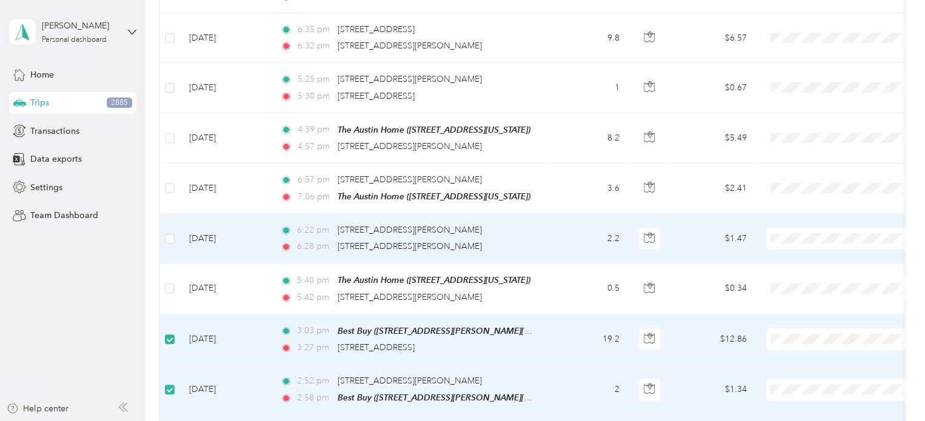
scroll to position [582, 0]
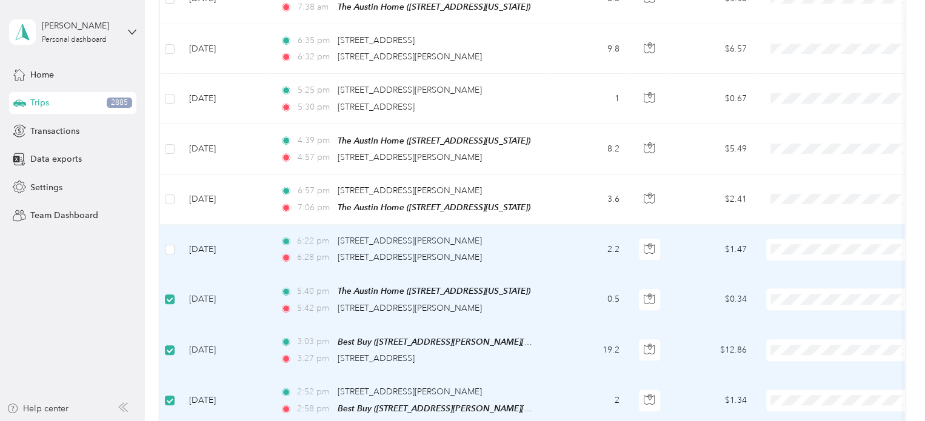
click at [170, 243] on label at bounding box center [170, 249] width 10 height 13
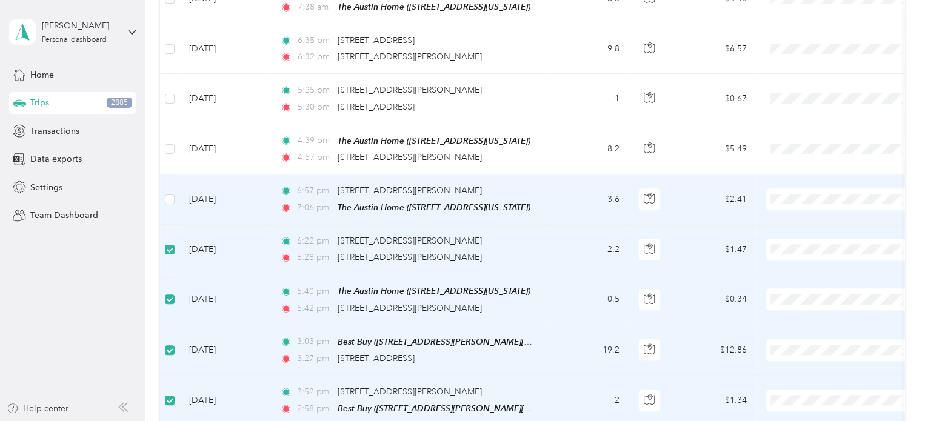
click at [169, 203] on td at bounding box center [169, 200] width 19 height 50
